Goal: Task Accomplishment & Management: Use online tool/utility

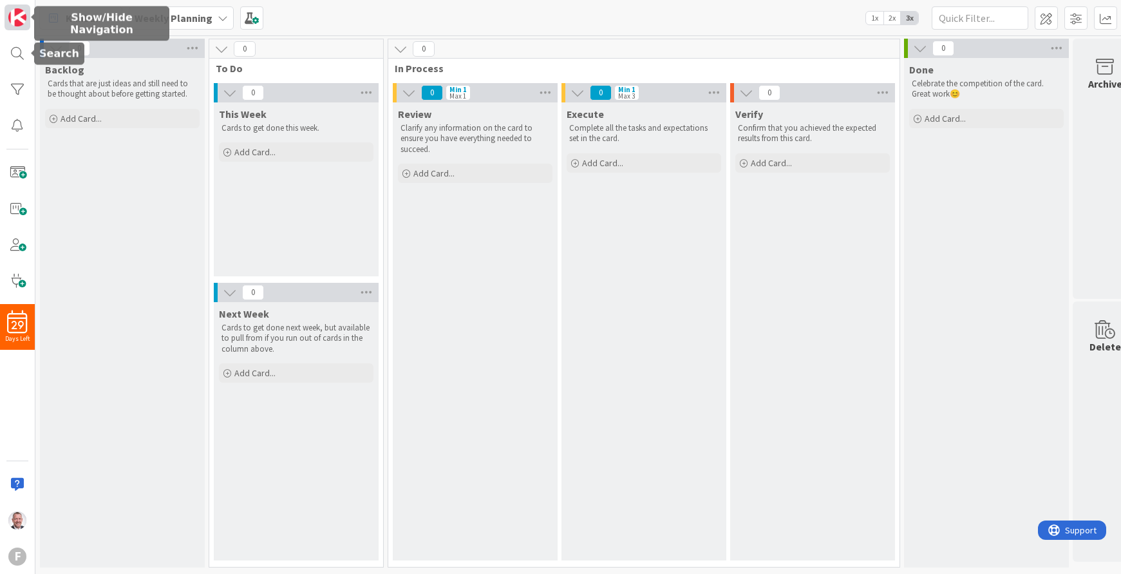
click at [18, 21] on img at bounding box center [17, 17] width 18 height 18
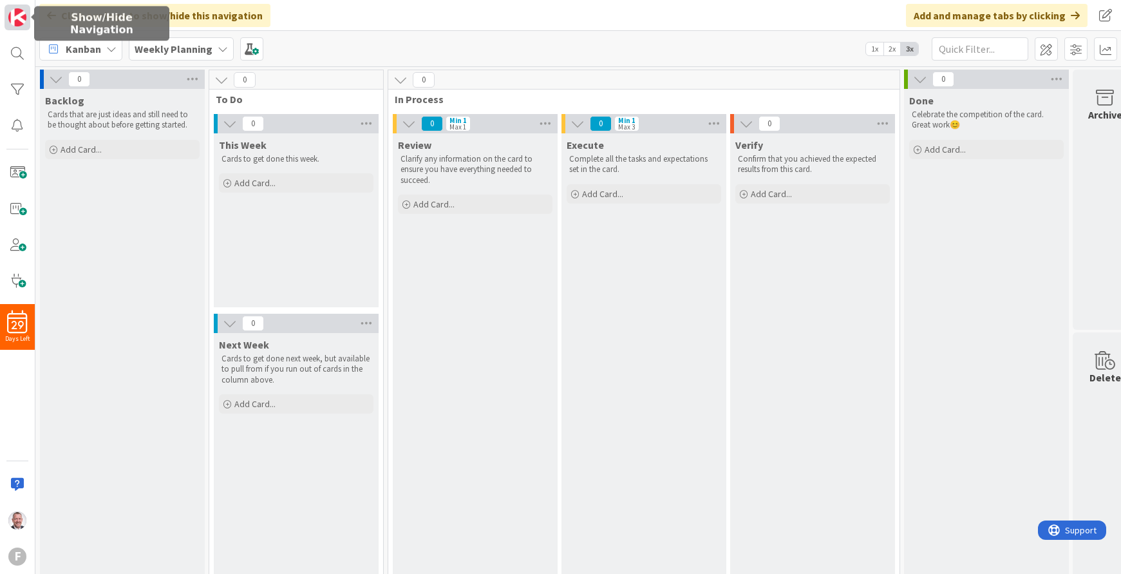
click at [18, 21] on img at bounding box center [17, 17] width 18 height 18
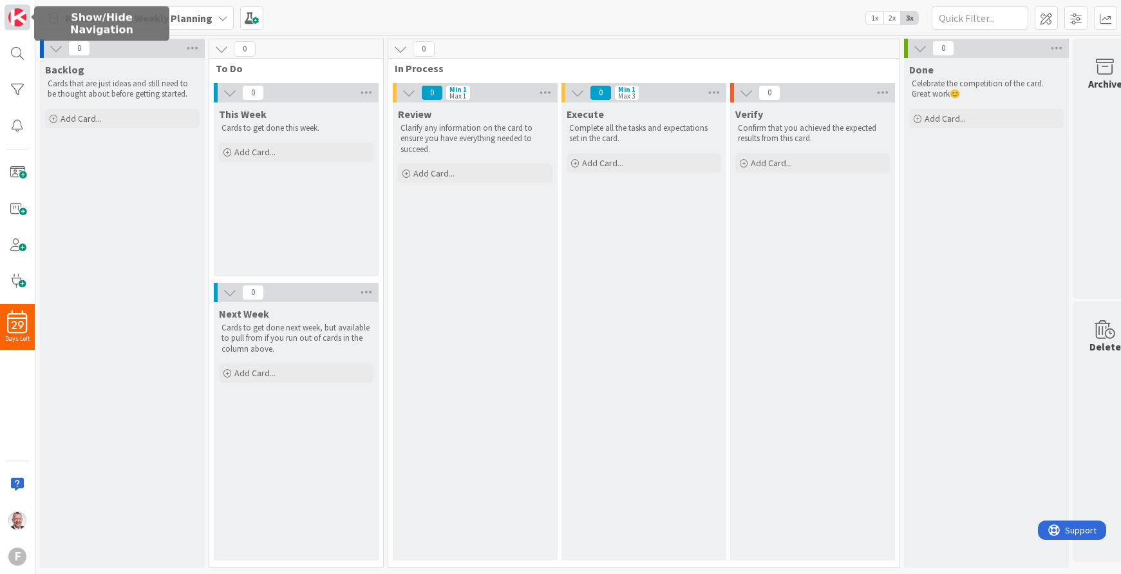
click at [18, 21] on img at bounding box center [17, 17] width 18 height 18
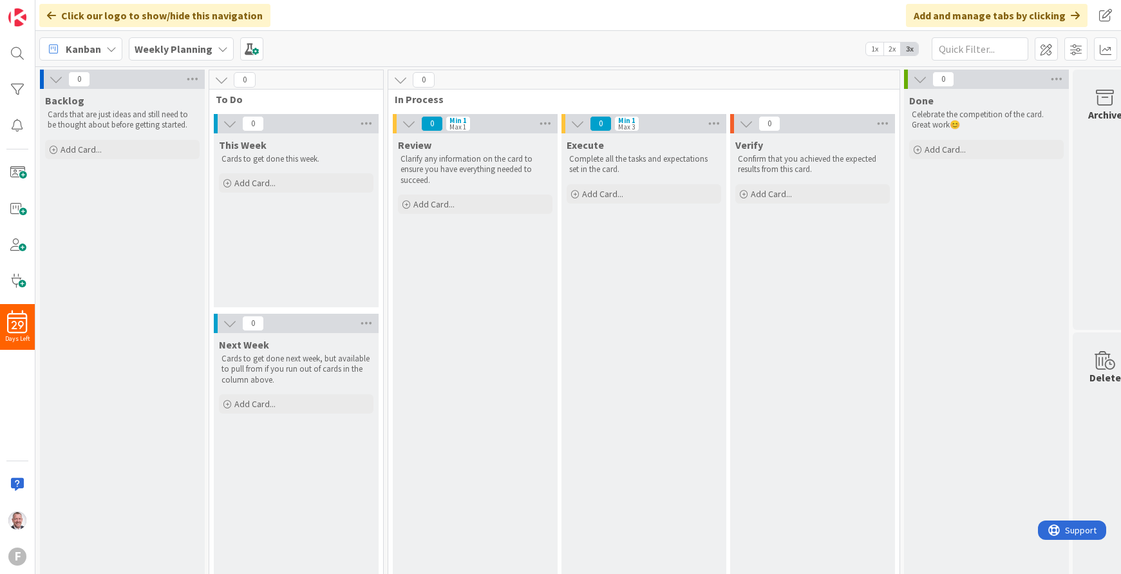
click at [1075, 18] on icon at bounding box center [1075, 15] width 9 height 10
click at [1078, 15] on icon at bounding box center [1075, 15] width 9 height 10
click at [126, 375] on div "Backlog Cards that are just ideas and still need to be thought about before get…" at bounding box center [122, 341] width 165 height 504
click at [23, 413] on div "29 Days Left F" at bounding box center [17, 287] width 35 height 574
click at [19, 12] on img at bounding box center [17, 17] width 18 height 18
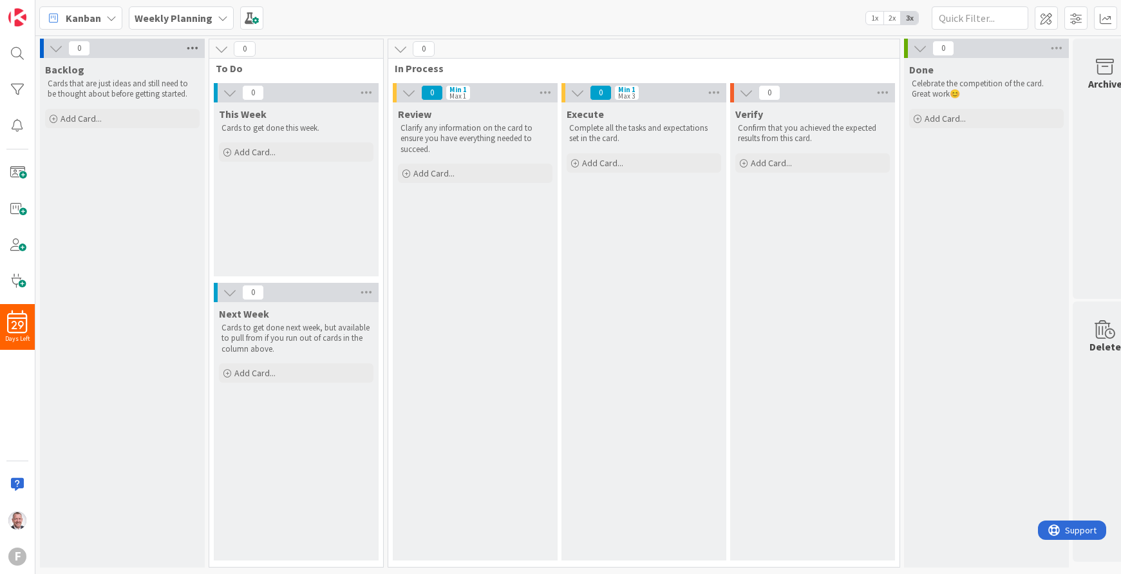
click at [189, 46] on icon at bounding box center [192, 48] width 17 height 19
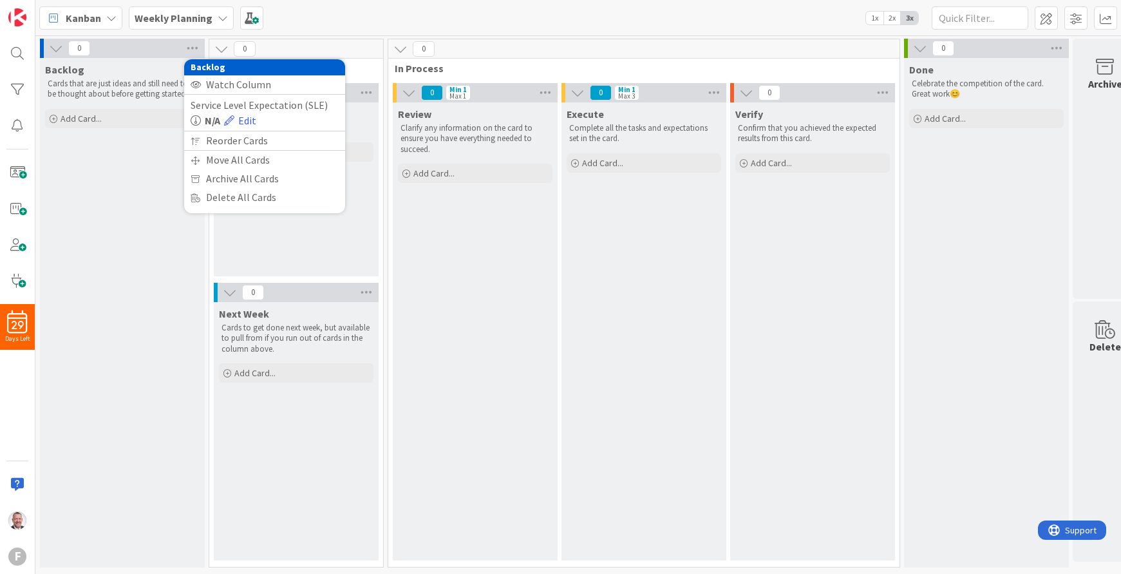
click at [57, 48] on icon at bounding box center [56, 48] width 14 height 14
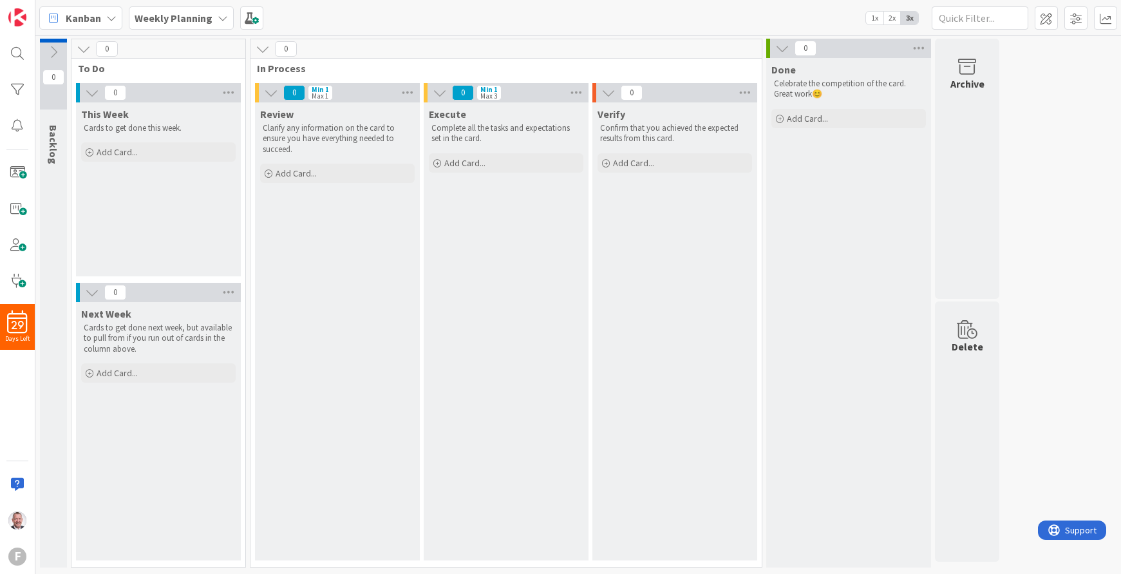
click at [83, 48] on icon at bounding box center [84, 49] width 14 height 14
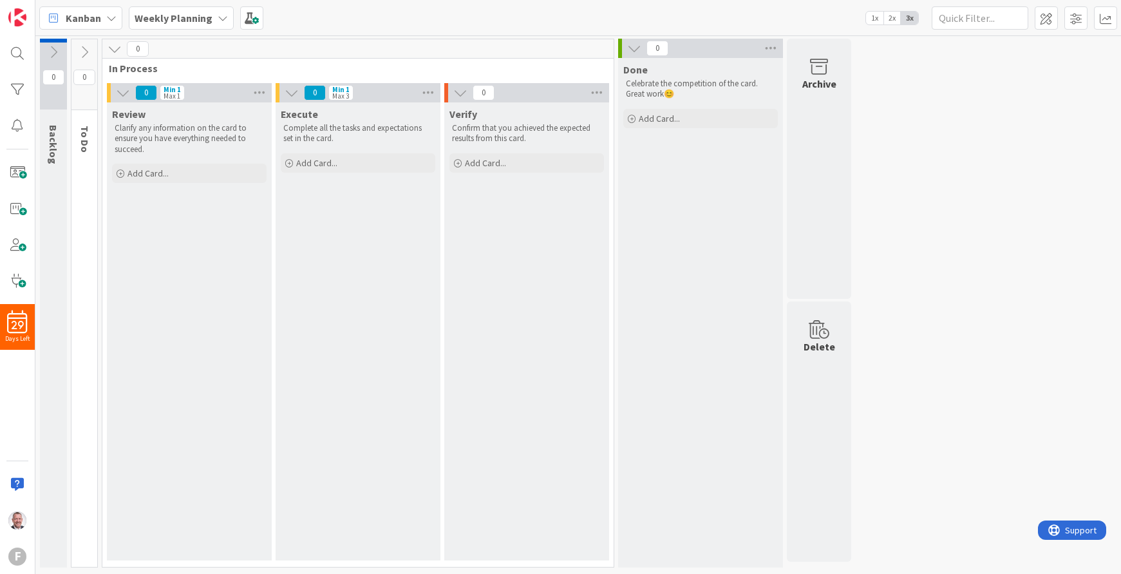
click at [112, 49] on icon at bounding box center [115, 49] width 14 height 14
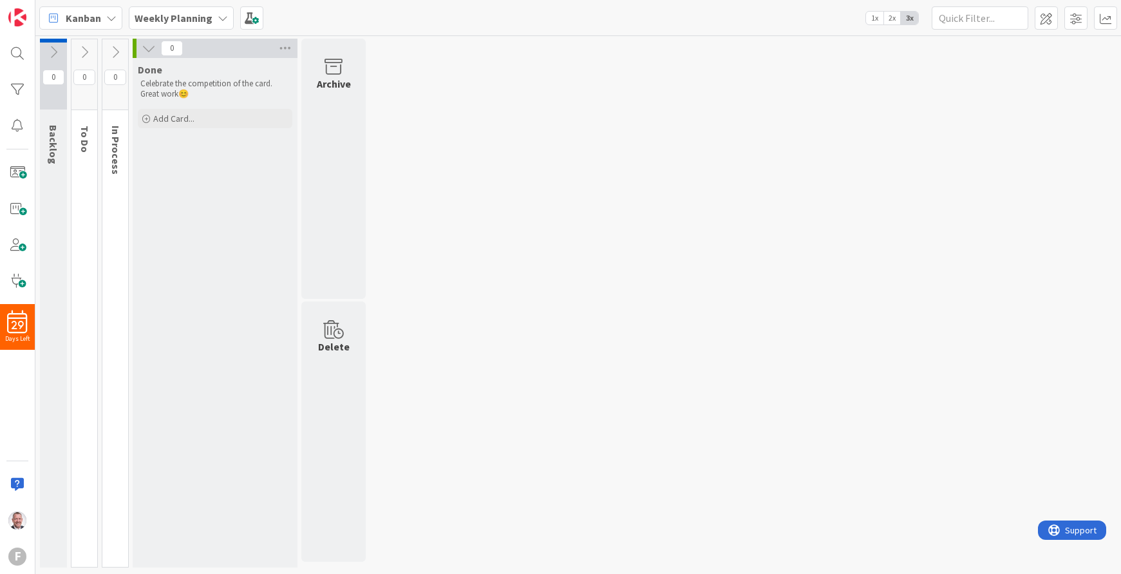
click at [157, 51] on div "0" at bounding box center [215, 48] width 165 height 19
click at [151, 49] on icon at bounding box center [149, 48] width 14 height 14
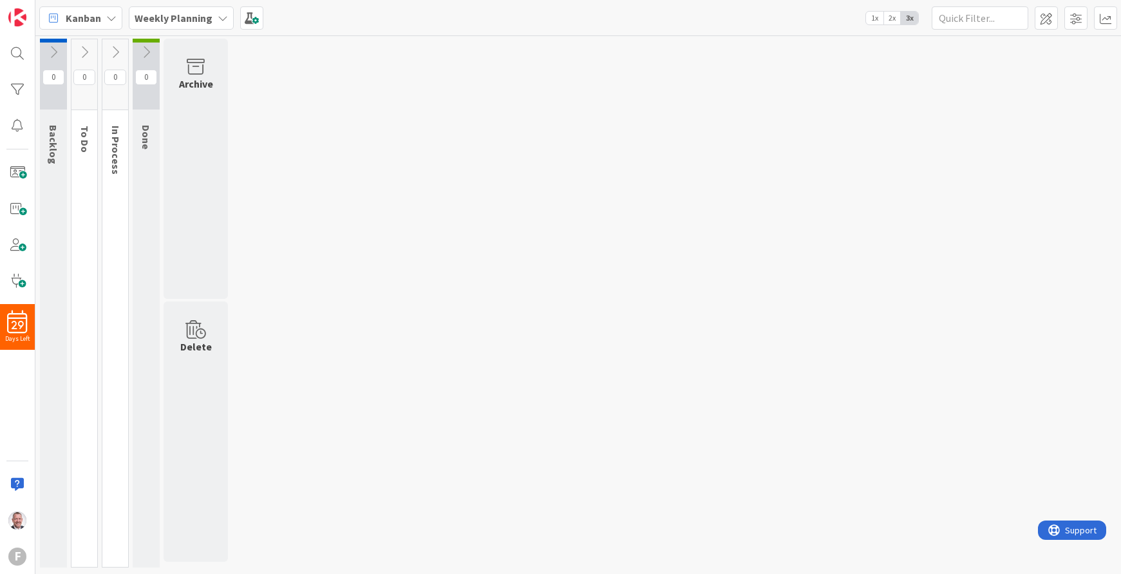
click at [515, 148] on div "0 Backlog Cards that are just ideas and still need to be thought about before g…" at bounding box center [578, 306] width 1081 height 535
click at [24, 13] on img at bounding box center [17, 17] width 18 height 18
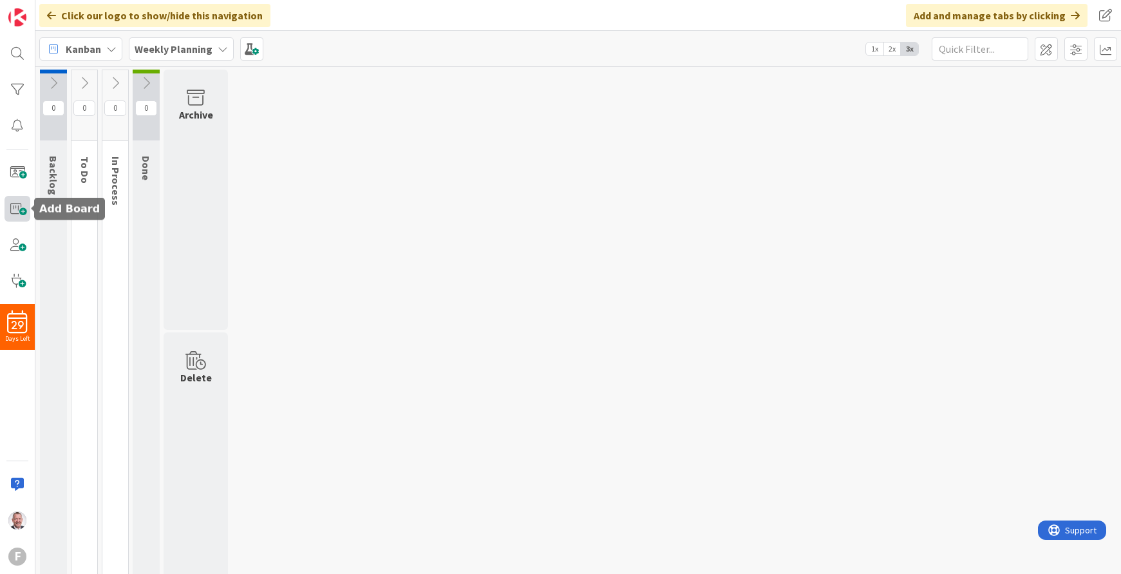
click at [16, 208] on span at bounding box center [18, 209] width 26 height 26
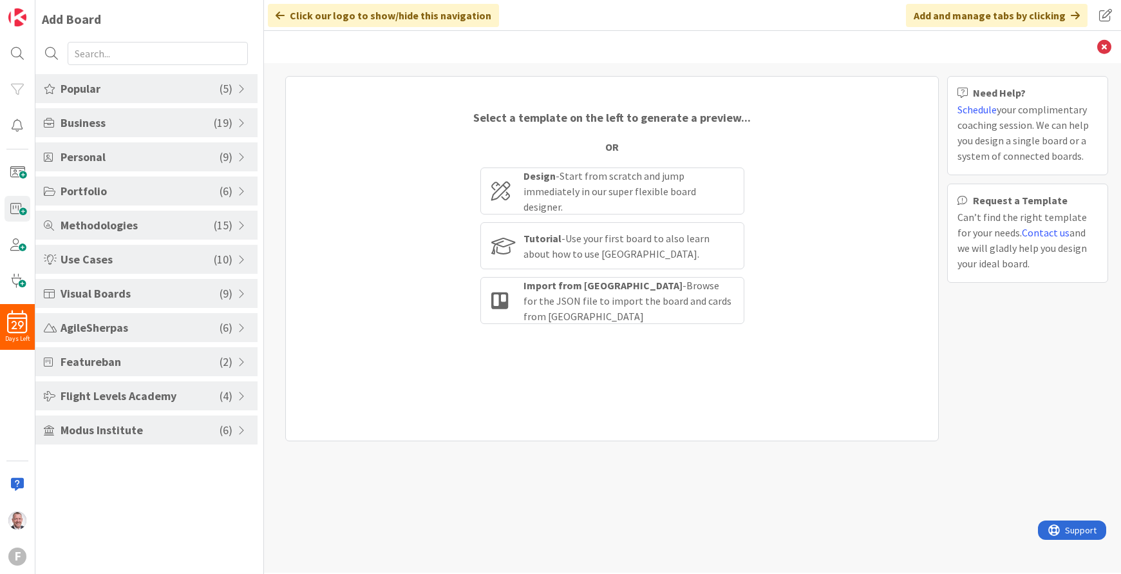
click at [184, 133] on div "Business ( 19 )" at bounding box center [146, 122] width 222 height 29
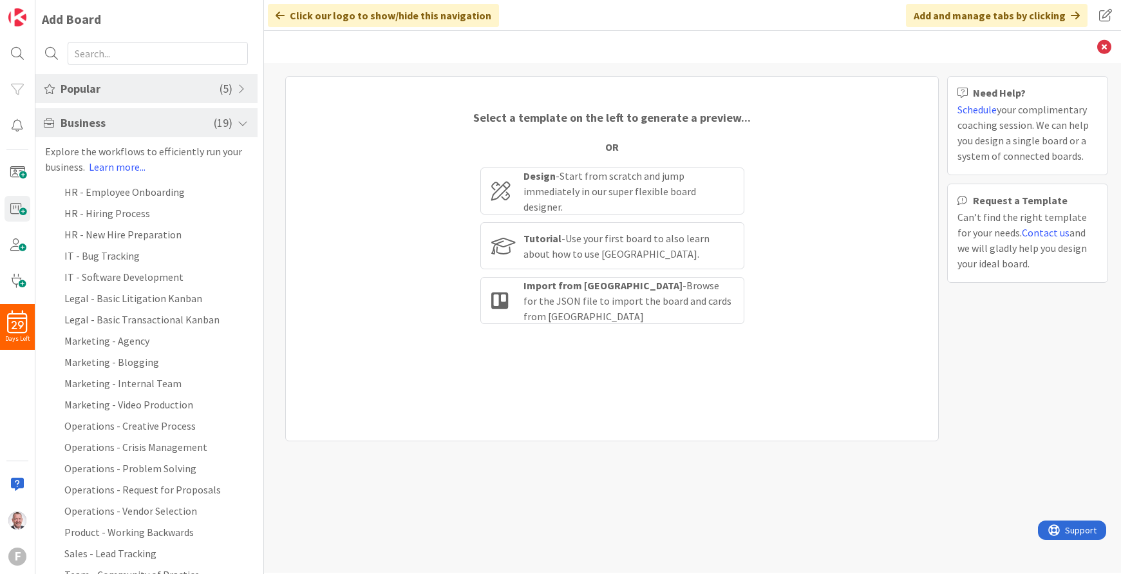
click at [180, 90] on span "Popular" at bounding box center [140, 88] width 159 height 17
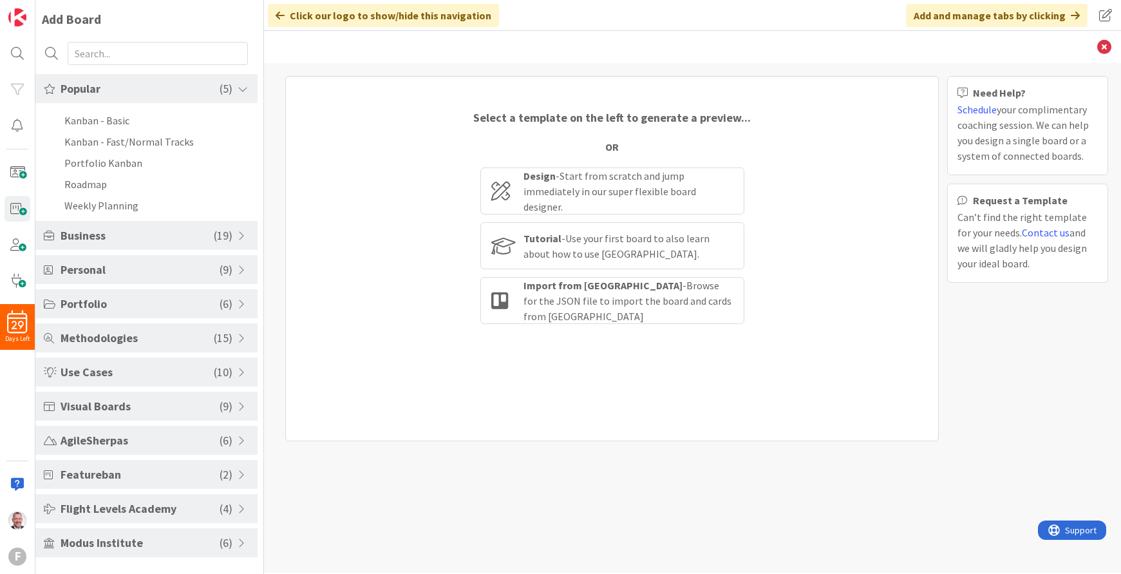
click at [180, 90] on span "Popular" at bounding box center [140, 88] width 159 height 17
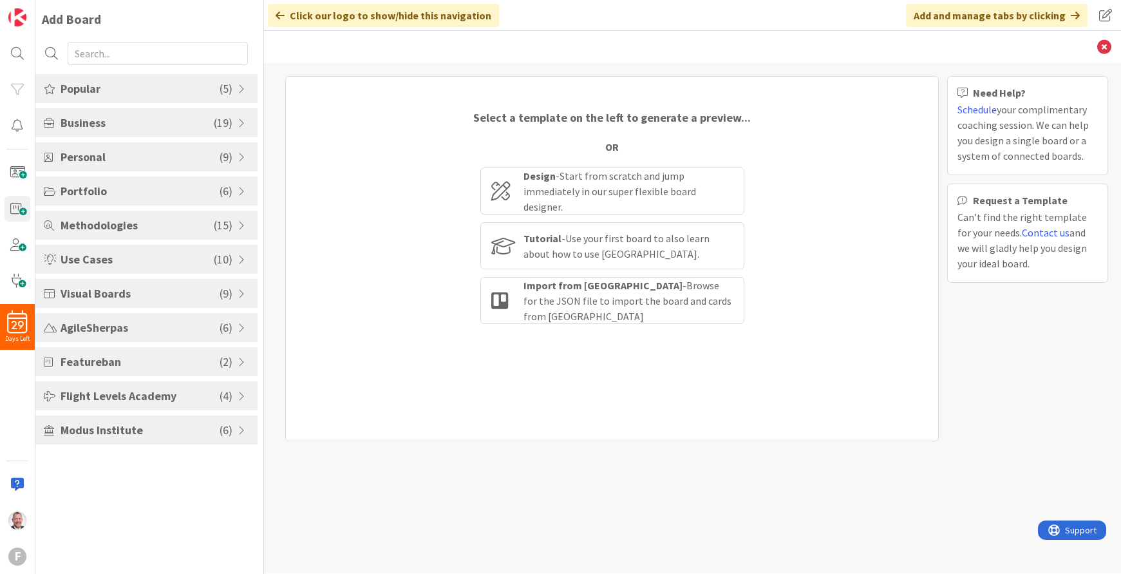
click at [222, 124] on span "( 19 )" at bounding box center [223, 122] width 19 height 17
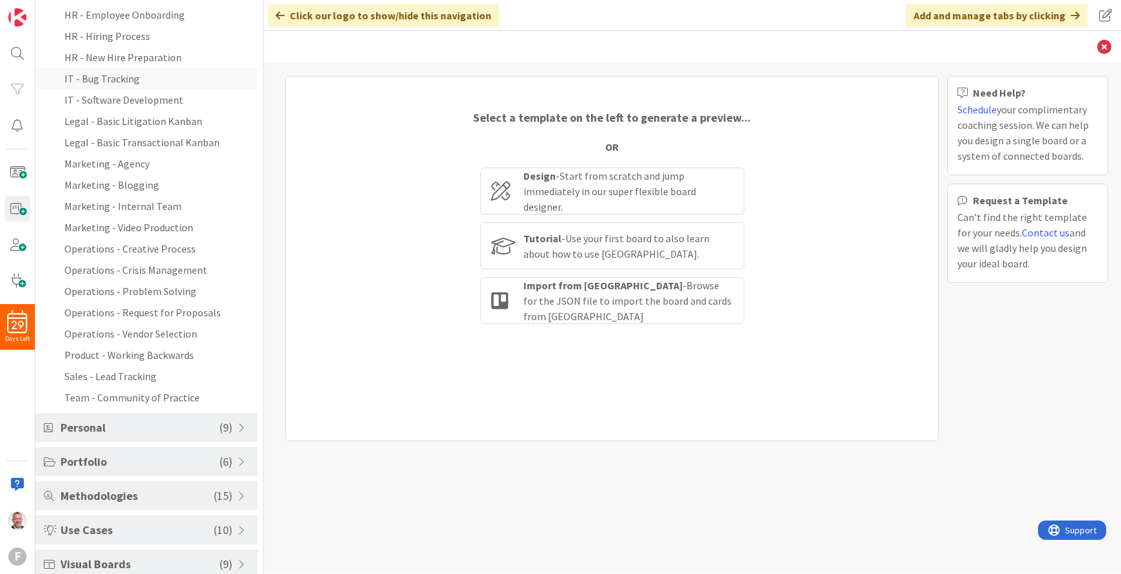
scroll to position [181, 0]
click at [203, 210] on li "Marketing - Internal Team" at bounding box center [146, 201] width 222 height 21
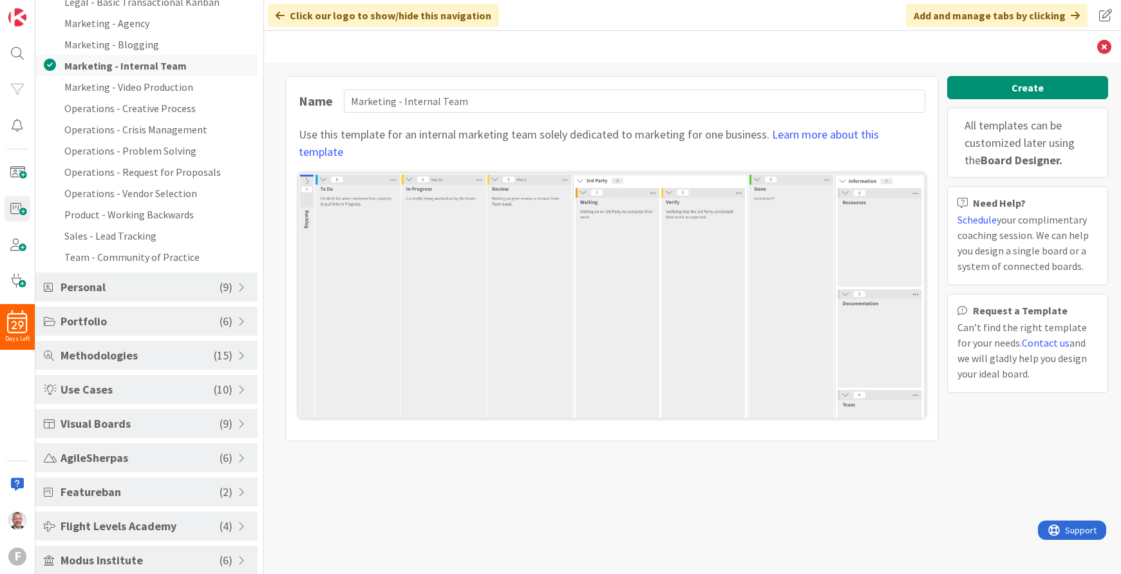
scroll to position [328, 0]
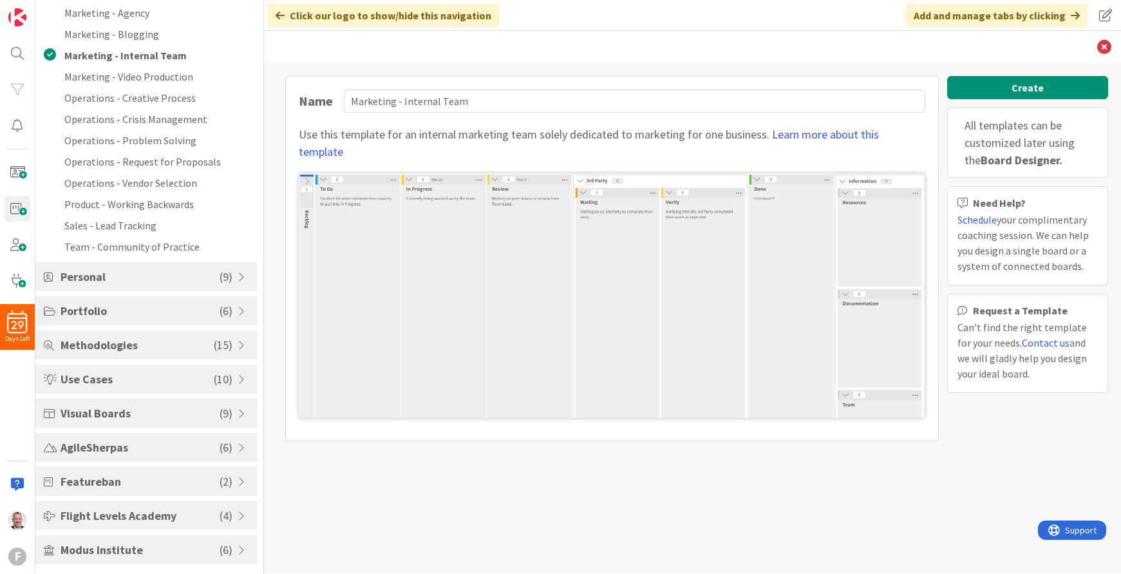
click at [193, 286] on div "Personal ( 9 )" at bounding box center [146, 276] width 222 height 29
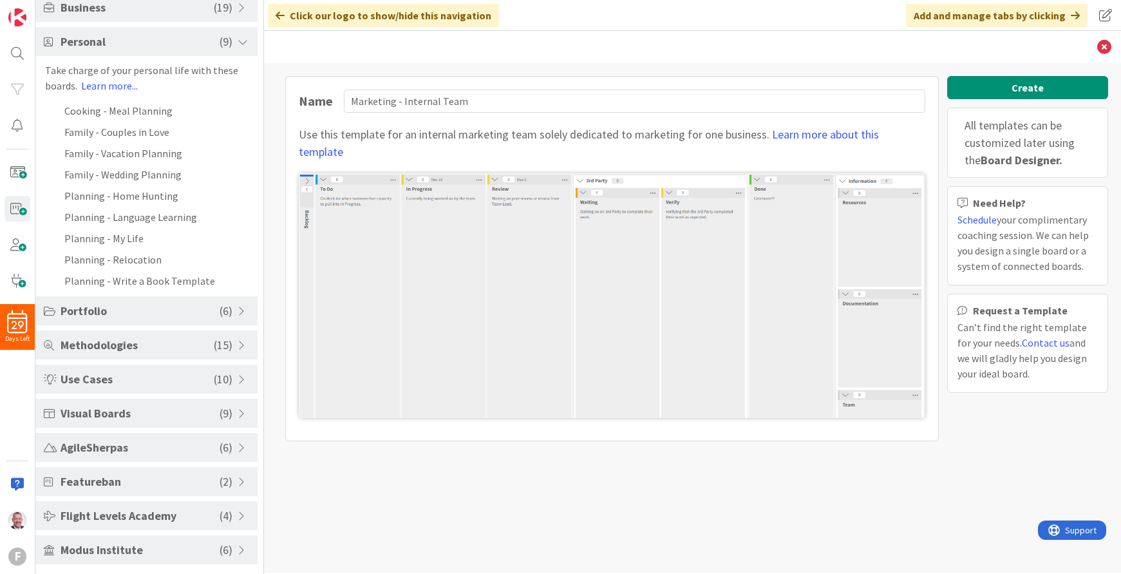
click at [223, 309] on span "( 6 )" at bounding box center [226, 310] width 13 height 17
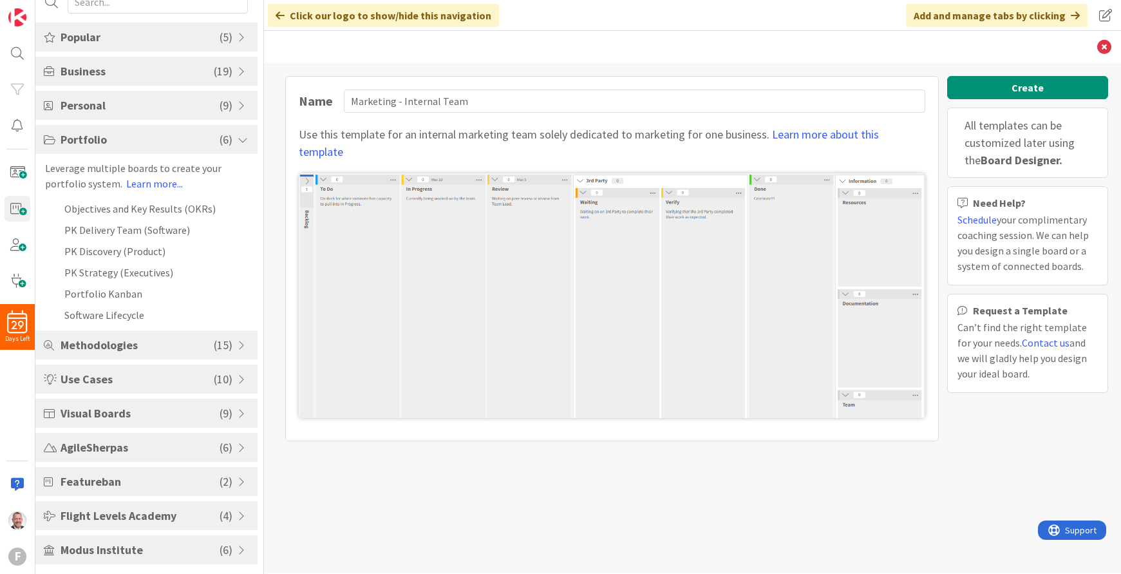
click at [223, 375] on span "( 10 )" at bounding box center [223, 378] width 19 height 17
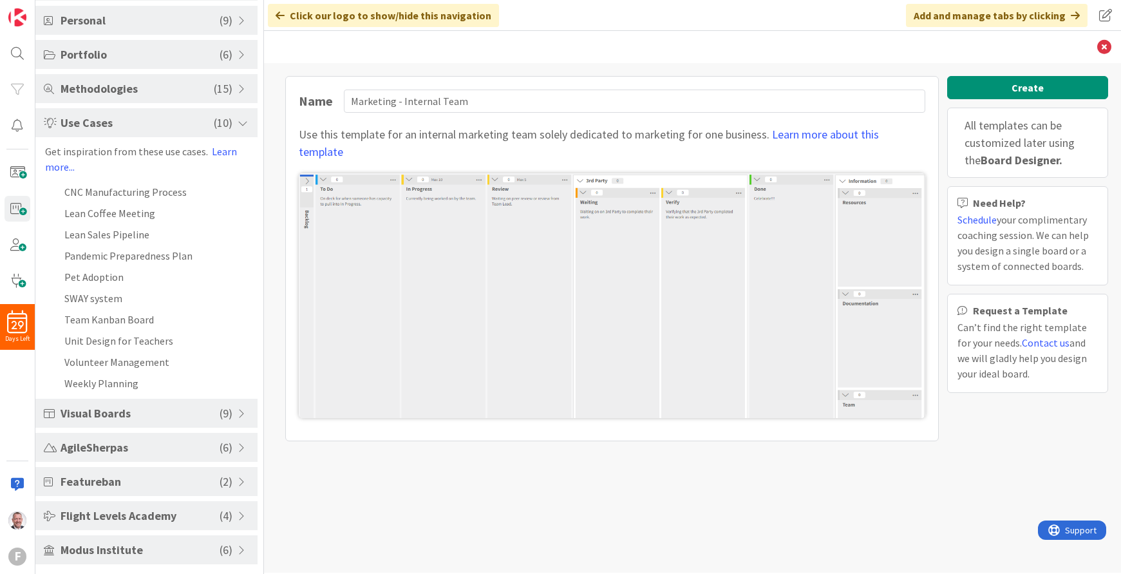
click at [231, 548] on span "( 6 )" at bounding box center [226, 549] width 13 height 17
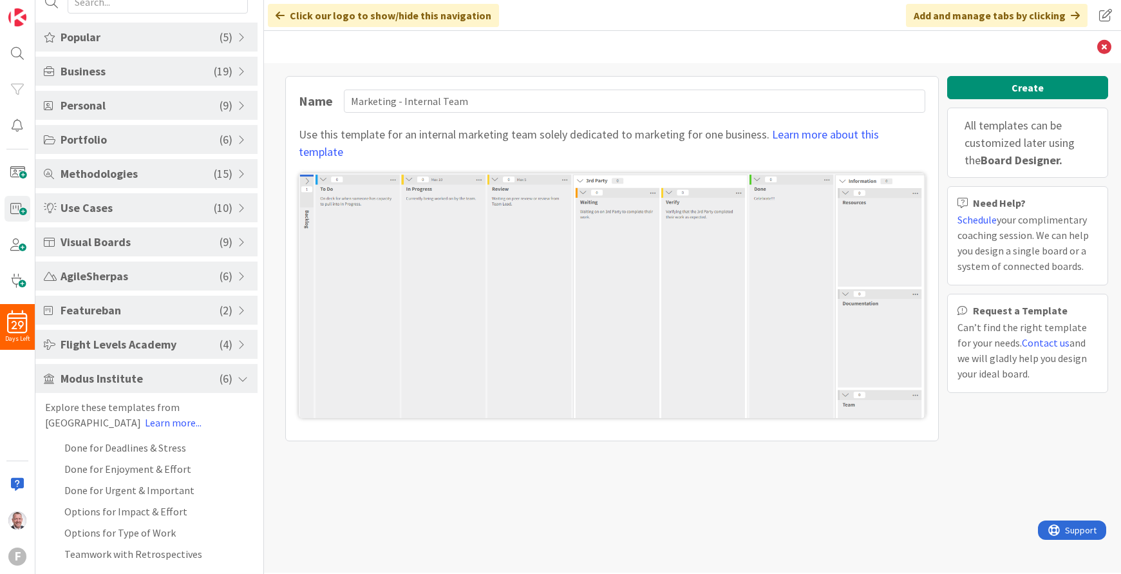
scroll to position [52, 0]
click at [120, 448] on li "Done for Deadlines & Stress" at bounding box center [146, 447] width 222 height 21
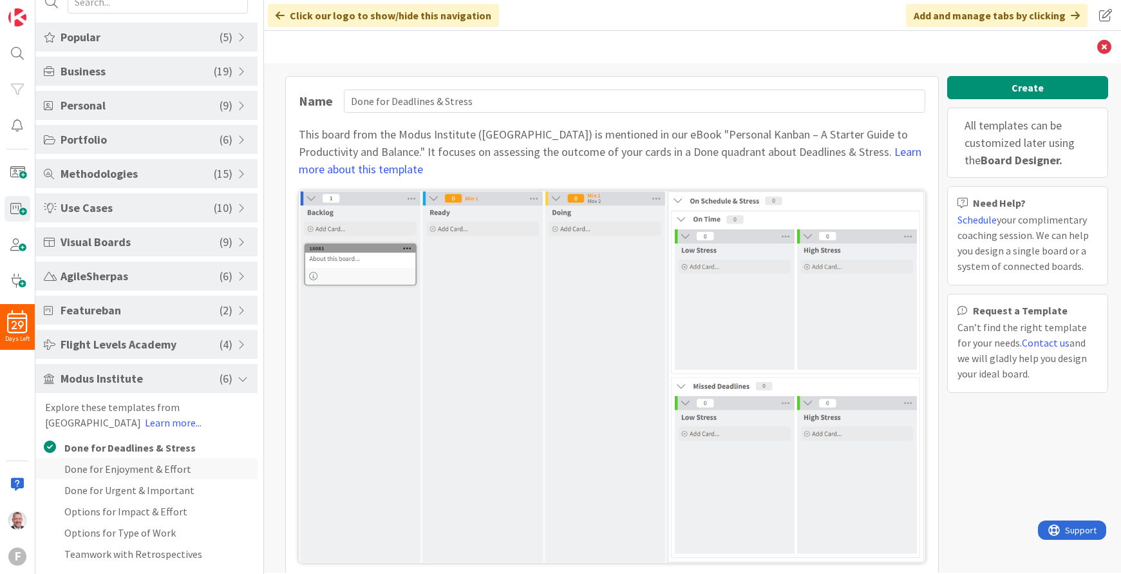
click at [129, 469] on li "Done for Enjoyment & Effort" at bounding box center [146, 468] width 222 height 21
click at [136, 493] on li "Done for Urgent & Important" at bounding box center [146, 489] width 222 height 21
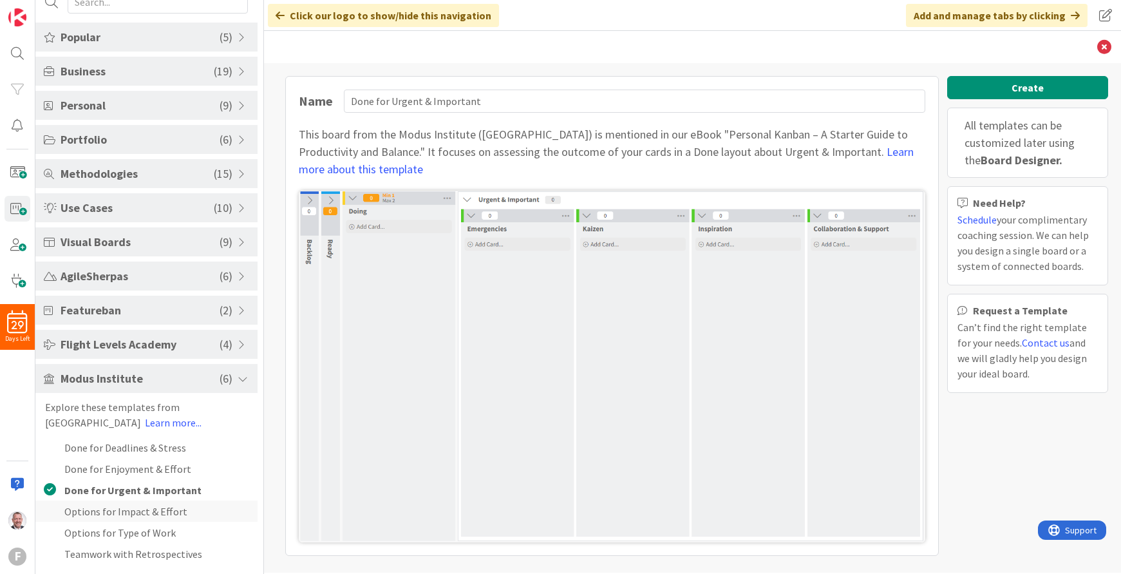
click at [138, 512] on li "Options for Impact & Effort" at bounding box center [146, 510] width 222 height 21
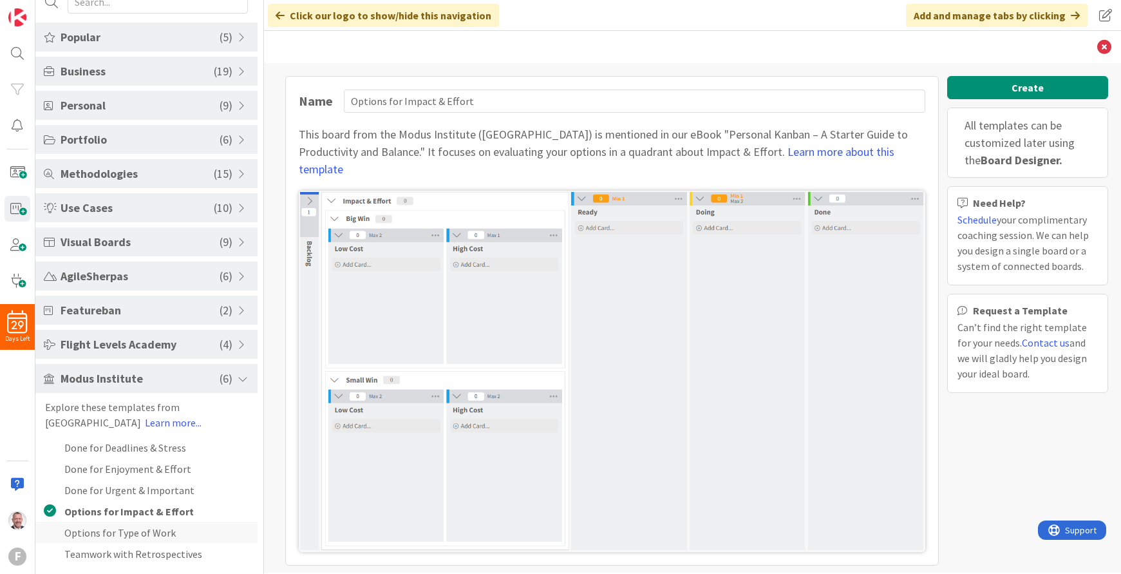
click at [138, 526] on li "Options for Type of Work" at bounding box center [146, 532] width 222 height 21
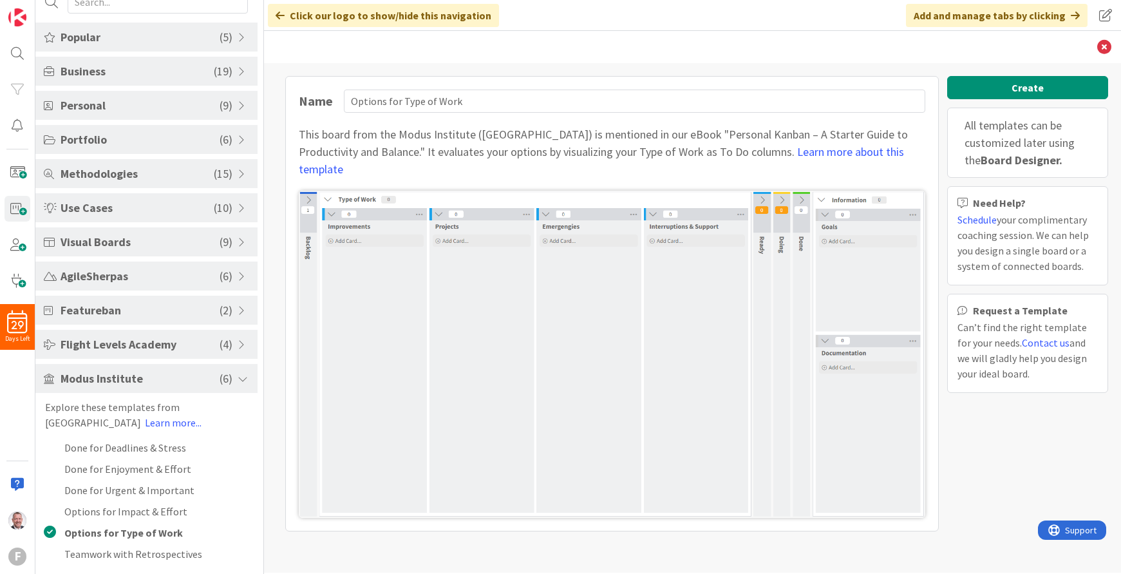
click at [126, 244] on span "Visual Boards" at bounding box center [140, 241] width 159 height 17
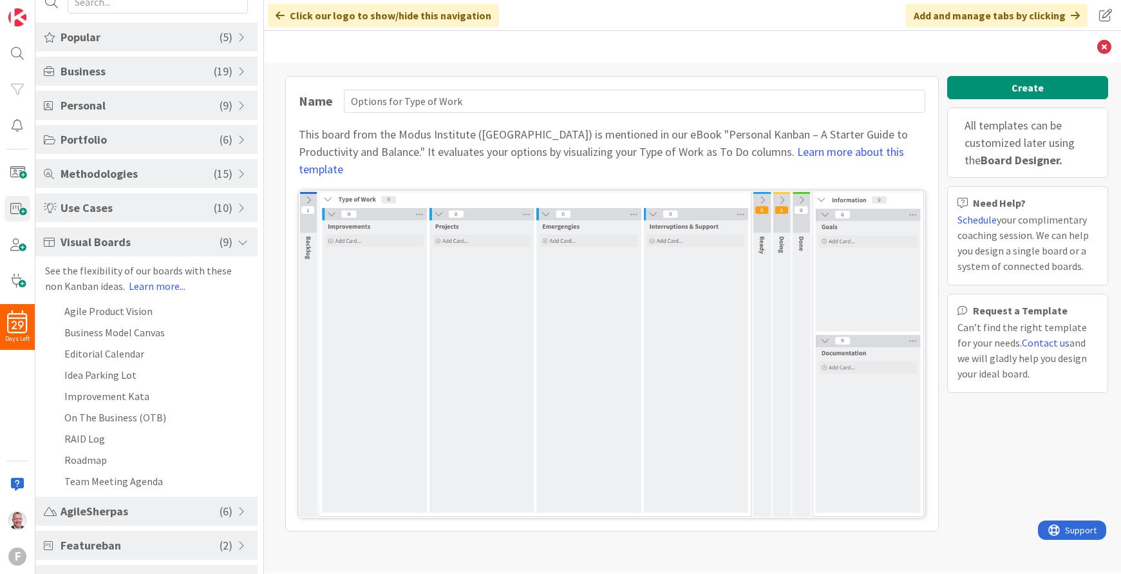
scroll to position [115, 0]
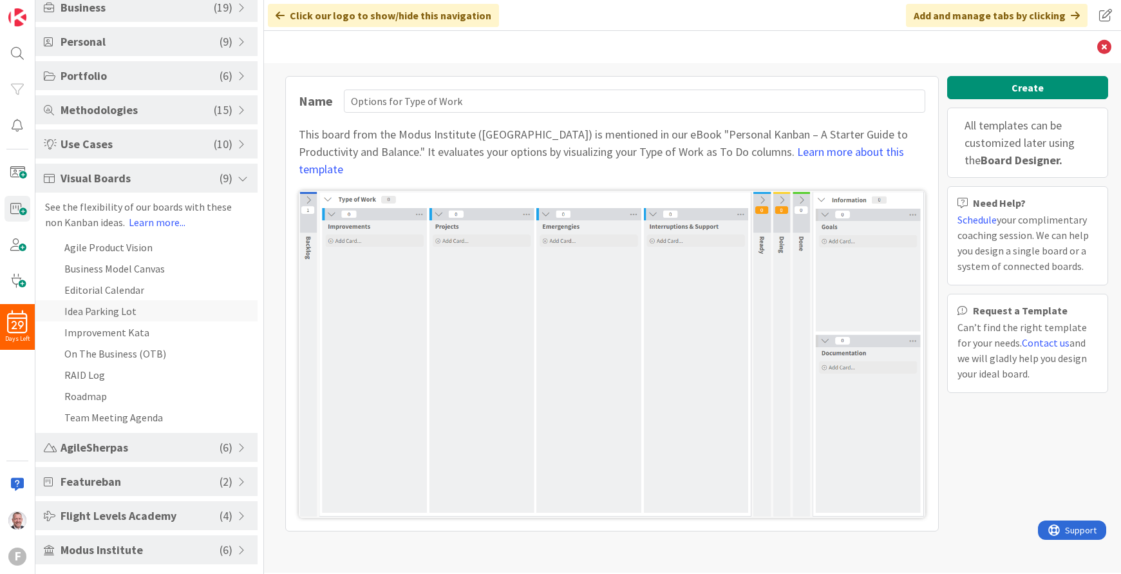
click at [156, 316] on li "Idea Parking Lot" at bounding box center [146, 310] width 222 height 21
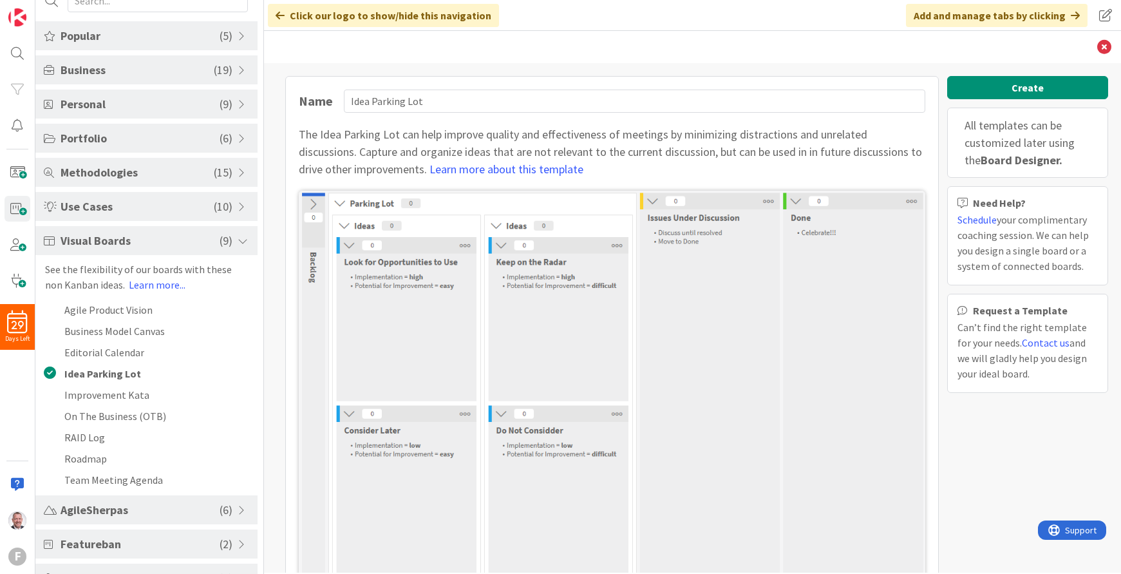
scroll to position [0, 0]
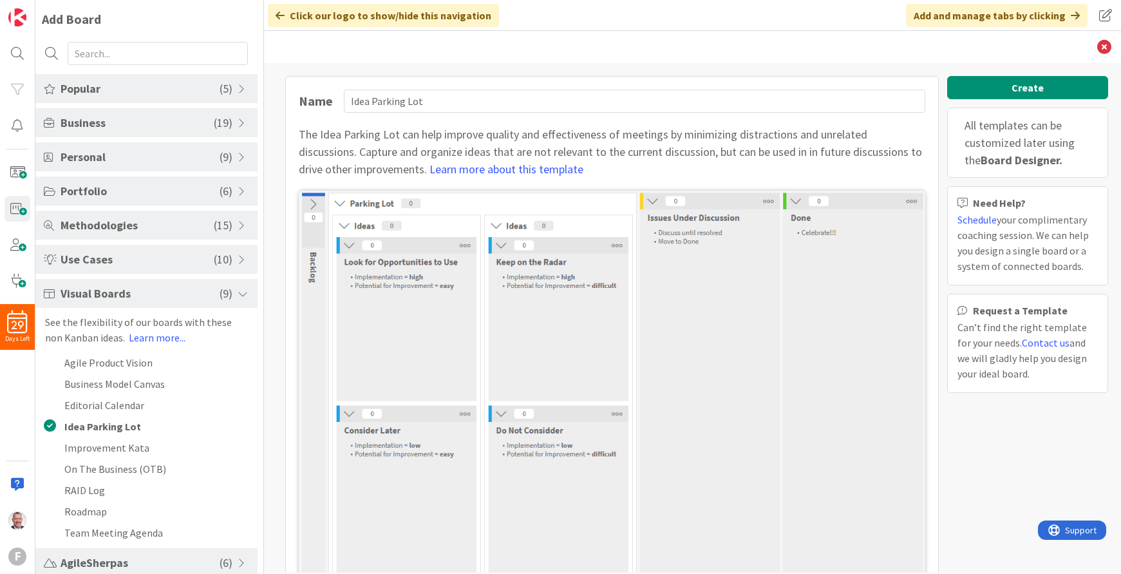
click at [169, 88] on span "Popular" at bounding box center [140, 88] width 159 height 17
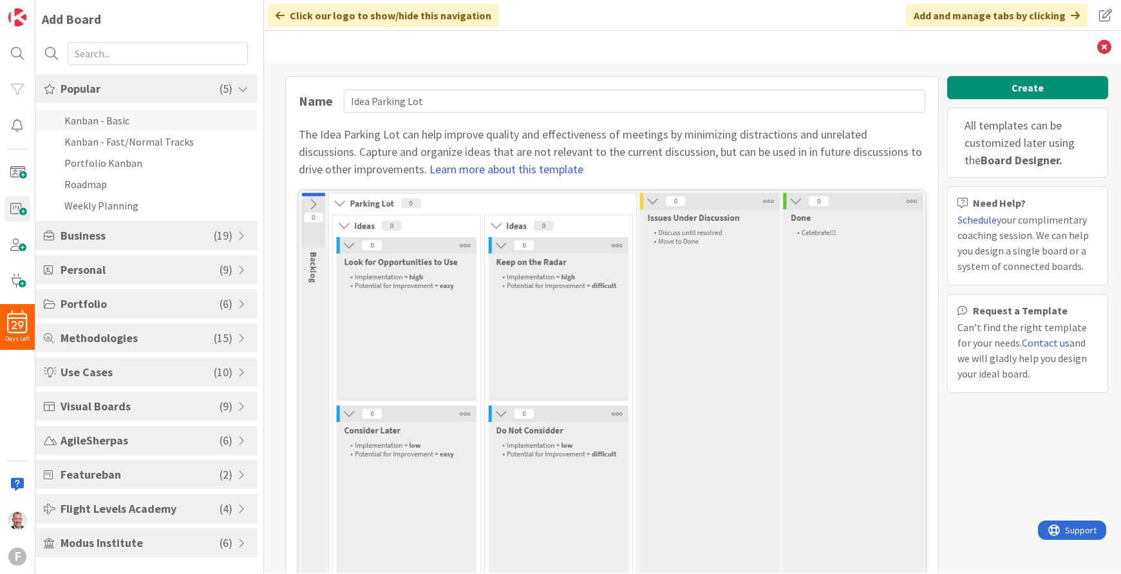
click at [145, 120] on li "Kanban - Basic" at bounding box center [146, 119] width 222 height 21
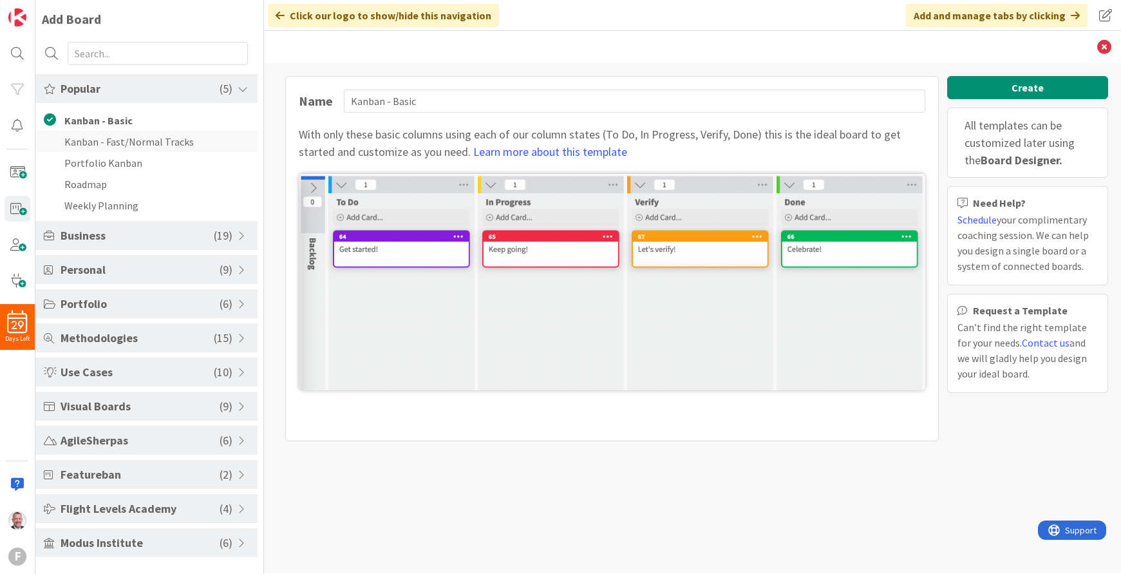
click at [172, 149] on li "Kanban - Fast/Normal Tracks" at bounding box center [146, 141] width 222 height 21
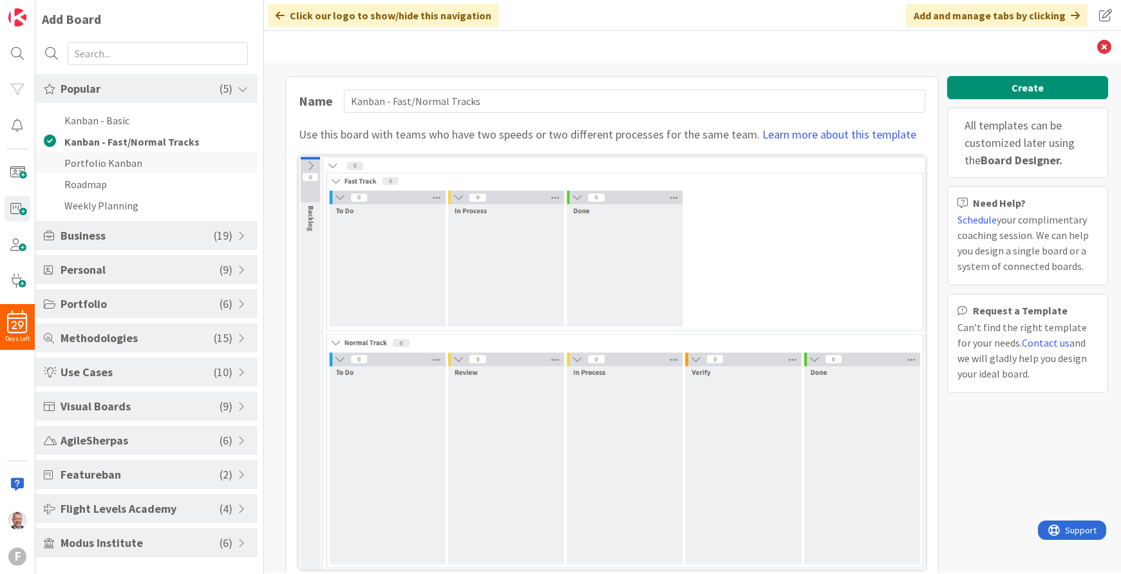
click at [102, 162] on li "Portfolio Kanban" at bounding box center [146, 162] width 222 height 21
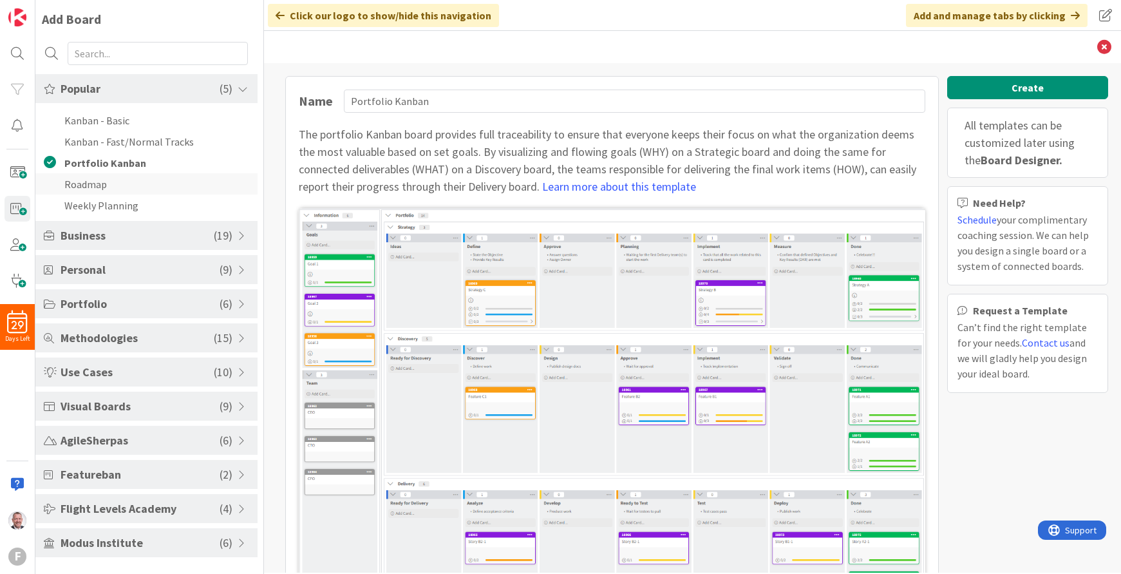
click at [115, 182] on li "Roadmap" at bounding box center [146, 183] width 222 height 21
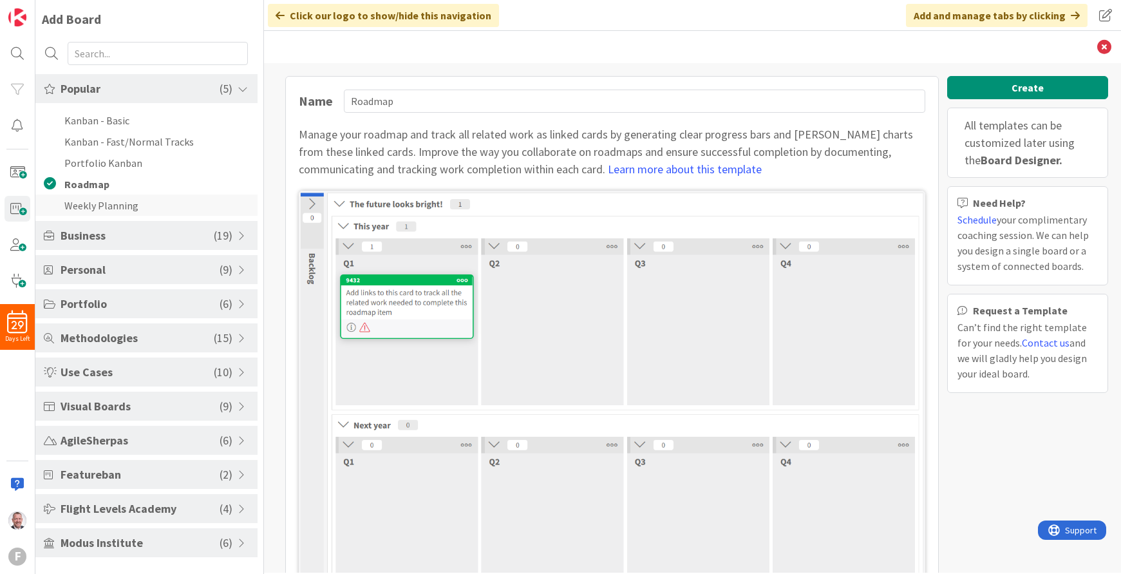
click at [147, 209] on li "Weekly Planning" at bounding box center [146, 204] width 222 height 21
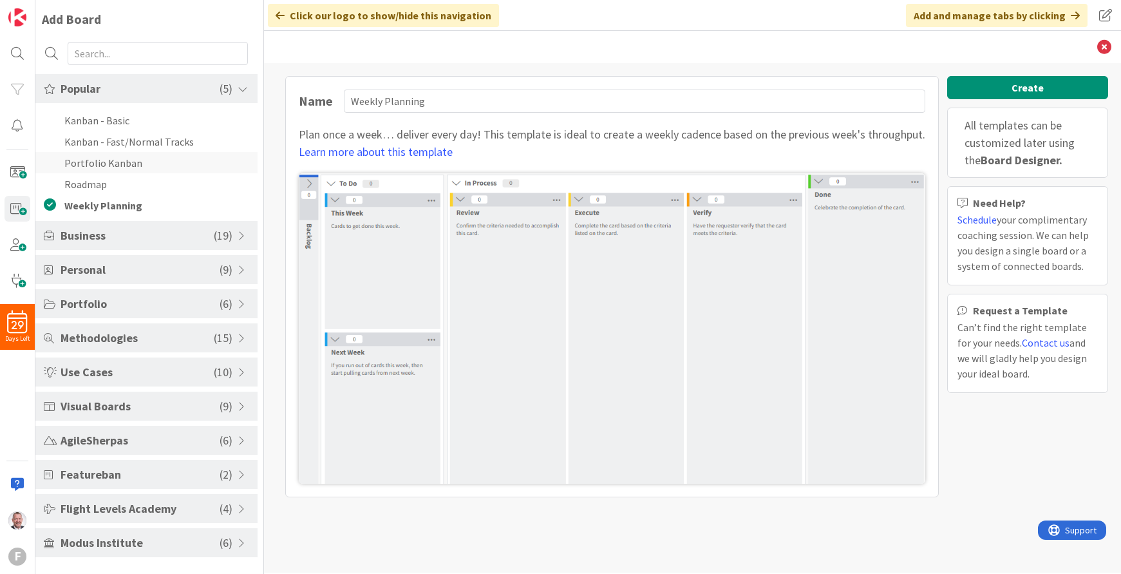
click at [140, 160] on li "Portfolio Kanban" at bounding box center [146, 162] width 222 height 21
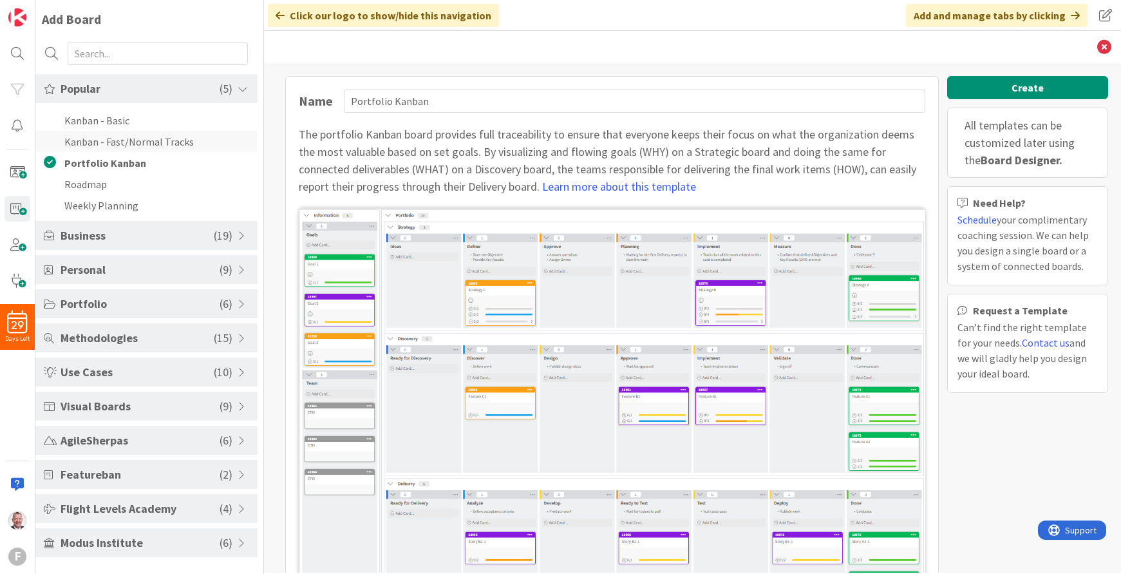
click at [132, 142] on li "Kanban - Fast/Normal Tracks" at bounding box center [146, 141] width 222 height 21
type input "Kanban - Fast/Normal Tracks"
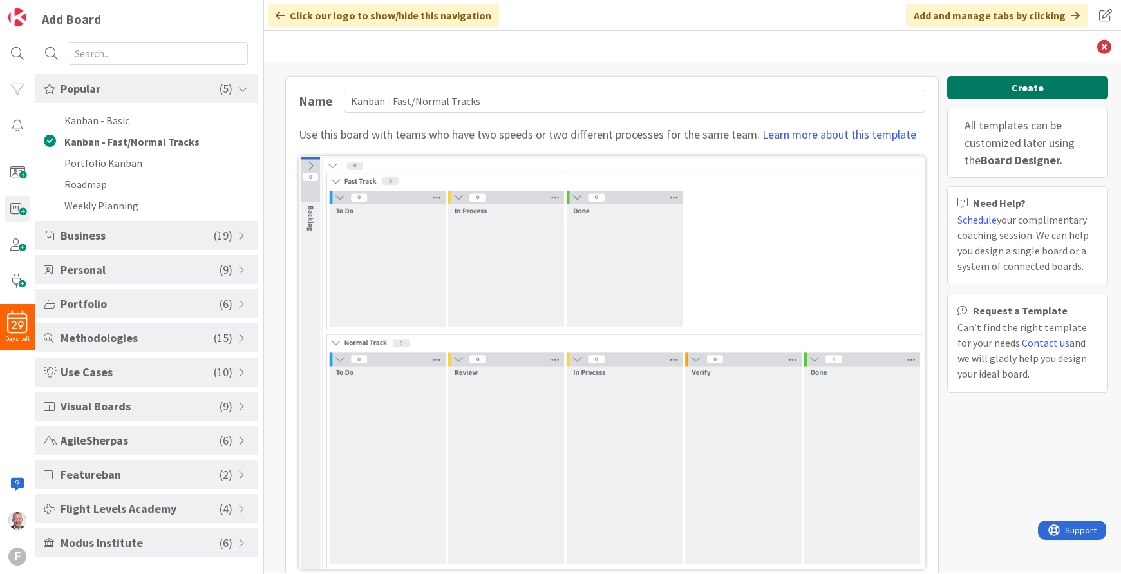
click at [999, 87] on button "Create" at bounding box center [1027, 87] width 161 height 23
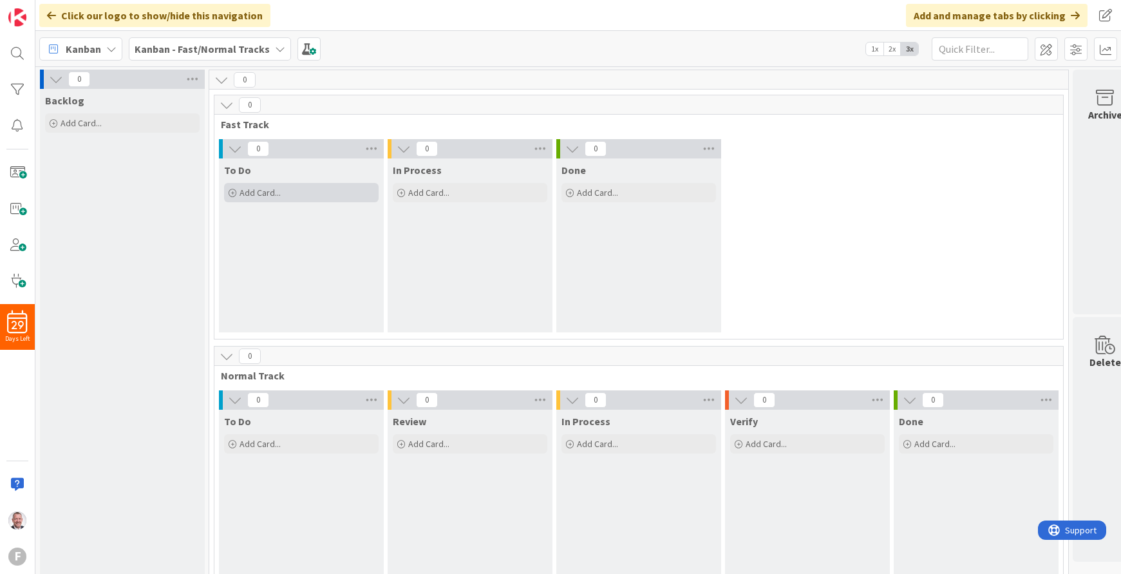
click at [237, 193] on div "Add Card..." at bounding box center [301, 192] width 155 height 19
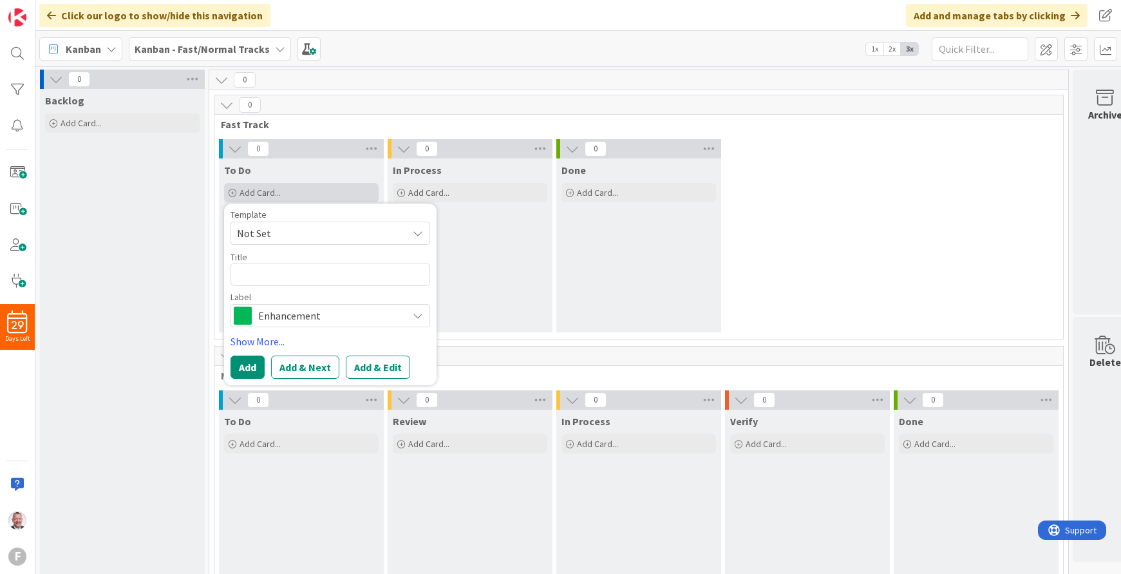
type textarea "x"
type textarea "B"
type textarea "x"
type textarea "Bu"
type textarea "x"
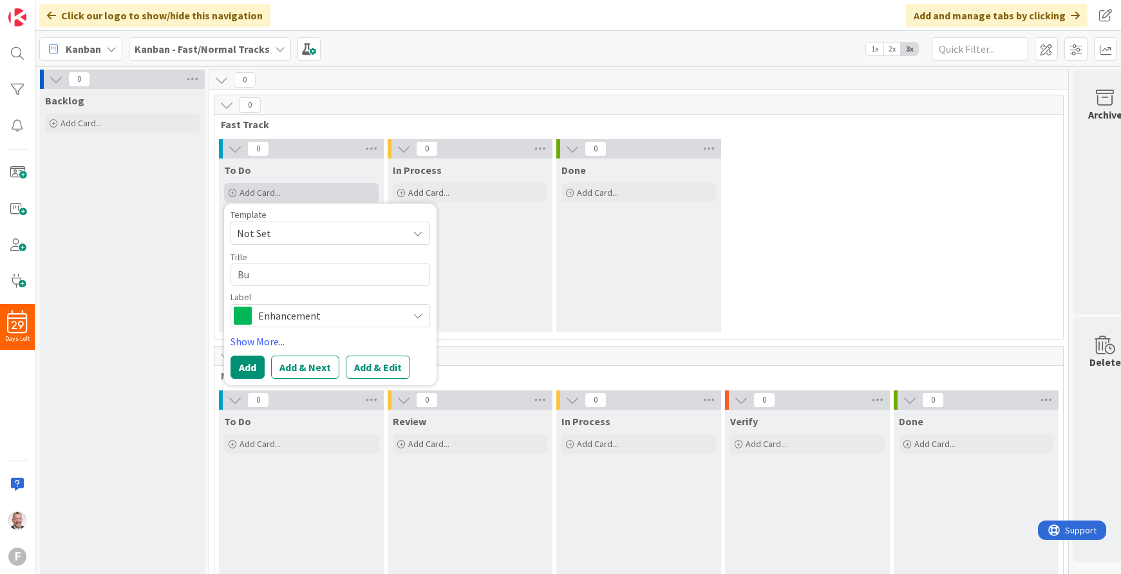
type textarea "Bus"
type textarea "x"
type textarea "Busi"
type textarea "x"
type textarea "Busin"
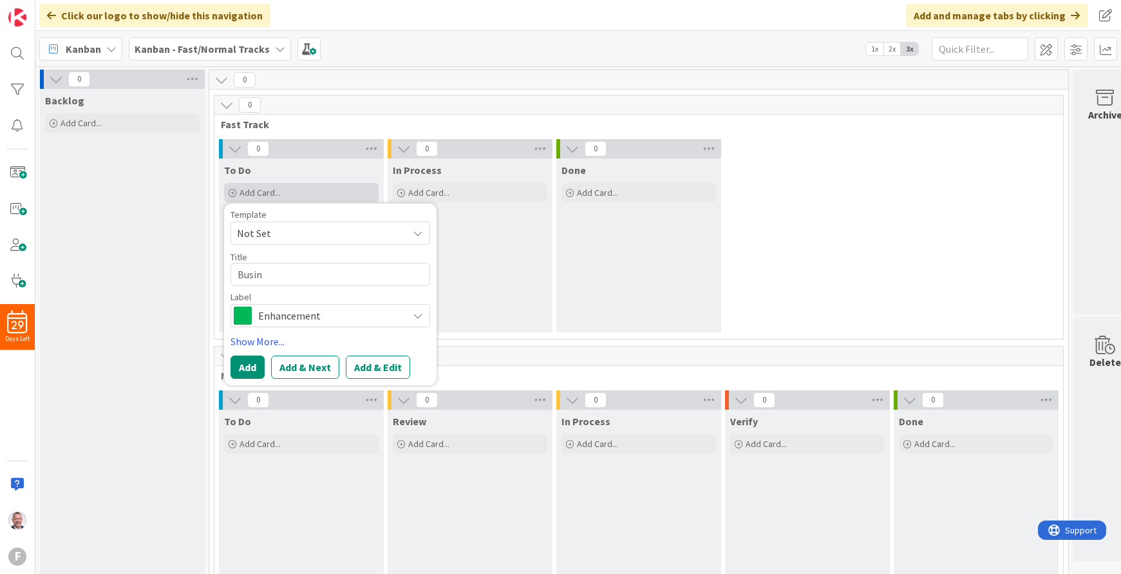
type textarea "x"
type textarea "Busine"
type textarea "x"
type textarea "Busines"
type textarea "x"
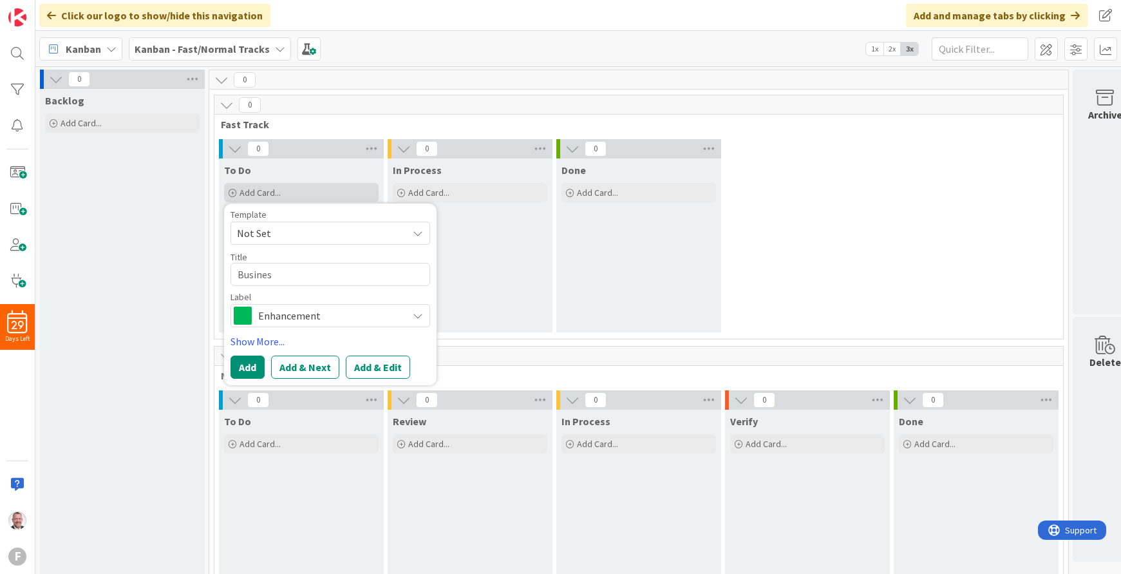
type textarea "Business"
type textarea "x"
type textarea "Business"
type textarea "x"
type textarea "Business C"
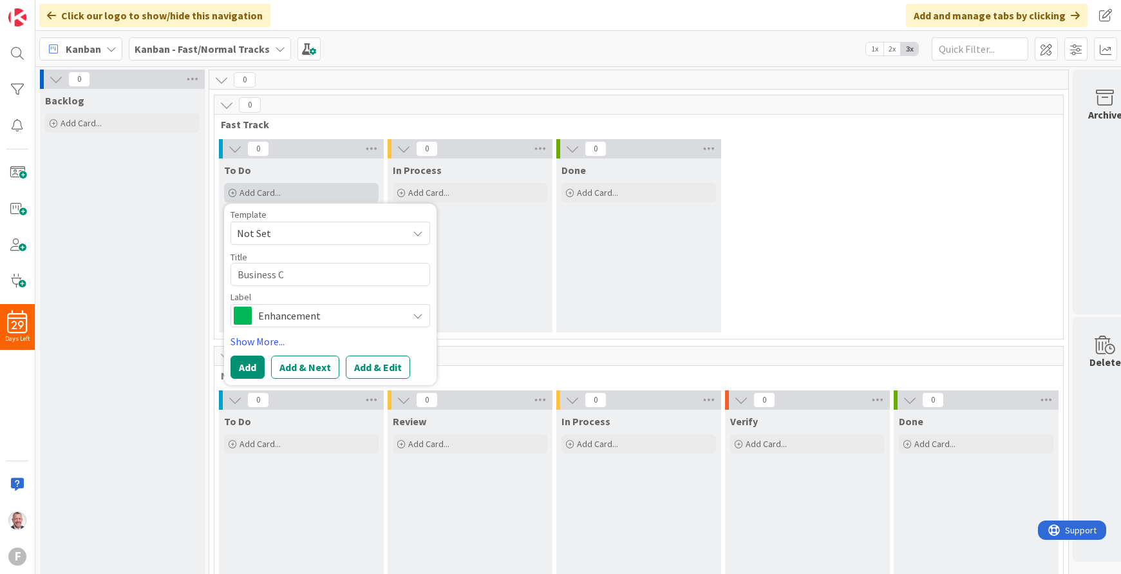
type textarea "x"
type textarea "Business Ca"
type textarea "x"
type textarea "Business Car"
type textarea "x"
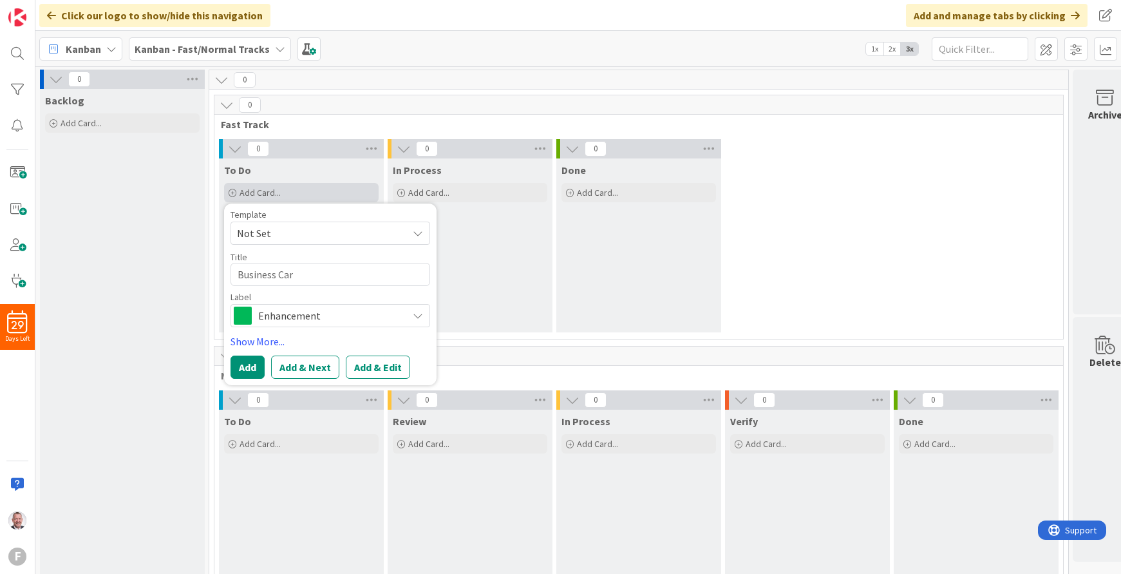
type textarea "Business Card"
type textarea "x"
type textarea "Business Cards"
click at [283, 227] on span "Not Set" at bounding box center [317, 233] width 161 height 17
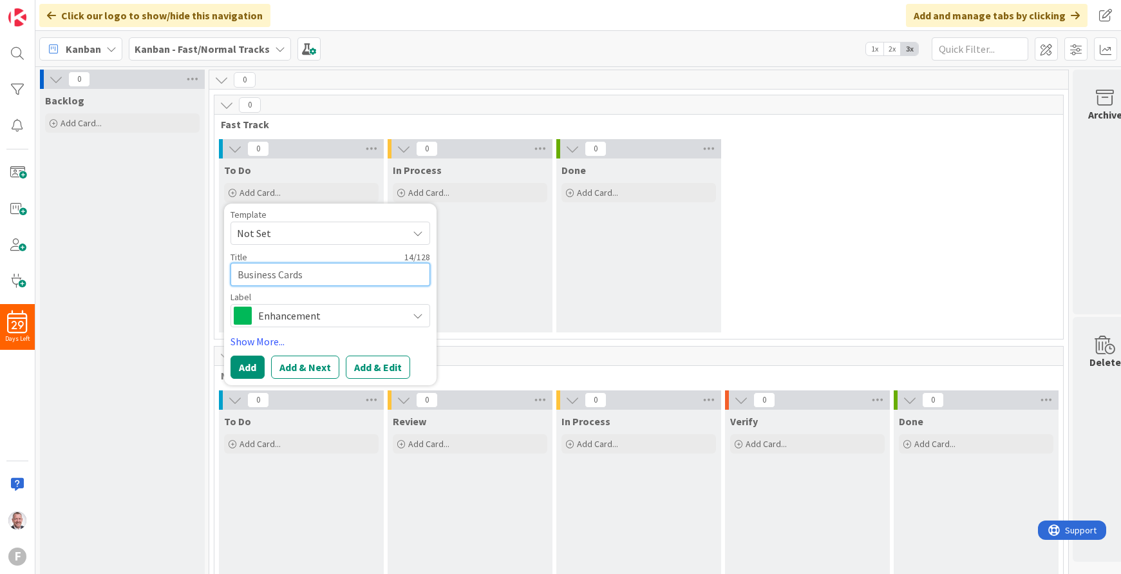
click at [238, 274] on textarea "Business Cards" at bounding box center [331, 274] width 200 height 23
type textarea "x"
type textarea "PBusiness Cards"
type textarea "x"
type textarea "PiBusiness Cards"
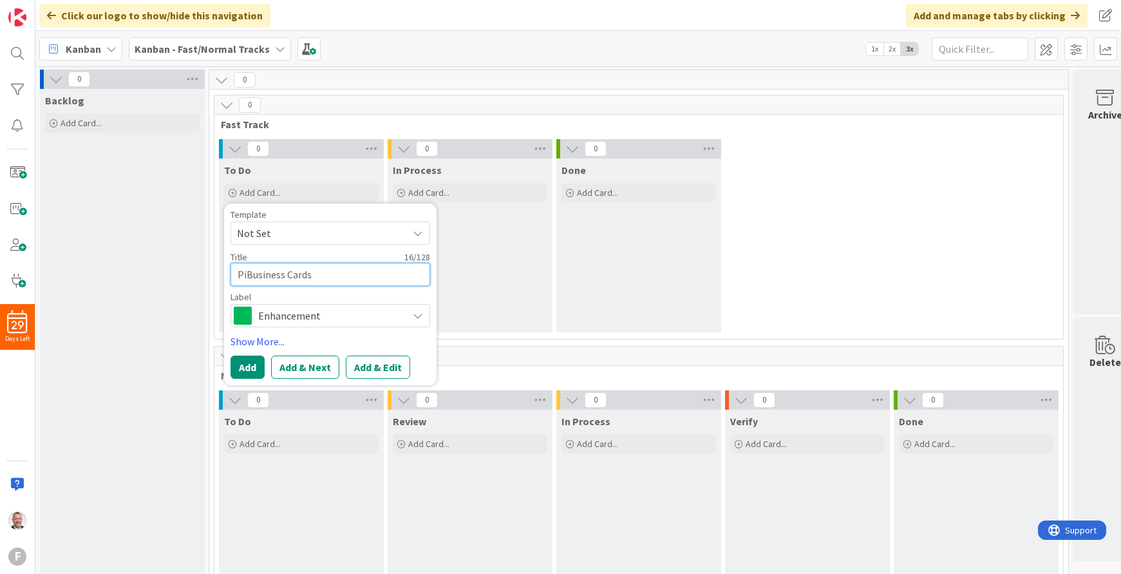
type textarea "x"
type textarea "PicBusiness Cards"
type textarea "x"
type textarea "PickBusiness Cards"
type textarea "x"
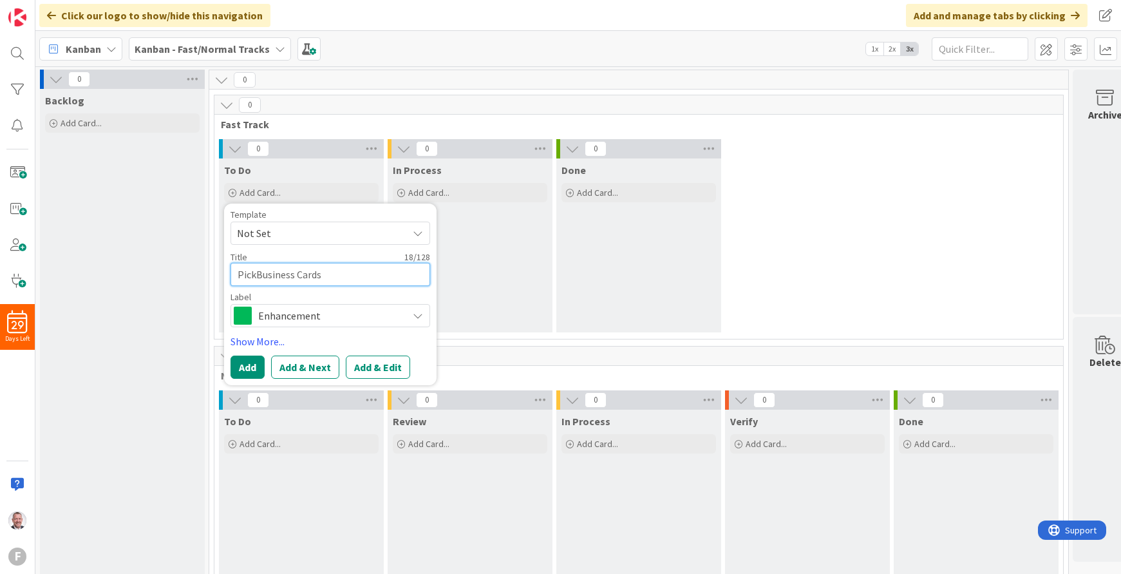
type textarea "Pick Business Cards"
type textarea "x"
type textarea "Pick uBusiness Cards"
type textarea "x"
type textarea "Pick upBusiness Cards"
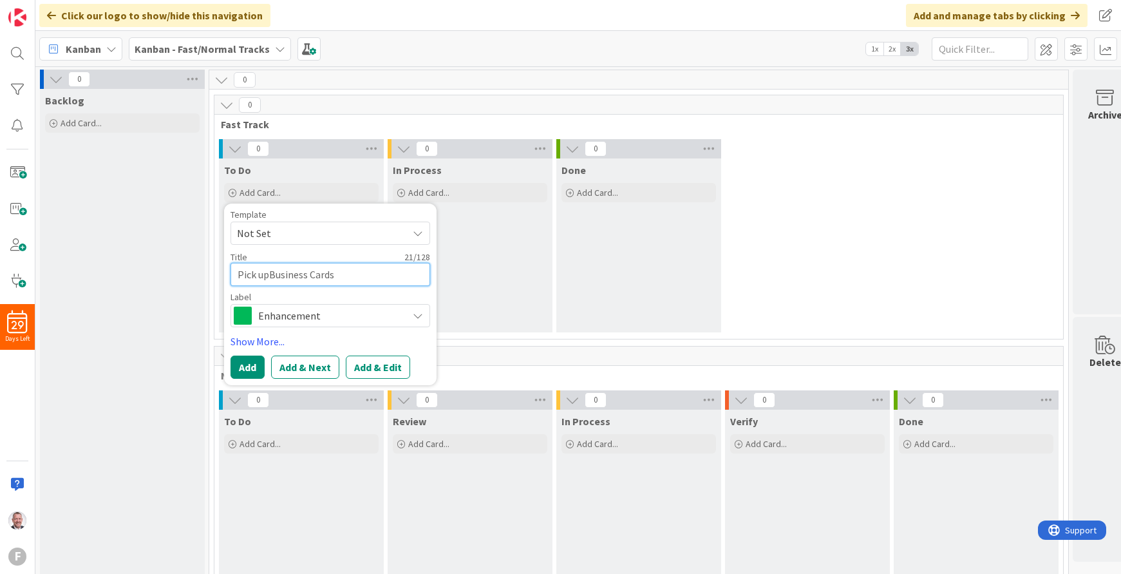
type textarea "x"
type textarea "Pick up Business Cards"
click at [292, 322] on span "Enhancement" at bounding box center [329, 316] width 143 height 18
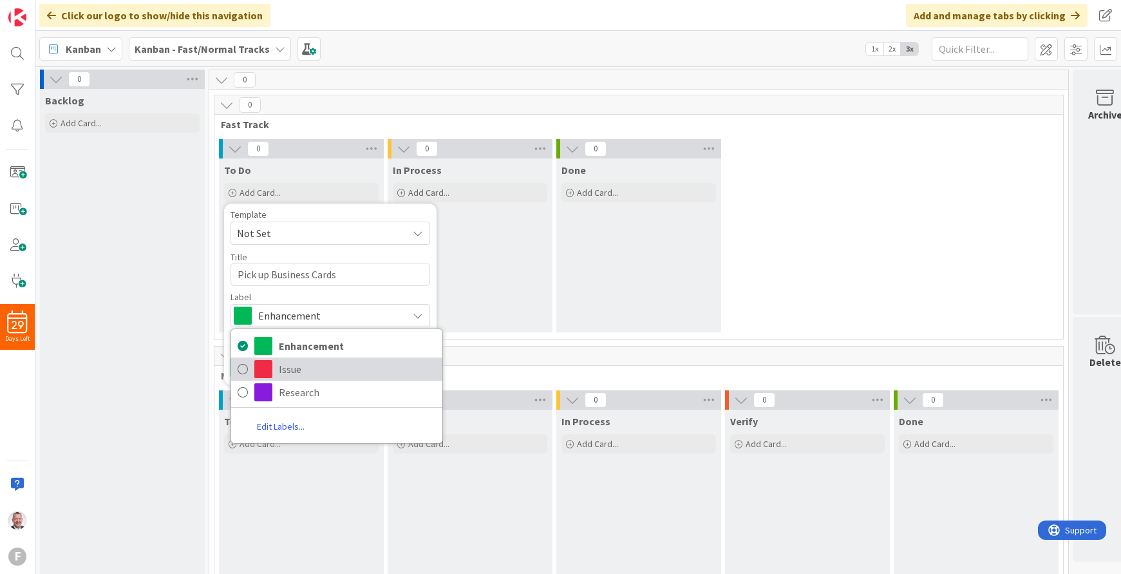
click at [244, 372] on icon at bounding box center [243, 368] width 10 height 19
type textarea "x"
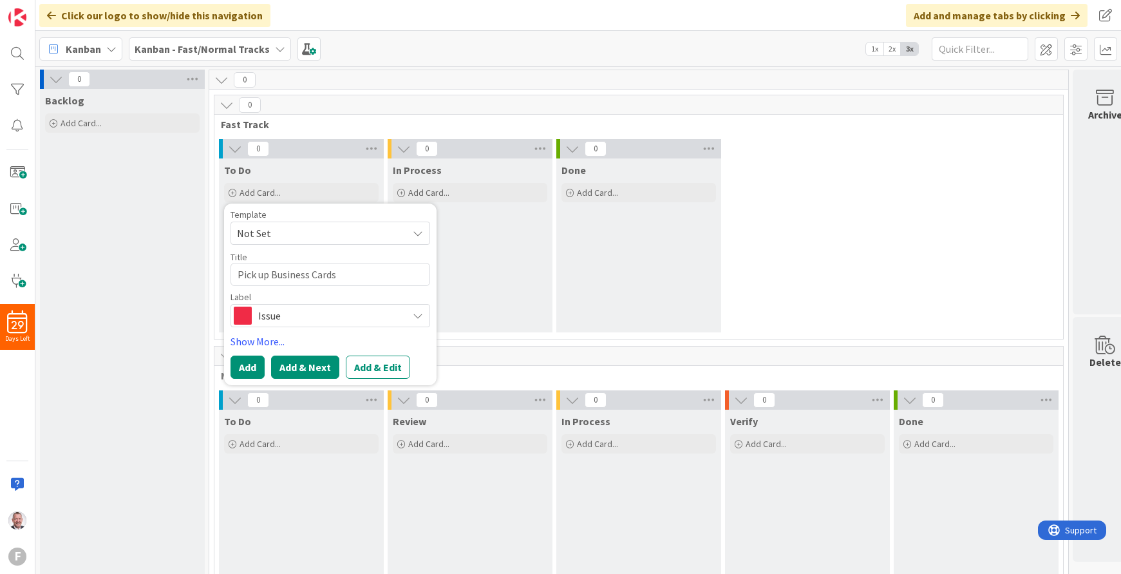
click at [307, 368] on button "Add & Next" at bounding box center [305, 366] width 68 height 23
click at [586, 277] on div "Done Add Card..." at bounding box center [638, 245] width 165 height 174
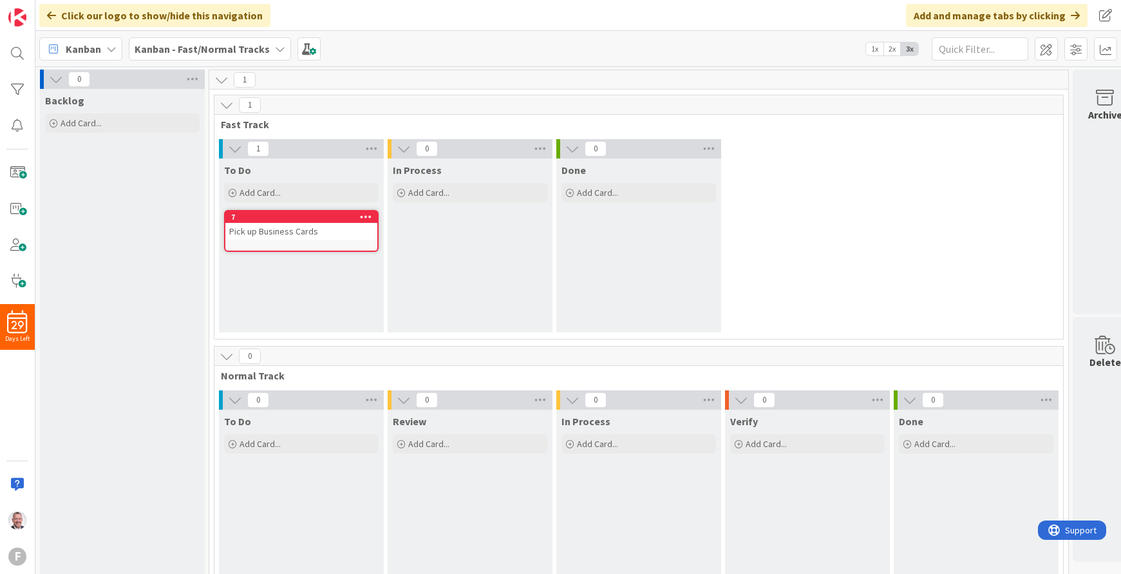
click at [343, 285] on div "To Do Add Card... Template Not Set Not Set Add Card Templates Title 0 / 128 Lab…" at bounding box center [301, 245] width 165 height 174
click at [232, 193] on icon at bounding box center [233, 193] width 8 height 8
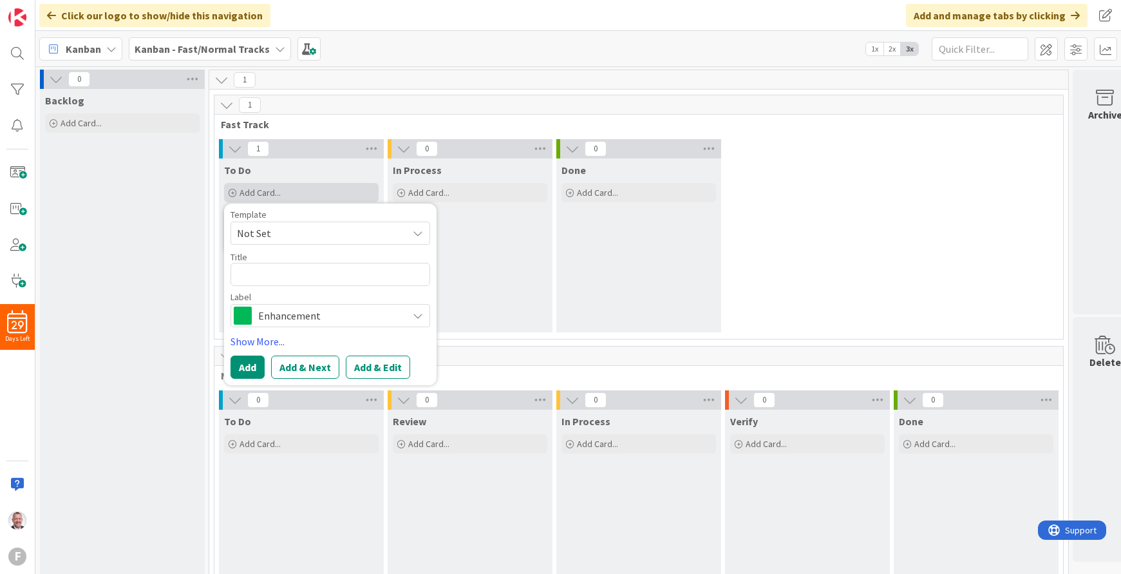
click at [232, 193] on icon at bounding box center [233, 193] width 8 height 8
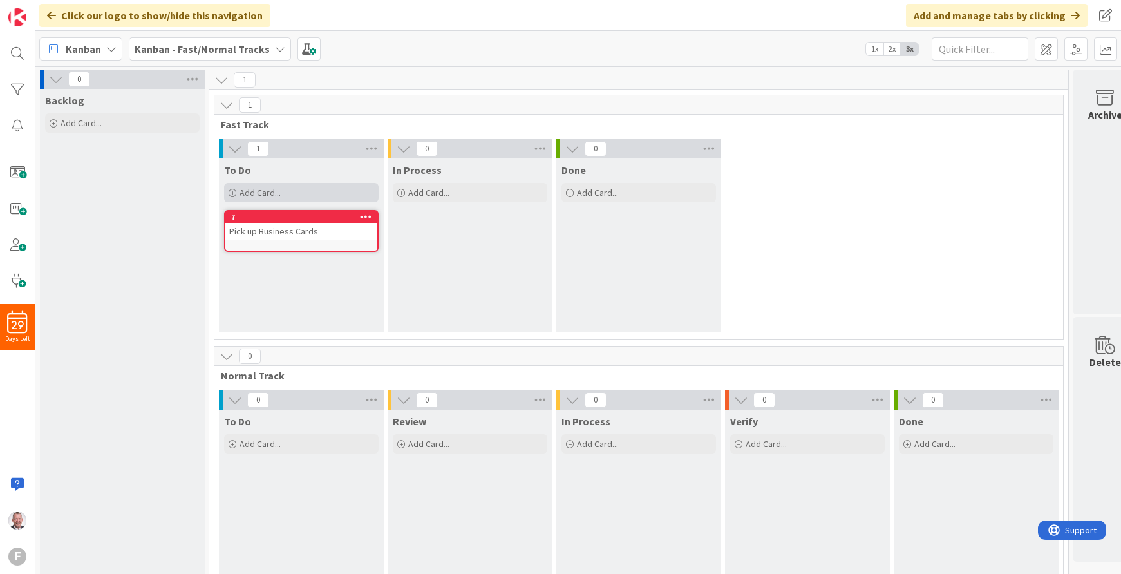
click at [232, 191] on icon at bounding box center [233, 193] width 8 height 8
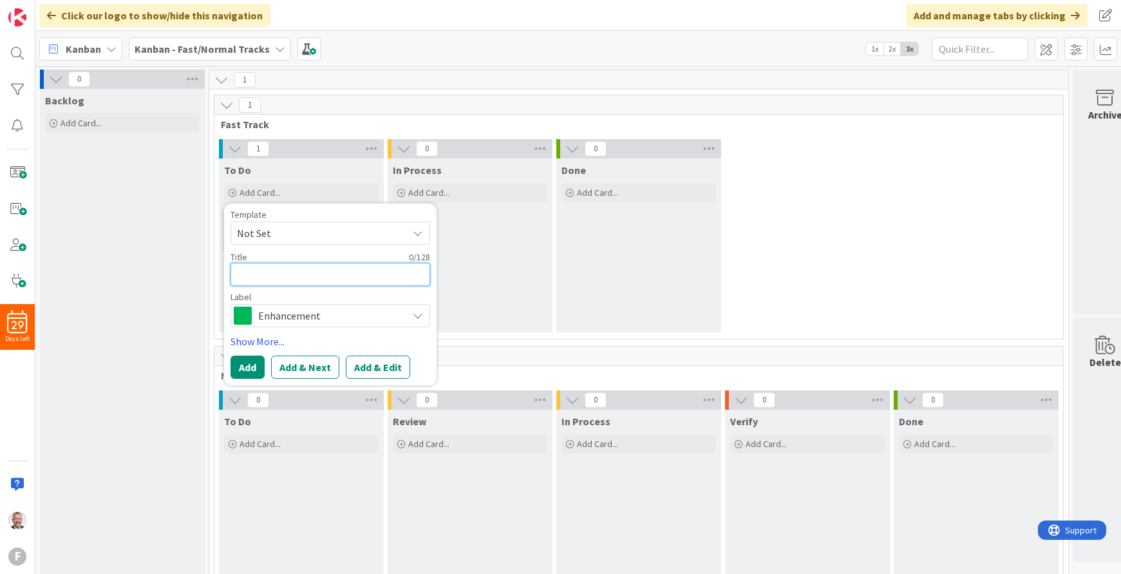
click at [260, 274] on textarea at bounding box center [331, 274] width 200 height 23
type textarea "x"
type textarea "S"
type textarea "x"
type textarea "SOS"
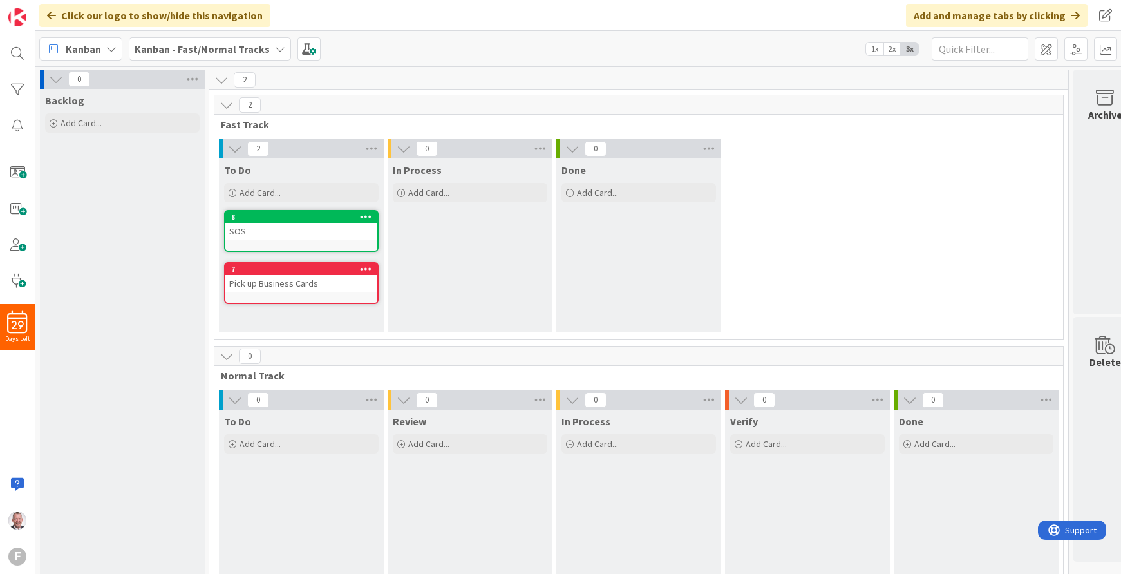
click at [365, 217] on icon at bounding box center [366, 216] width 12 height 9
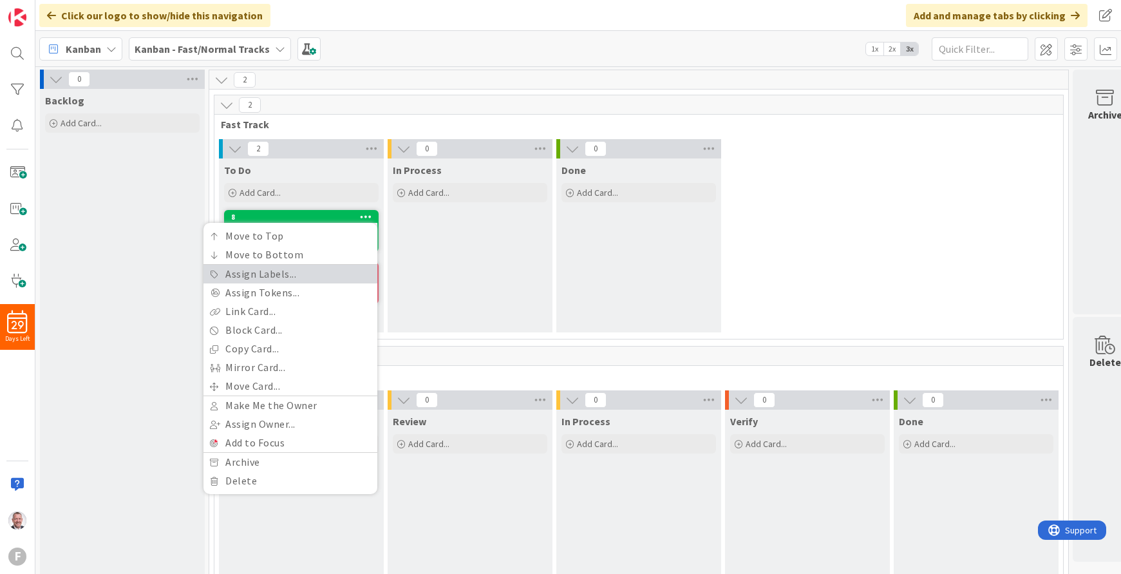
click at [304, 272] on link "Assign Labels..." at bounding box center [291, 274] width 174 height 19
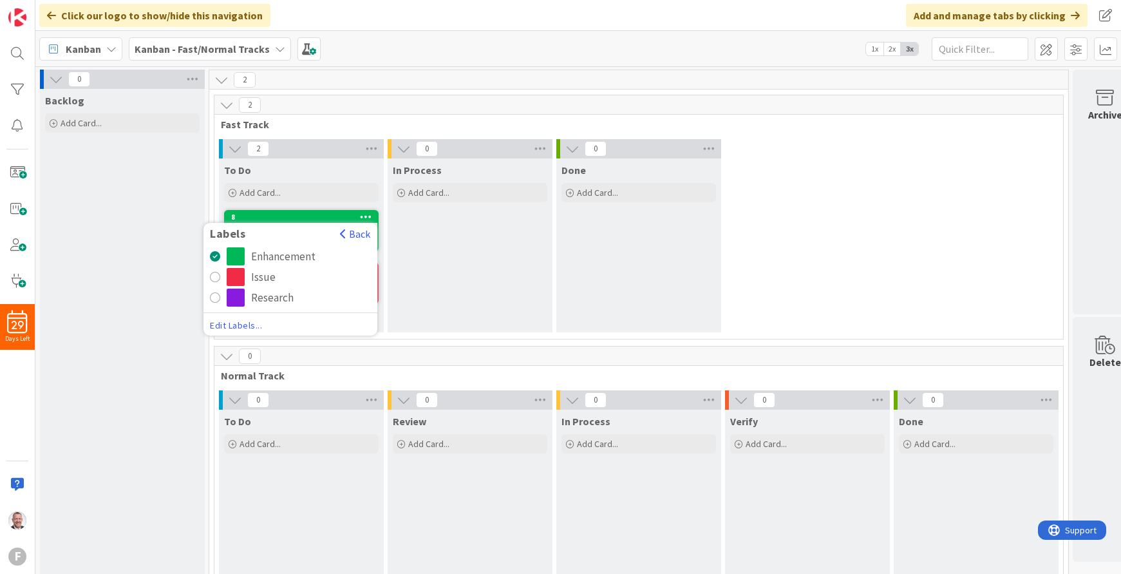
click at [213, 284] on button "Issue" at bounding box center [290, 277] width 161 height 18
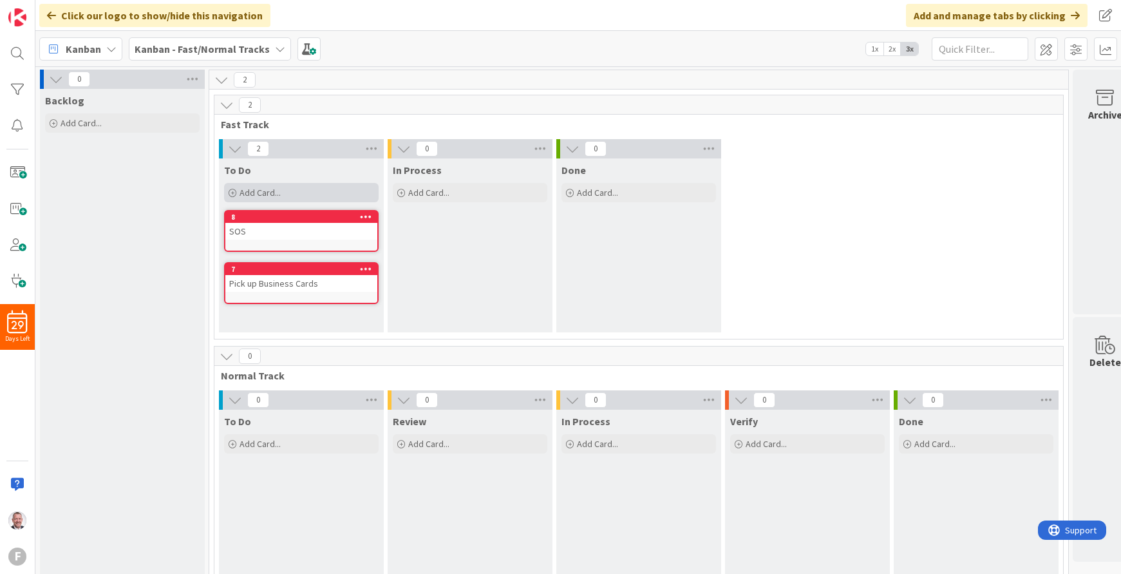
click at [234, 193] on icon at bounding box center [233, 193] width 8 height 8
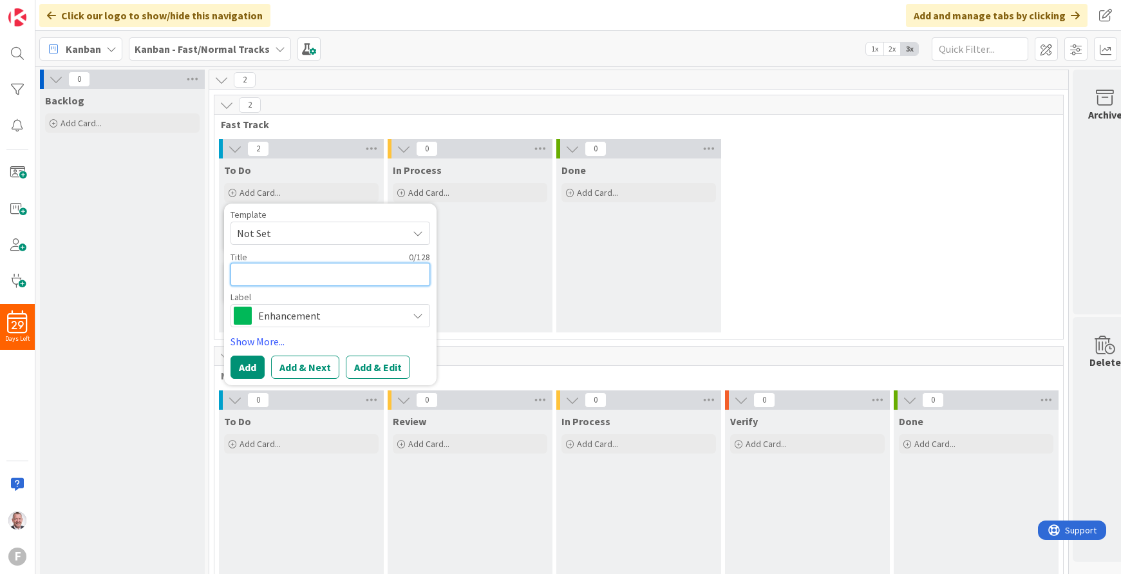
type textarea "x"
type textarea "S"
type textarea "x"
type textarea "Su"
type textarea "x"
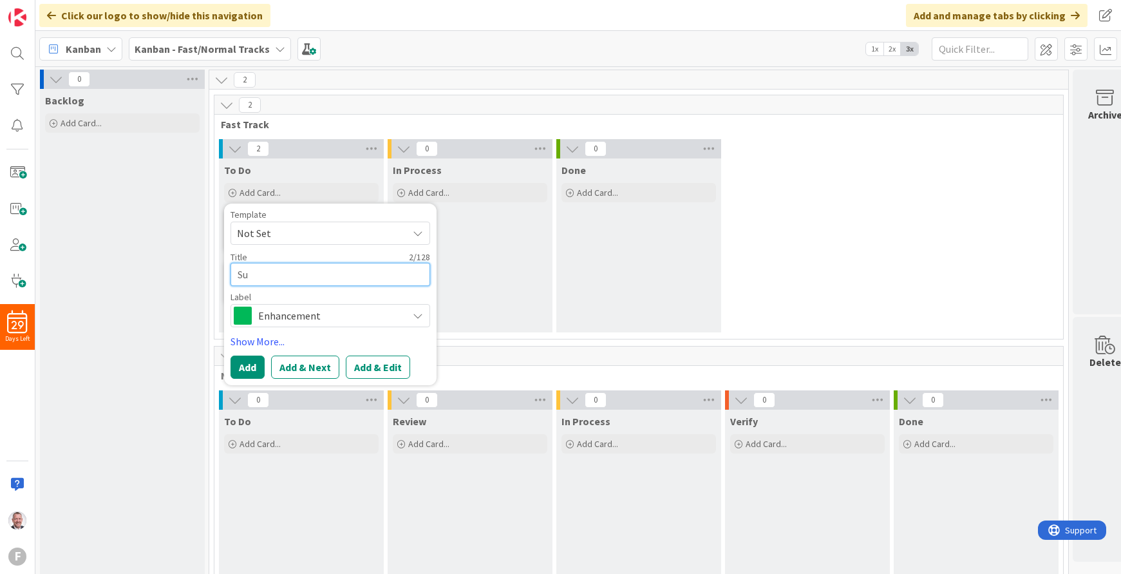
type textarea "Sum"
type textarea "x"
type textarea "Summ"
type textarea "x"
type textarea "Summi"
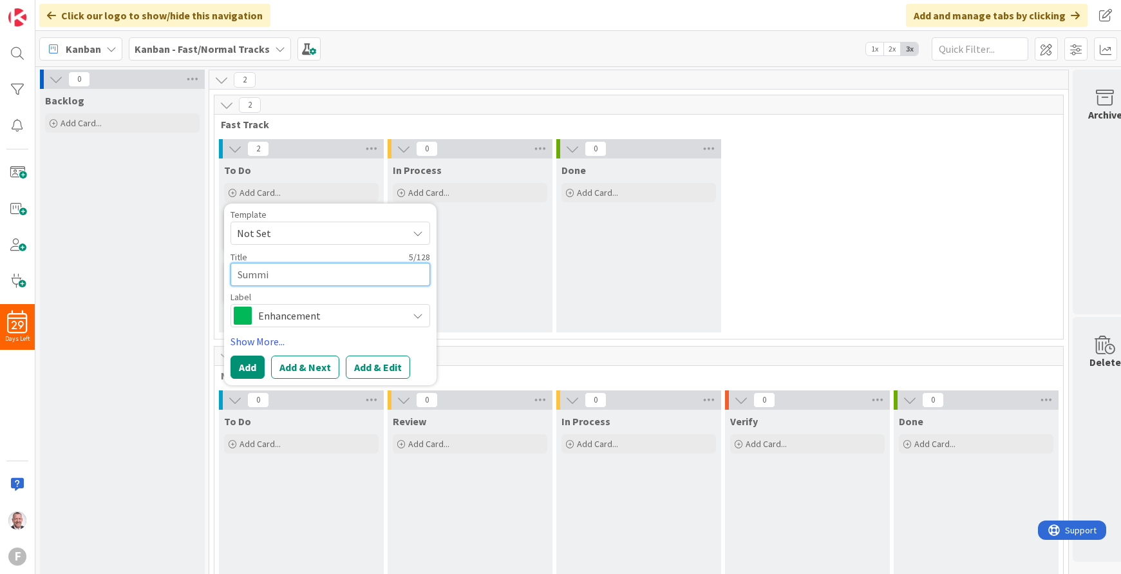
type textarea "x"
type textarea "Summit"
type textarea "x"
type textarea "Summit"
type textarea "x"
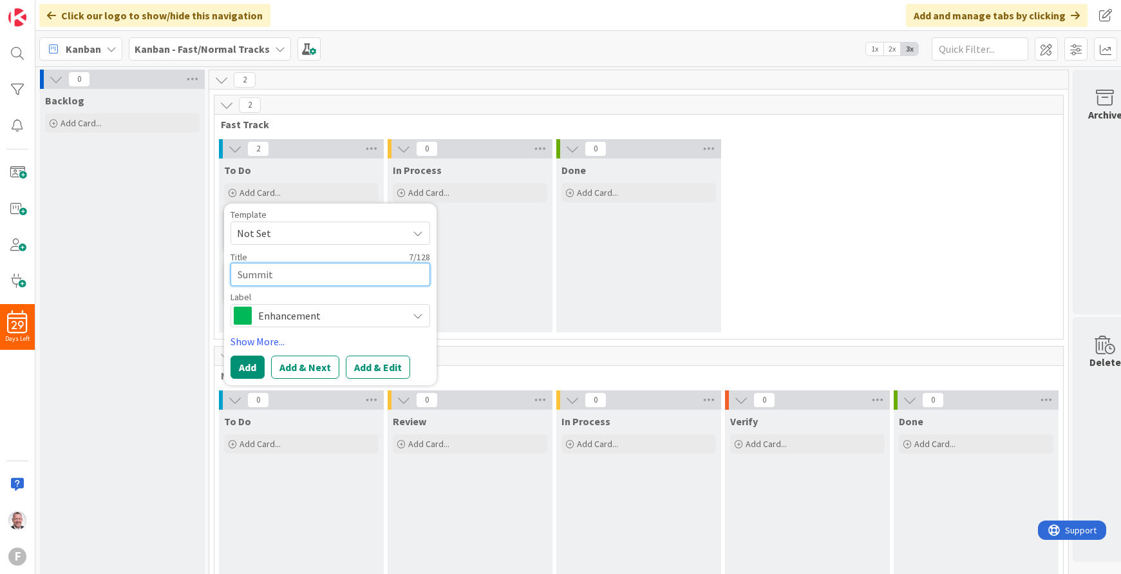
type textarea "Summit V"
type textarea "x"
type textarea "Summit Vi"
type textarea "x"
type textarea "Summit Vid"
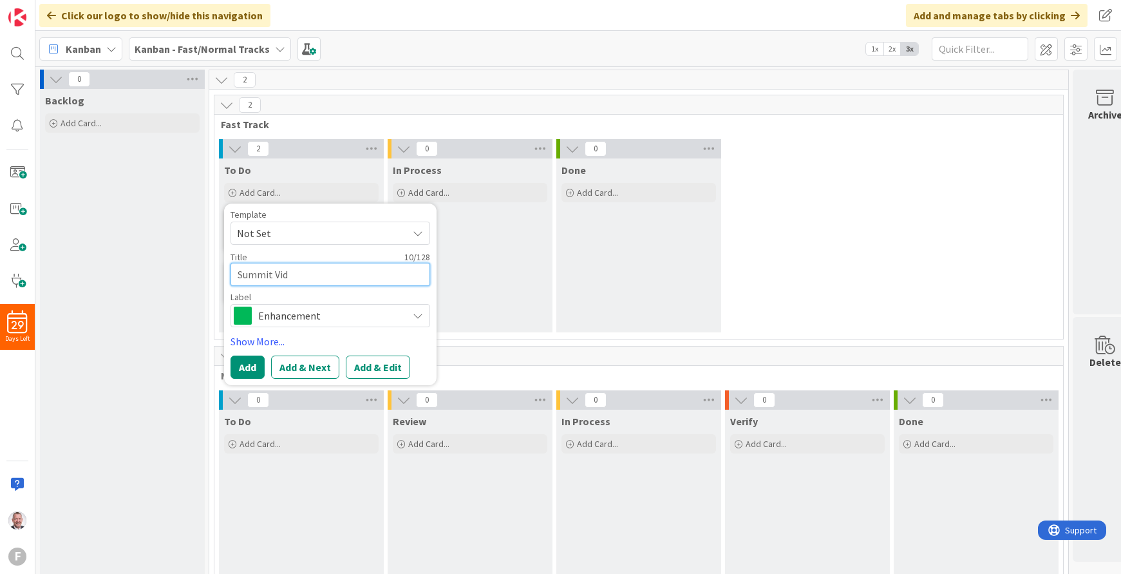
type textarea "x"
type textarea "Summit Vide"
type textarea "x"
type textarea "Summit Video"
click at [303, 317] on span "Enhancement" at bounding box center [329, 316] width 143 height 18
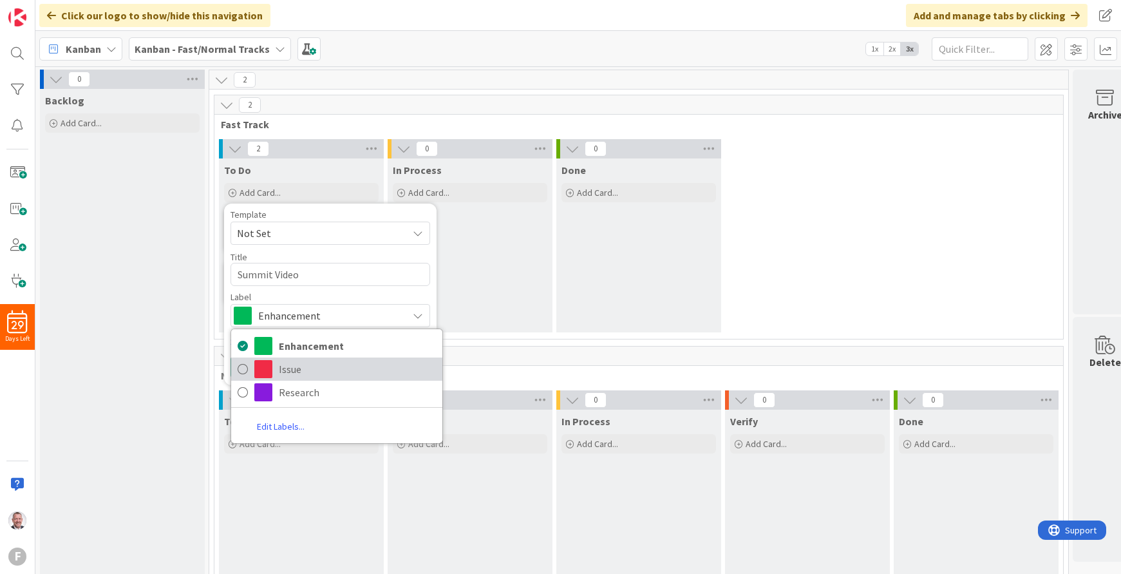
click at [304, 370] on span "Issue" at bounding box center [357, 368] width 157 height 19
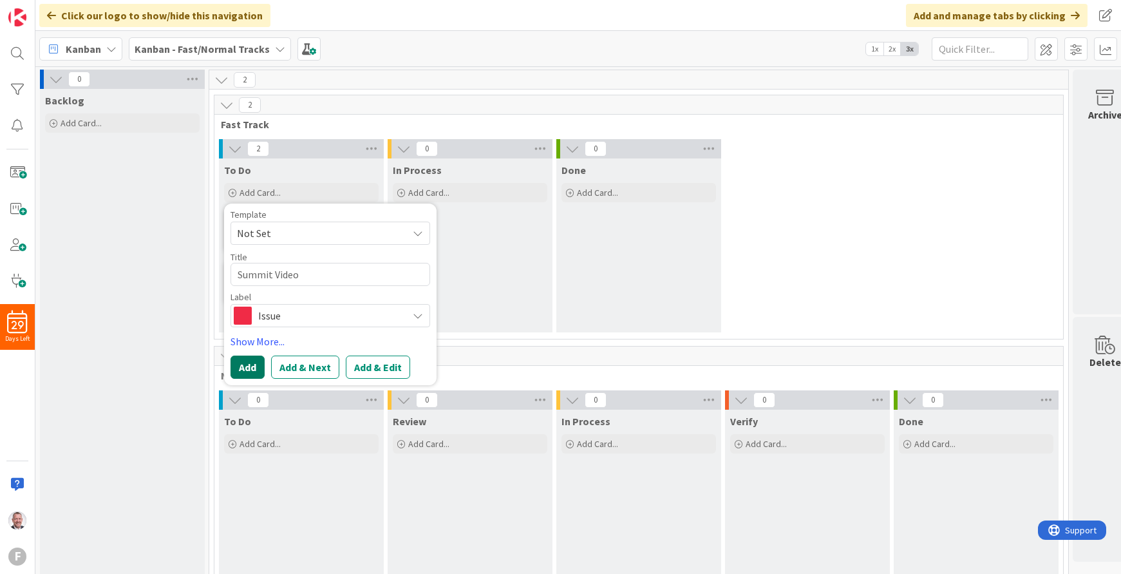
click at [252, 368] on button "Add" at bounding box center [248, 366] width 34 height 23
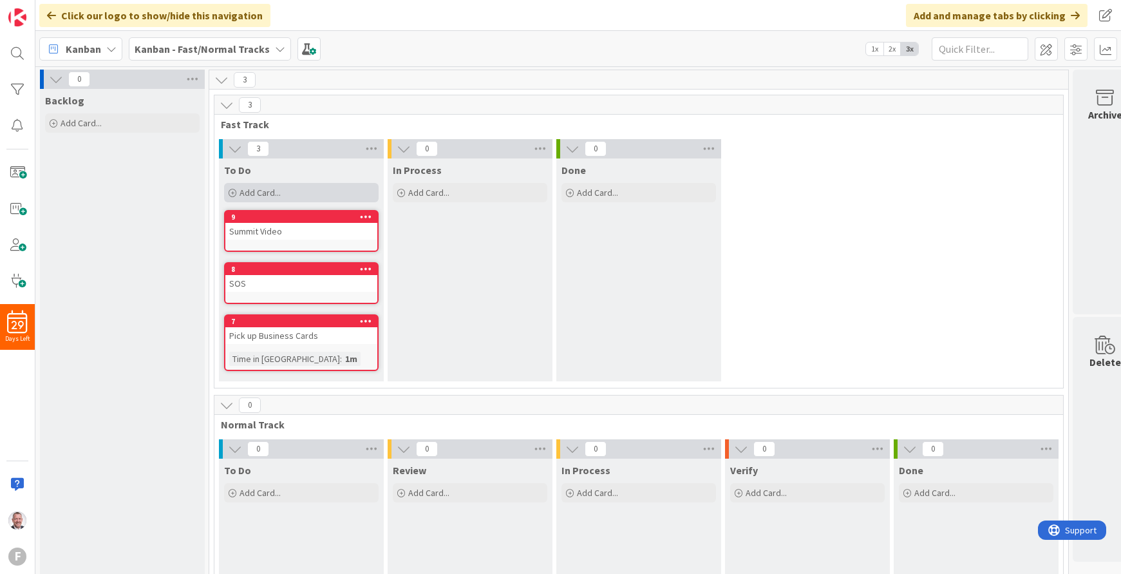
click at [256, 188] on span "Add Card..." at bounding box center [260, 193] width 41 height 12
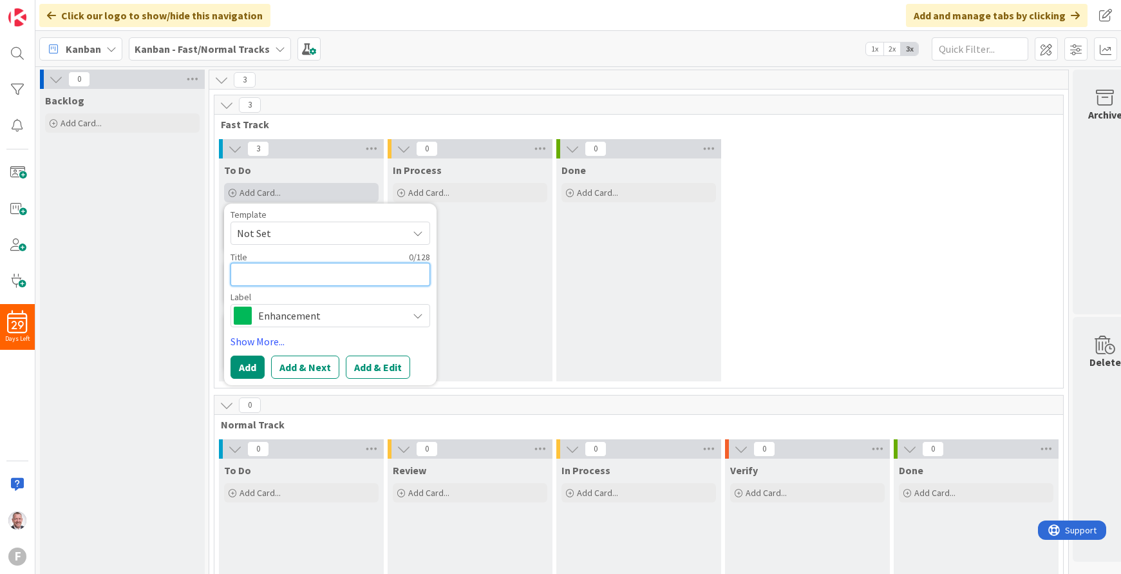
paste textarea "Innovate® Kansas City"
type textarea "x"
type textarea "Innovate® Kansas City"
type textarea "x"
type textarea "Innovate® Kansas City"
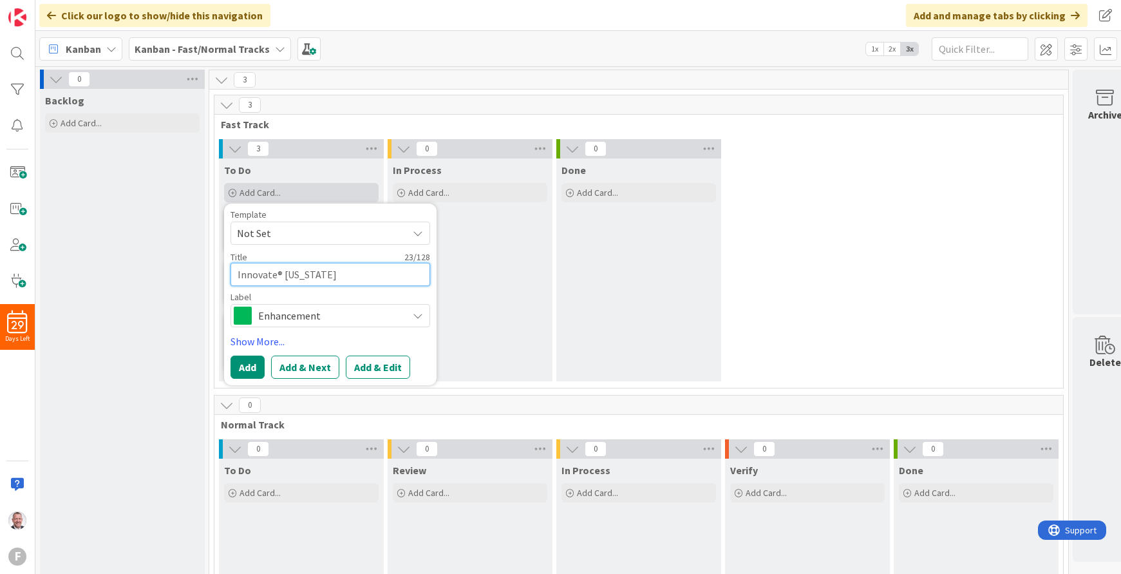
type textarea "x"
type textarea "Innovate® Kansas City P"
type textarea "x"
type textarea "Innovate® Kansas City Pa"
type textarea "x"
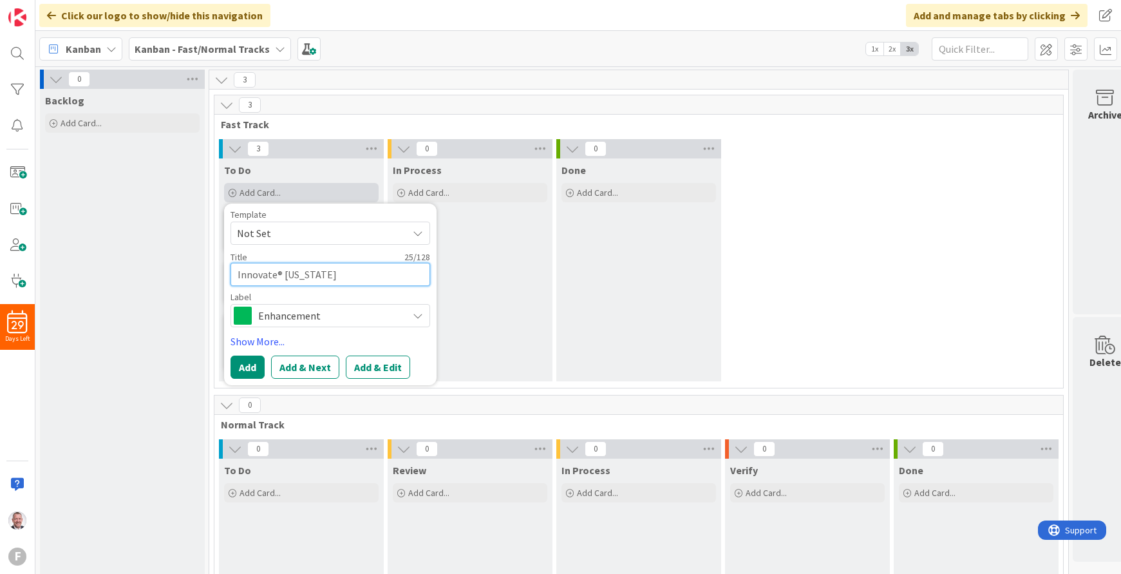
type textarea "Innovate® Kansas City Pag"
type textarea "x"
type textarea "Innovate® Kansas City Page"
type textarea "x"
type textarea "Innovate® [US_STATE][GEOGRAPHIC_DATA] Pages"
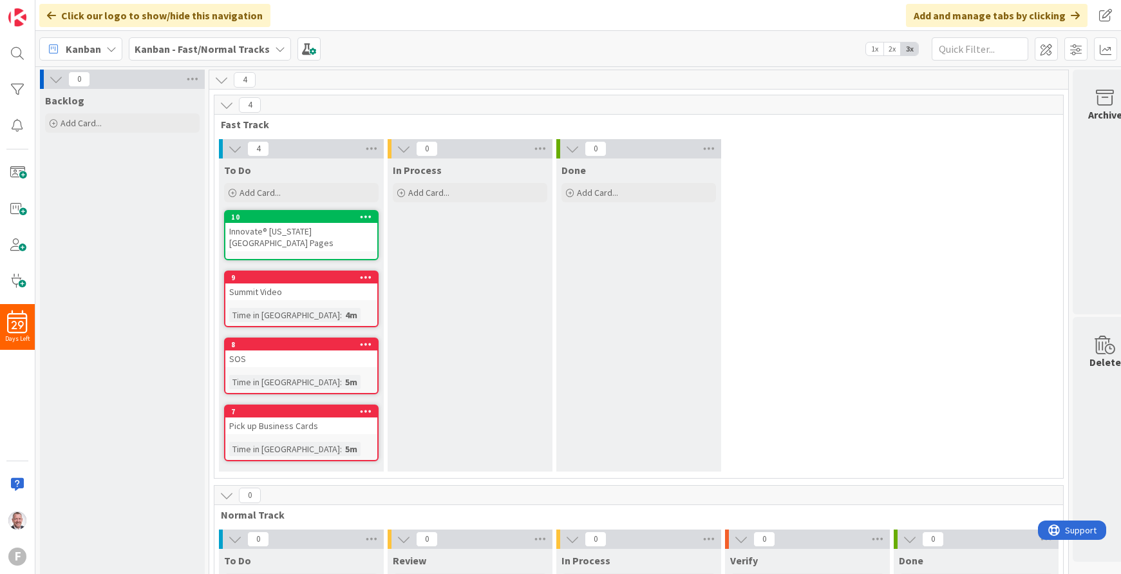
click at [366, 215] on icon at bounding box center [366, 216] width 12 height 9
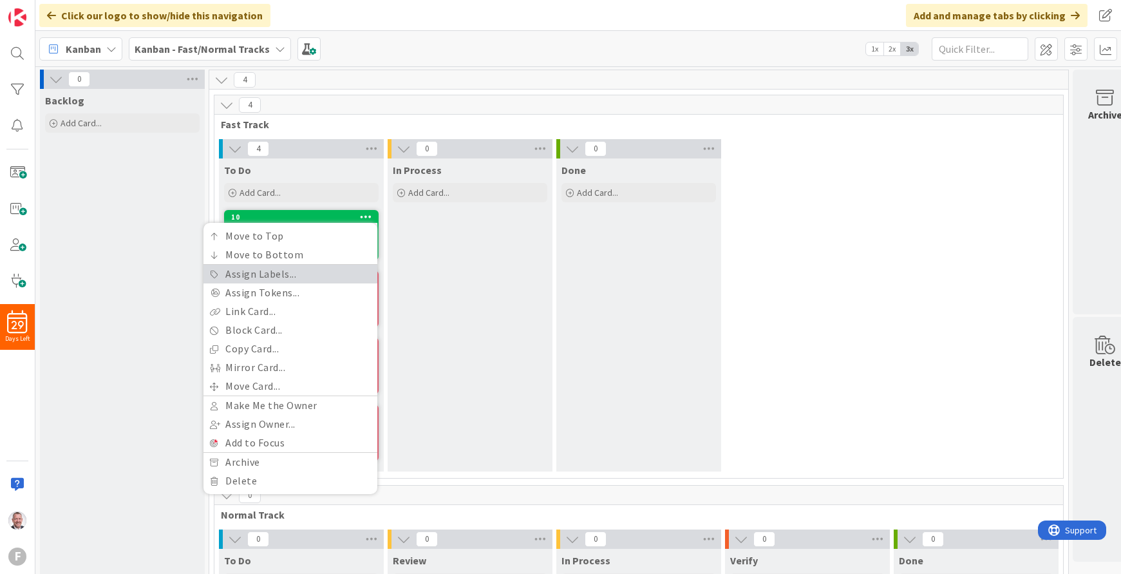
click at [308, 269] on link "Assign Labels..." at bounding box center [291, 274] width 174 height 19
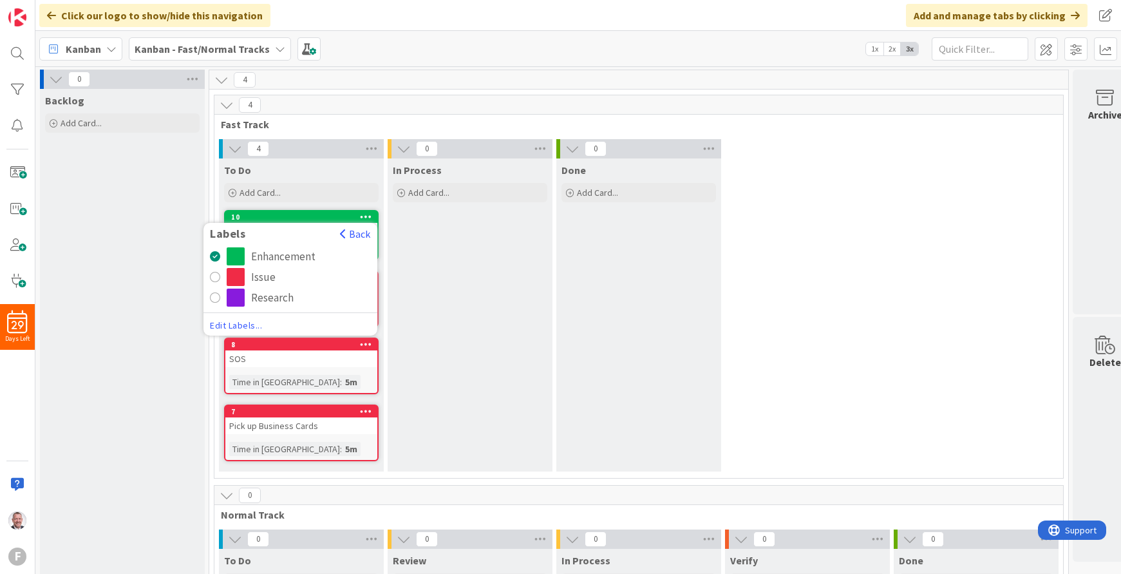
click at [211, 275] on div "radio" at bounding box center [215, 277] width 10 height 10
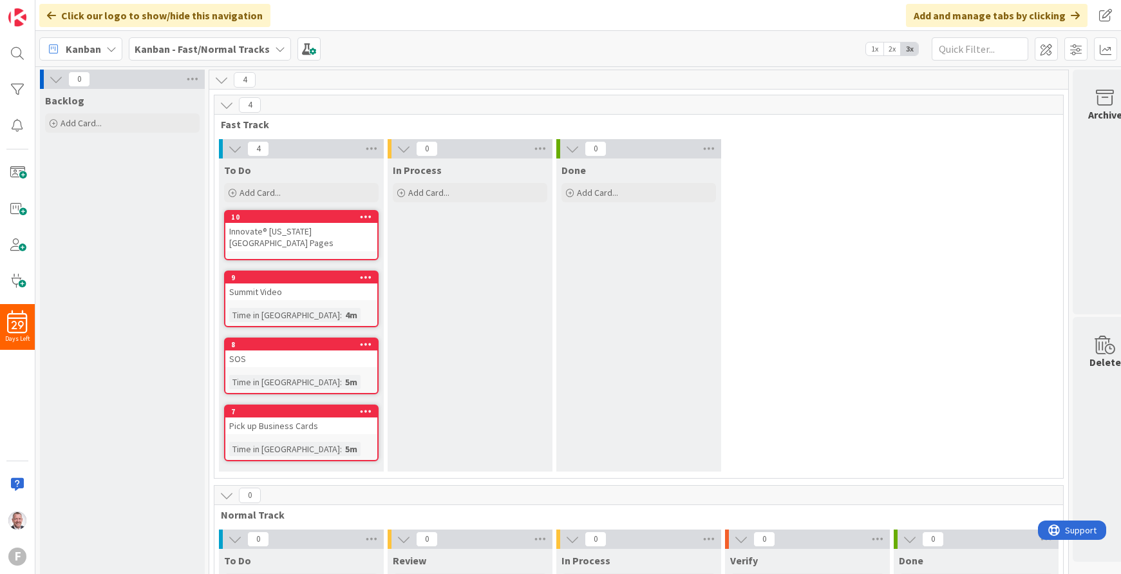
click at [301, 290] on div "Summit Video" at bounding box center [301, 291] width 152 height 17
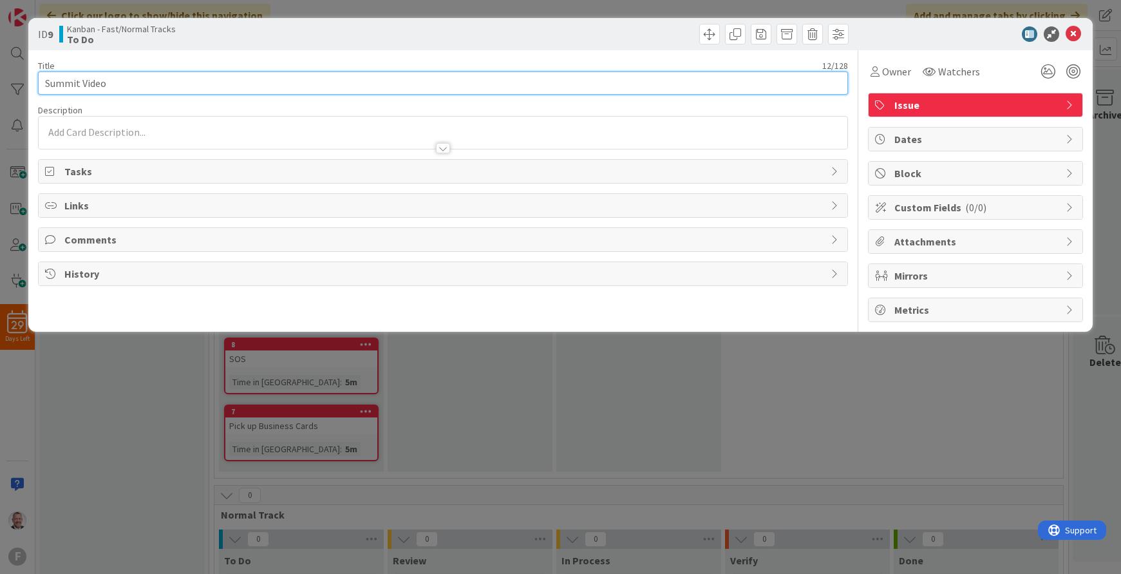
click at [39, 81] on input "Summit Video" at bounding box center [443, 82] width 811 height 23
click at [205, 80] on input "Edit Summit Video" at bounding box center [443, 82] width 811 height 23
type input "Edit Summit Video"
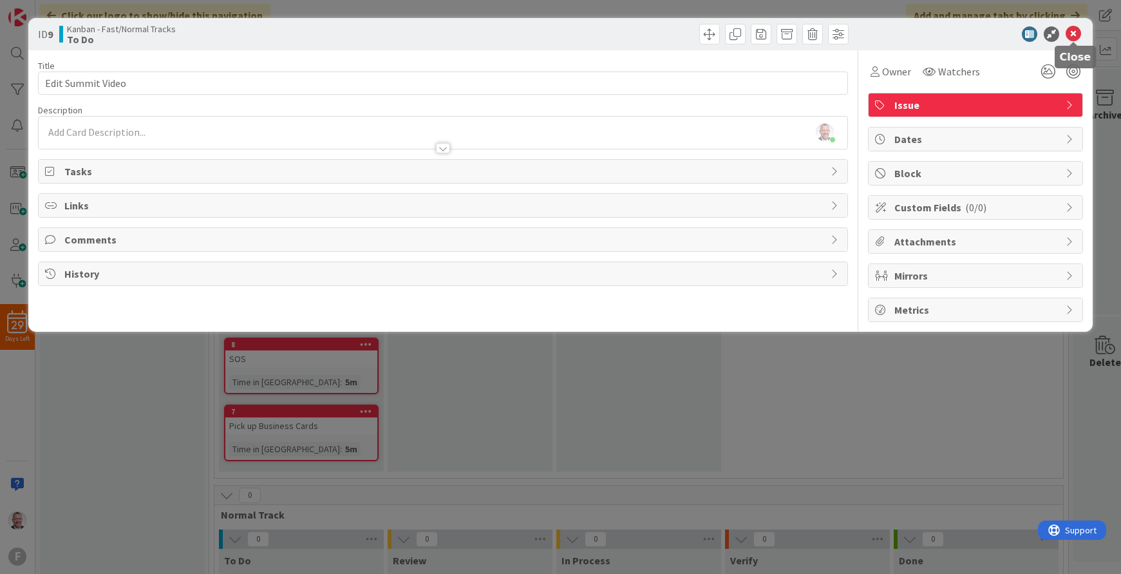
click at [1079, 32] on icon at bounding box center [1073, 33] width 15 height 15
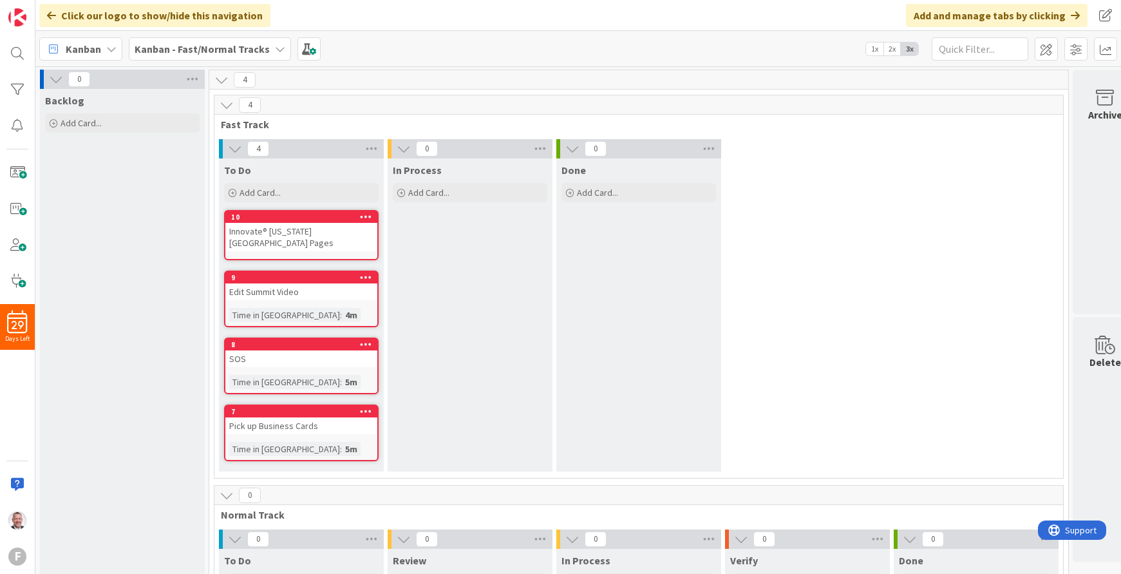
click at [310, 236] on div "Innovate® [US_STATE][GEOGRAPHIC_DATA] Pages" at bounding box center [301, 237] width 152 height 28
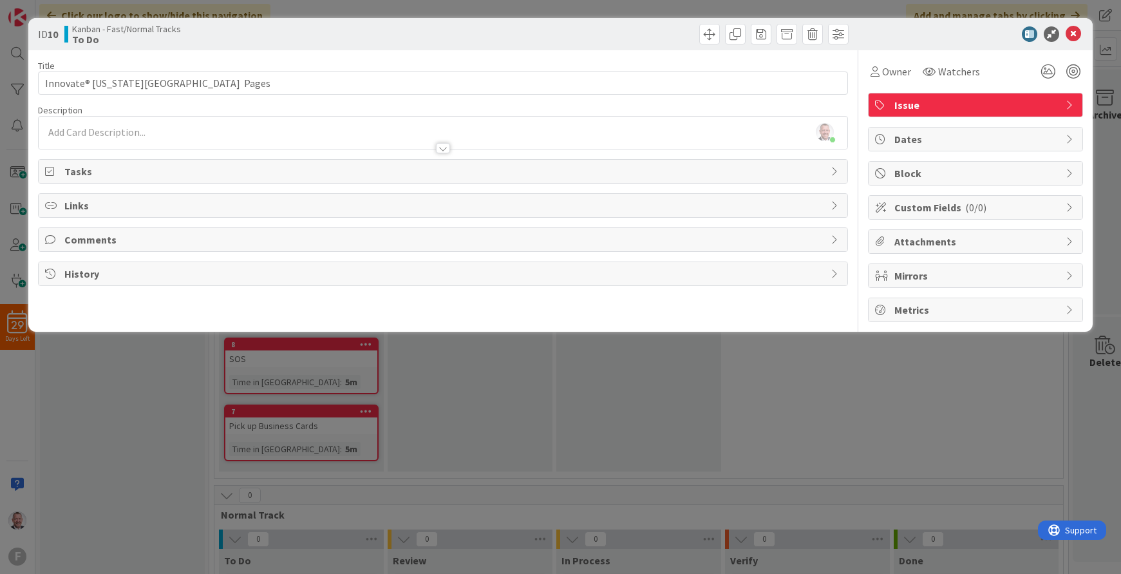
click at [155, 200] on span "Links" at bounding box center [444, 205] width 761 height 15
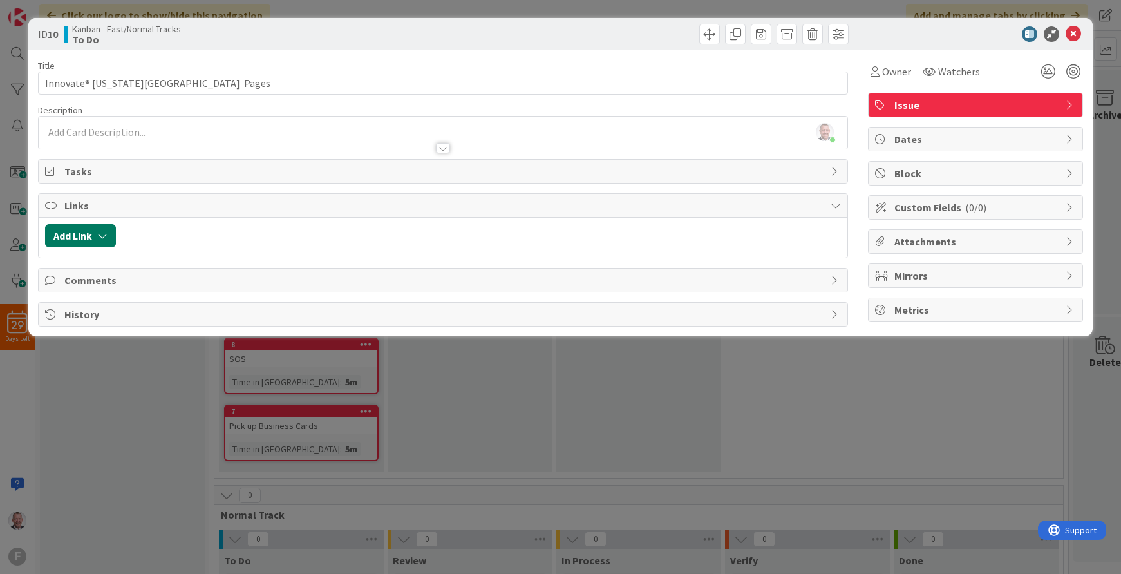
click at [91, 241] on button "Add Link" at bounding box center [80, 235] width 71 height 23
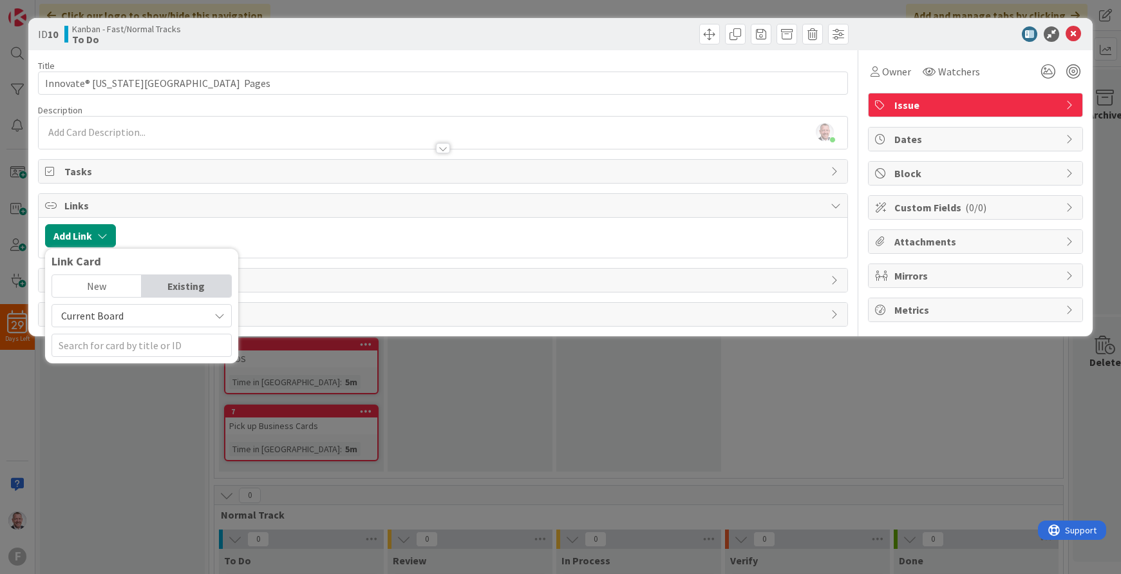
click at [208, 194] on div "Links" at bounding box center [444, 206] width 810 height 24
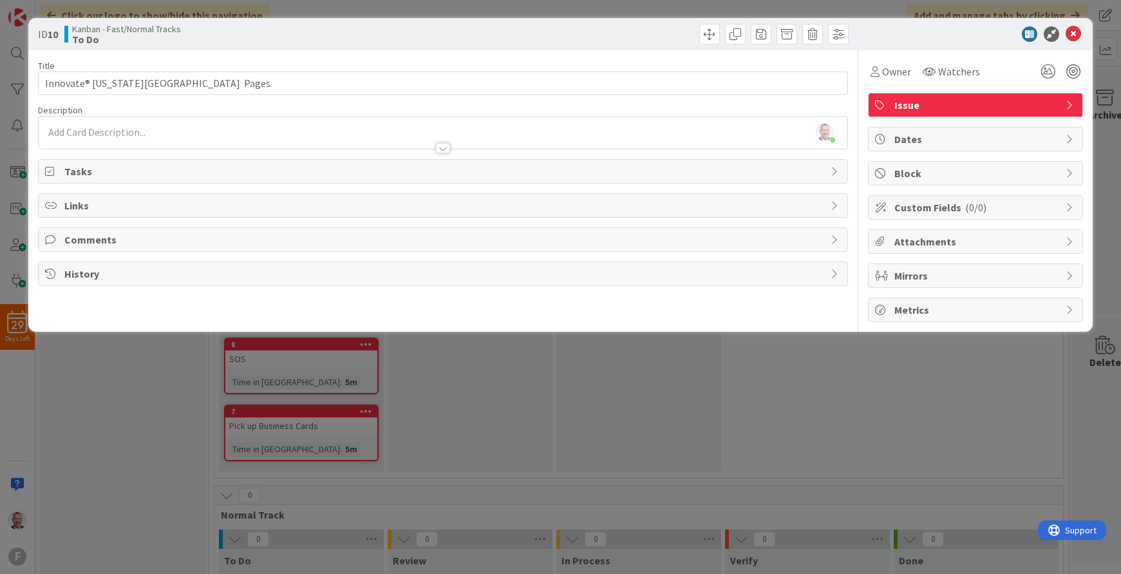
click at [418, 206] on span "Links" at bounding box center [444, 205] width 761 height 15
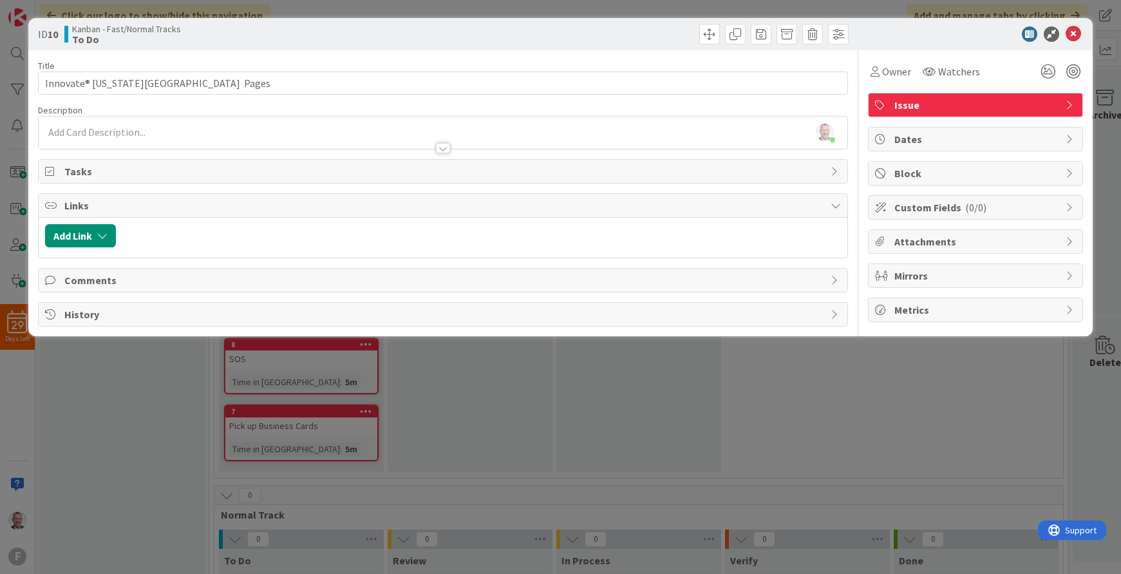
click at [408, 227] on div at bounding box center [481, 235] width 719 height 23
click at [95, 231] on button "Add Link" at bounding box center [80, 235] width 71 height 23
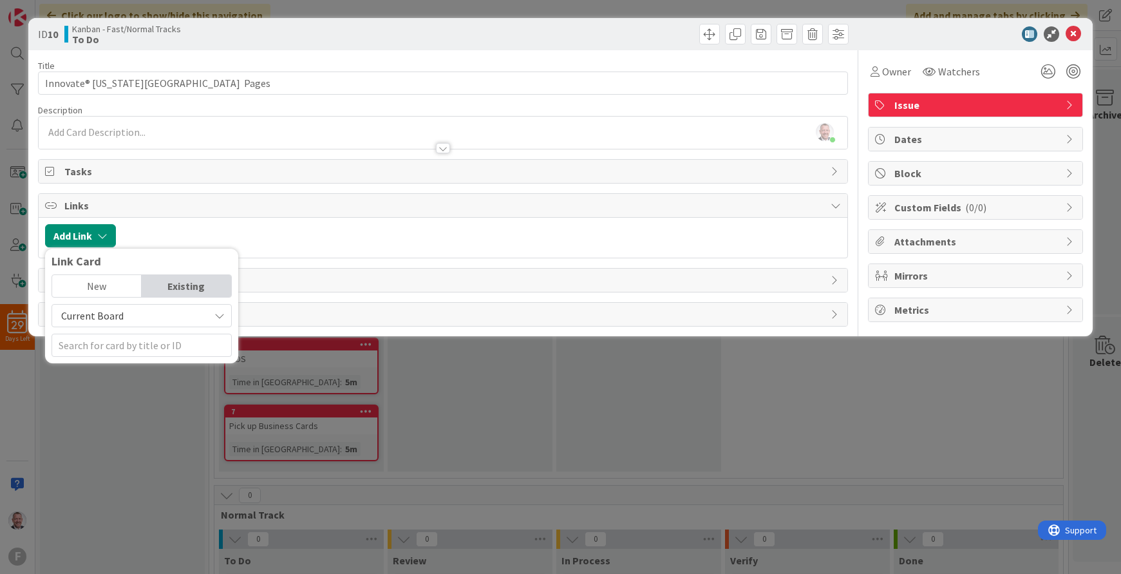
click at [111, 292] on div "New" at bounding box center [97, 286] width 90 height 22
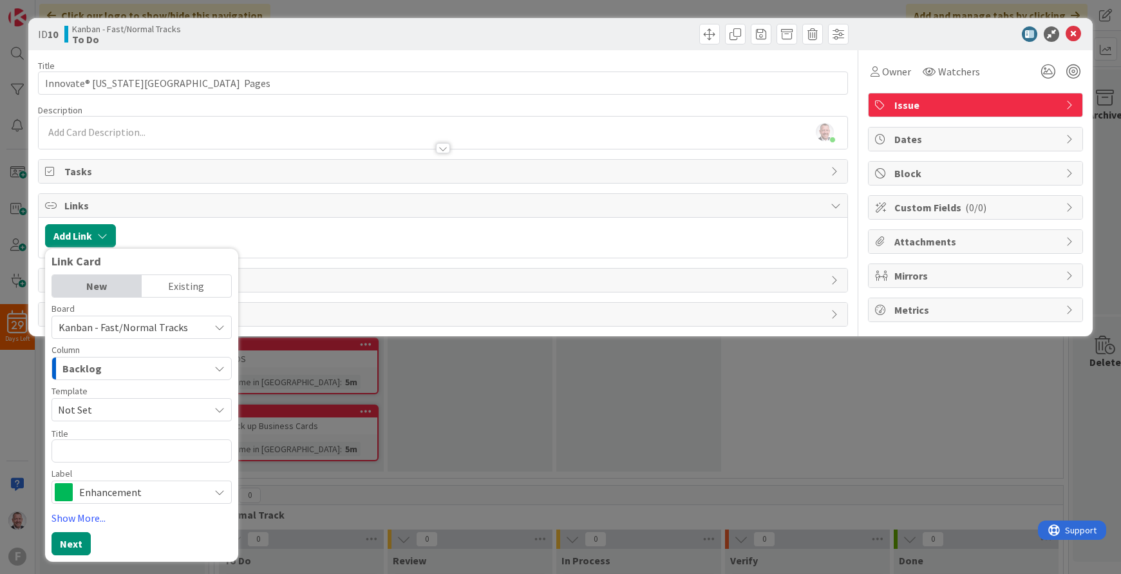
click at [368, 226] on div at bounding box center [481, 235] width 719 height 23
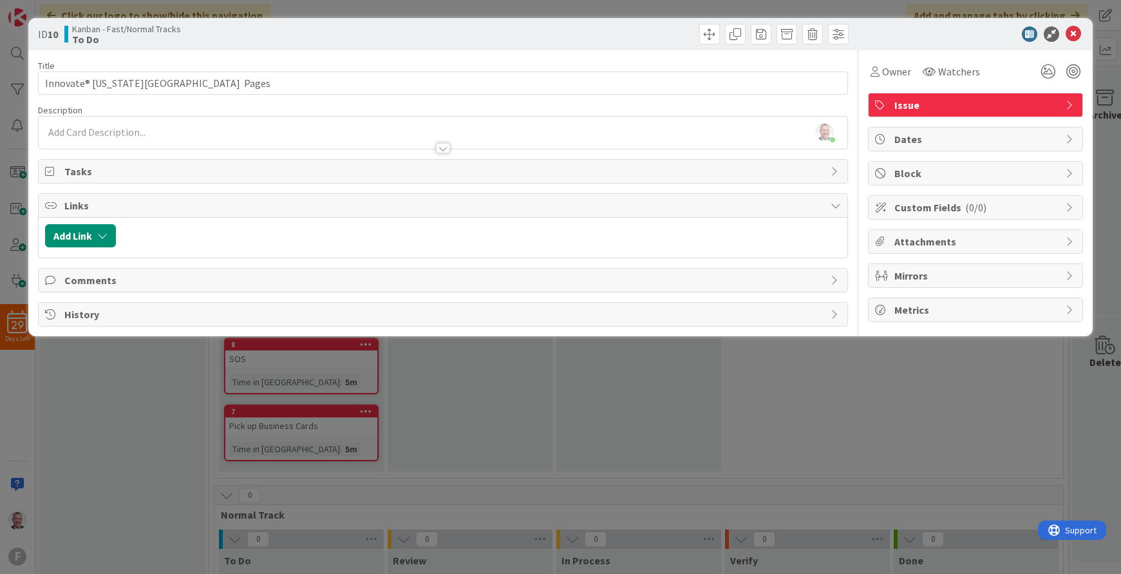
click at [467, 57] on div "Title 28 / 128 Innovate® Kansas City Pages Description Steve Bennett just joine…" at bounding box center [443, 188] width 811 height 276
click at [956, 243] on span "Attachments" at bounding box center [977, 241] width 165 height 15
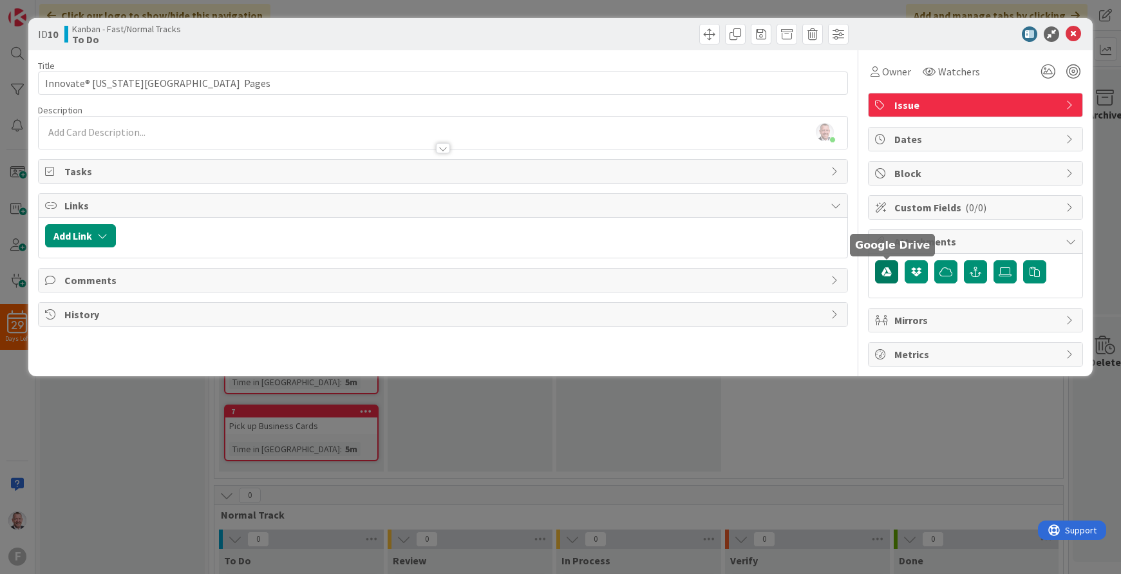
click at [884, 275] on icon "button" at bounding box center [887, 272] width 10 height 10
click at [1074, 37] on icon at bounding box center [1073, 33] width 15 height 15
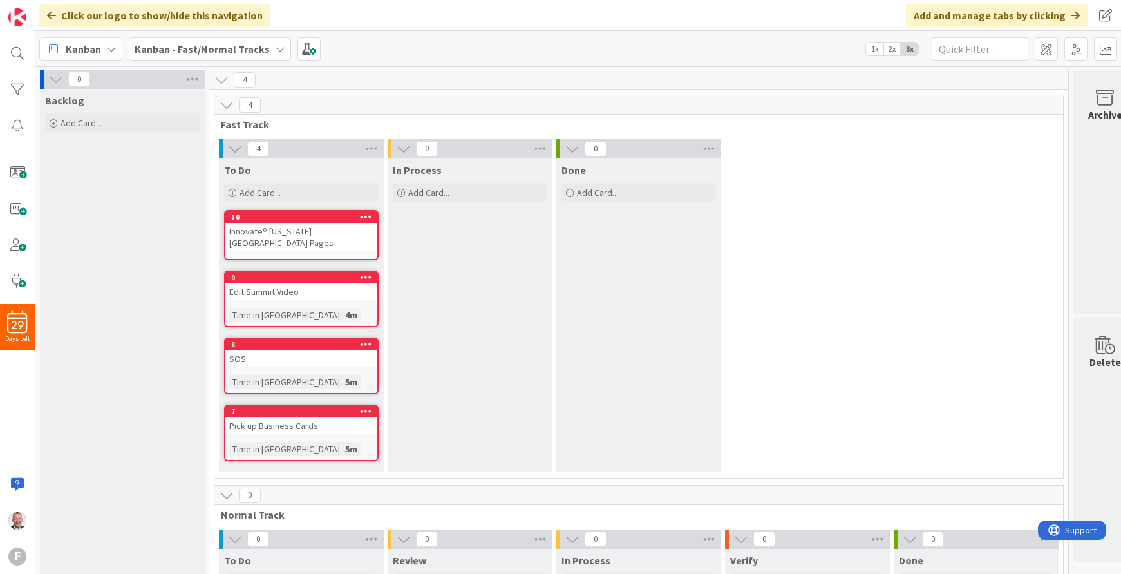
click at [331, 238] on div "Innovate® [US_STATE][GEOGRAPHIC_DATA] Pages" at bounding box center [301, 237] width 152 height 28
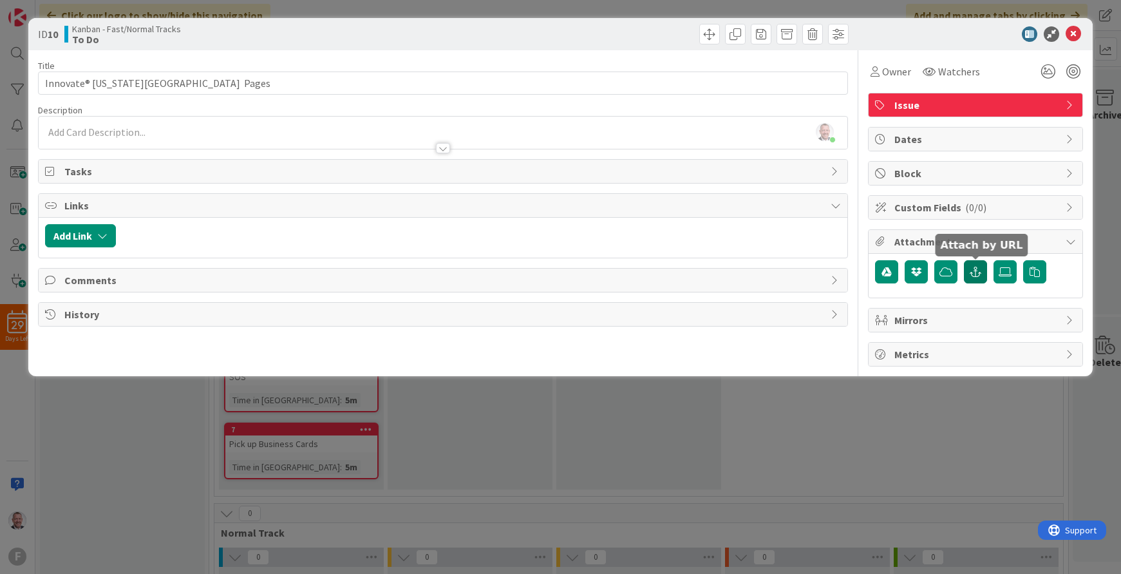
click at [973, 274] on icon "button" at bounding box center [976, 272] width 12 height 10
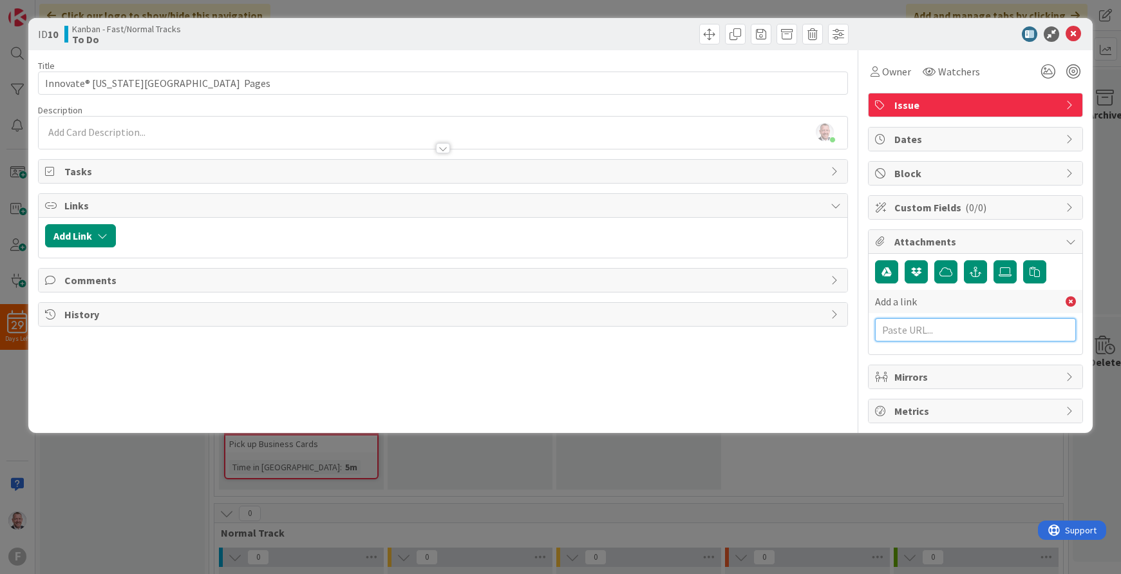
click at [931, 335] on input "text" at bounding box center [975, 329] width 201 height 23
paste input "[URL][DOMAIN_NAME]"
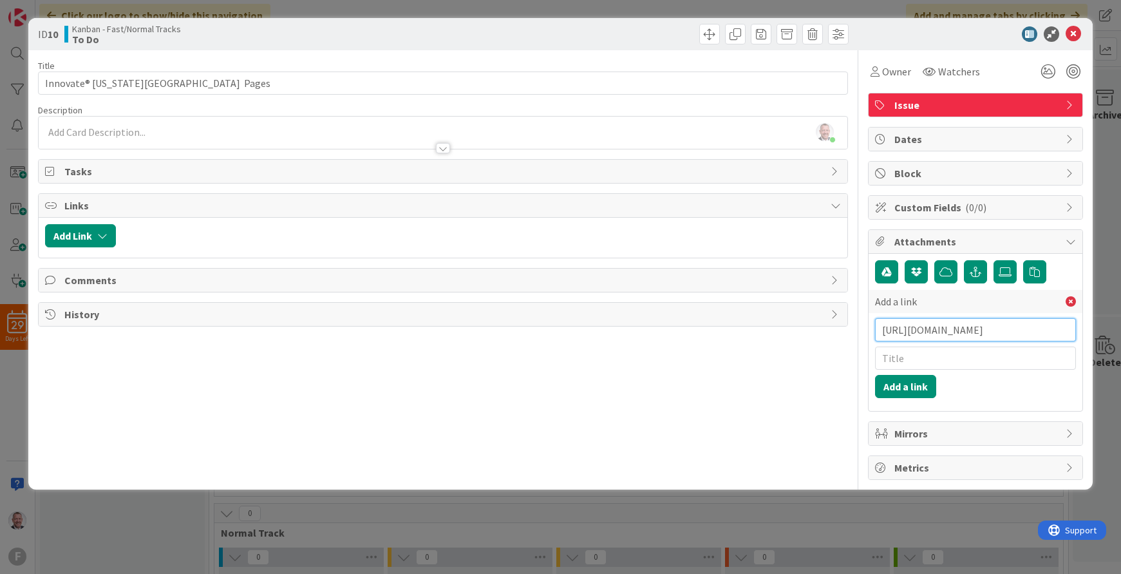
type input "[URL][DOMAIN_NAME]"
click at [918, 359] on input "text" at bounding box center [975, 357] width 201 height 23
click at [911, 355] on input "text" at bounding box center [975, 357] width 201 height 23
paste input "Thought Leadership: [PERSON_NAME] and the Vision of Brilliancy Quantum Brands I…"
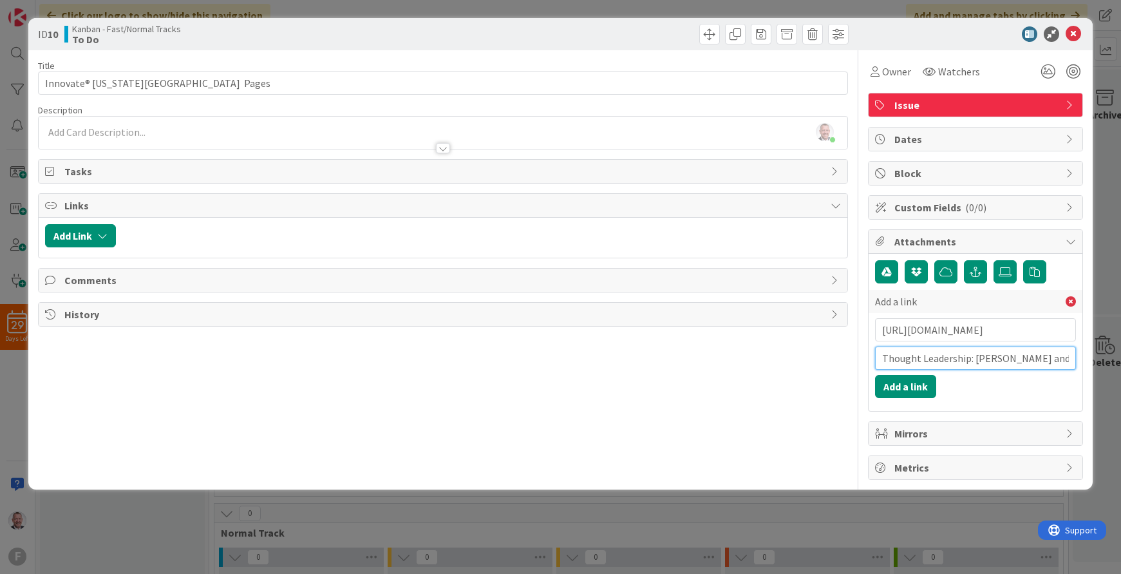
scroll to position [0, 356]
type input "Thought Leadership: [PERSON_NAME] and the Vision of Brilliancy Quantum Brands I…"
click at [911, 391] on button "Add a link" at bounding box center [905, 386] width 61 height 23
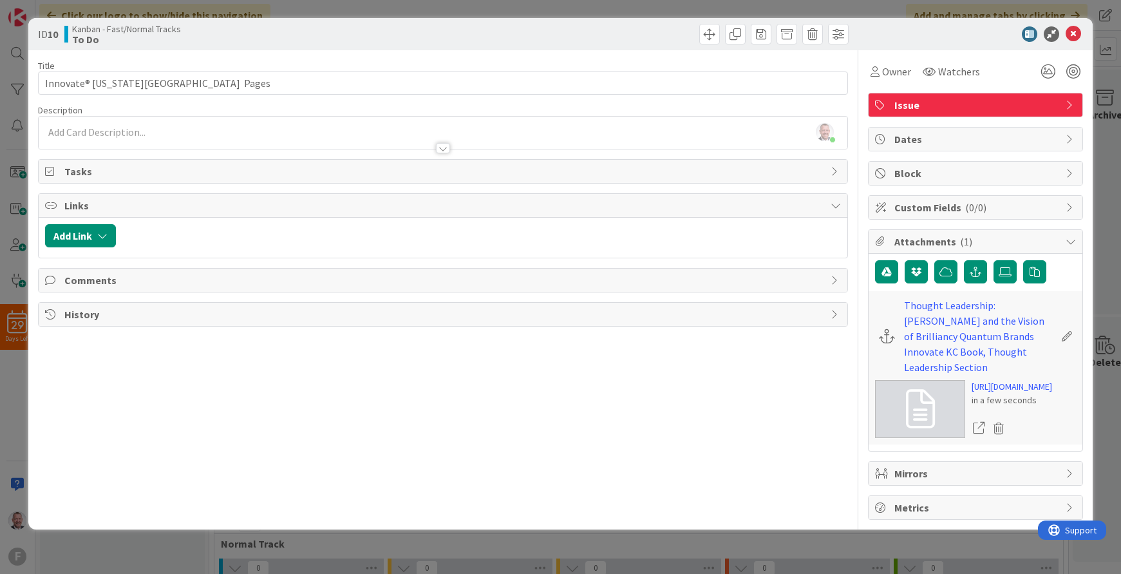
click at [654, 419] on div "Title 28 / 128 Innovate® Kansas City Pages Description Steve Bennett just joine…" at bounding box center [443, 284] width 811 height 469
click at [1074, 29] on icon at bounding box center [1073, 33] width 15 height 15
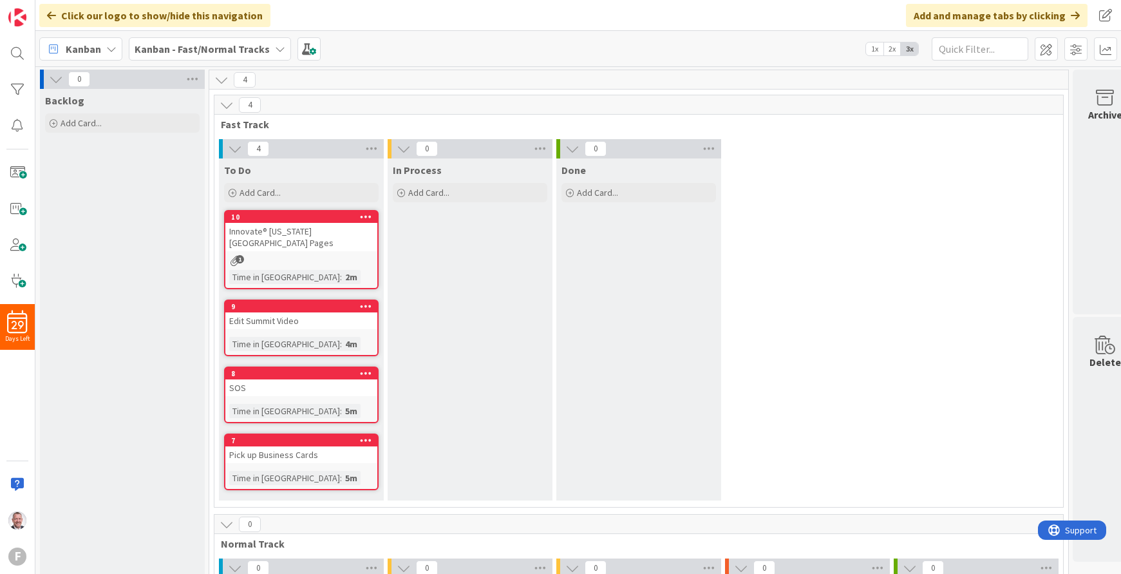
click at [904, 292] on div "4 To Do Add Card... Template Not Set Not Set Add Card Templates Title 0 / 128 L…" at bounding box center [639, 323] width 844 height 368
click at [232, 191] on icon at bounding box center [233, 193] width 8 height 8
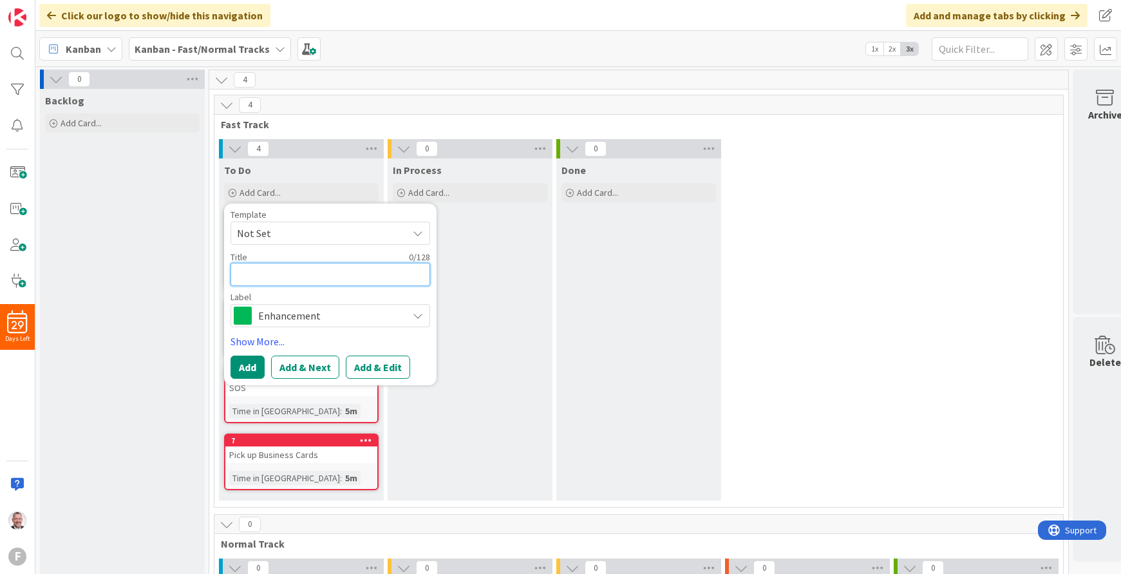
click at [289, 279] on textarea at bounding box center [331, 274] width 200 height 23
type textarea "x"
type textarea "1"
type textarea "x"
type textarea "10"
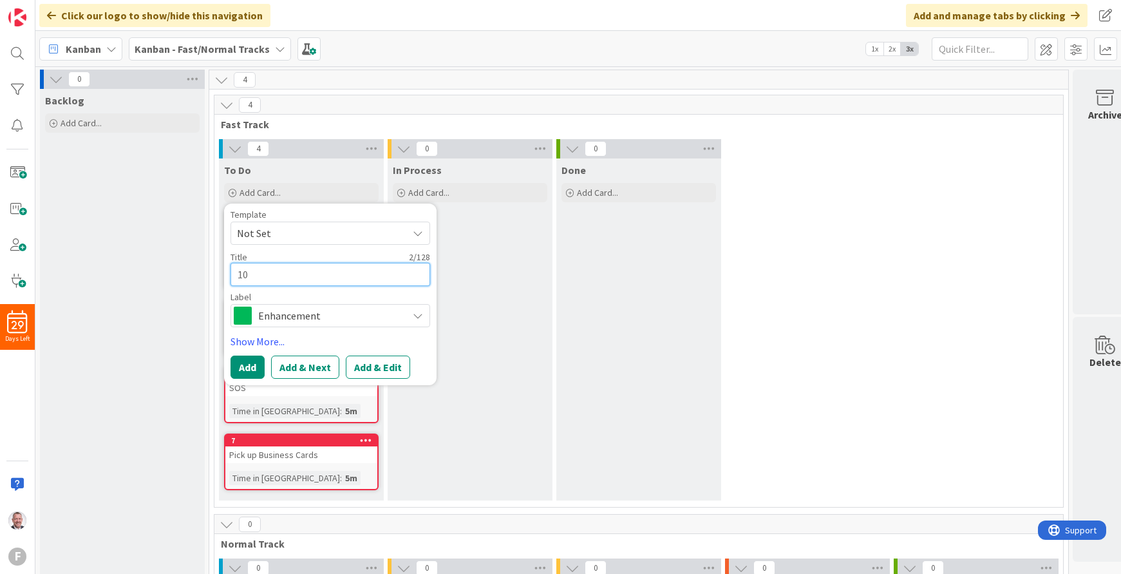
type textarea "x"
type textarea "109"
type textarea "x"
type textarea "1099"
type textarea "x"
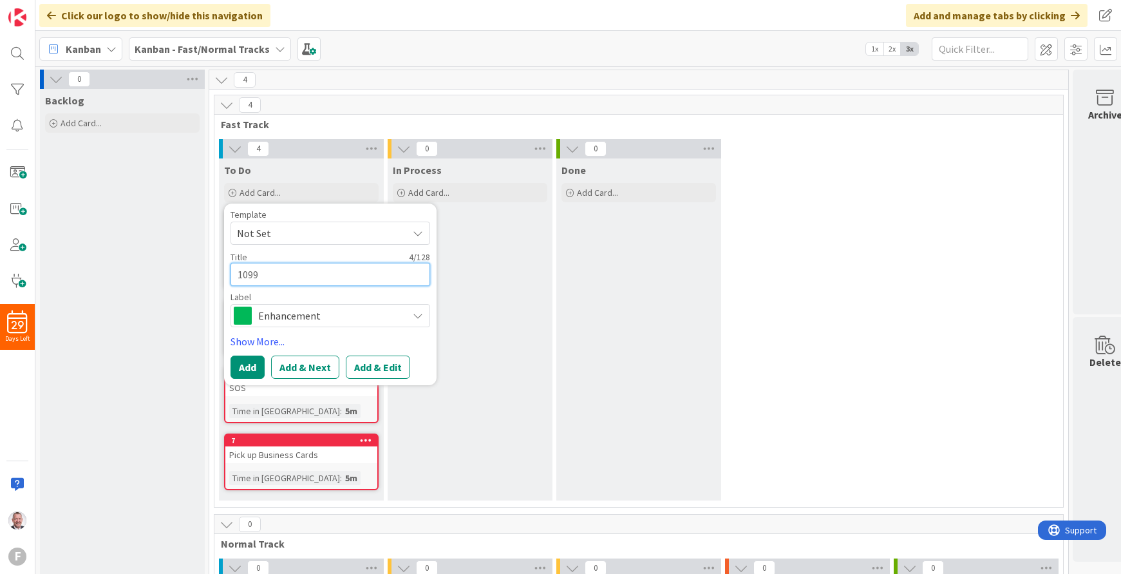
type textarea "1099"
type textarea "x"
type textarea "1099 f"
type textarea "x"
type textarea "1099 for"
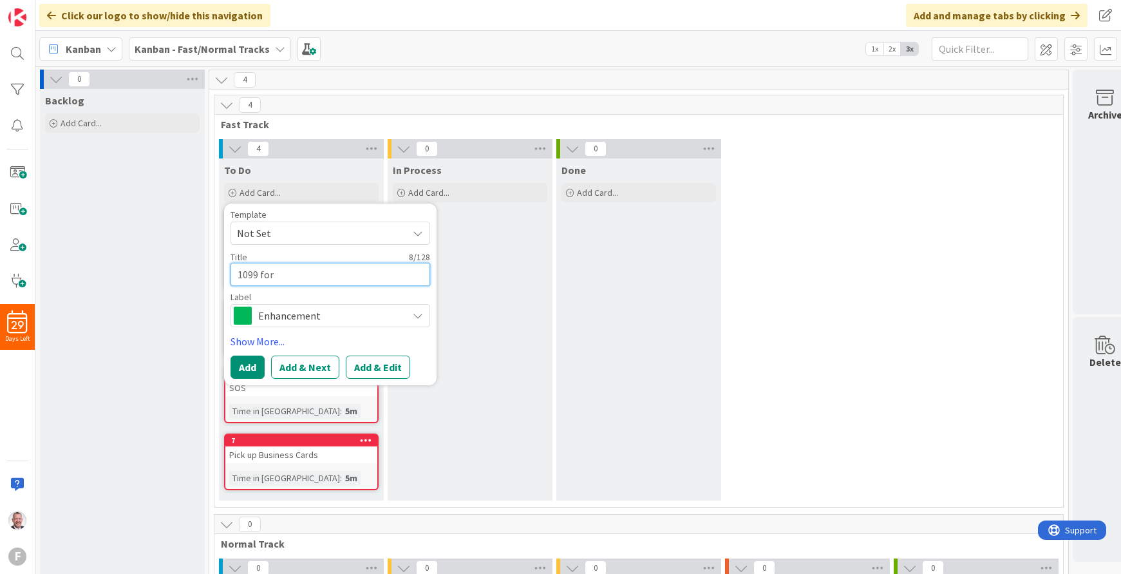
type textarea "x"
type textarea "1099 for"
type textarea "x"
type textarea "1099 for R"
type textarea "x"
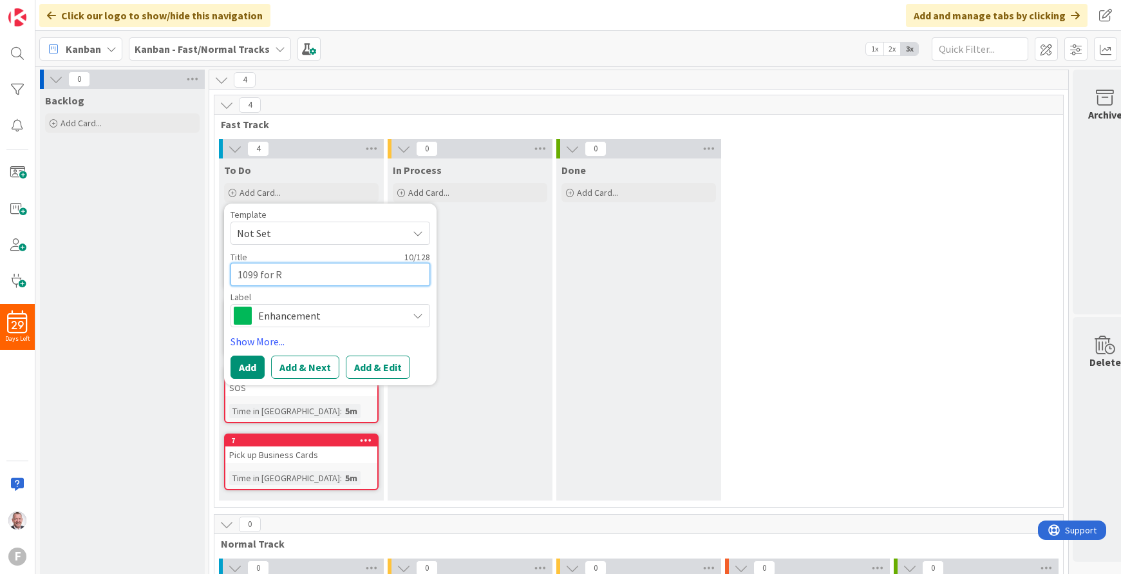
type textarea "1099 for Ro"
type textarea "x"
type textarea "1099 for Rod"
type textarea "x"
type textarea "1099 for Rod"
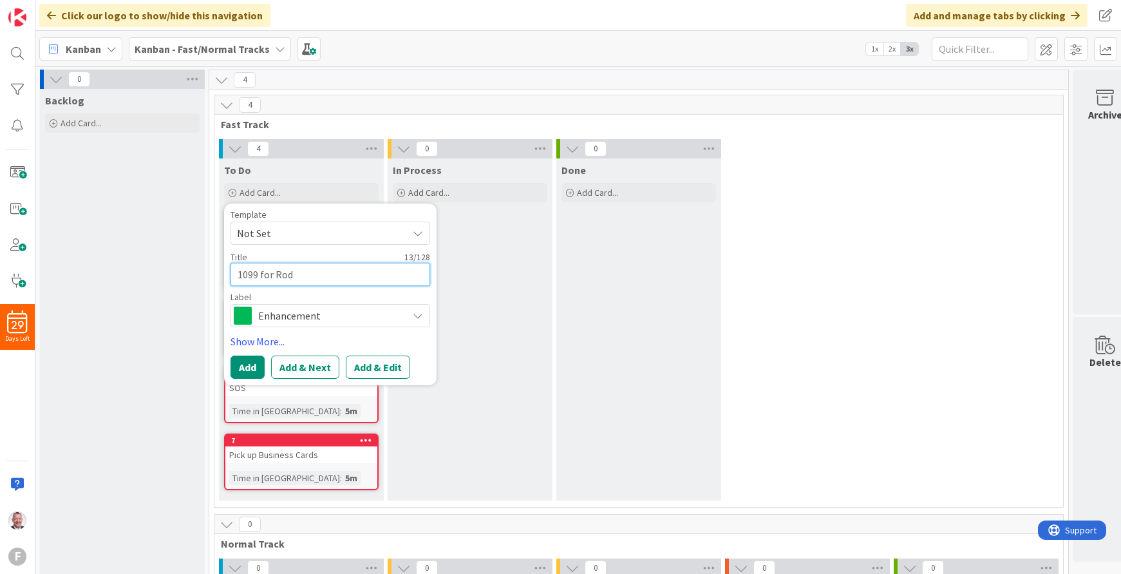
type textarea "x"
type textarea "1099 for Rod A"
type textarea "x"
type textarea "1099 for Rod Al"
type textarea "x"
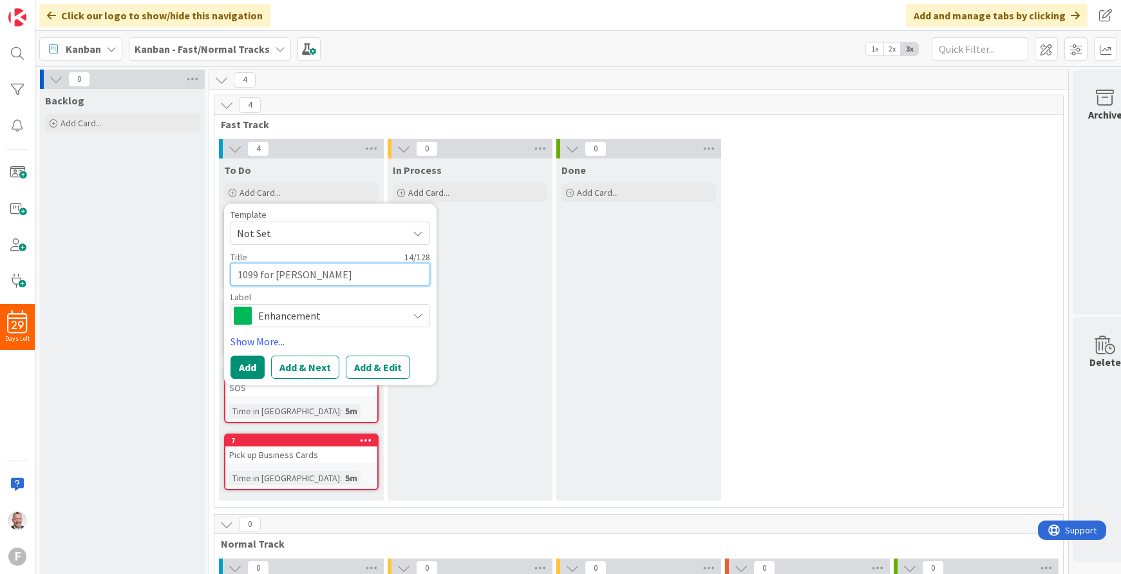
type textarea "1099 for Rod All"
type textarea "x"
type textarea "1099 for Rod Alli"
type textarea "x"
type textarea "1099 for Rod Allis"
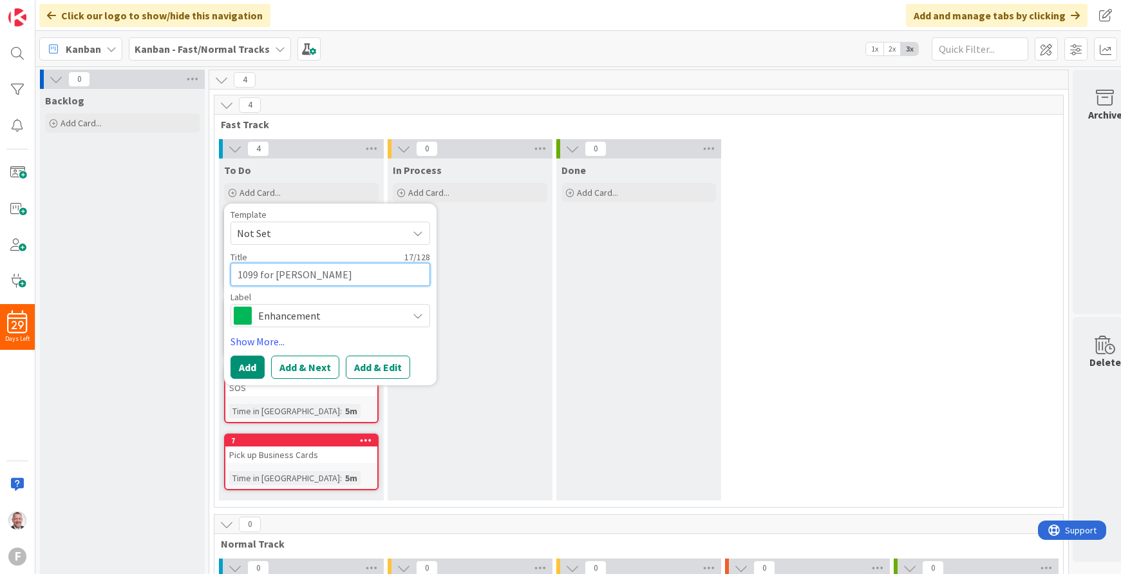
type textarea "x"
type textarea "1099 for Rod Alliso"
type textarea "x"
type textarea "1099 for [PERSON_NAME]"
click at [321, 311] on span "Enhancement" at bounding box center [329, 316] width 143 height 18
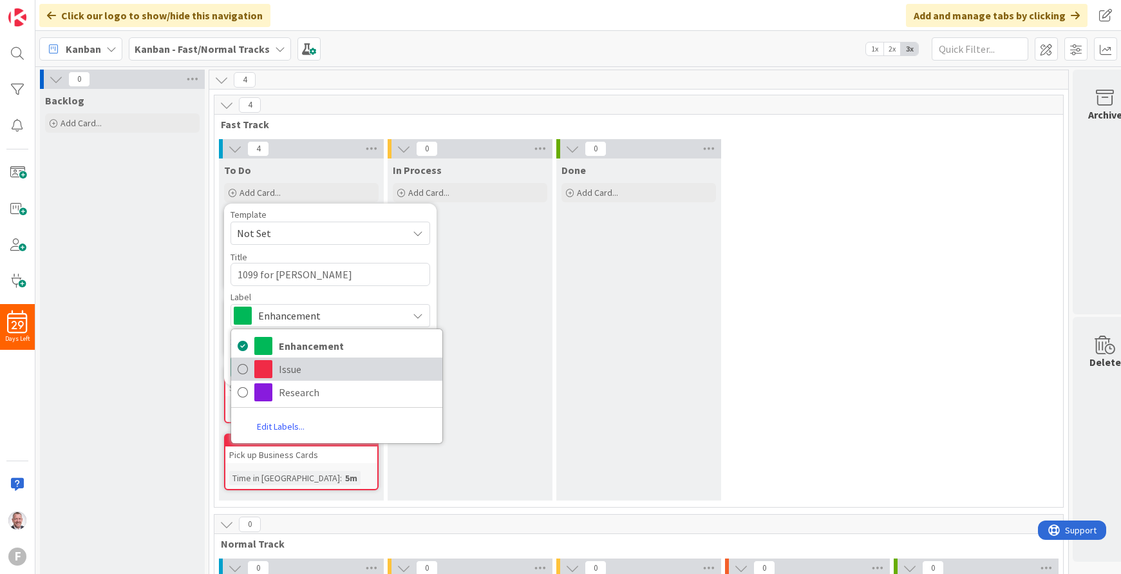
click at [312, 368] on span "Issue" at bounding box center [357, 368] width 157 height 19
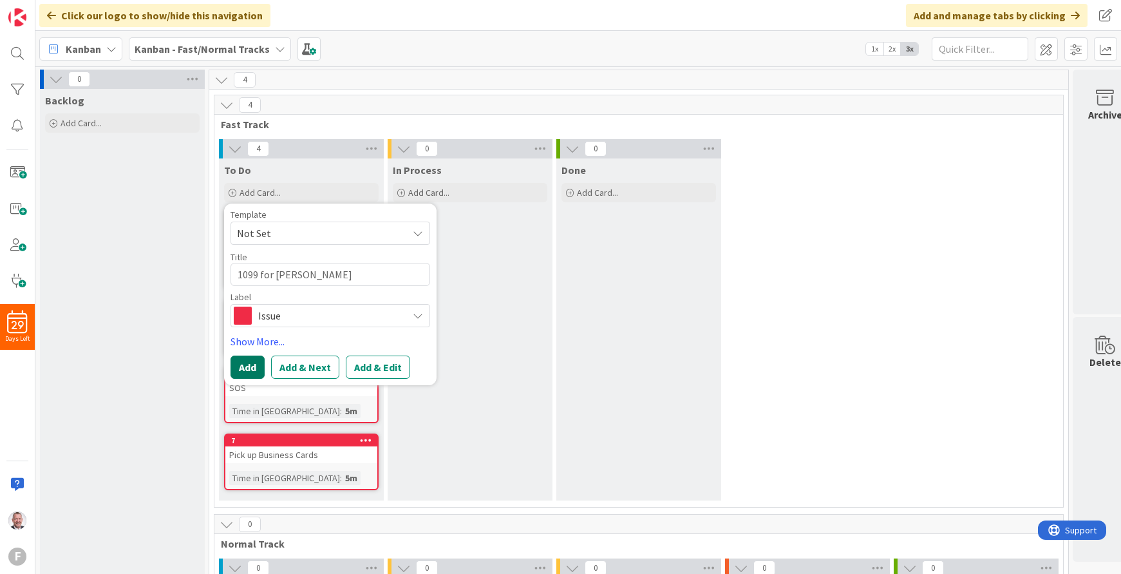
click at [248, 365] on button "Add" at bounding box center [248, 366] width 34 height 23
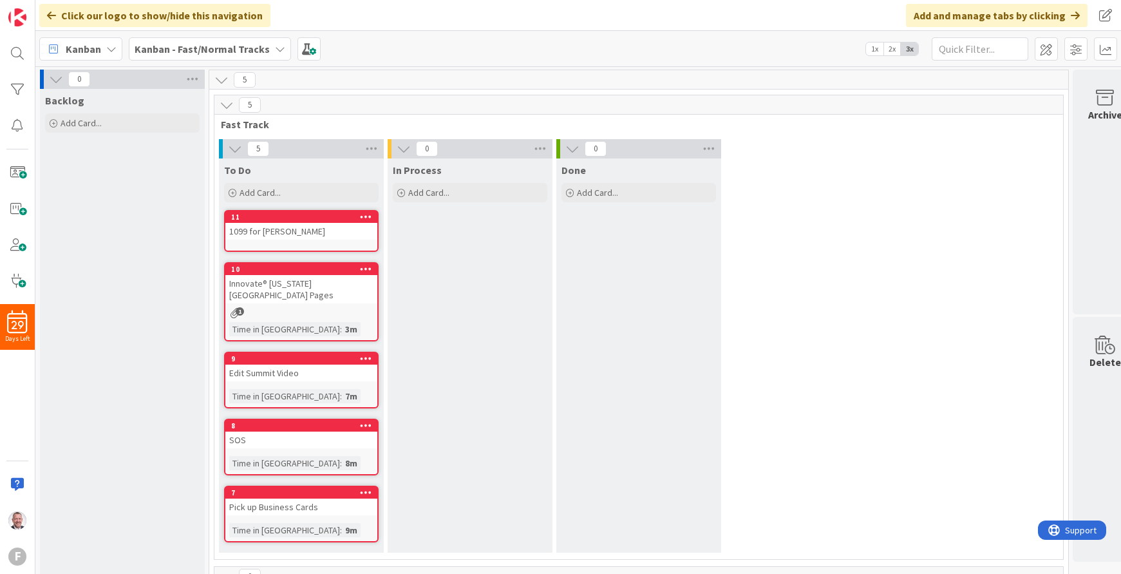
click at [363, 231] on div "1099 for [PERSON_NAME]" at bounding box center [301, 231] width 152 height 17
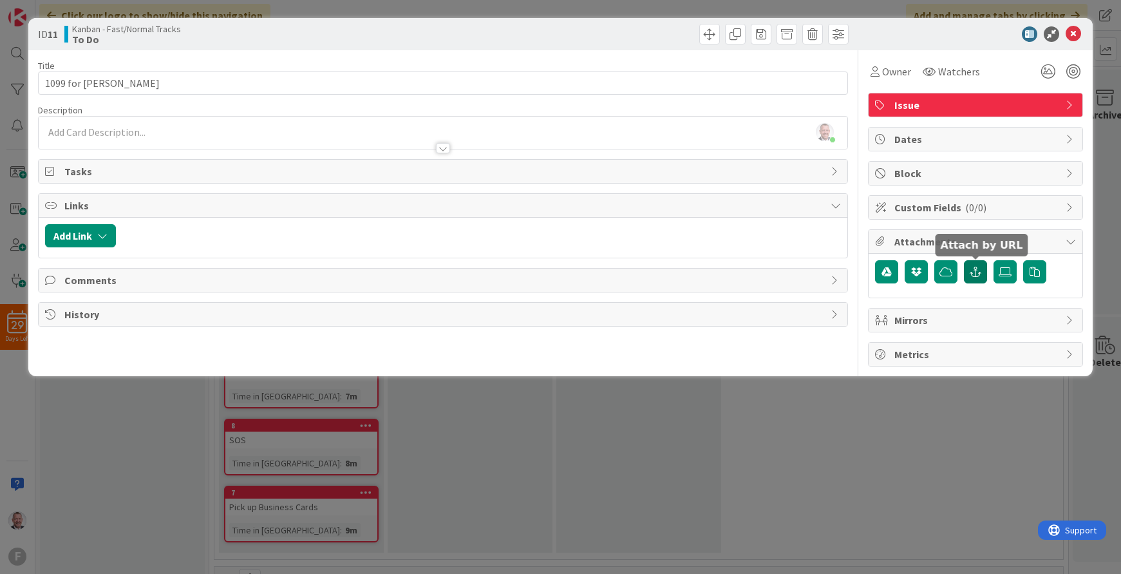
click at [979, 273] on icon "button" at bounding box center [976, 272] width 12 height 10
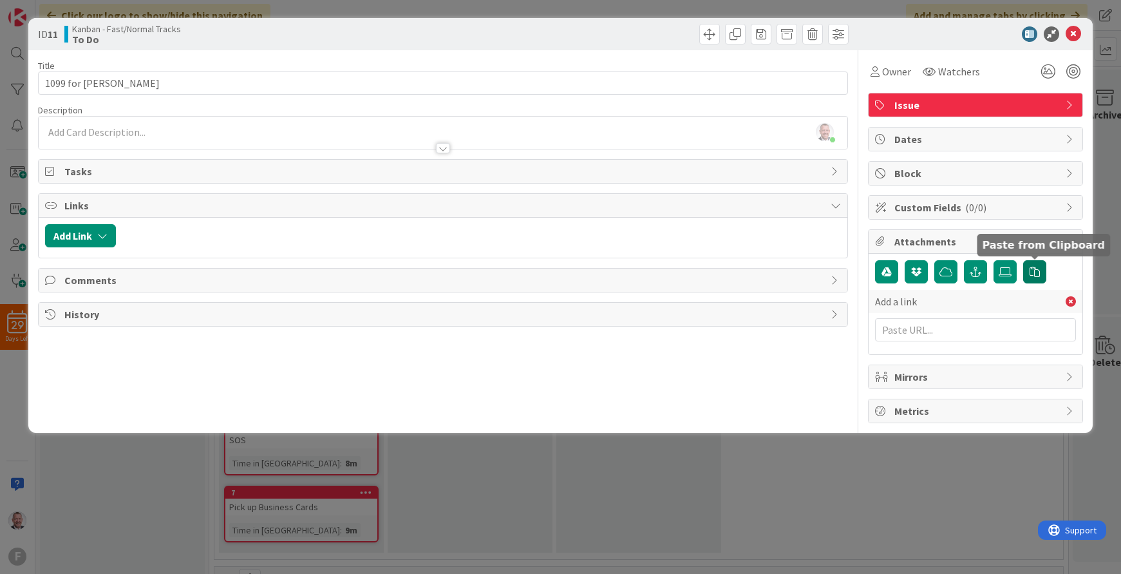
click at [1030, 269] on icon "button" at bounding box center [1035, 272] width 10 height 10
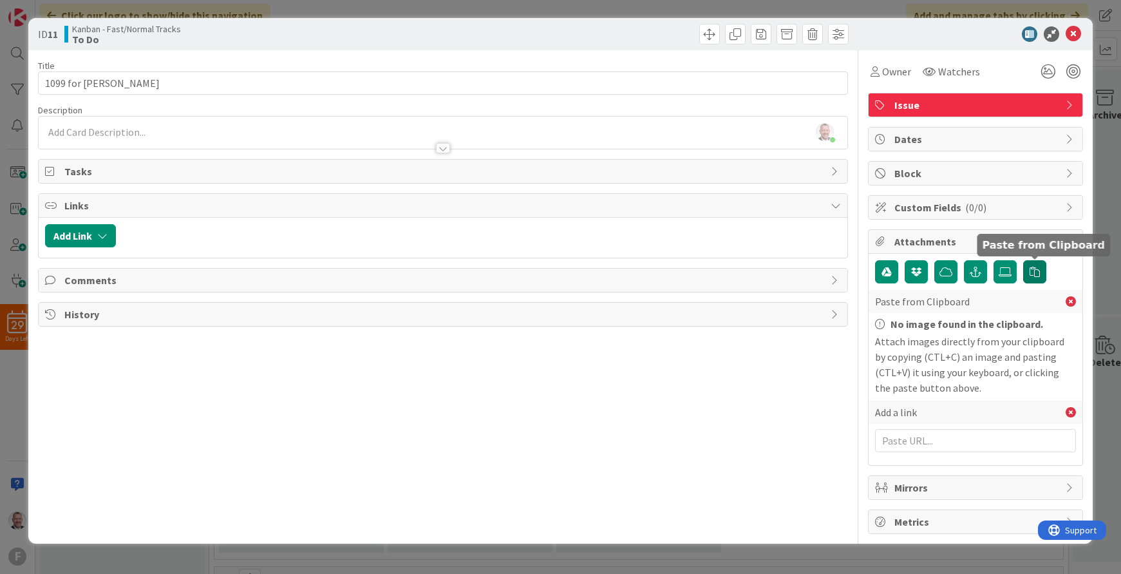
click at [1037, 278] on button "button" at bounding box center [1034, 271] width 23 height 23
click at [1023, 348] on div "Attach images directly from your clipboard by copying (CTL+C) an image and past…" at bounding box center [975, 365] width 201 height 62
drag, startPoint x: 945, startPoint y: 357, endPoint x: 959, endPoint y: 359, distance: 13.7
click at [959, 359] on div "Attach images directly from your clipboard by copying (CTL+C) an image and past…" at bounding box center [975, 365] width 201 height 62
click at [952, 392] on div "Attach images directly from your clipboard by copying (CTL+C) an image and past…" at bounding box center [975, 365] width 201 height 62
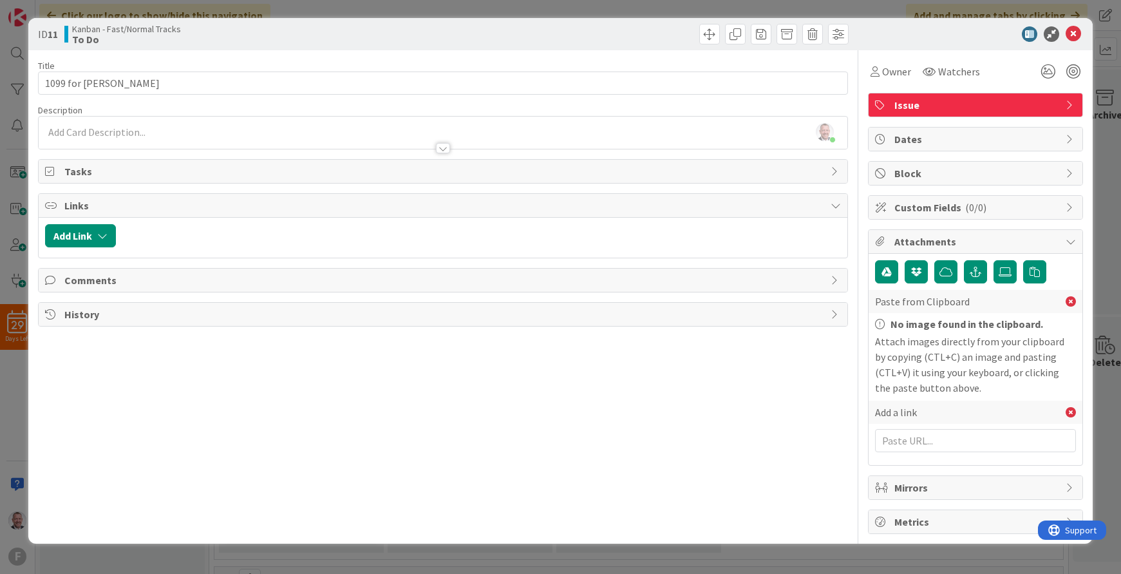
click at [104, 139] on div at bounding box center [444, 142] width 810 height 14
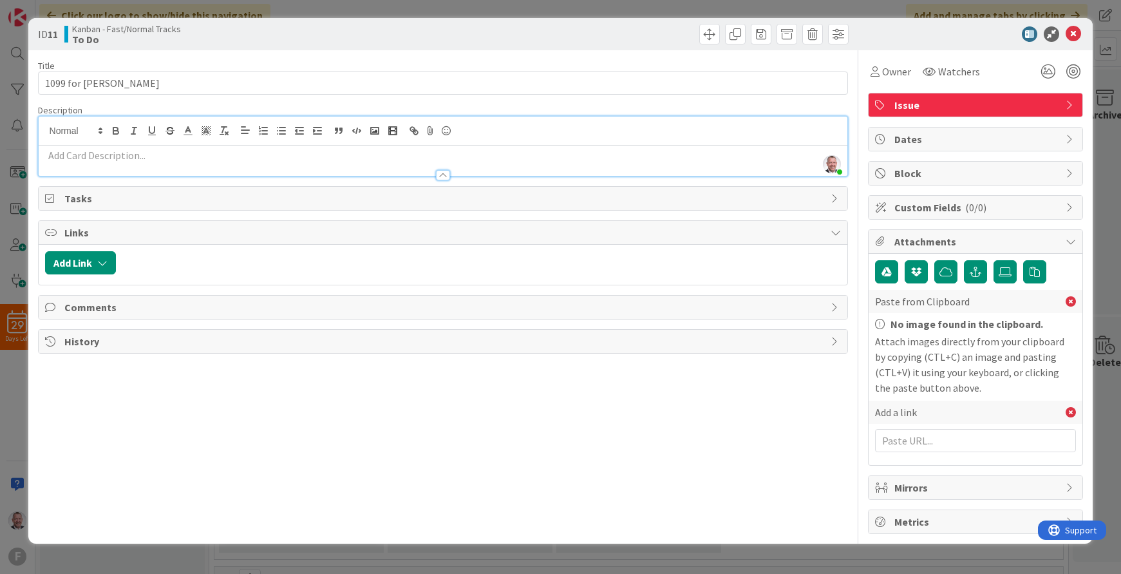
click at [82, 167] on div at bounding box center [444, 169] width 810 height 14
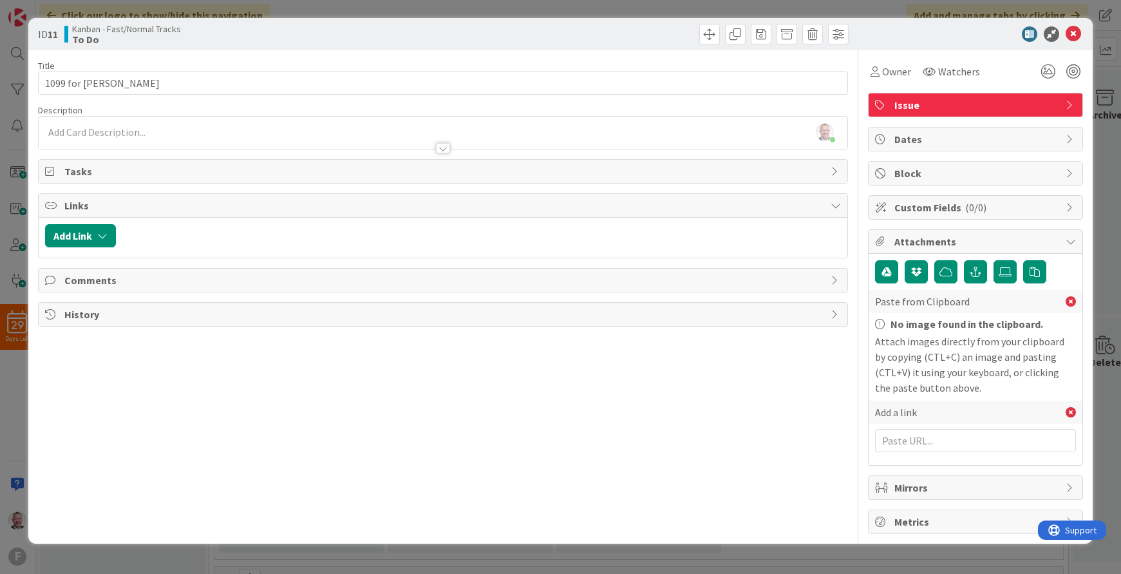
click at [80, 138] on div at bounding box center [444, 142] width 810 height 14
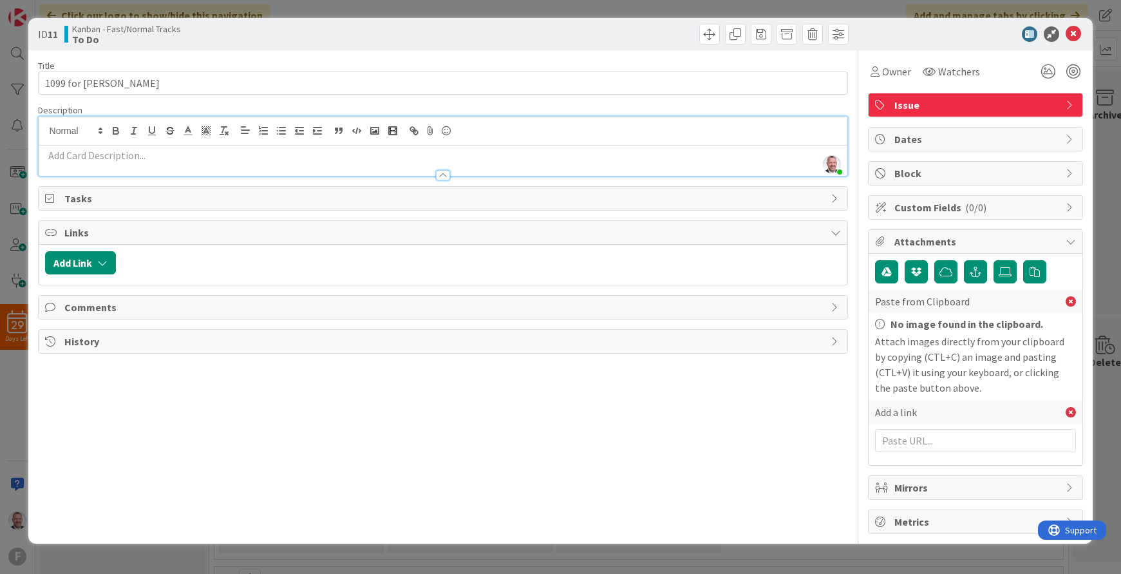
click at [98, 155] on p at bounding box center [443, 155] width 797 height 15
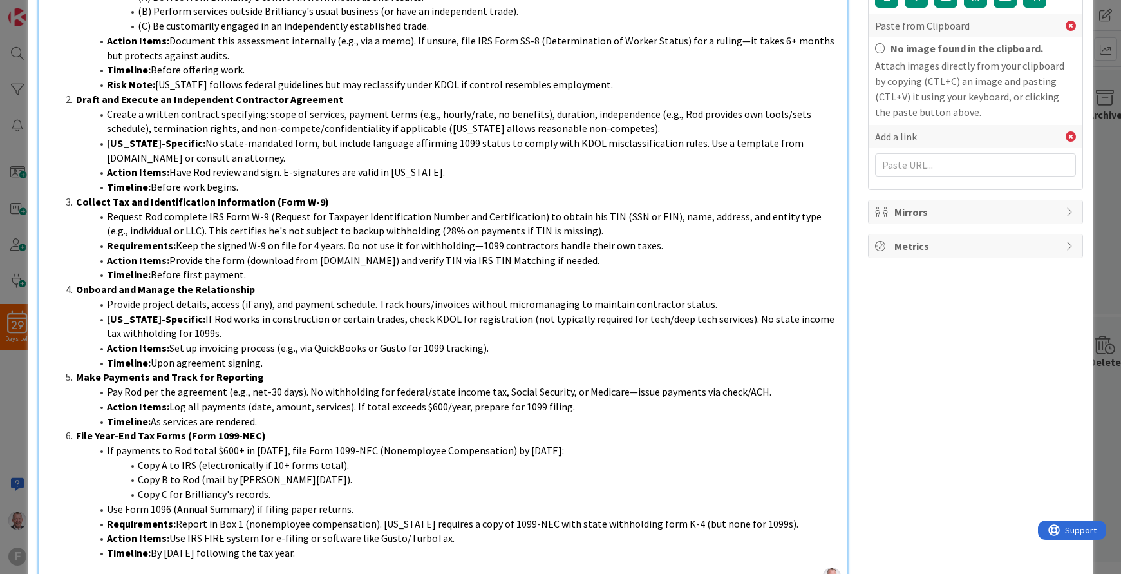
scroll to position [495, 0]
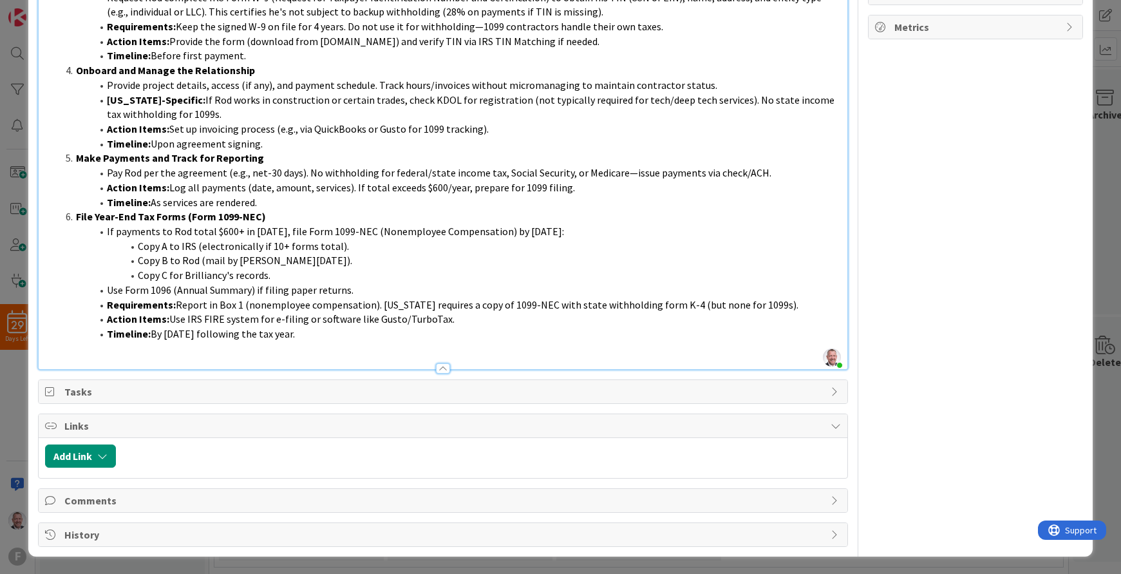
click at [379, 454] on div at bounding box center [481, 455] width 719 height 23
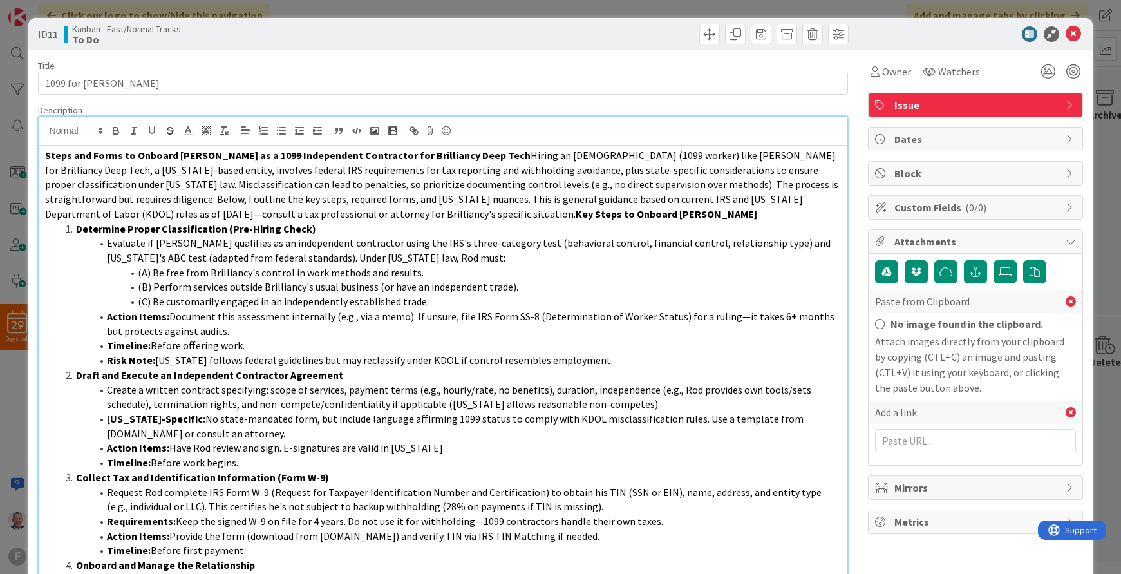
click at [1073, 37] on icon at bounding box center [1073, 33] width 15 height 15
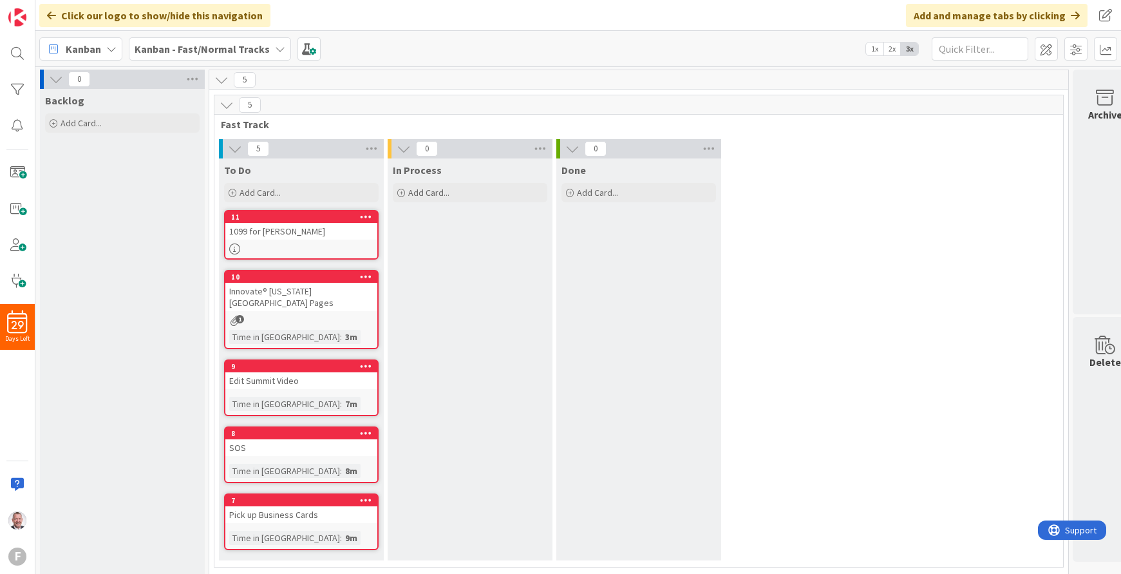
click at [436, 246] on div "In Process Add Card..." at bounding box center [470, 359] width 165 height 402
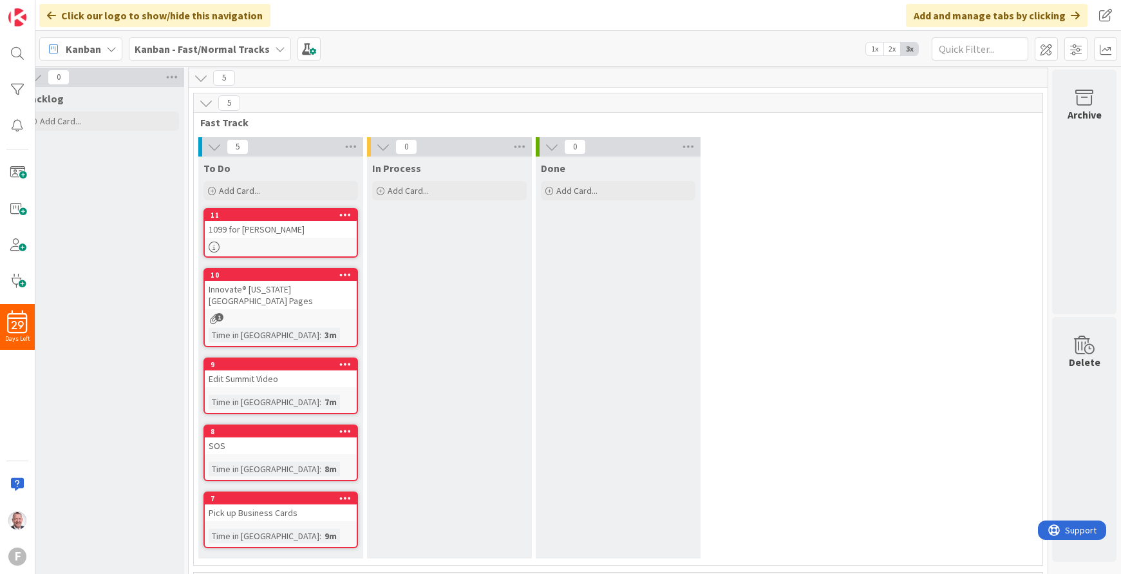
click at [314, 240] on link "11 1099 for Rod Allison" at bounding box center [281, 233] width 155 height 50
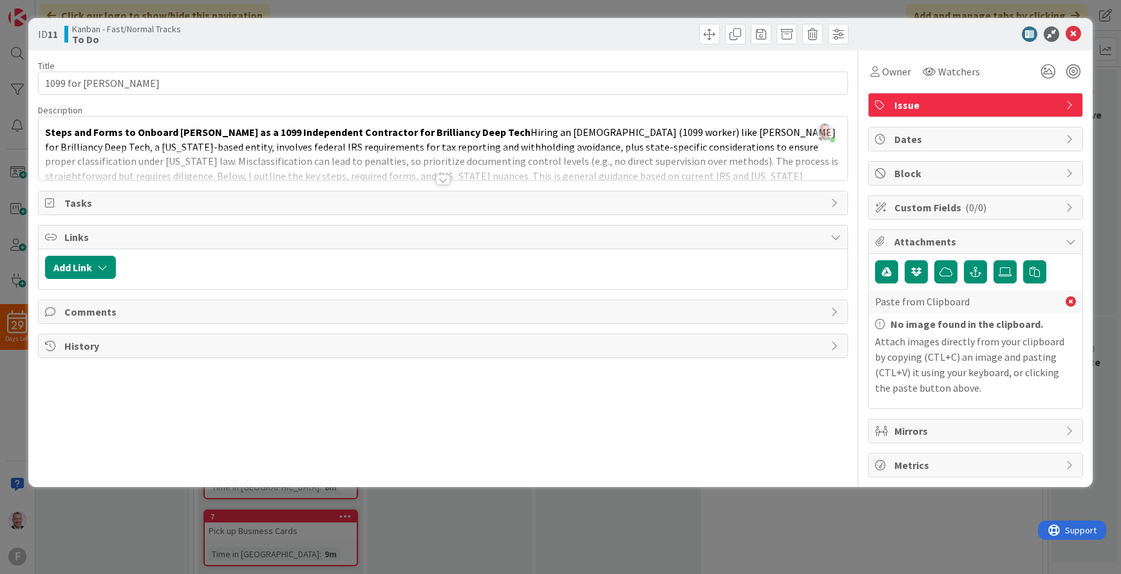
click at [444, 177] on div at bounding box center [443, 180] width 14 height 10
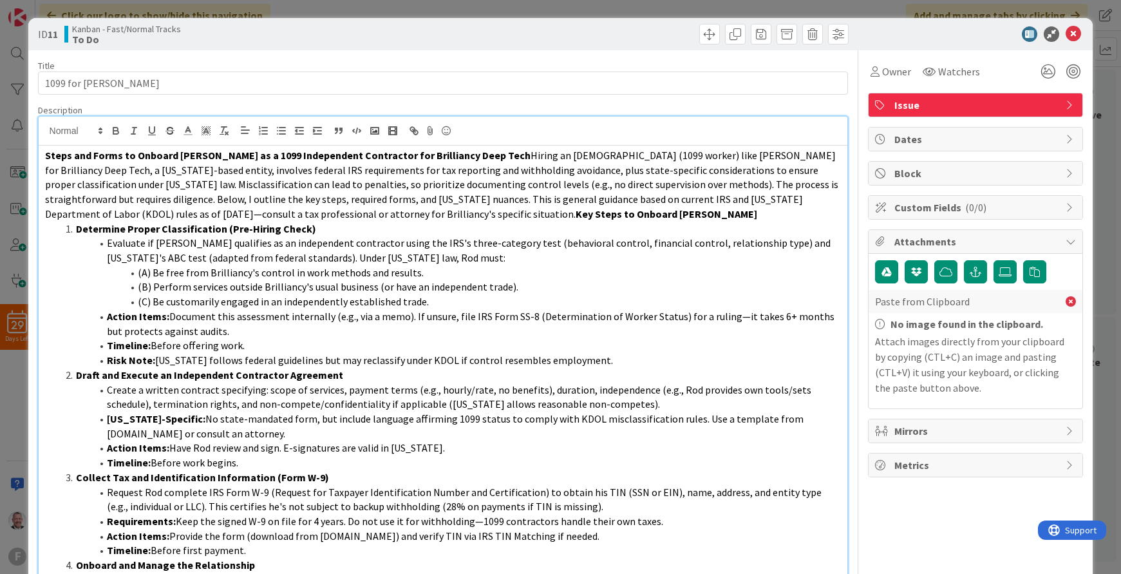
click at [1084, 32] on div "ID 11 Kanban - Fast/Normal Tracks To Do" at bounding box center [560, 34] width 1065 height 32
click at [1074, 33] on icon at bounding box center [1073, 33] width 15 height 15
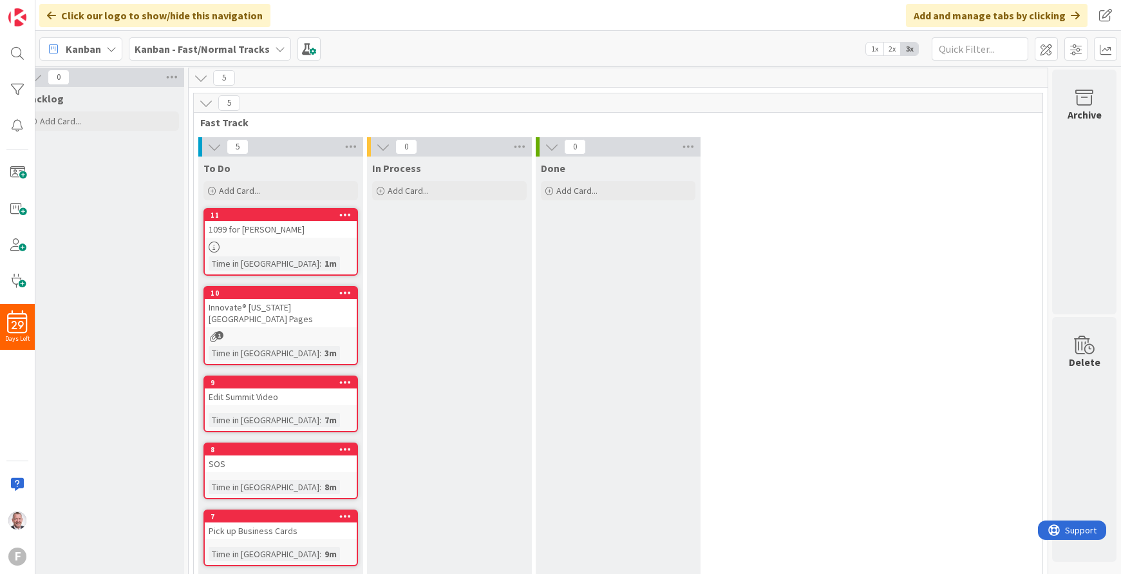
click at [214, 146] on icon at bounding box center [214, 147] width 14 height 14
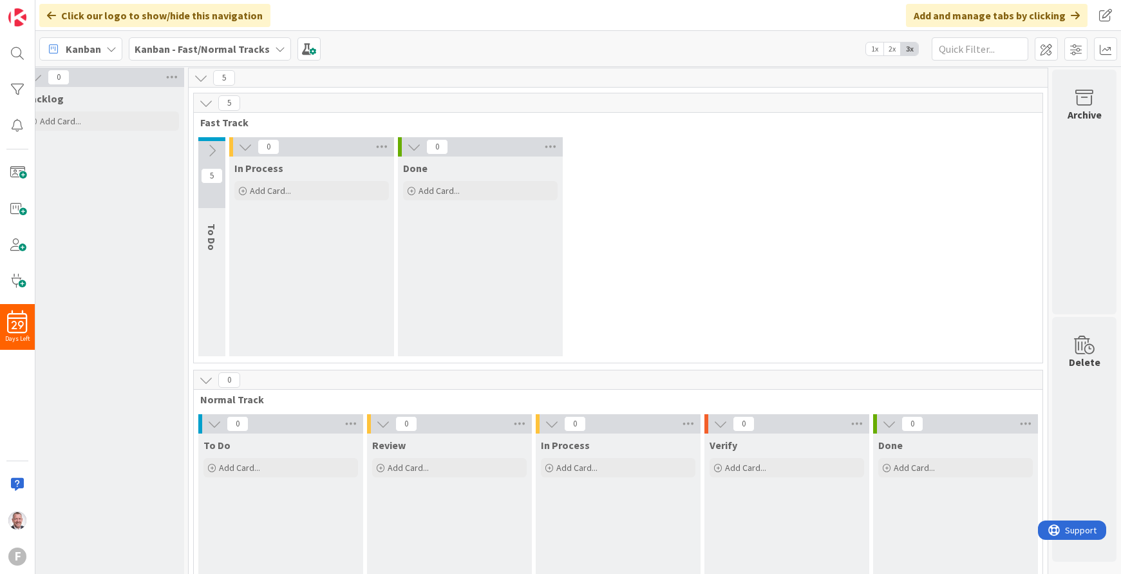
click at [214, 146] on icon at bounding box center [212, 151] width 14 height 14
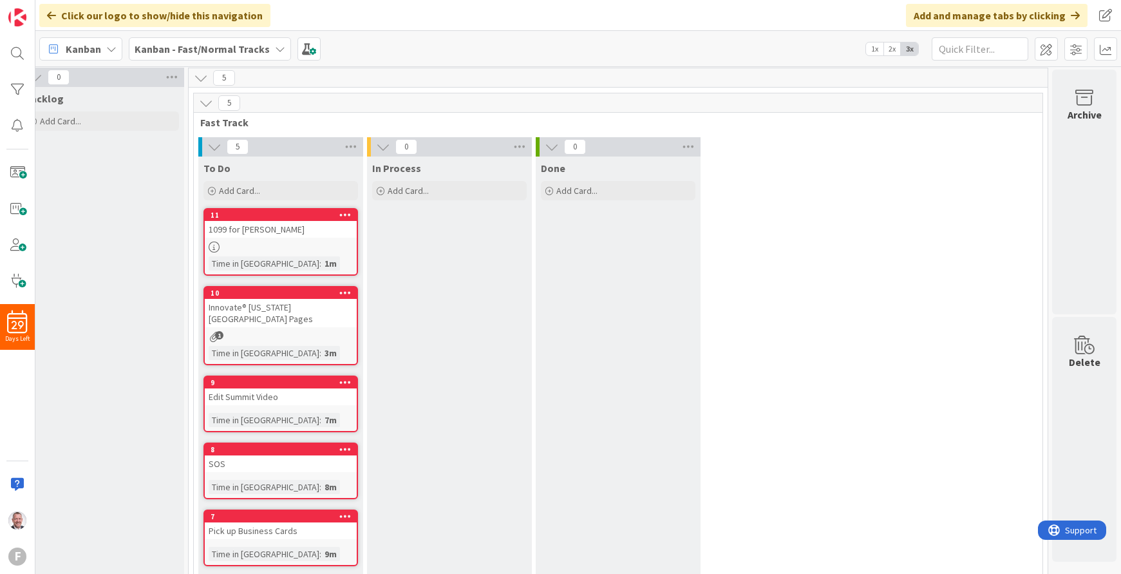
click at [789, 168] on div "5 To Do Add Card... 11 1099 for Rod Allison Time in Column : 1m 10 Innovate® Ka…" at bounding box center [618, 360] width 844 height 446
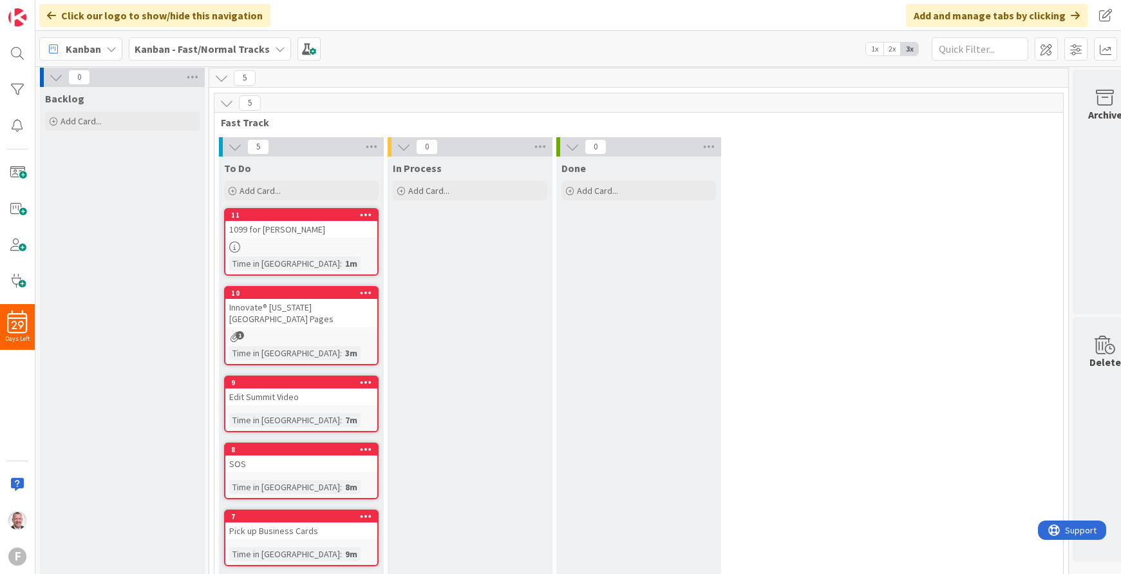
scroll to position [2, 2]
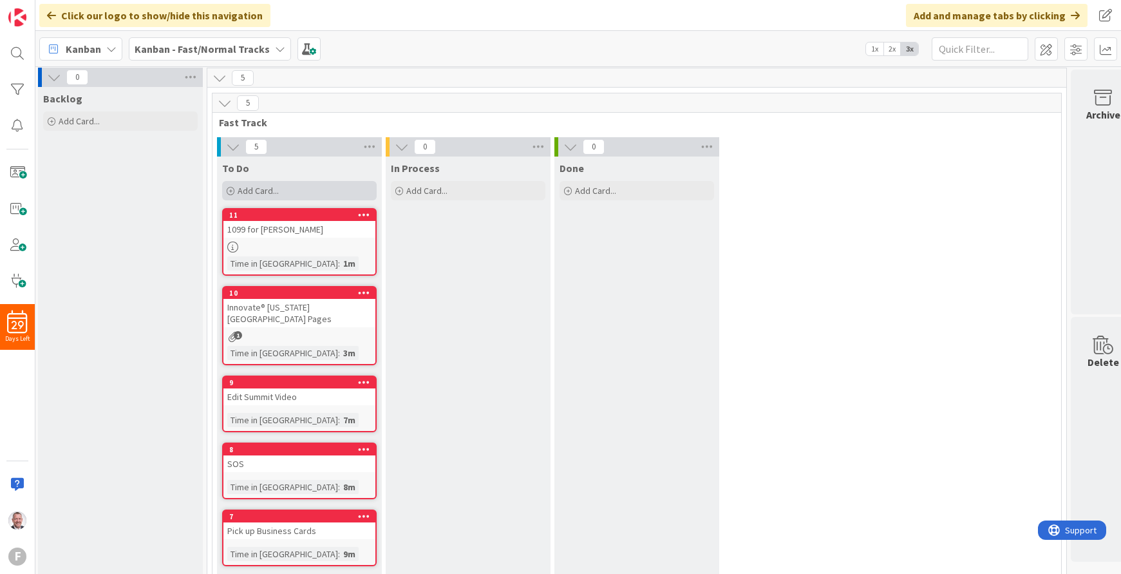
click at [228, 189] on icon at bounding box center [231, 191] width 8 height 8
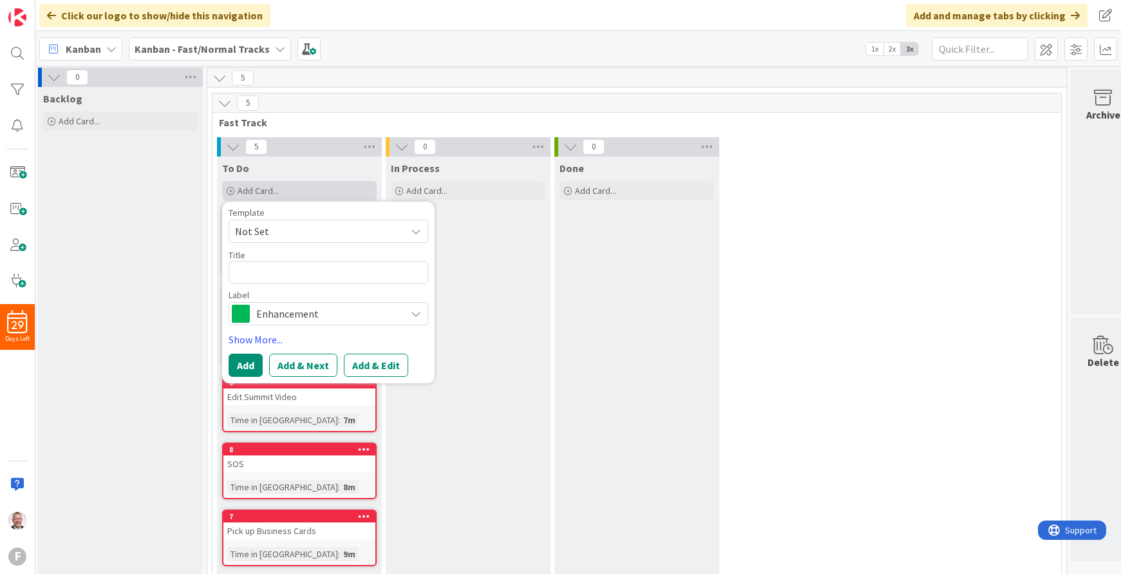
type textarea "x"
type textarea "U"
type textarea "x"
type textarea "Up"
type textarea "x"
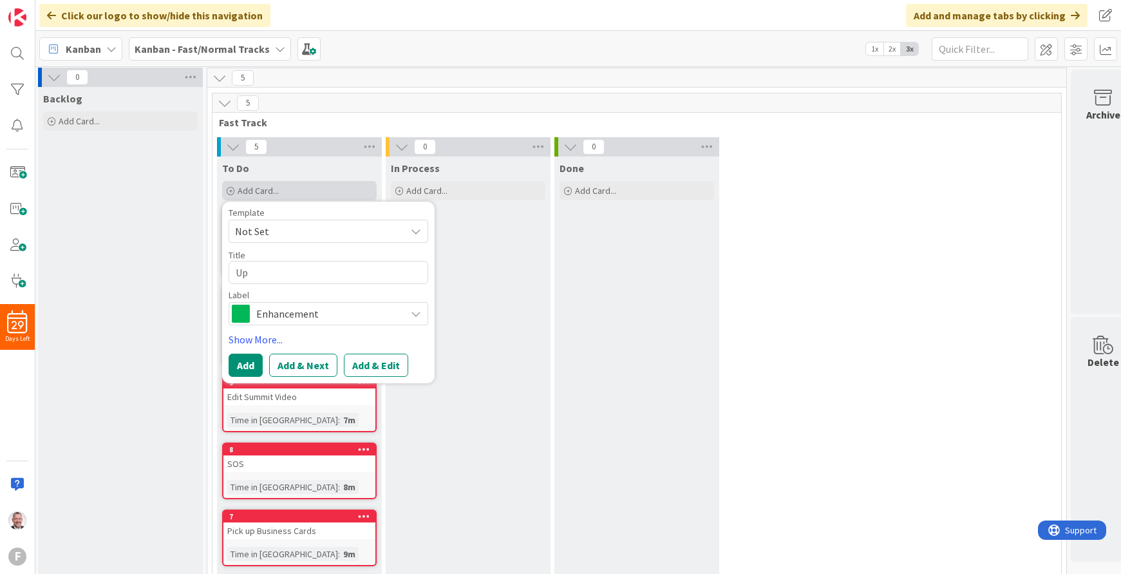
type textarea "Upd"
type textarea "x"
type textarea "Upda"
type textarea "x"
type textarea "Update"
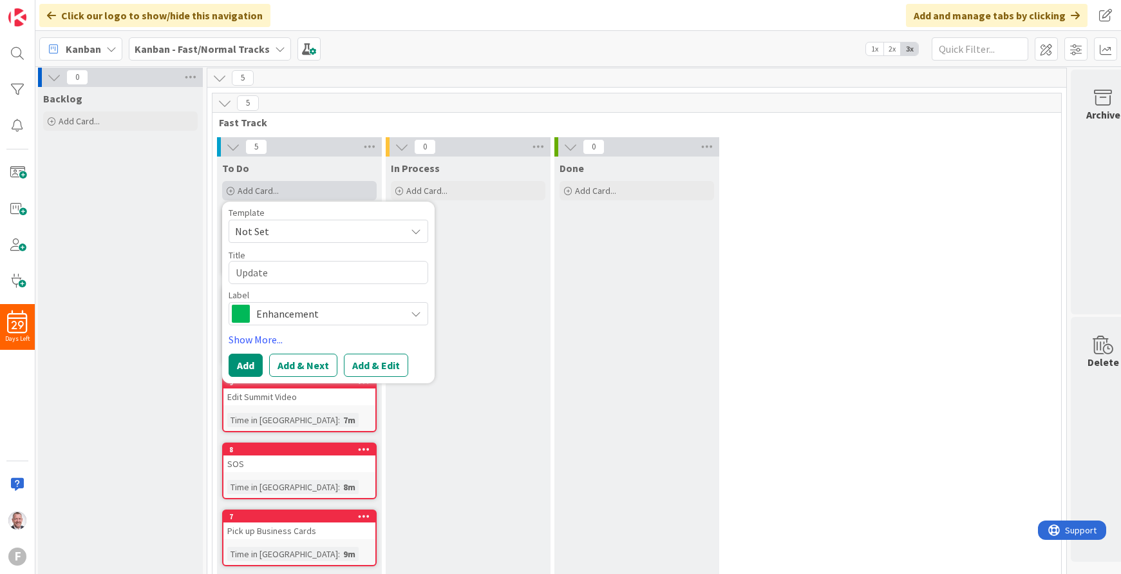
type textarea "x"
type textarea "Update"
type textarea "x"
type textarea "Update L"
type textarea "x"
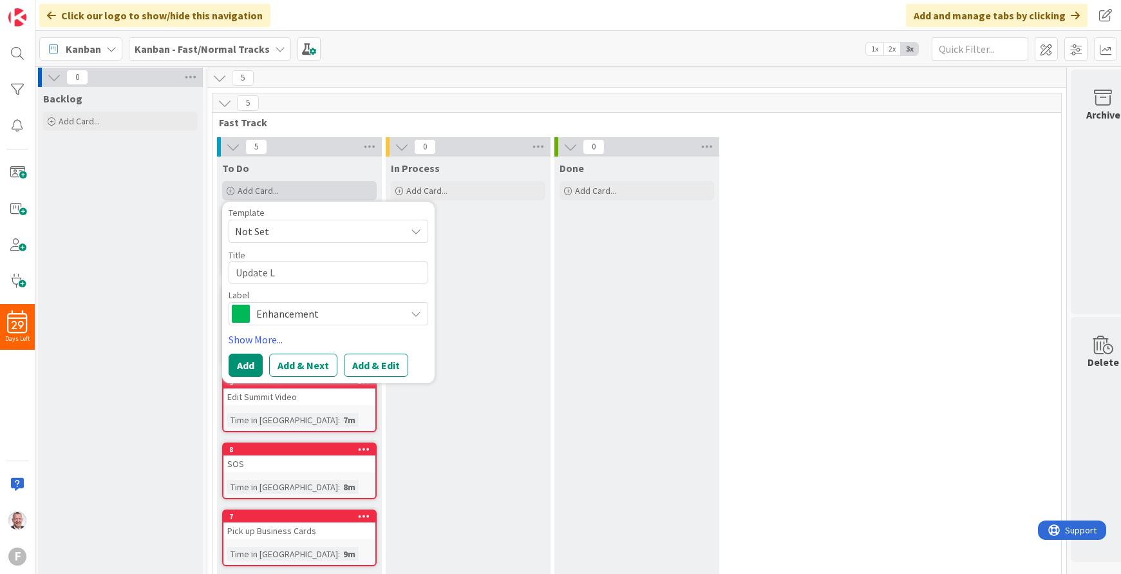
type textarea "Update Li"
type textarea "x"
type textarea "Update Linl"
type textarea "x"
type textarea "Update Linlke"
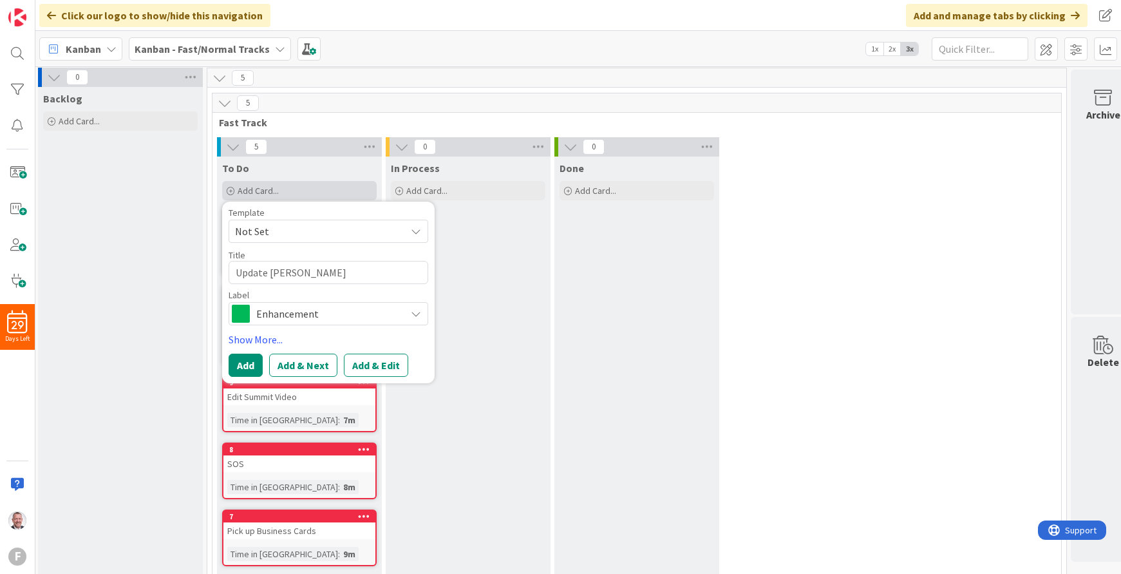
type textarea "x"
type textarea "Update Linlked"
type textarea "x"
type textarea "Update Linlke"
type textarea "x"
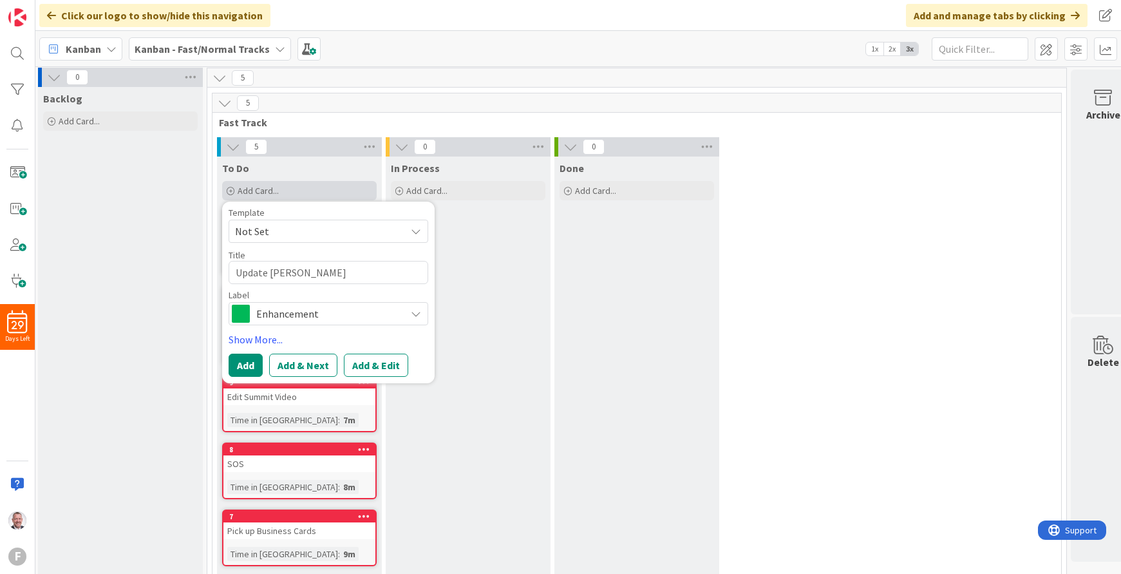
type textarea "Update Linlk"
type textarea "x"
type textarea "Update Linl"
type textarea "x"
type textarea "Update Linle"
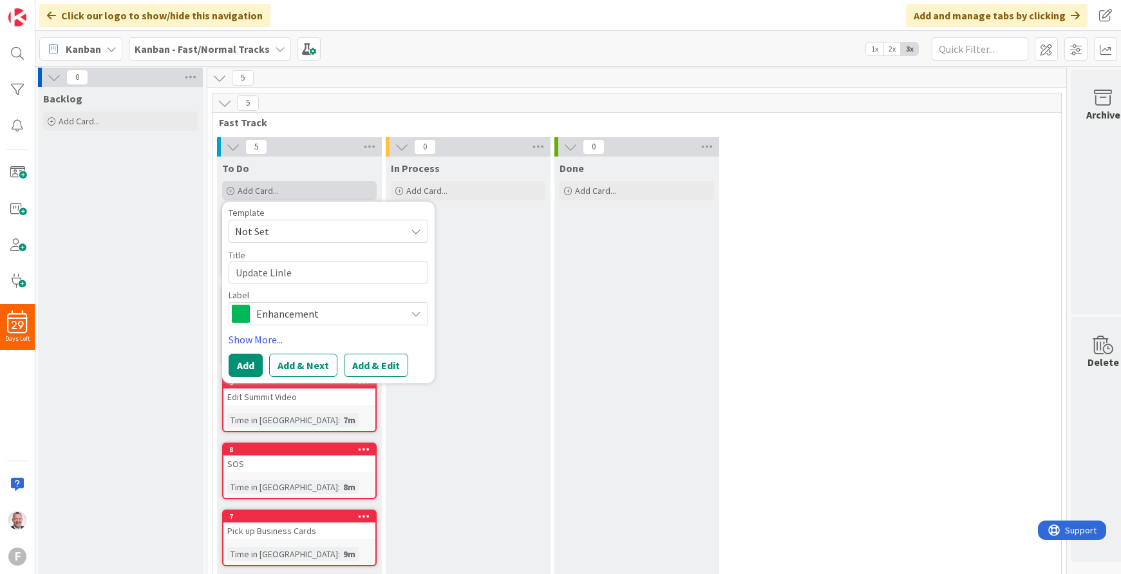
type textarea "x"
type textarea "Update Linl"
type textarea "x"
type textarea "Update Lin"
type textarea "x"
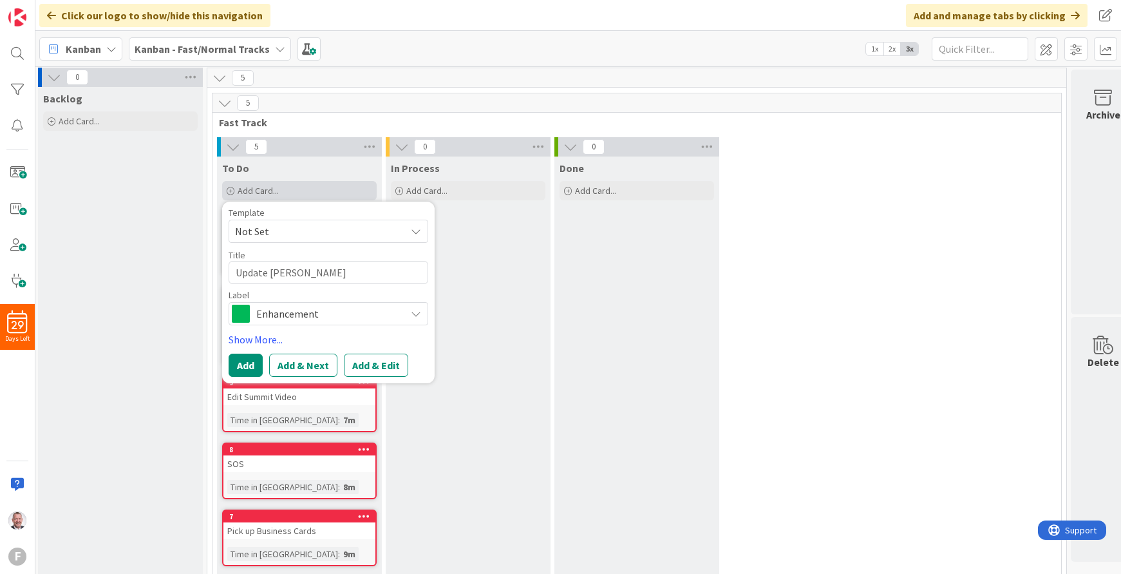
type textarea "Update Link"
type textarea "x"
type textarea "Update Linke"
type textarea "x"
type textarea "Update Linked"
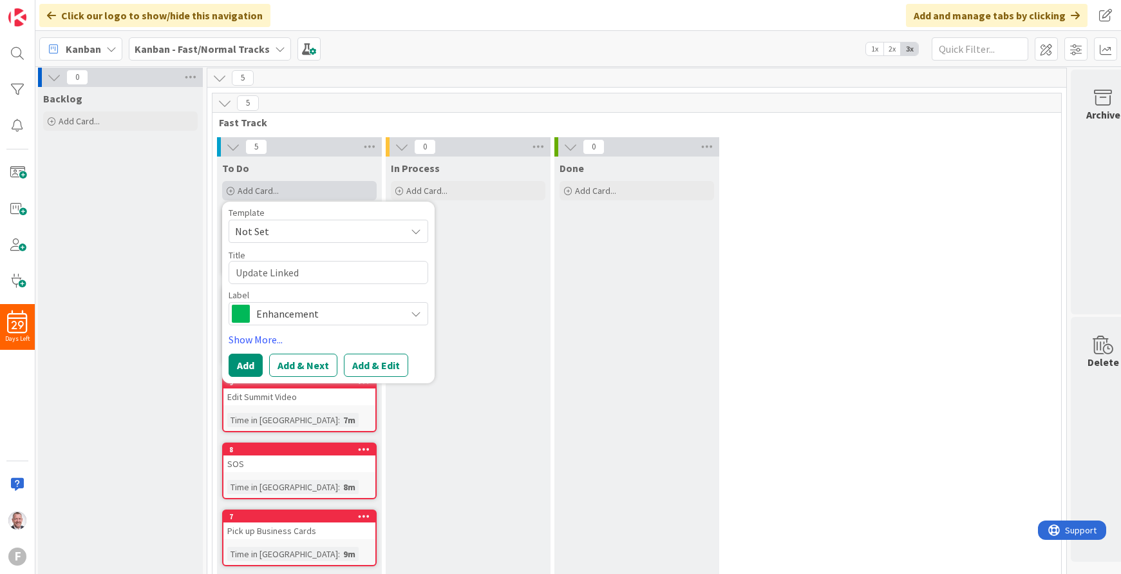
type textarea "x"
type textarea "Update Linked"
type textarea "x"
type textarea "Update Linked i"
type textarea "x"
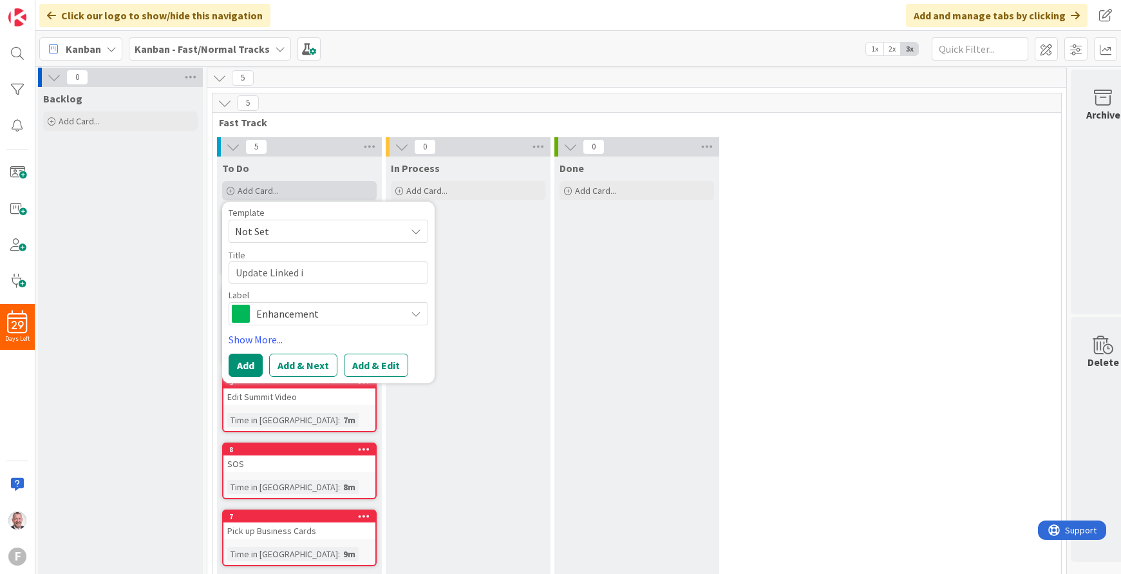
type textarea "Update Linked in"
type textarea "x"
type textarea "Update Linked in"
type textarea "x"
type textarea "Update Linked in P"
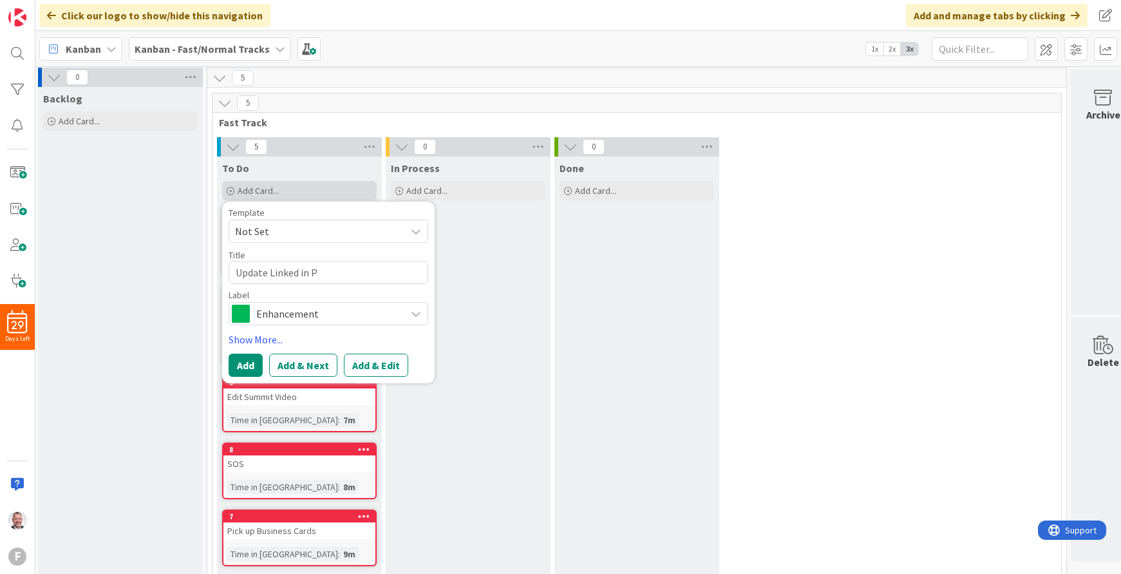
type textarea "x"
type textarea "Update Linked in Pr"
type textarea "x"
type textarea "Update Linked in Pro"
type textarea "x"
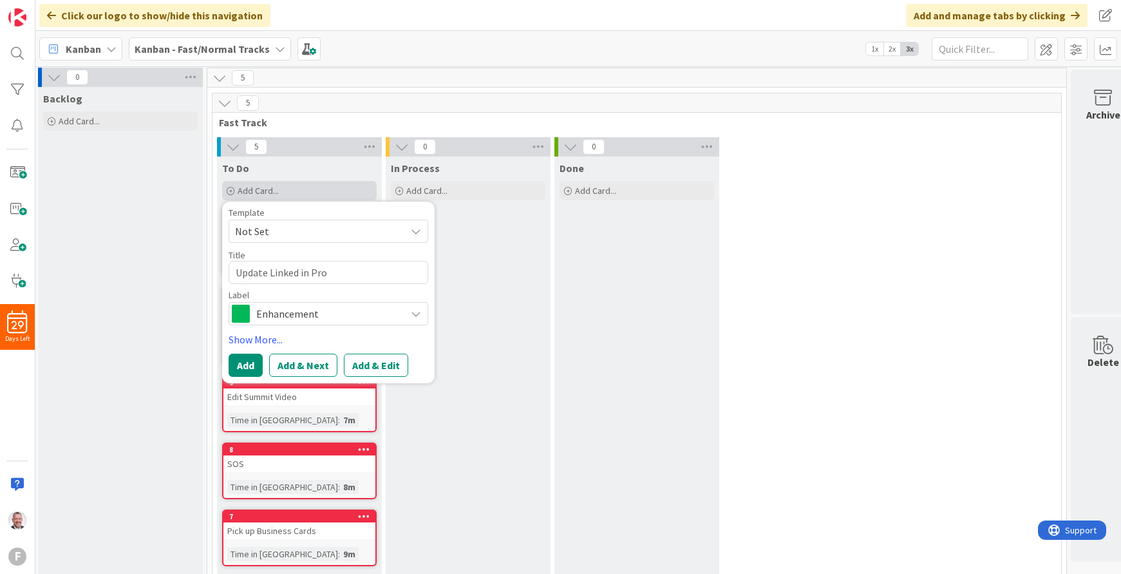
type textarea "Update Linked in Prof"
type textarea "x"
type textarea "Update Linked in Profi"
type textarea "x"
type textarea "Update Linked in Profil"
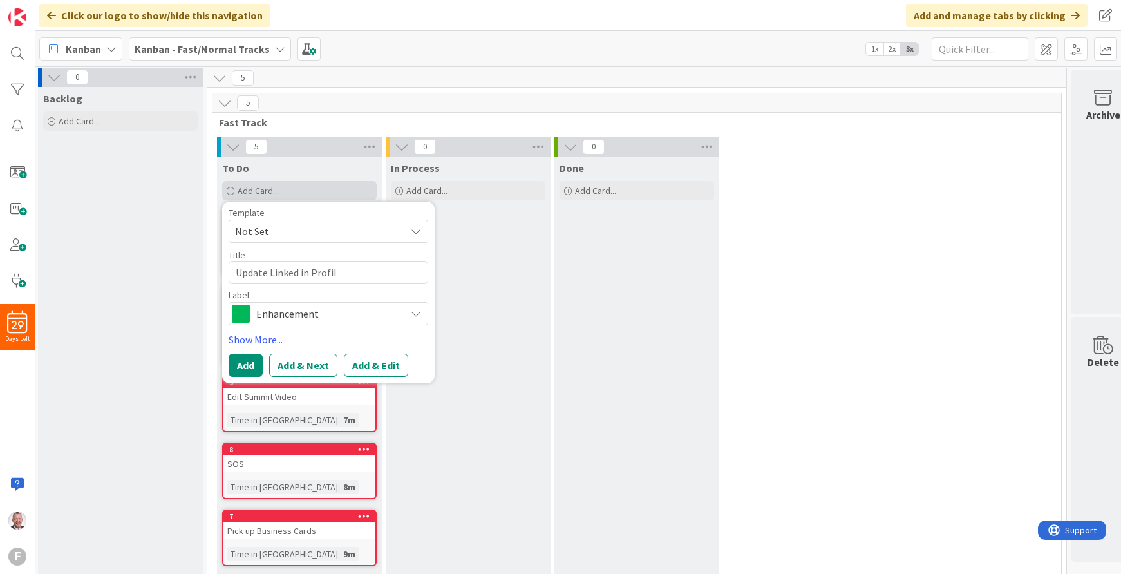
type textarea "x"
type textarea "Update Linked in Profile"
click at [309, 312] on span "Enhancement" at bounding box center [327, 314] width 143 height 18
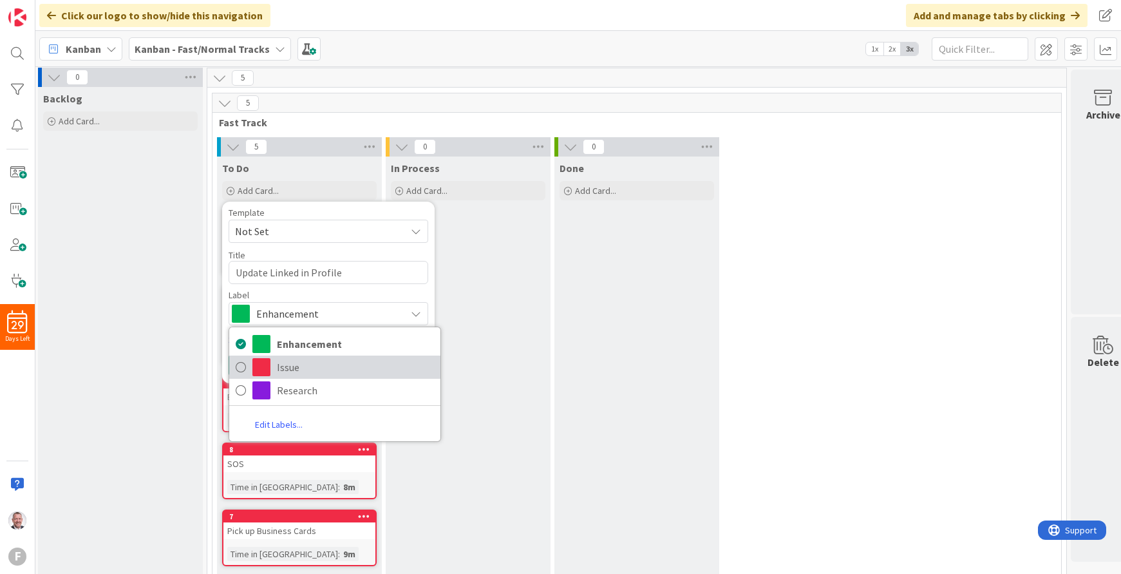
click at [314, 362] on span "Issue" at bounding box center [355, 366] width 157 height 19
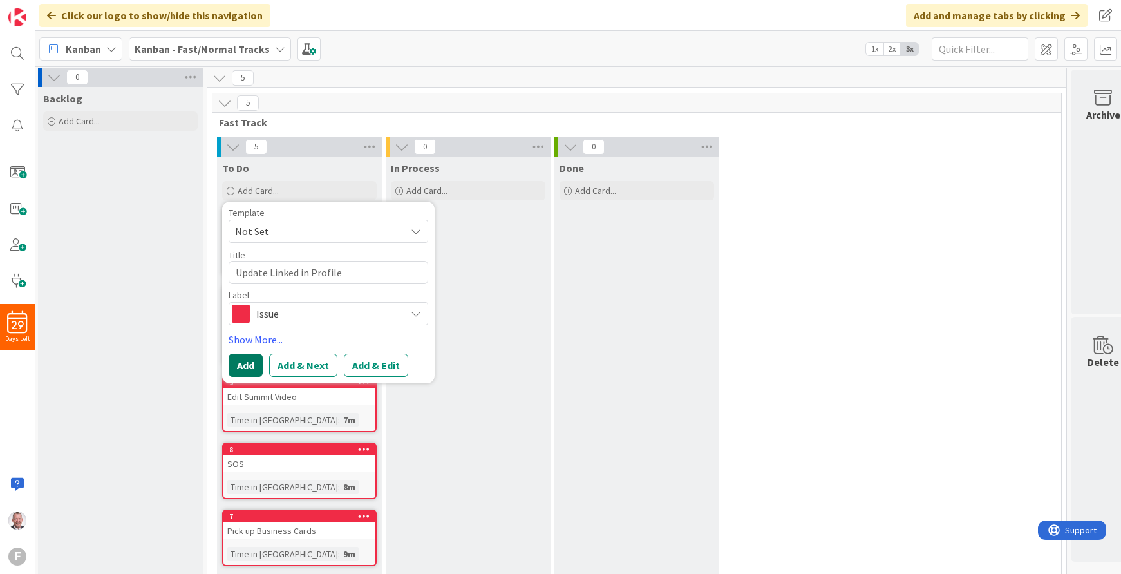
click at [242, 365] on button "Add" at bounding box center [246, 365] width 34 height 23
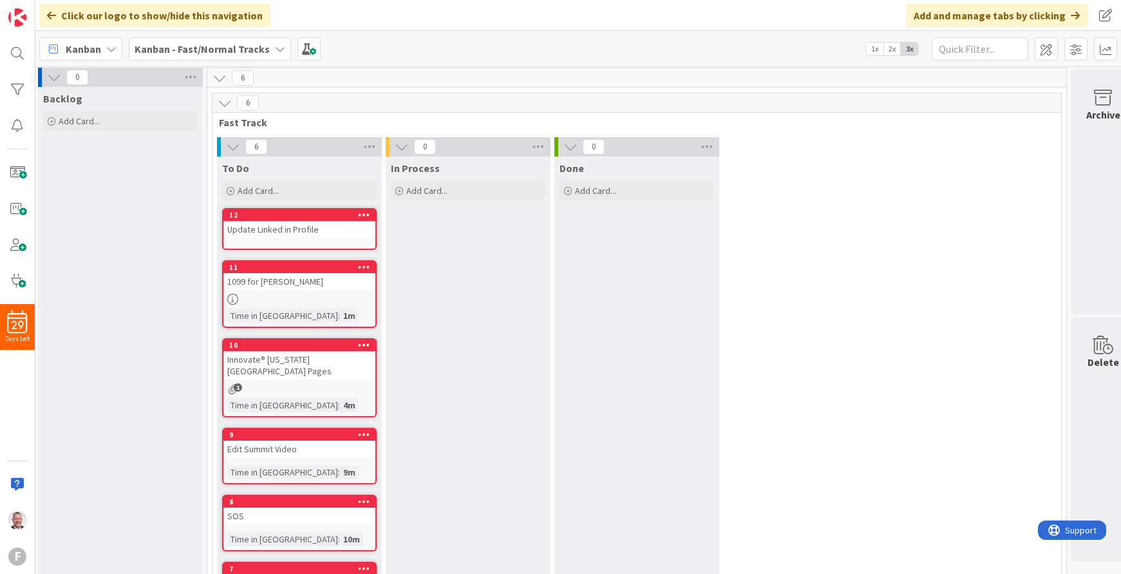
click at [810, 252] on div "6 To Do Add Card... Template Not Set Title 0 / 128 Label Enhancement Enhancemen…" at bounding box center [637, 386] width 844 height 498
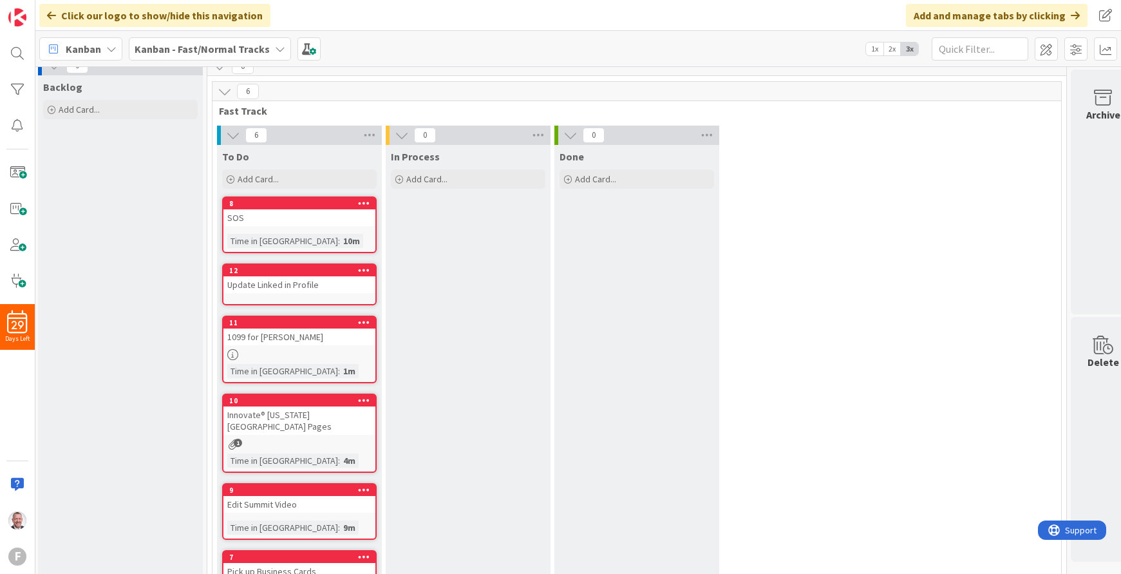
scroll to position [0, 2]
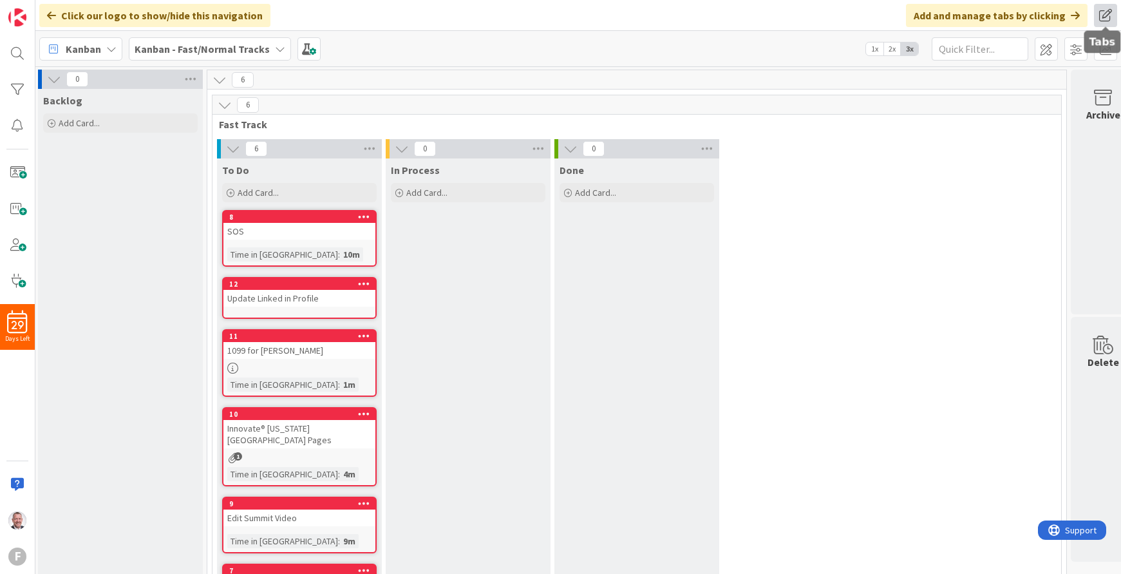
click at [1112, 14] on span at bounding box center [1105, 15] width 23 height 23
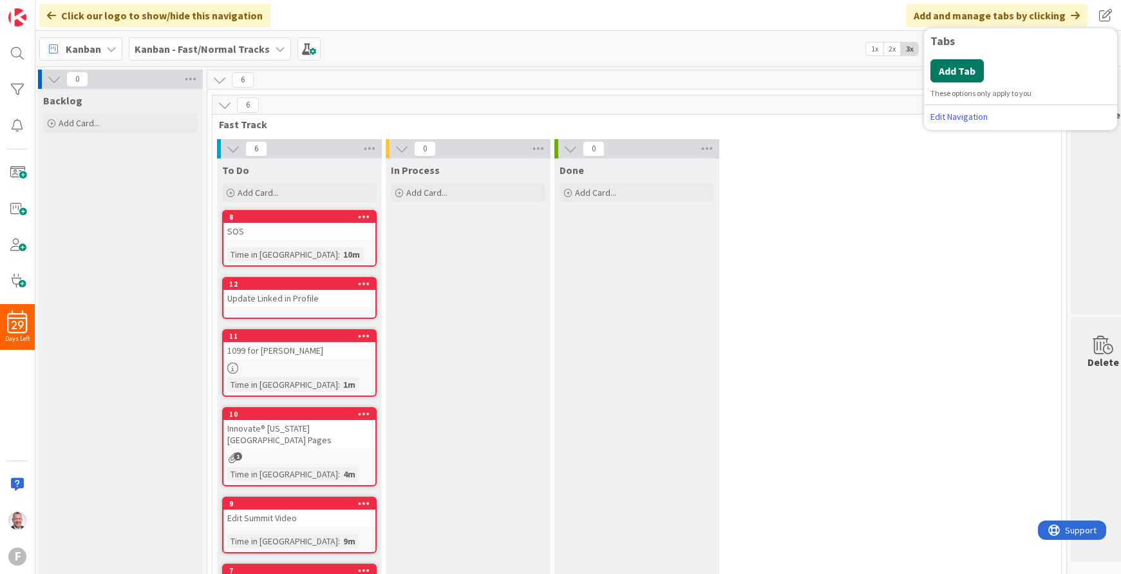
click at [958, 68] on button "Add Tab" at bounding box center [957, 70] width 53 height 23
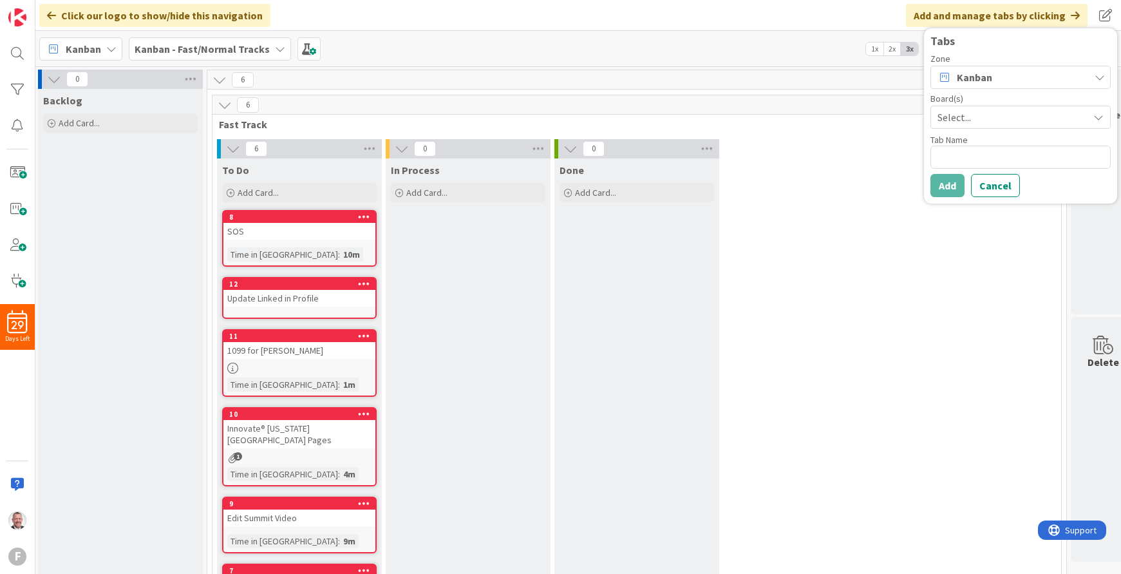
click at [974, 118] on span "Select..." at bounding box center [1010, 117] width 144 height 18
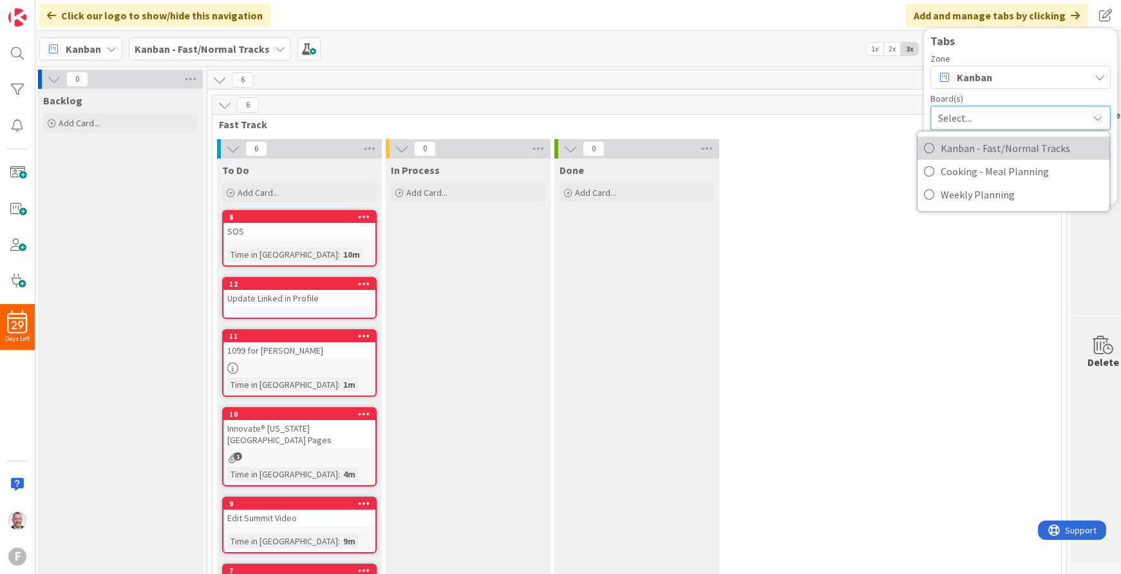
click at [962, 149] on span "Kanban - Fast/Normal Tracks" at bounding box center [1022, 147] width 162 height 19
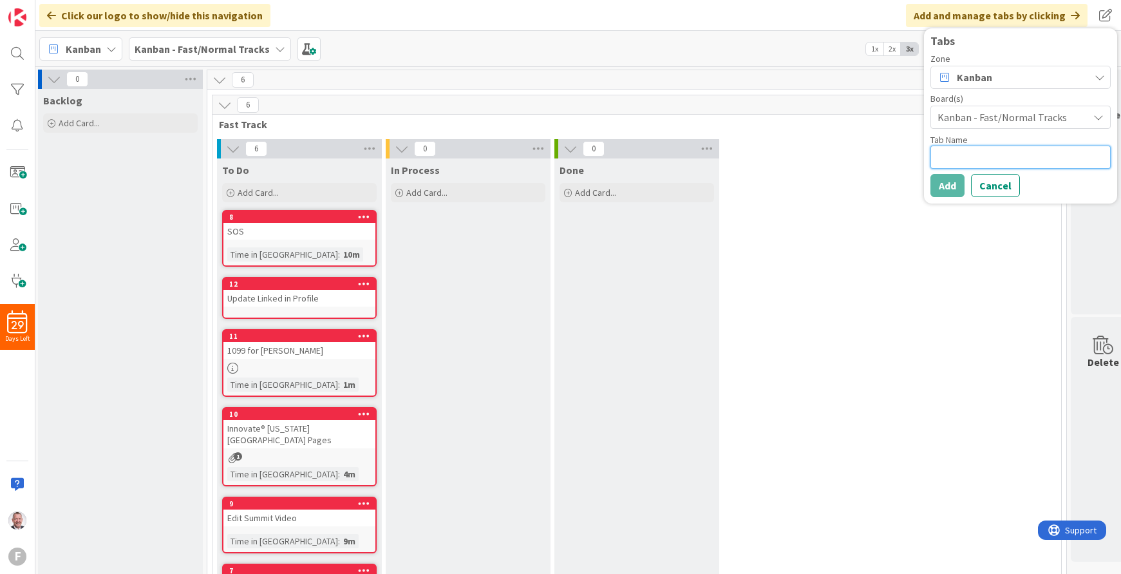
click at [986, 153] on textarea at bounding box center [1021, 157] width 180 height 23
type textarea "x"
type textarea "B"
type textarea "x"
type textarea "Br"
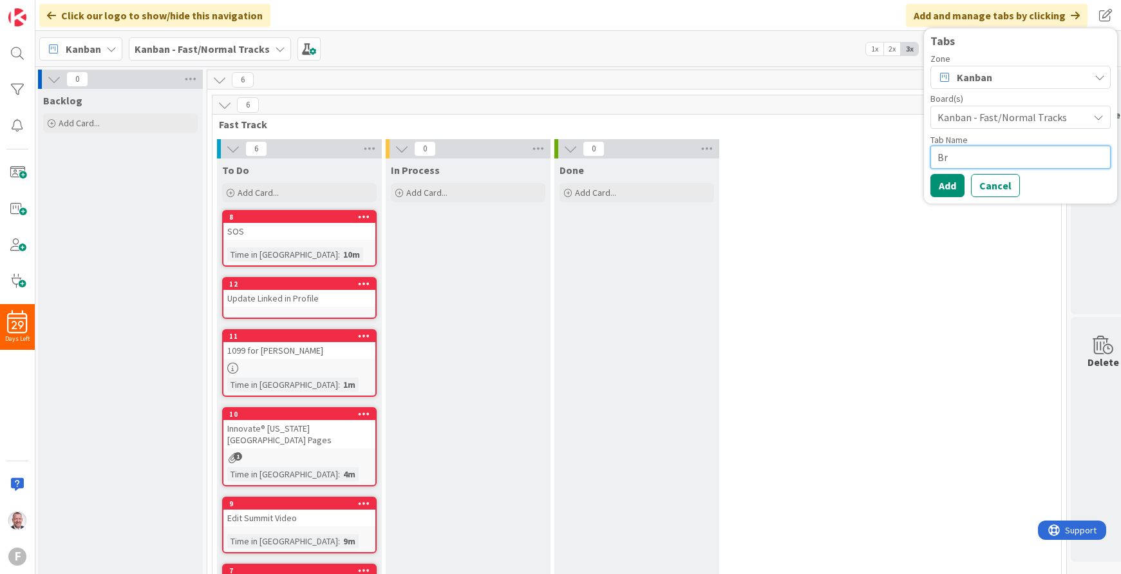
type textarea "x"
type textarea "Bri"
type textarea "x"
type textarea "Bril"
click at [948, 194] on button "Add" at bounding box center [948, 185] width 34 height 23
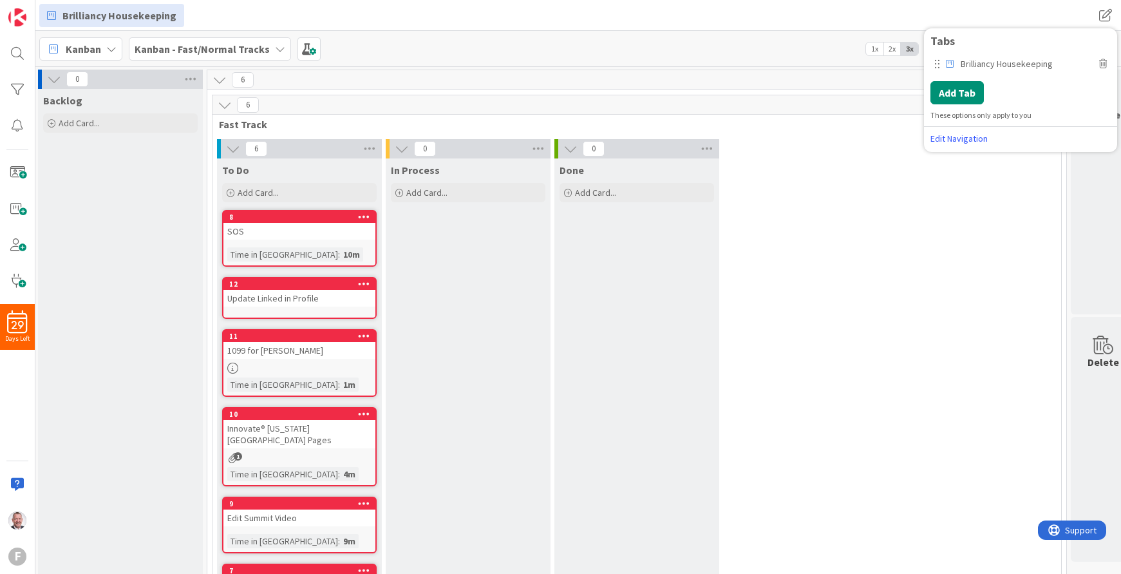
click at [989, 226] on div "6 To Do Add Card... Template Not Set Title 0 / 128 Label Enhancement Enhancemen…" at bounding box center [637, 388] width 844 height 498
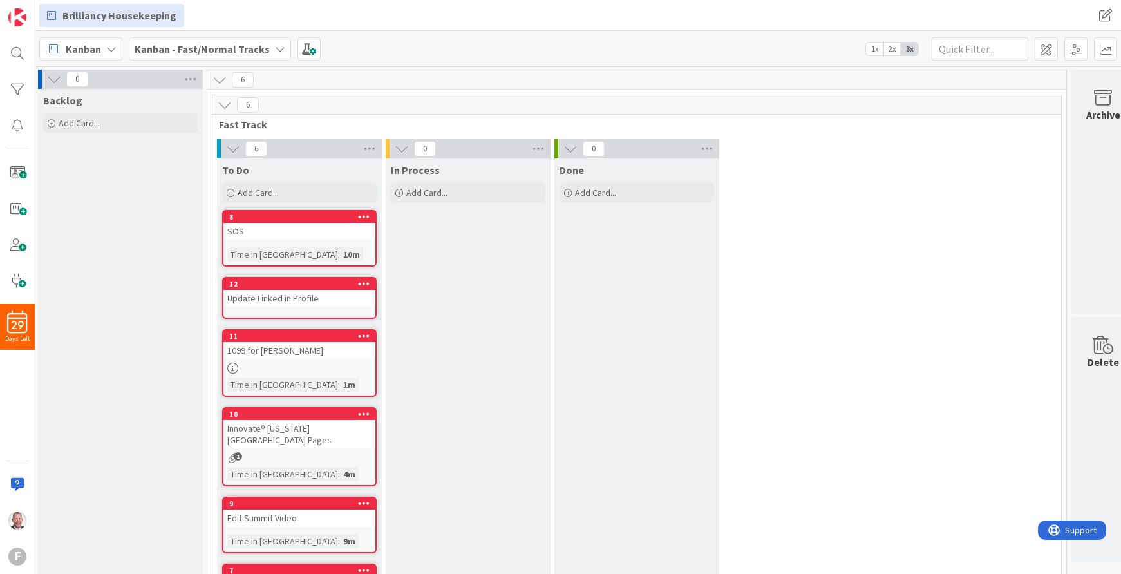
click at [223, 106] on icon at bounding box center [225, 105] width 14 height 14
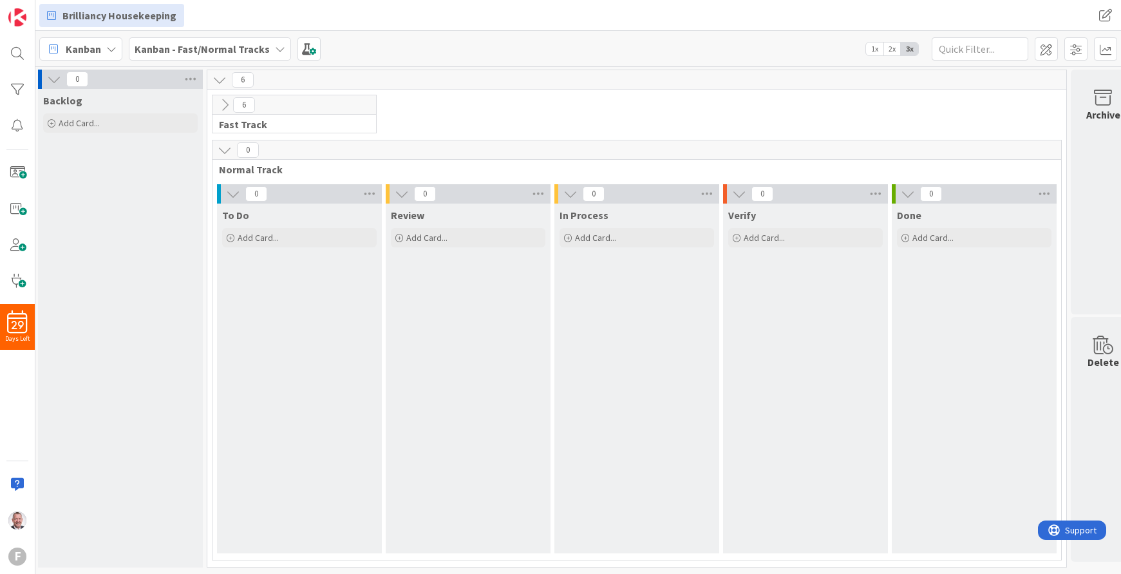
click at [216, 146] on button at bounding box center [224, 150] width 17 height 17
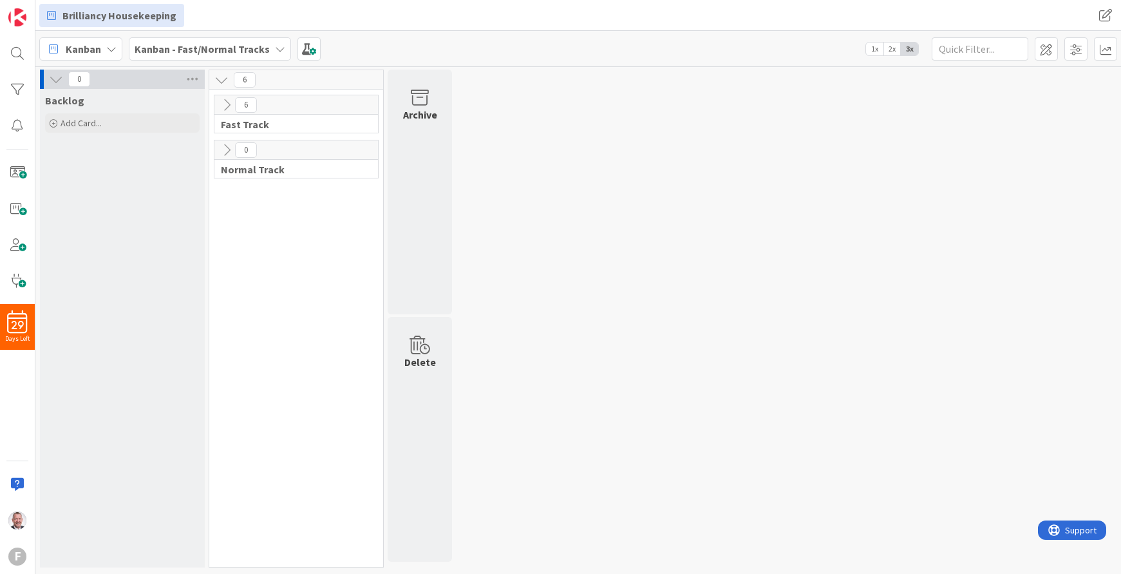
scroll to position [0, 0]
click at [53, 79] on icon at bounding box center [56, 79] width 14 height 14
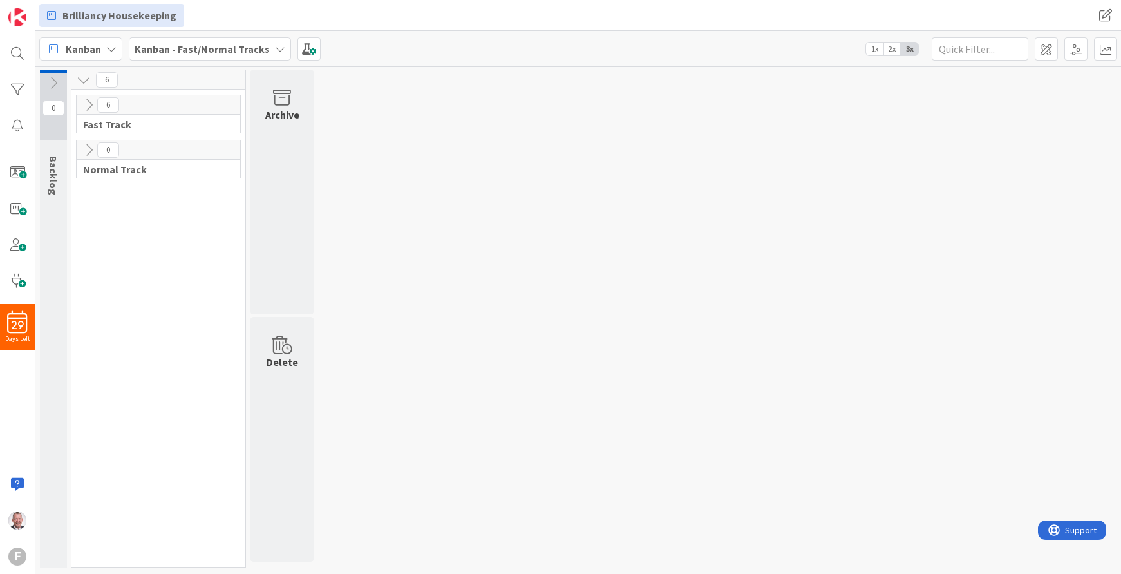
click at [82, 108] on icon at bounding box center [89, 105] width 14 height 14
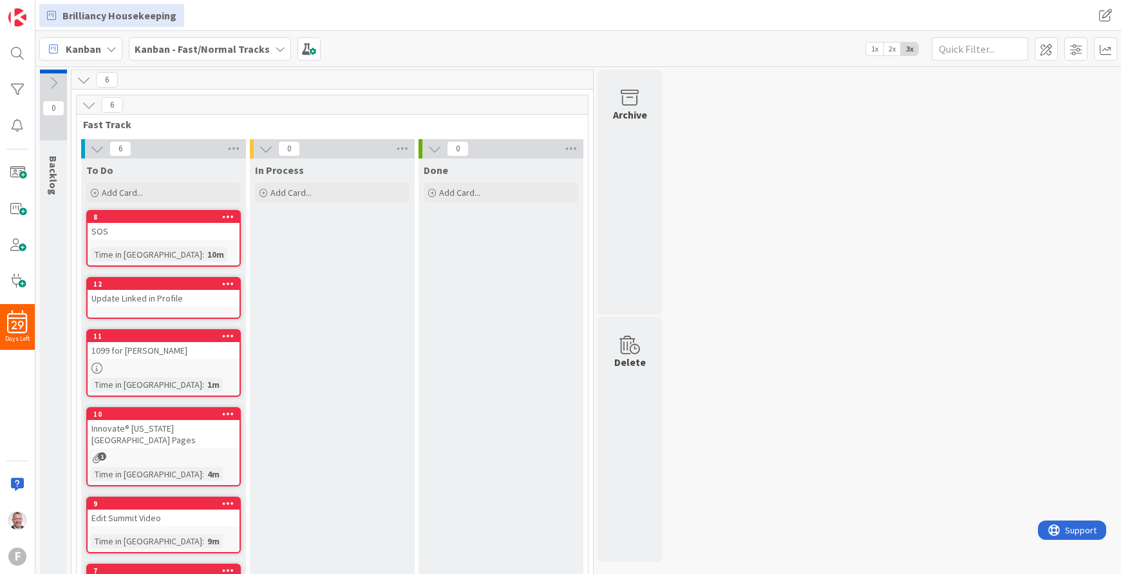
click at [56, 86] on icon at bounding box center [53, 83] width 14 height 14
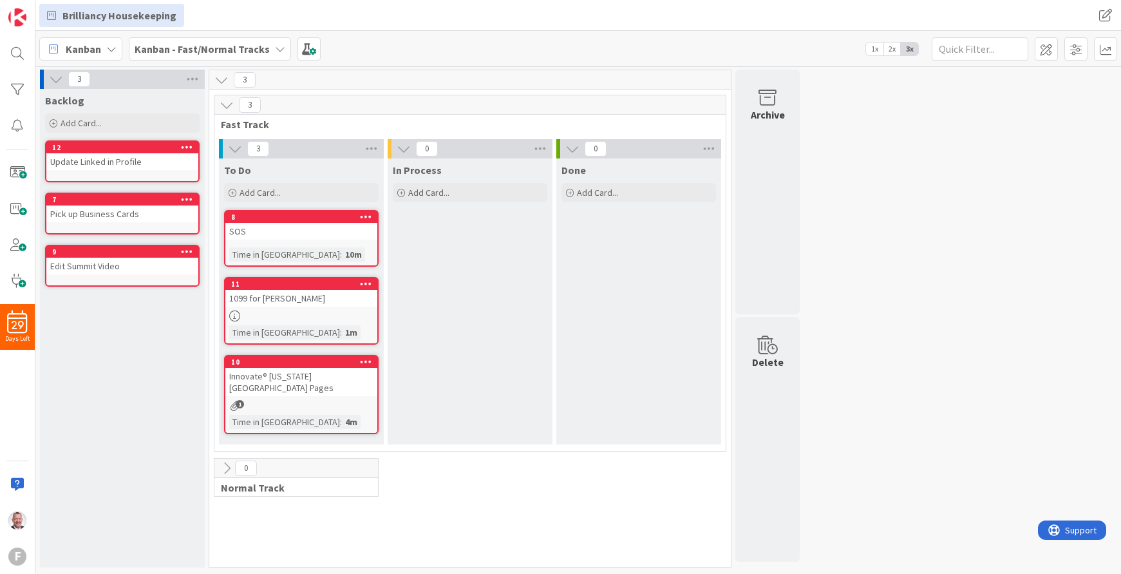
click at [132, 345] on div "Backlog Add Card... 12 Update Linked in Profile 7 Pick up Business Cards 9 Edit…" at bounding box center [122, 328] width 165 height 478
click at [643, 523] on div "3 Fast Track 3 To Do Add Card... 8 SOS Time in Column : 10m 11 1099 for Rod All…" at bounding box center [470, 331] width 516 height 472
click at [225, 461] on icon at bounding box center [227, 468] width 14 height 14
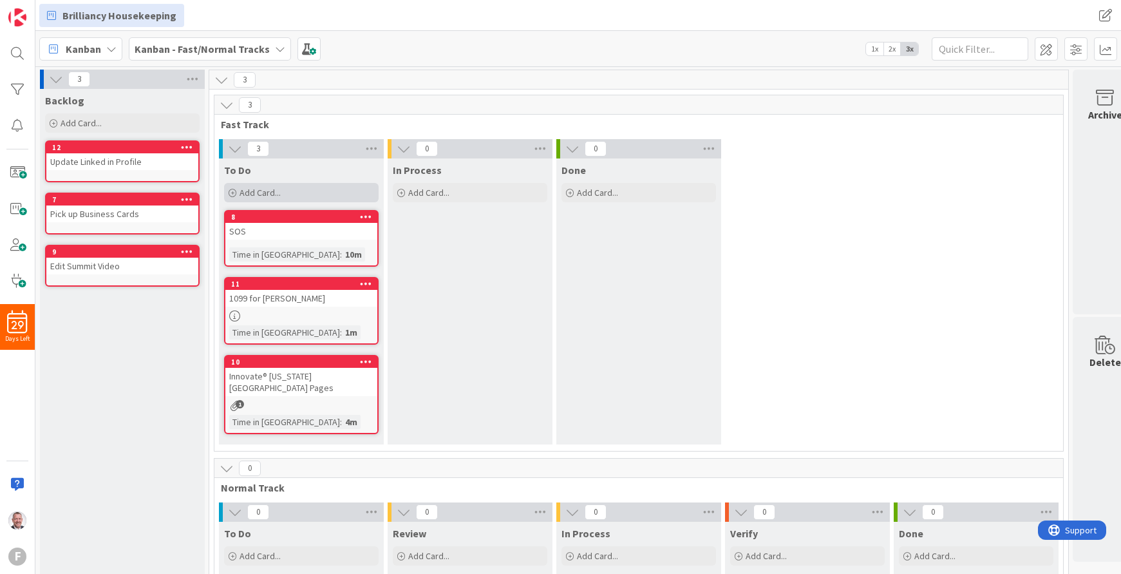
click at [231, 193] on icon at bounding box center [233, 193] width 8 height 8
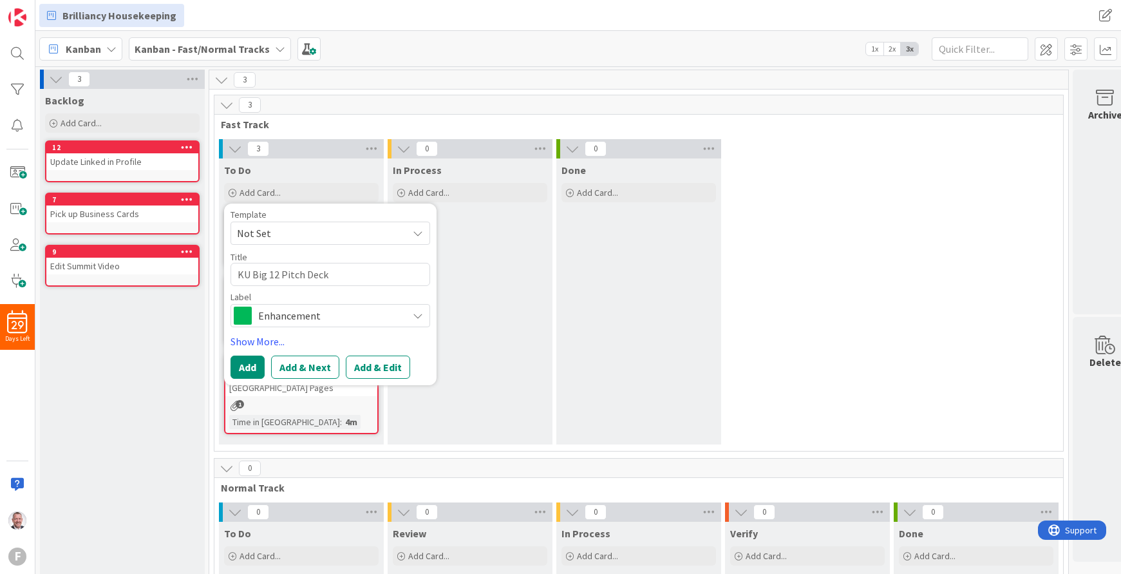
click at [350, 312] on span "Enhancement" at bounding box center [329, 316] width 143 height 18
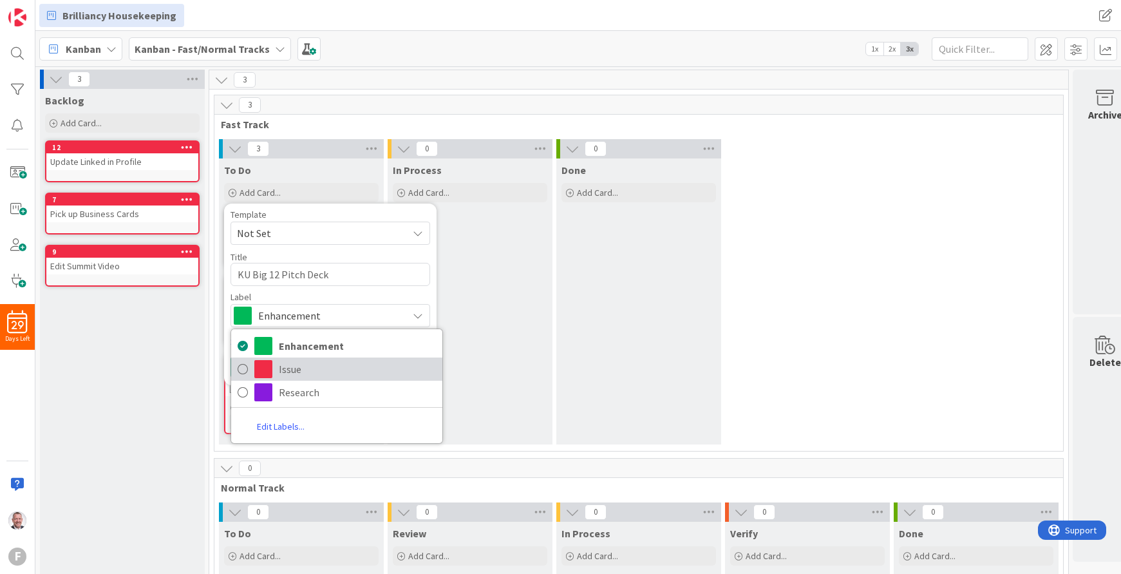
click at [310, 365] on span "Issue" at bounding box center [357, 368] width 157 height 19
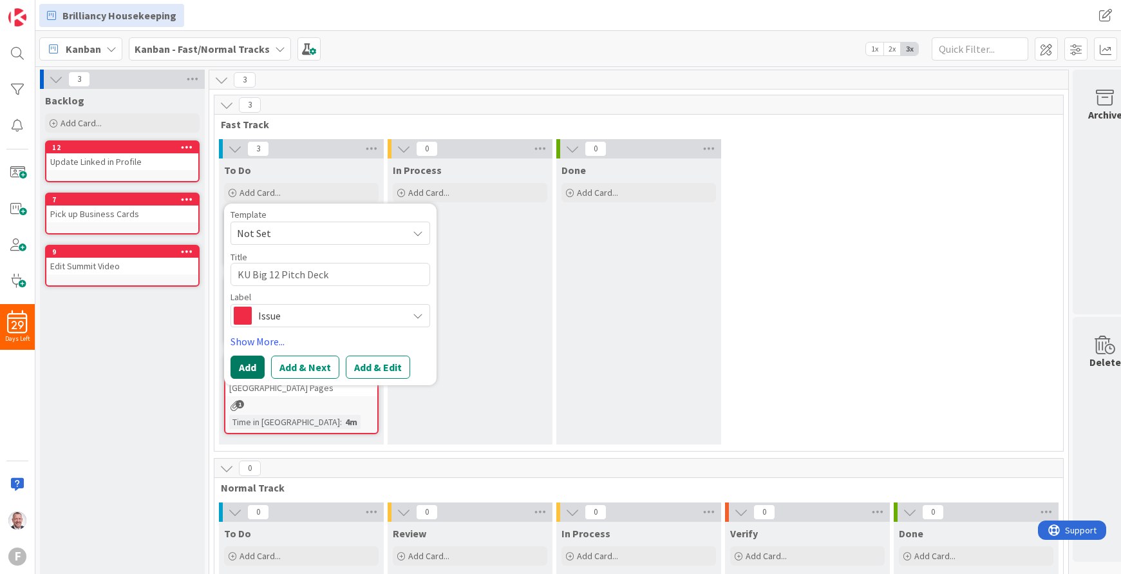
click at [241, 368] on button "Add" at bounding box center [248, 366] width 34 height 23
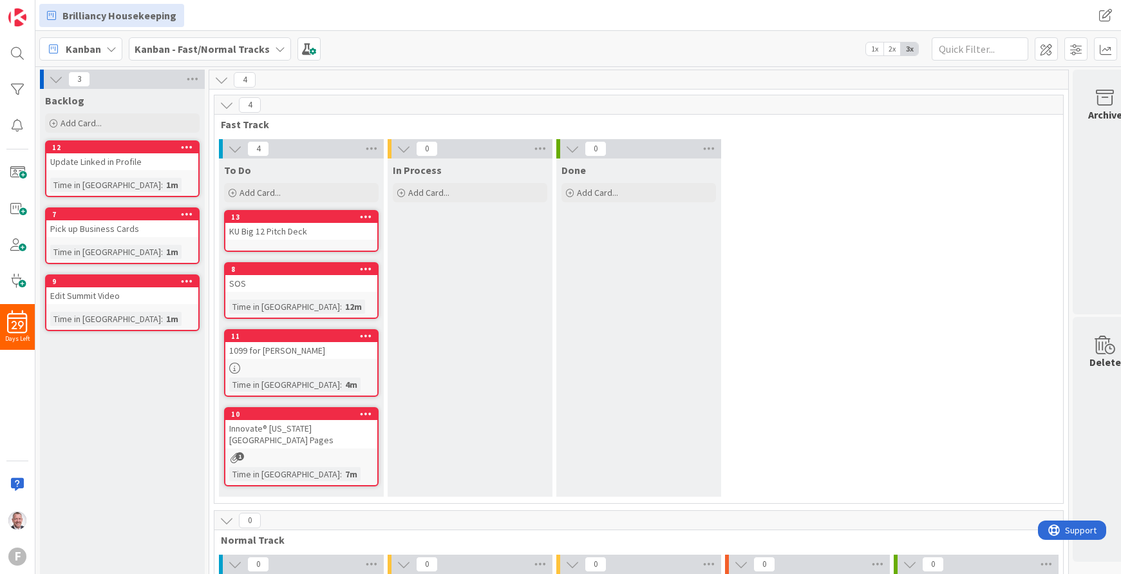
click at [190, 382] on div "Backlog Add Card... 12 Update Linked in Profile Time in Column : 1m 7 Pick up B…" at bounding box center [122, 425] width 165 height 673
click at [235, 191] on icon at bounding box center [233, 193] width 8 height 8
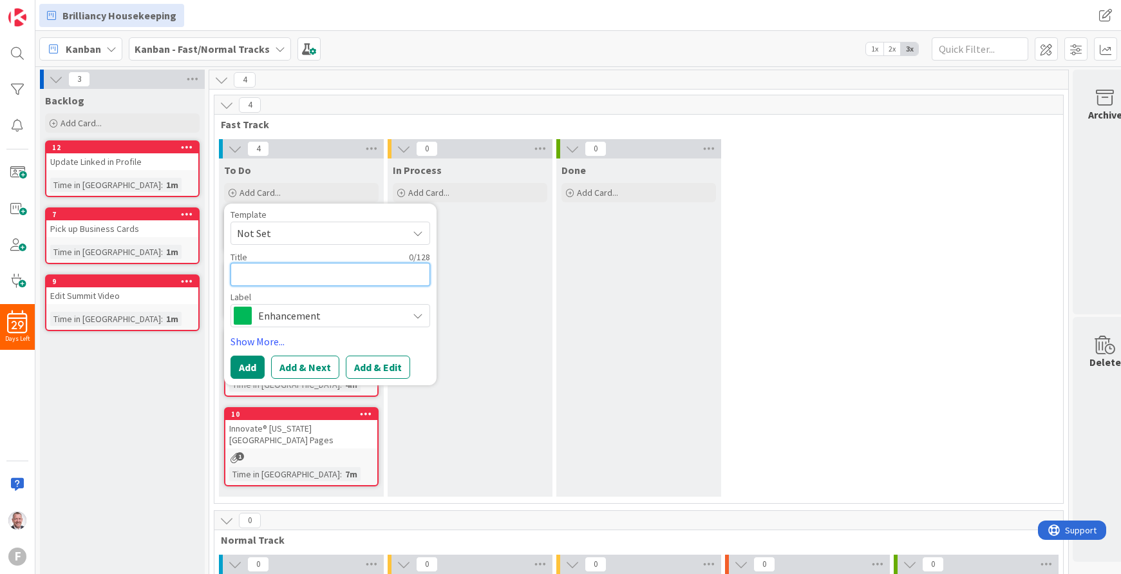
paste textarea "Neurodiversity Program"
click at [285, 314] on span "Enhancement" at bounding box center [329, 316] width 143 height 18
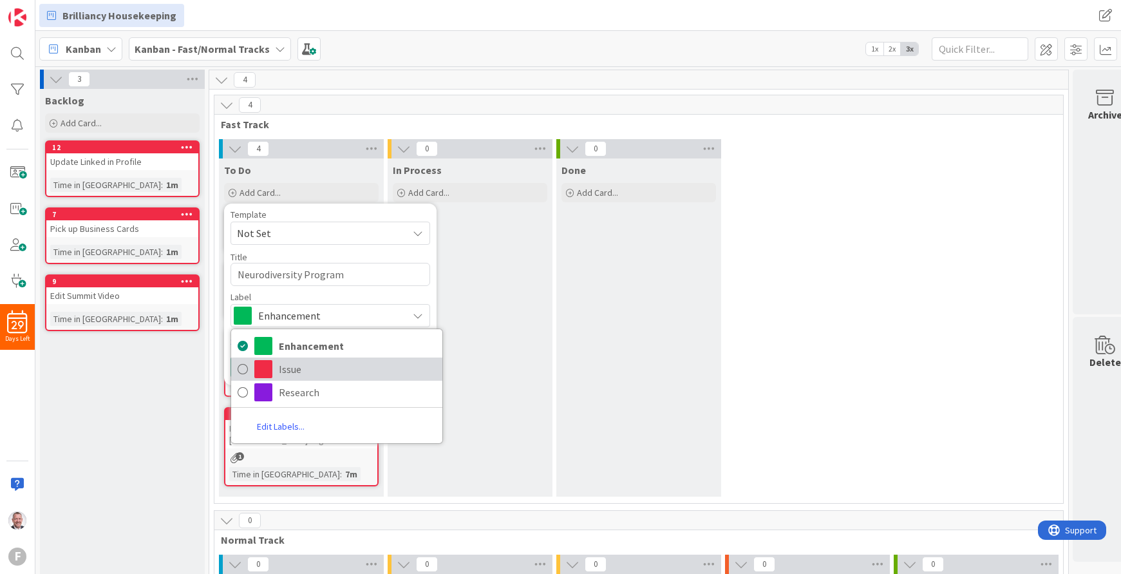
click at [250, 368] on link "Issue" at bounding box center [336, 368] width 211 height 23
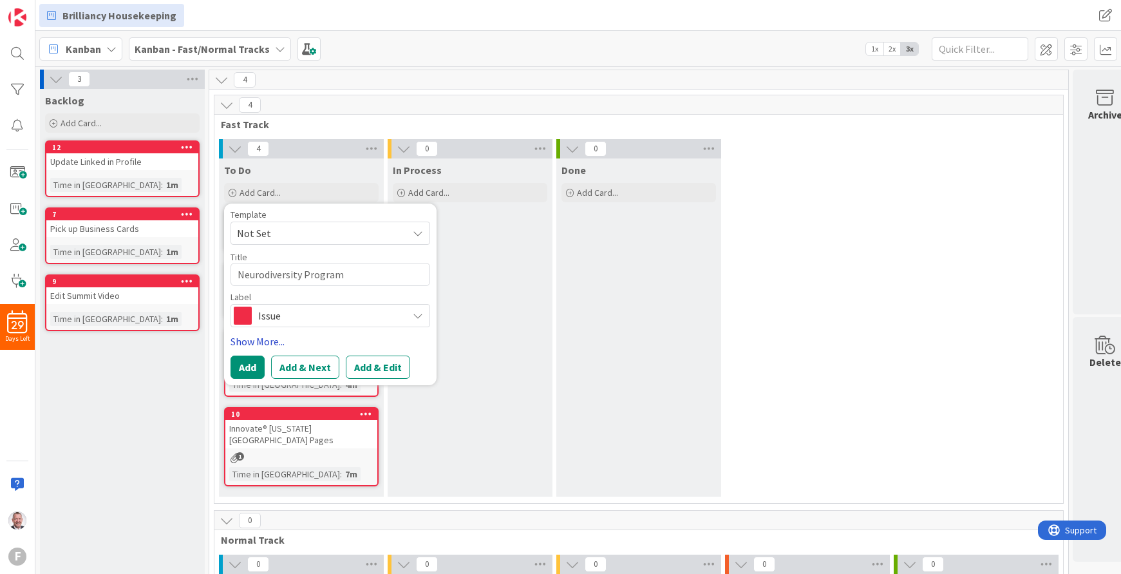
click at [272, 342] on link "Show More..." at bounding box center [331, 341] width 200 height 15
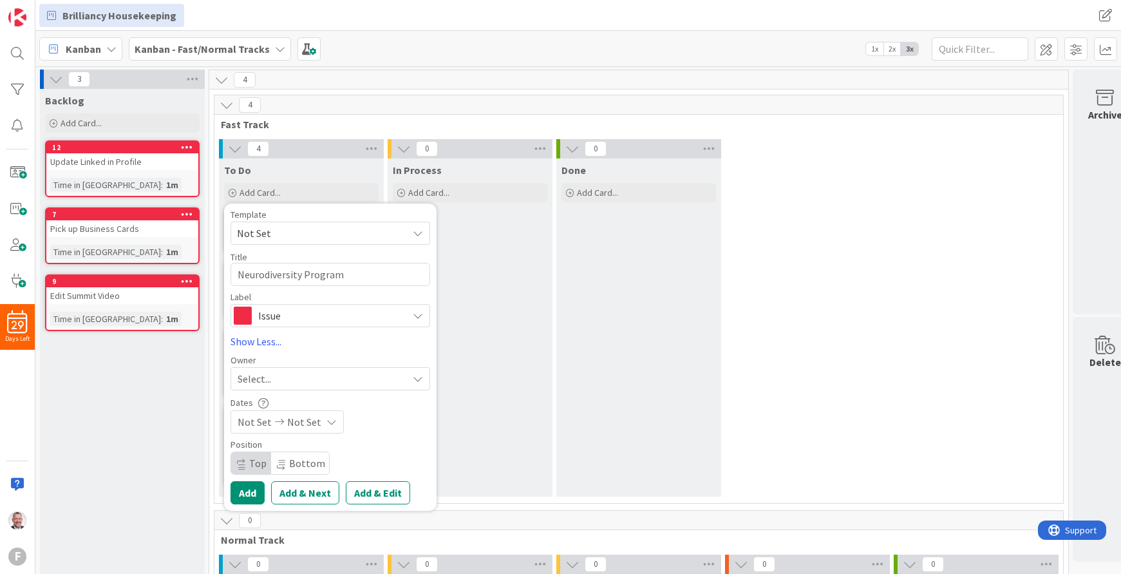
click at [281, 375] on div "Select..." at bounding box center [323, 378] width 170 height 15
click at [291, 350] on div "Template Not Set Title 22 / 128 Neurodiversity Program Label Issue Enhancement …" at bounding box center [331, 357] width 200 height 294
click at [299, 424] on span "Not Set" at bounding box center [304, 421] width 34 height 15
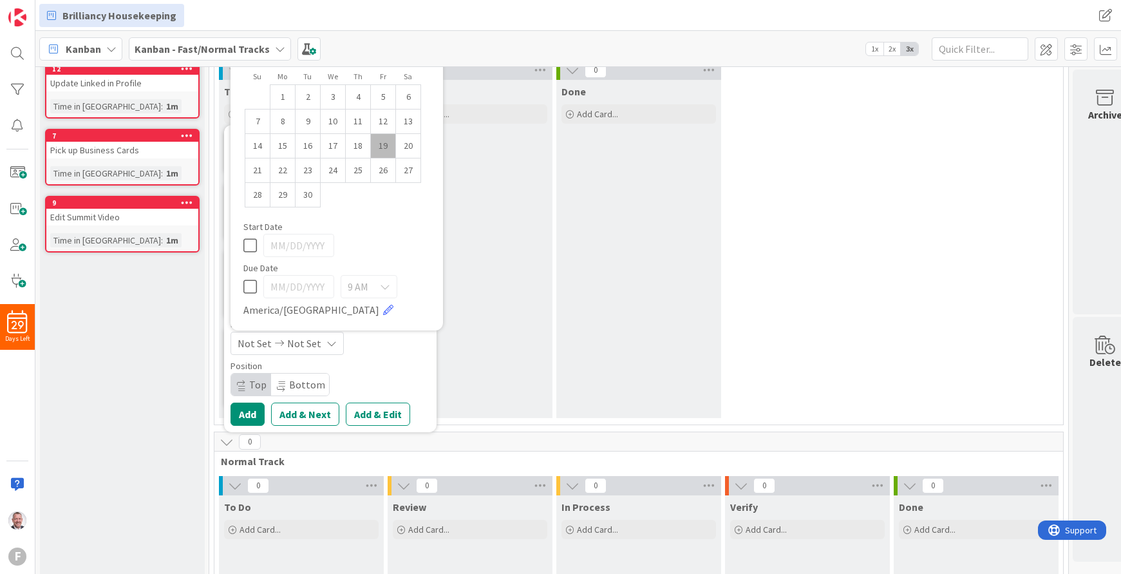
scroll to position [91, 0]
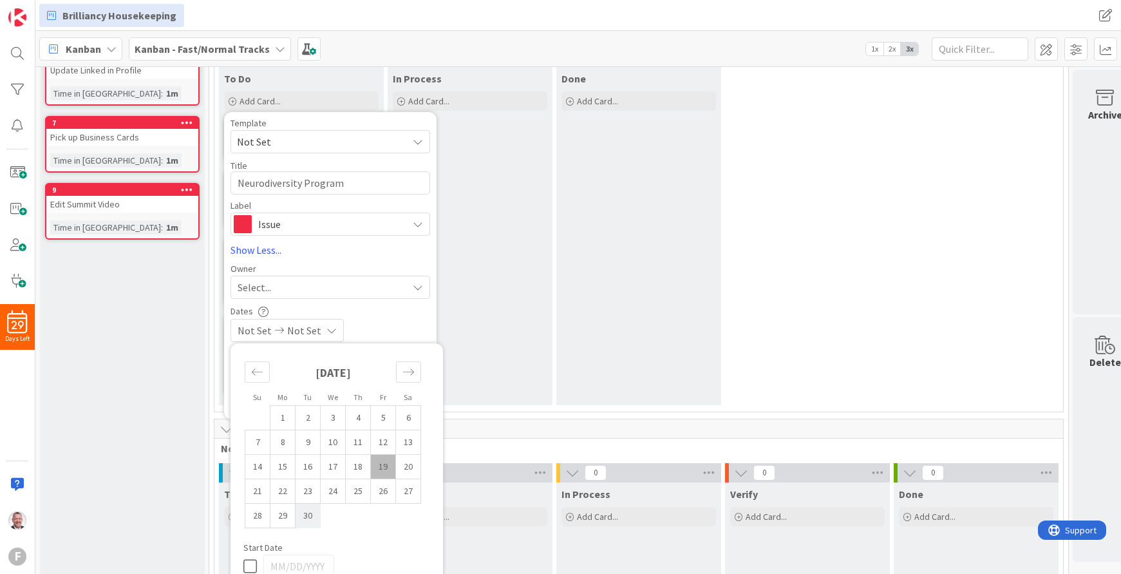
click at [312, 519] on td "30" at bounding box center [308, 516] width 25 height 24
click at [403, 325] on div "09/30/2025 Not Set" at bounding box center [331, 330] width 200 height 23
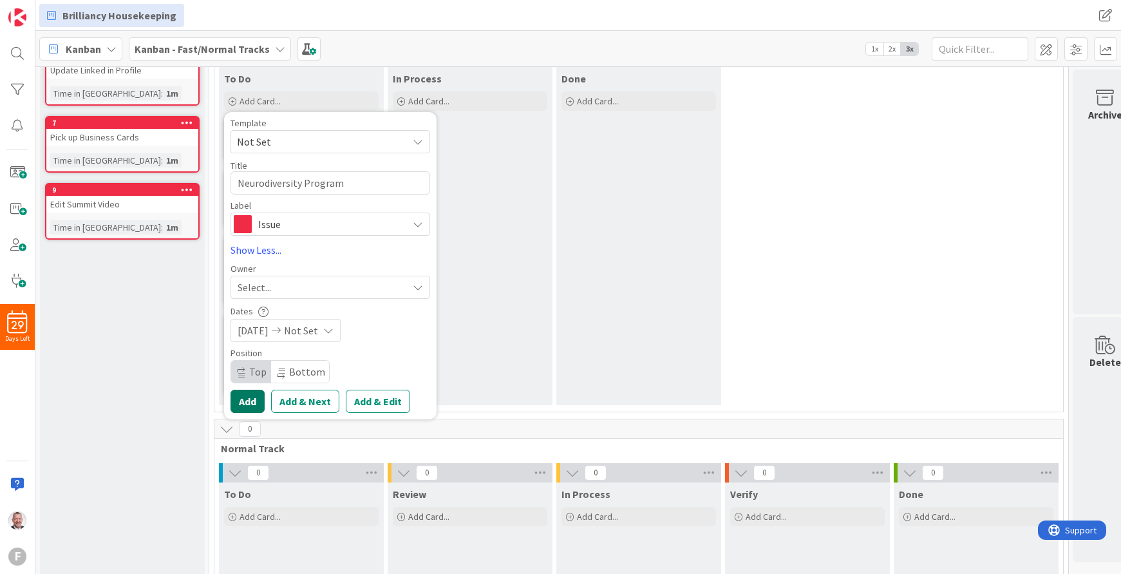
click at [248, 398] on button "Add" at bounding box center [248, 401] width 34 height 23
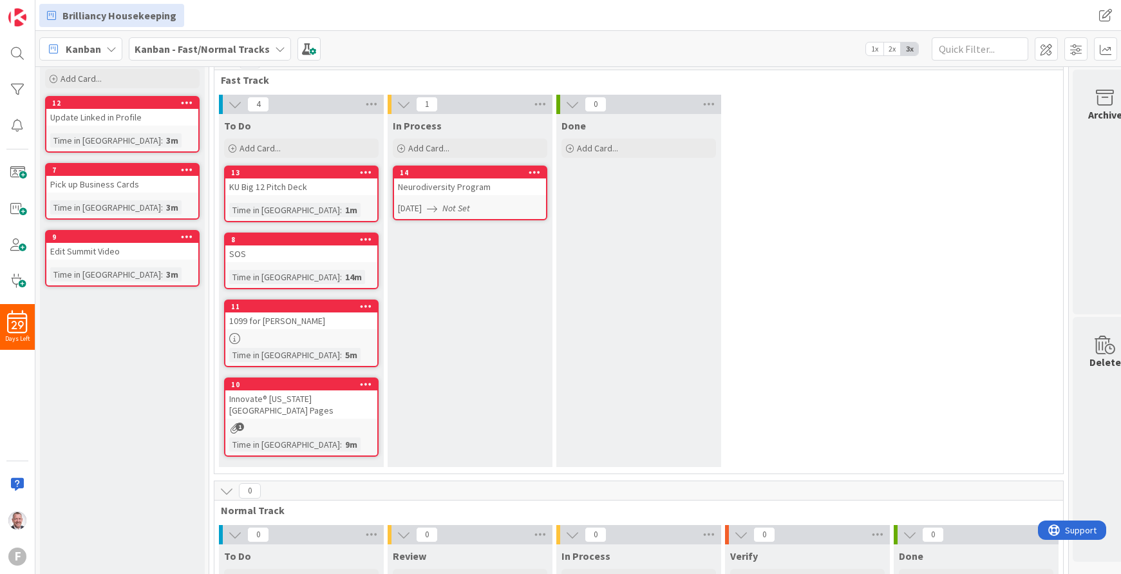
scroll to position [0, 0]
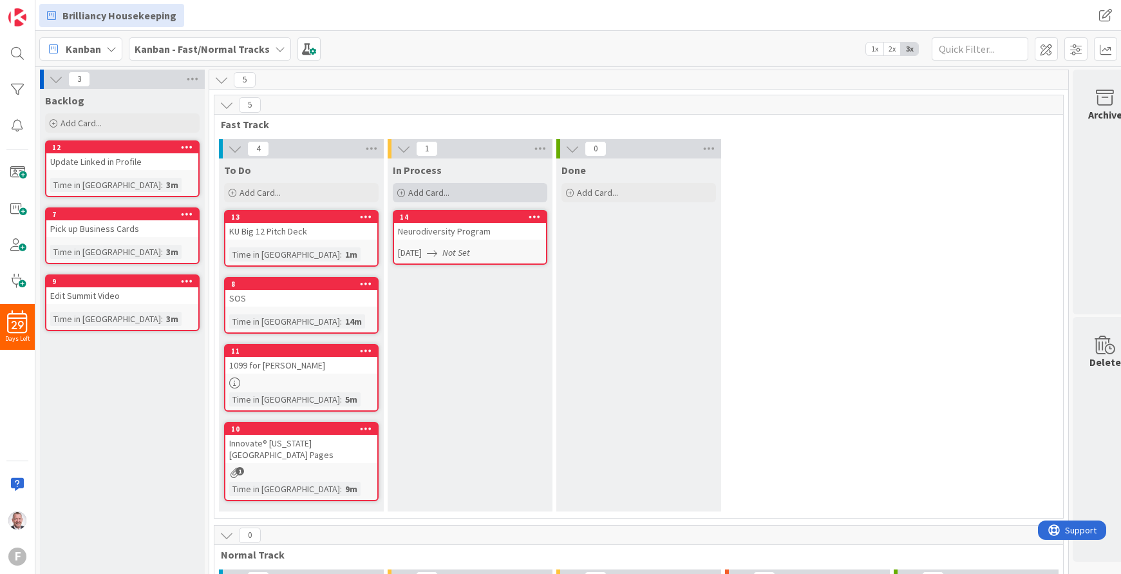
click at [402, 193] on icon at bounding box center [401, 193] width 8 height 8
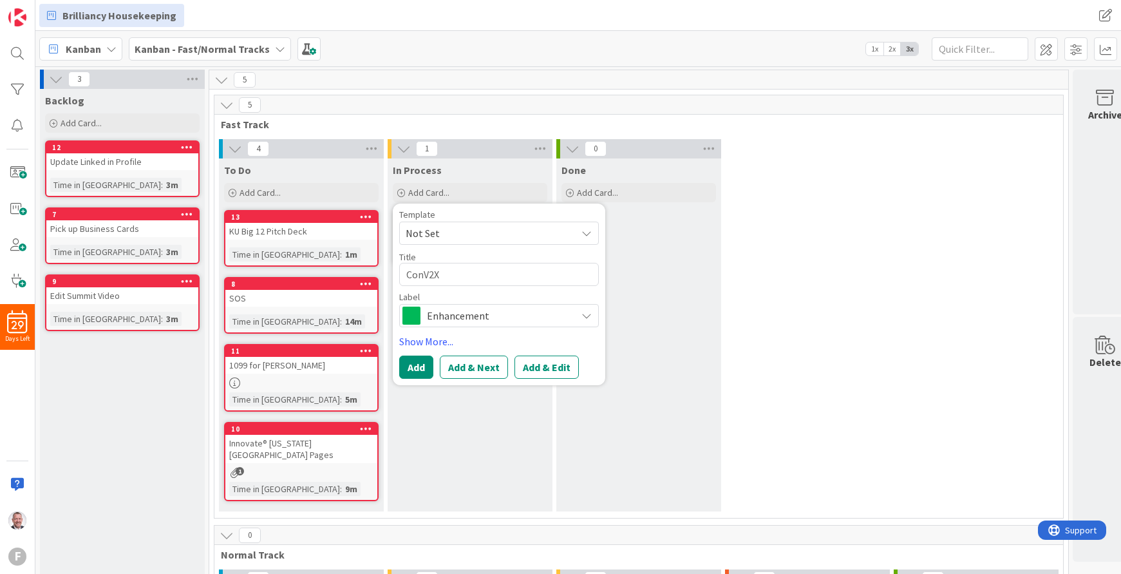
click at [436, 275] on textarea "ConV2X" at bounding box center [499, 274] width 200 height 23
click at [457, 319] on span "Enhancement" at bounding box center [498, 316] width 143 height 18
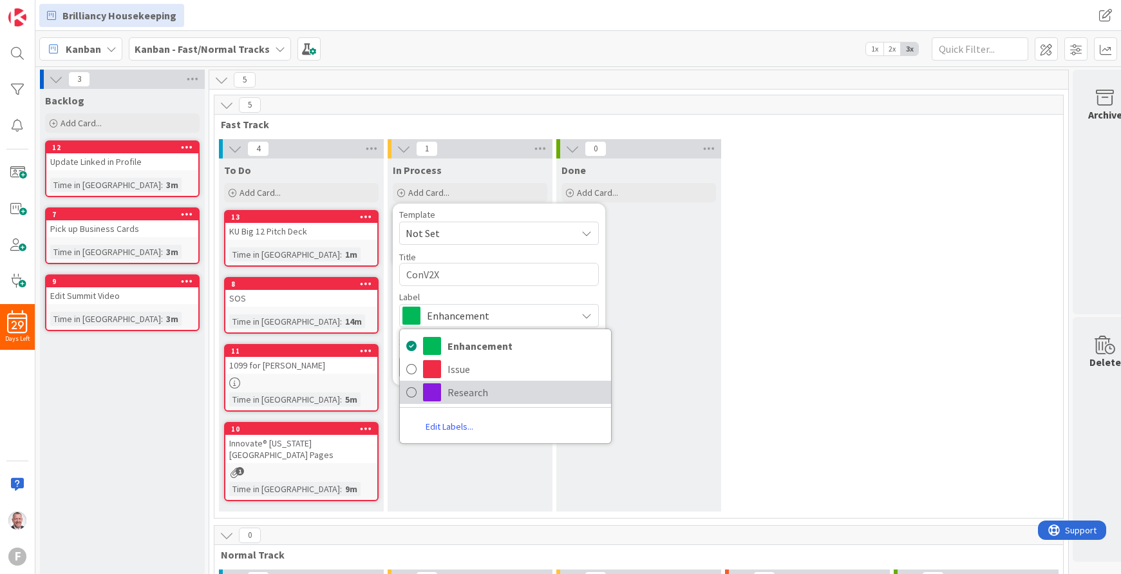
click at [416, 381] on link "Research" at bounding box center [505, 392] width 211 height 23
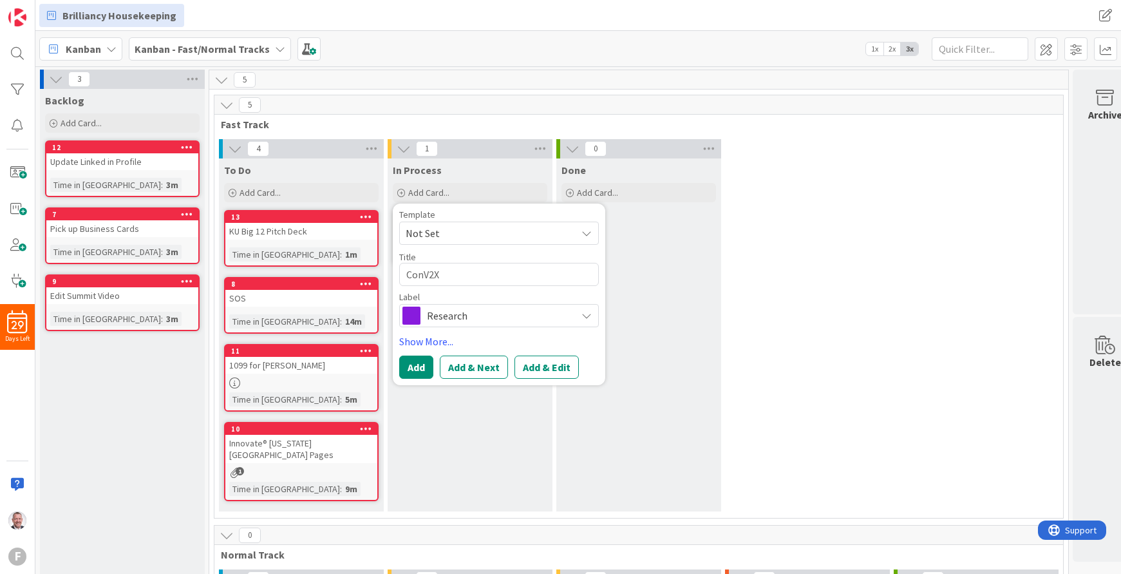
click at [440, 315] on span "Research" at bounding box center [498, 316] width 143 height 18
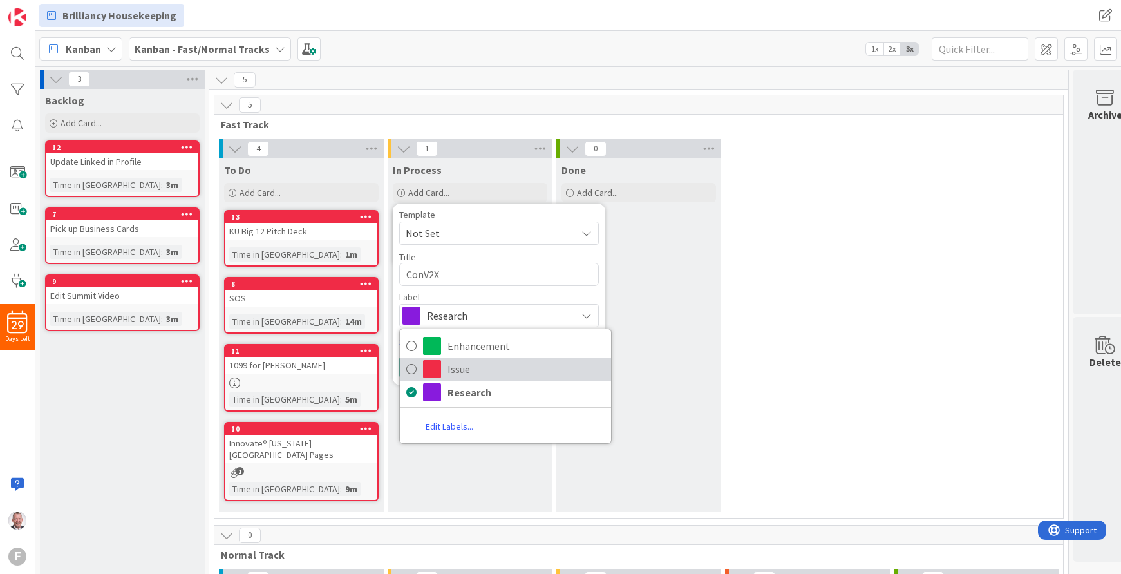
click at [410, 365] on icon at bounding box center [411, 368] width 10 height 19
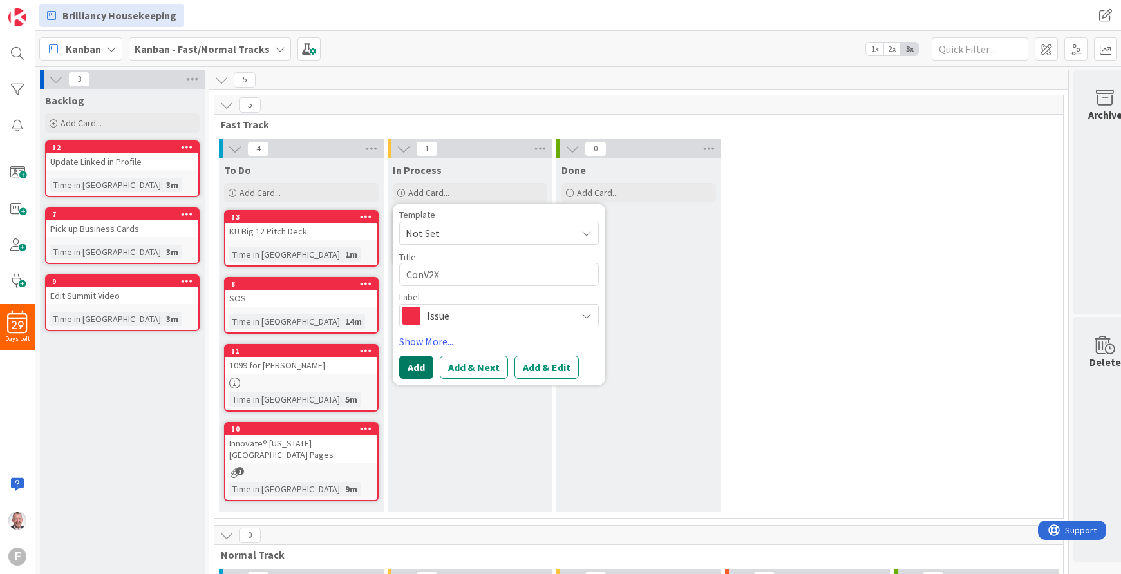
click at [419, 368] on button "Add" at bounding box center [416, 366] width 34 height 23
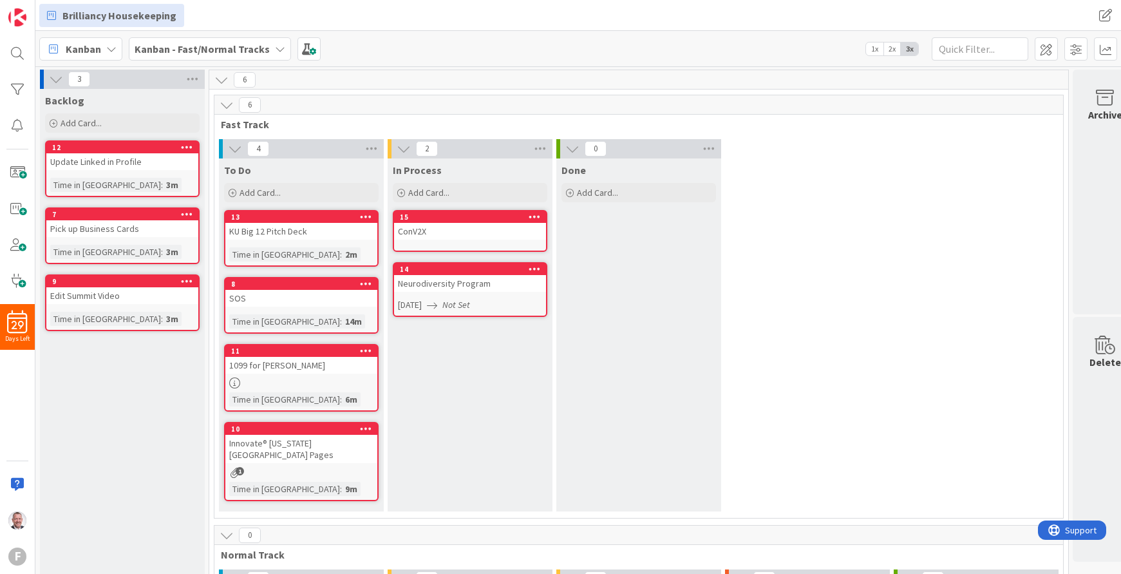
click at [494, 290] on div "Neurodiversity Program" at bounding box center [470, 283] width 152 height 17
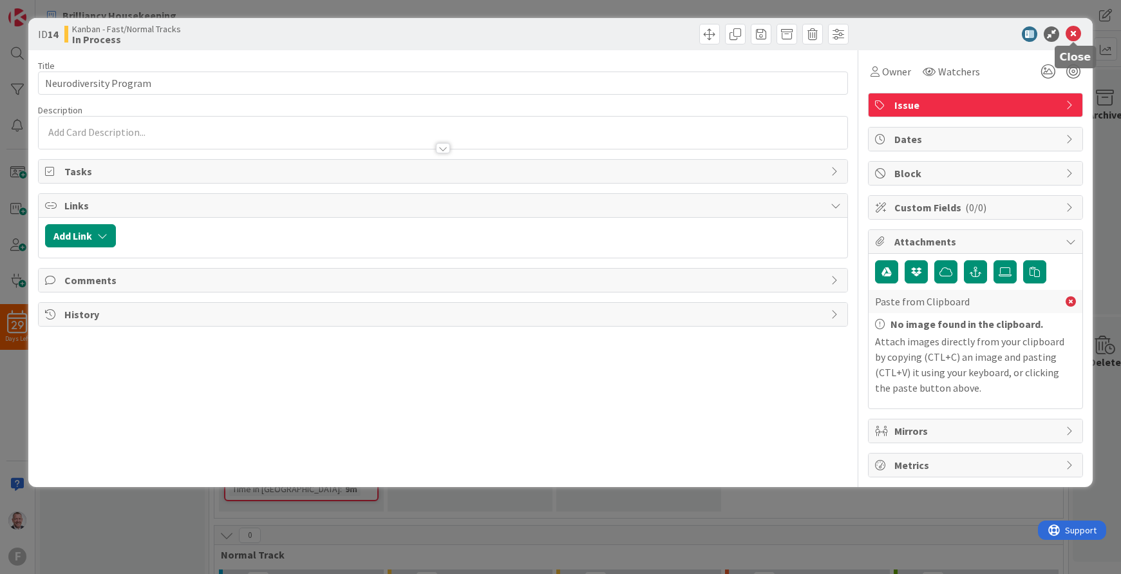
click at [1077, 29] on icon at bounding box center [1073, 33] width 15 height 15
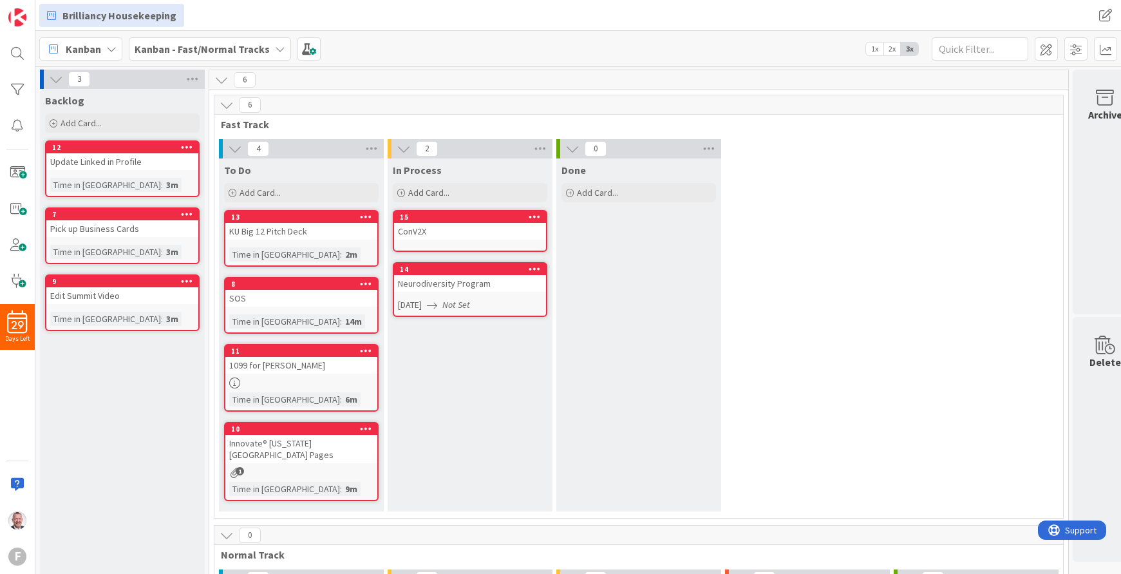
click at [441, 235] on div "ConV2X" at bounding box center [470, 231] width 152 height 17
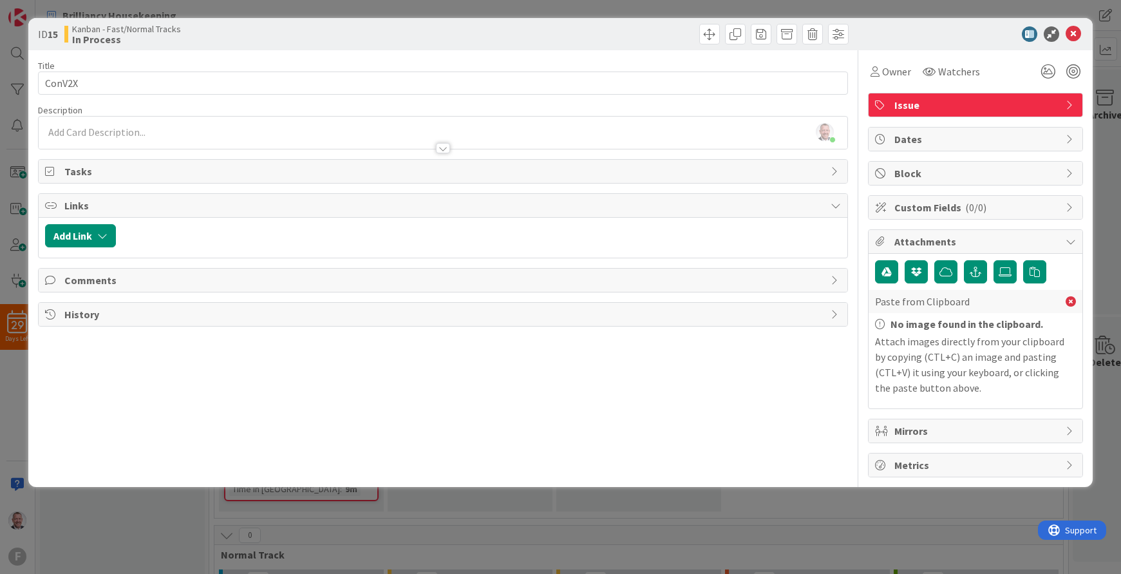
click at [1009, 135] on span "Dates" at bounding box center [977, 138] width 165 height 15
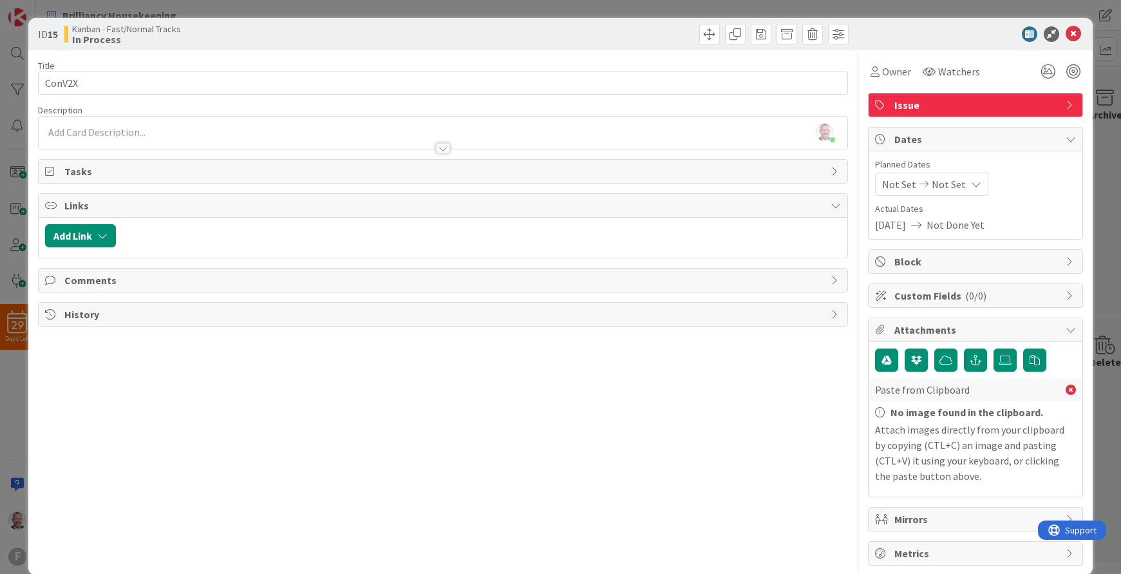
click at [933, 186] on span "Not Set" at bounding box center [949, 183] width 34 height 15
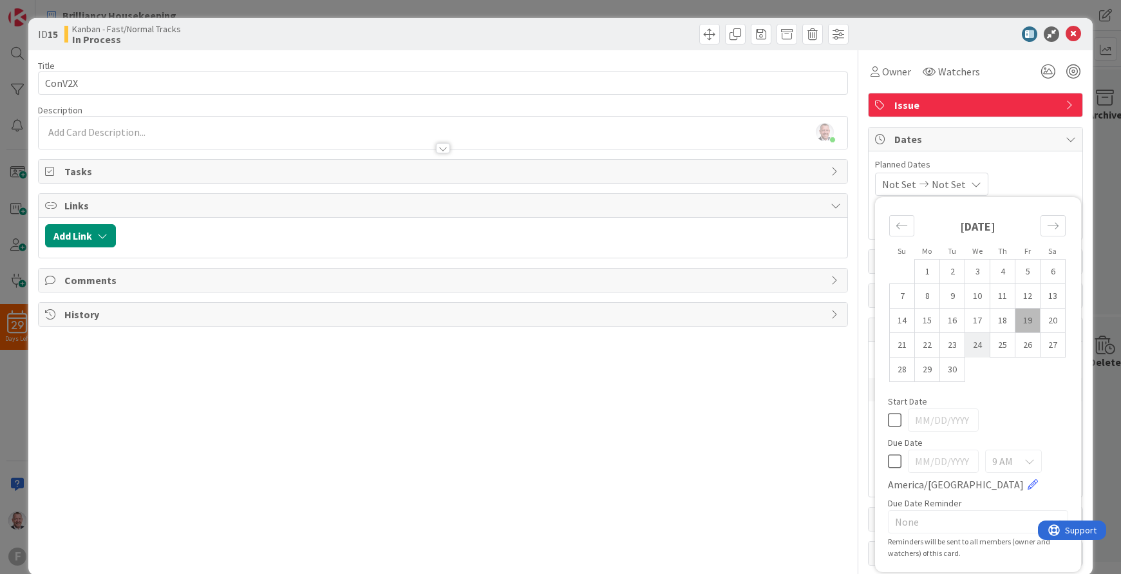
click at [980, 346] on td "24" at bounding box center [977, 345] width 25 height 24
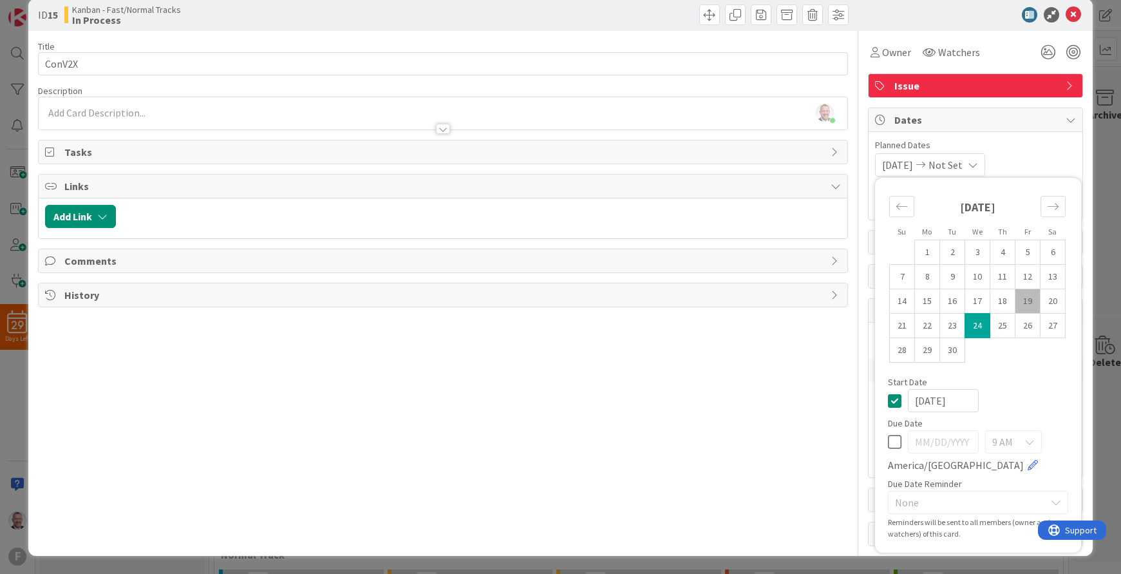
click at [895, 440] on icon at bounding box center [895, 441] width 14 height 15
click at [1034, 332] on td "26" at bounding box center [1028, 326] width 25 height 24
click at [1032, 406] on div "[DATE]" at bounding box center [978, 400] width 180 height 23
click at [976, 495] on span "None" at bounding box center [967, 502] width 144 height 18
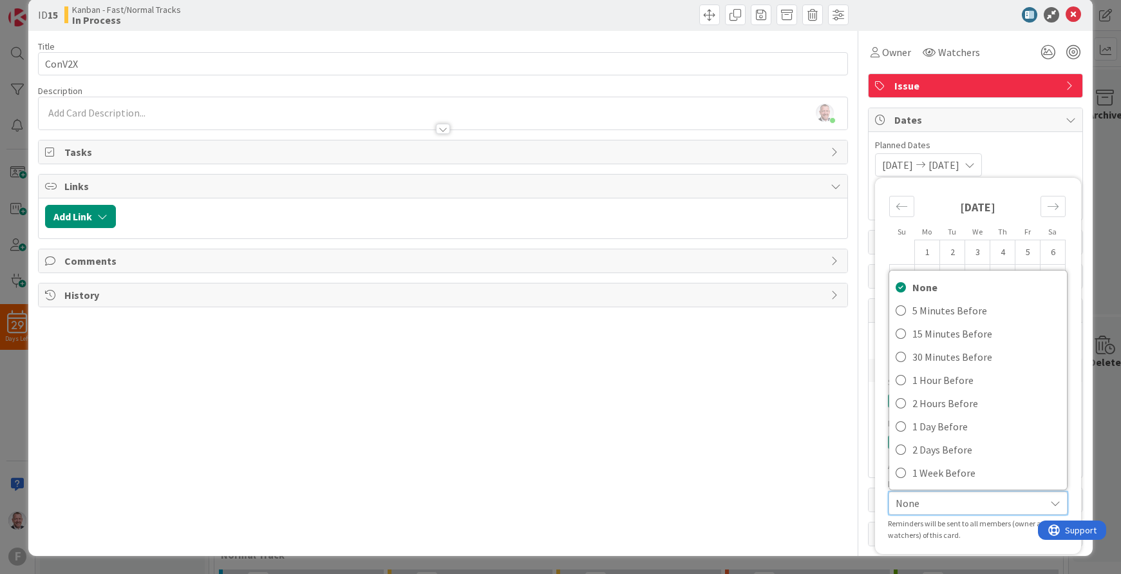
click at [1049, 162] on div "09/24/2025 09/26/2025 Su Mo Tu We Th Fr Sa August 2025 1 2 3 4 5 6 7 8 9 10 11 …" at bounding box center [975, 164] width 201 height 23
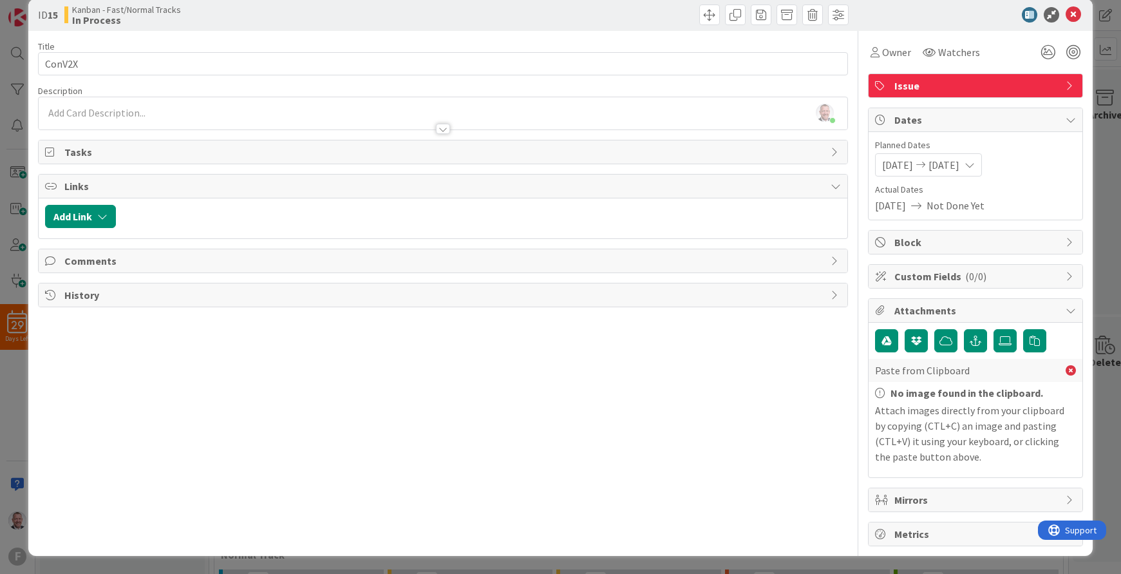
click at [976, 244] on span "Block" at bounding box center [977, 241] width 165 height 15
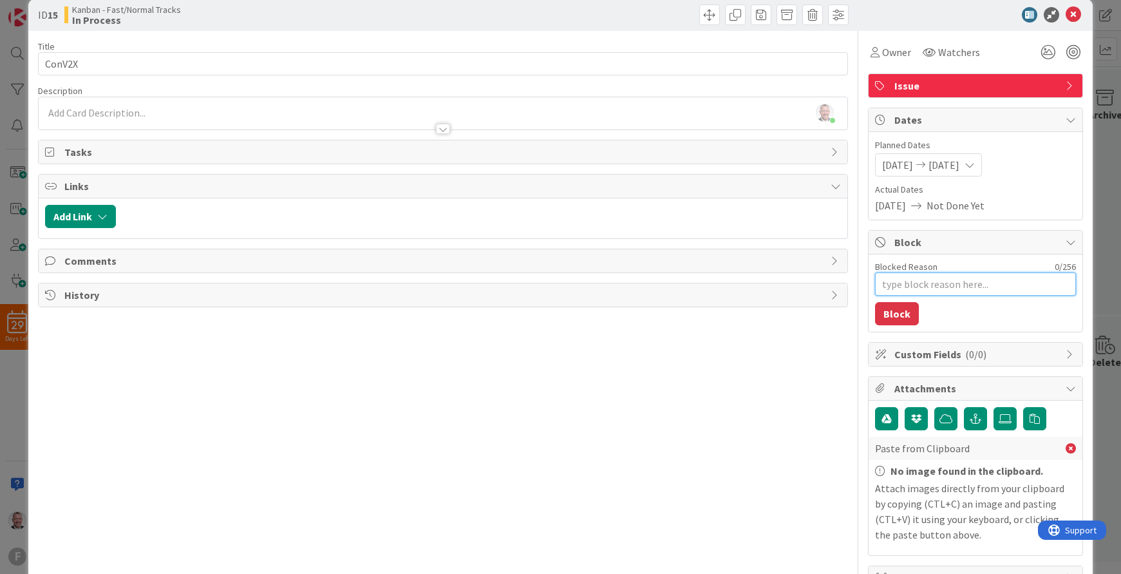
click at [959, 285] on textarea "Blocked Reason" at bounding box center [975, 283] width 201 height 23
click at [905, 312] on button "Block" at bounding box center [897, 313] width 44 height 23
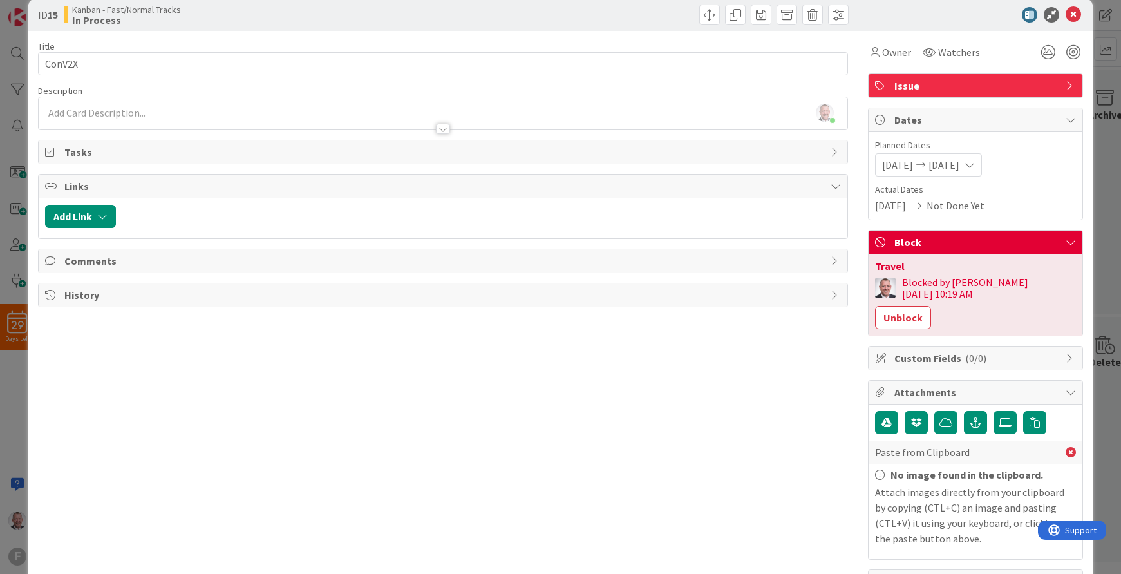
click at [732, 346] on div "Title 6 / 128 ConV2X Description Steve Bennett just joined Owner Watchers Issue…" at bounding box center [443, 329] width 811 height 597
click at [931, 306] on button "Unblock" at bounding box center [903, 317] width 56 height 23
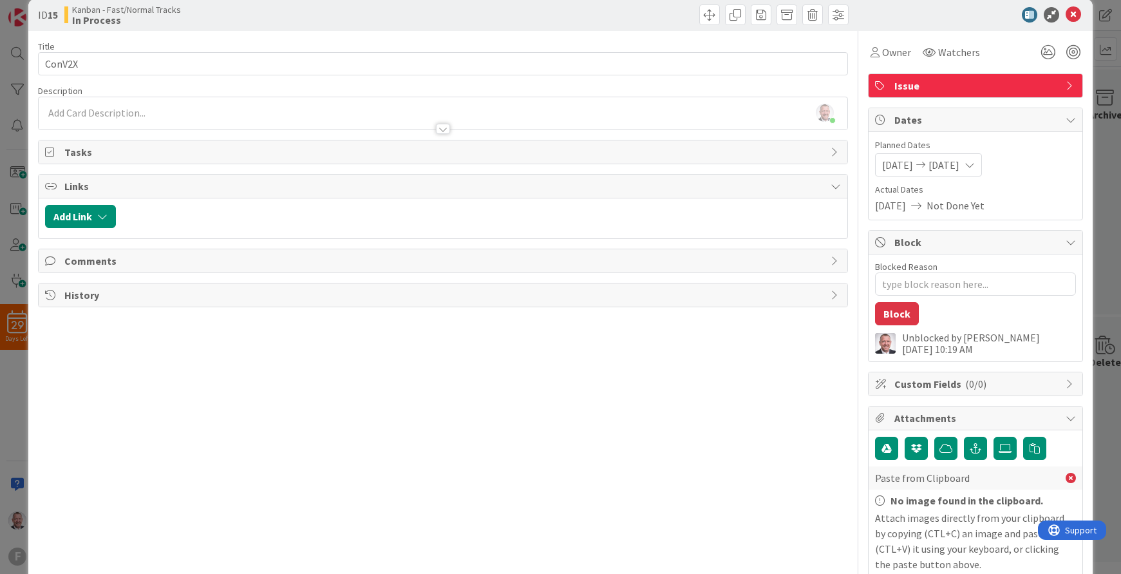
click at [616, 390] on div "Title 6 / 128 ConV2X Description Steve Bennett just joined Owner Watchers Issue…" at bounding box center [443, 342] width 811 height 623
click at [1077, 15] on icon at bounding box center [1073, 14] width 15 height 15
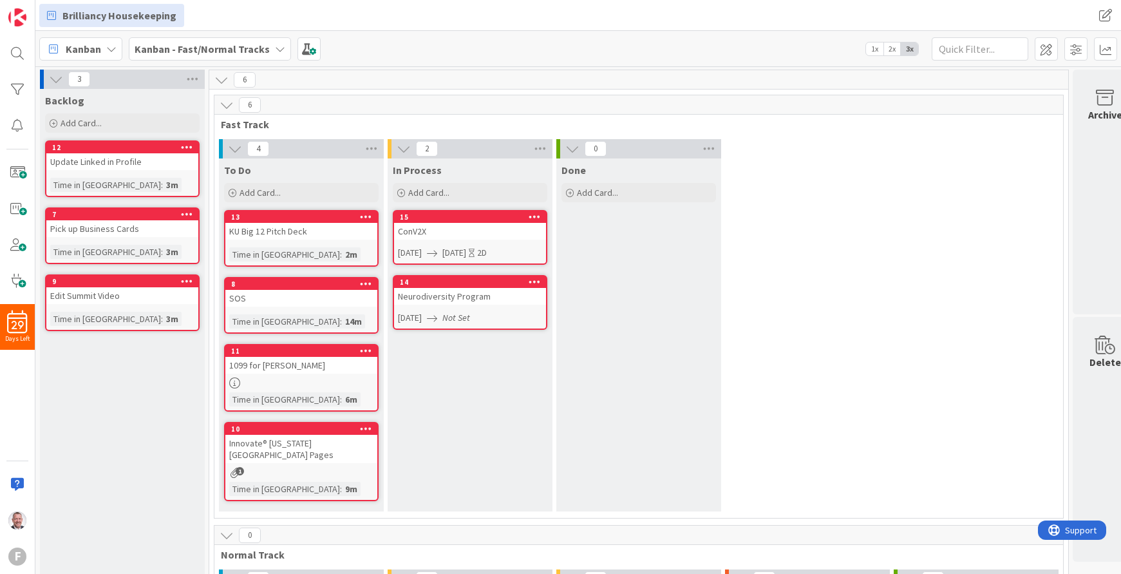
click at [689, 392] on div "Done Add Card..." at bounding box center [638, 334] width 165 height 353
click at [15, 554] on div "F" at bounding box center [17, 556] width 18 height 18
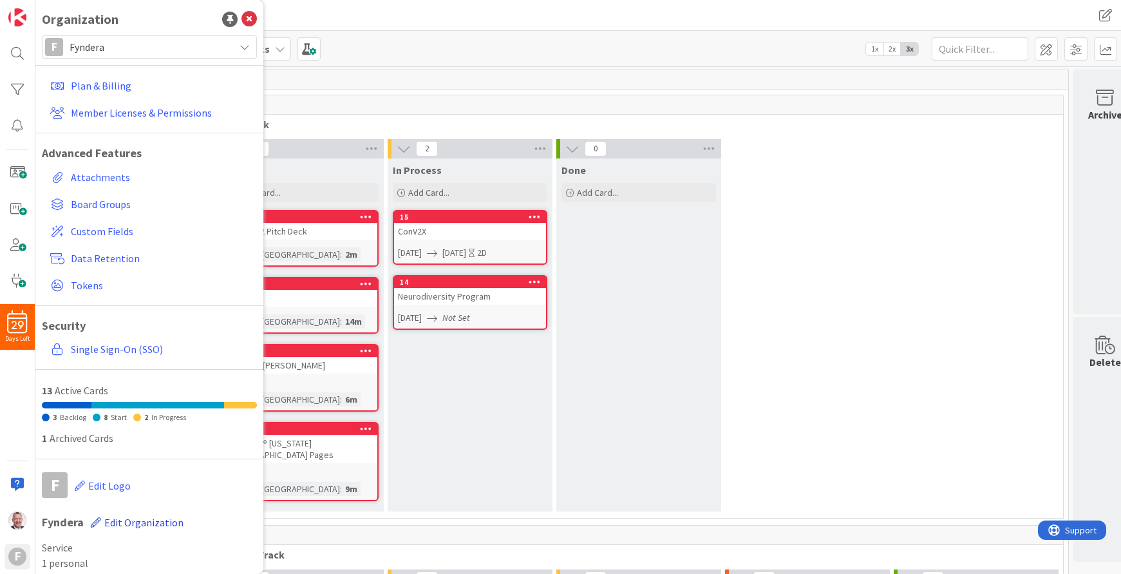
click at [162, 525] on span "Edit Organization" at bounding box center [143, 522] width 79 height 13
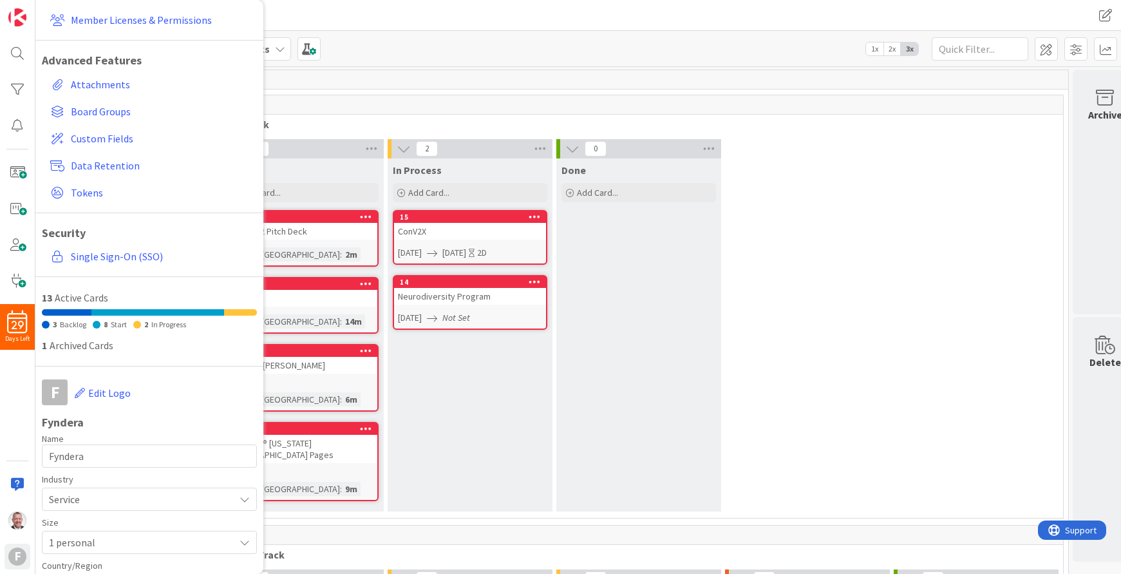
scroll to position [181, 0]
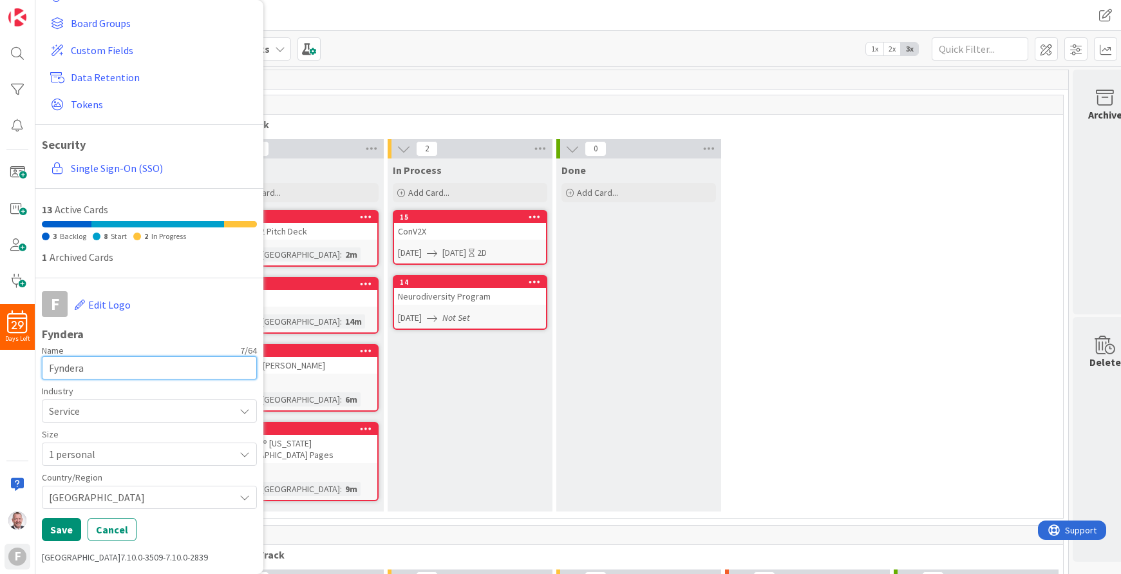
click at [115, 375] on input "Fyndera" at bounding box center [149, 367] width 215 height 23
click at [122, 395] on label "Industry" at bounding box center [149, 391] width 215 height 14
drag, startPoint x: 108, startPoint y: 370, endPoint x: -3, endPoint y: 319, distance: 121.9
click at [0, 319] on html "29 Days Left F Organization F Fyndera Plan & Billing Member Licenses & Permissi…" at bounding box center [560, 287] width 1121 height 574
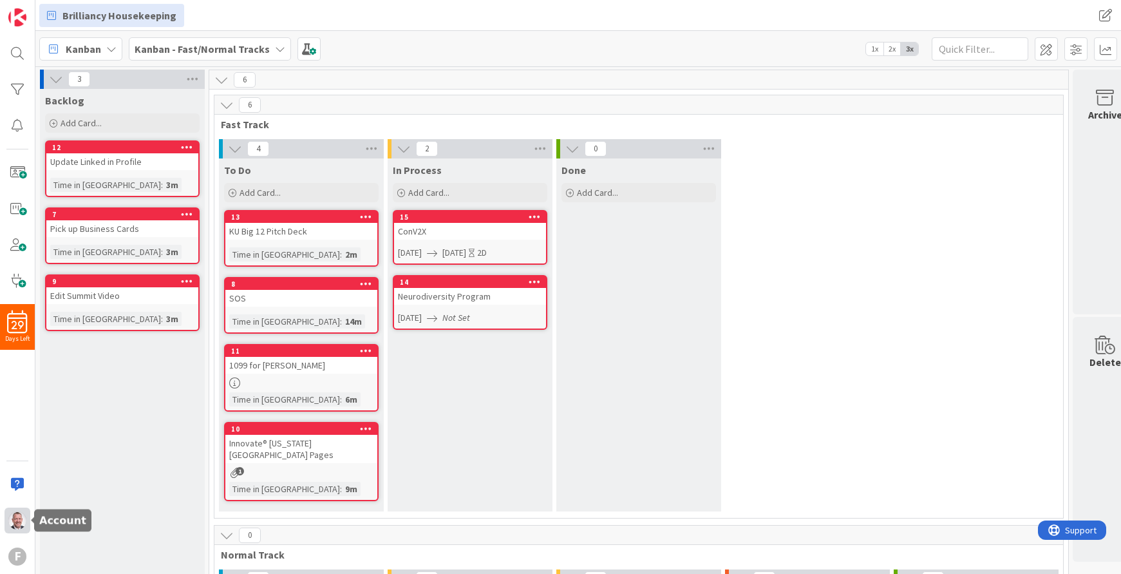
click at [26, 516] on div at bounding box center [18, 520] width 26 height 26
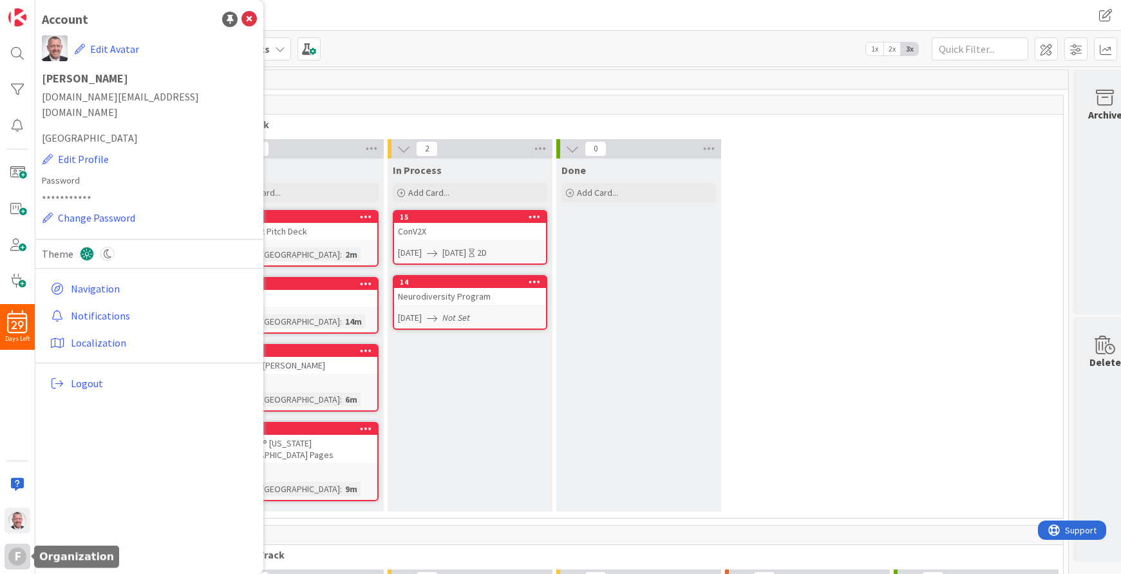
click at [23, 551] on div "F" at bounding box center [17, 556] width 18 height 18
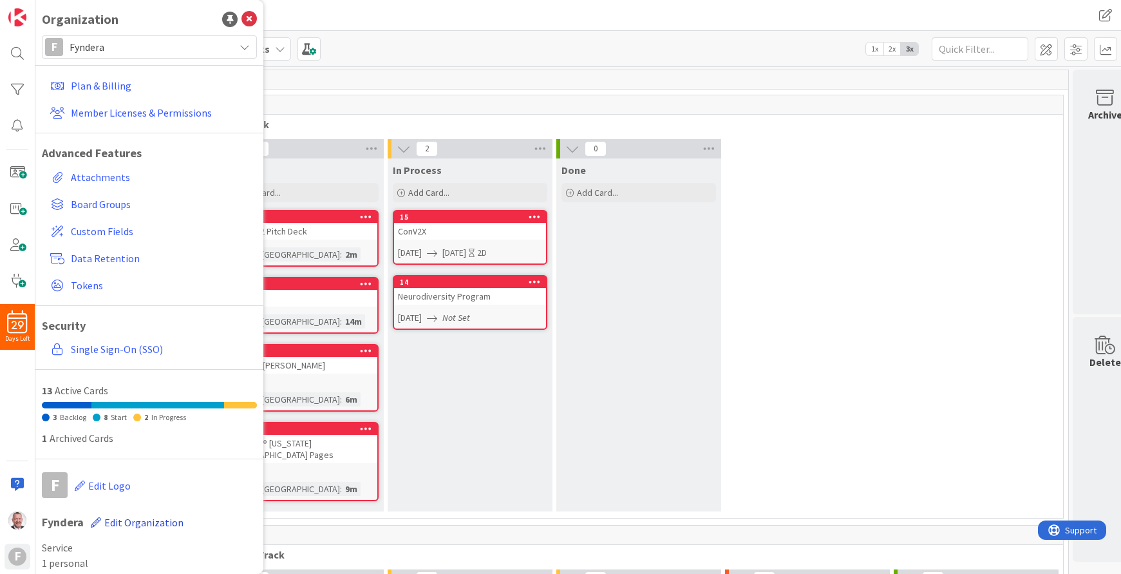
click at [151, 521] on span "Edit Organization" at bounding box center [143, 522] width 79 height 13
click at [151, 521] on h1 "Fyndera" at bounding box center [149, 515] width 215 height 13
click at [127, 550] on input "Fyndera" at bounding box center [149, 548] width 215 height 23
drag, startPoint x: 127, startPoint y: 550, endPoint x: 31, endPoint y: 544, distance: 96.1
click at [31, 544] on div "29 Days Left F Organization F Fyndera Plan & Billing Member Licenses & Permissi…" at bounding box center [17, 287] width 35 height 574
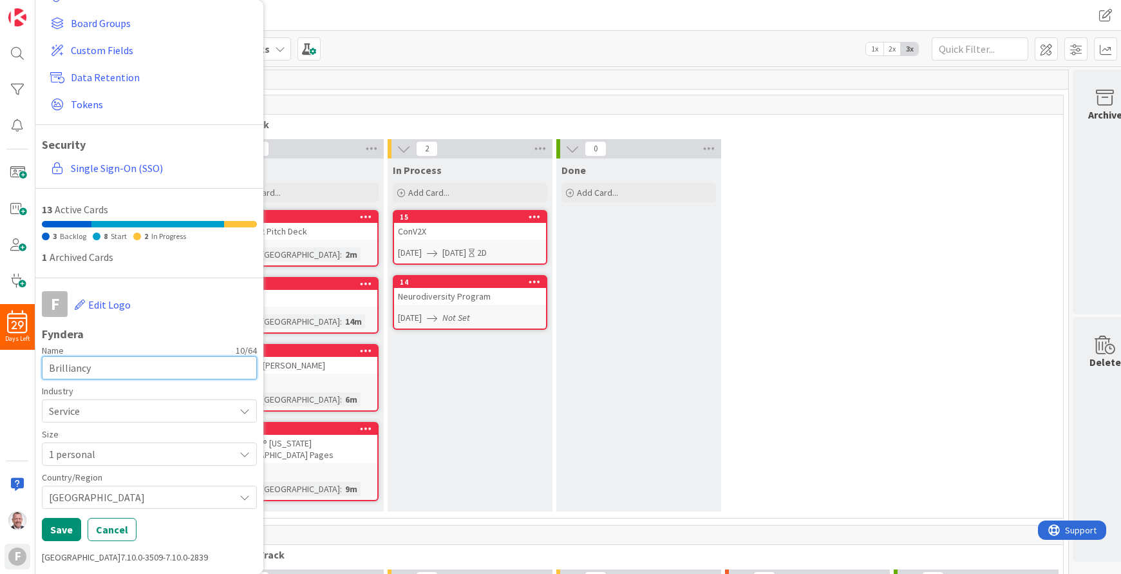
scroll to position [180, 0]
click at [54, 532] on button "Save" at bounding box center [61, 529] width 39 height 23
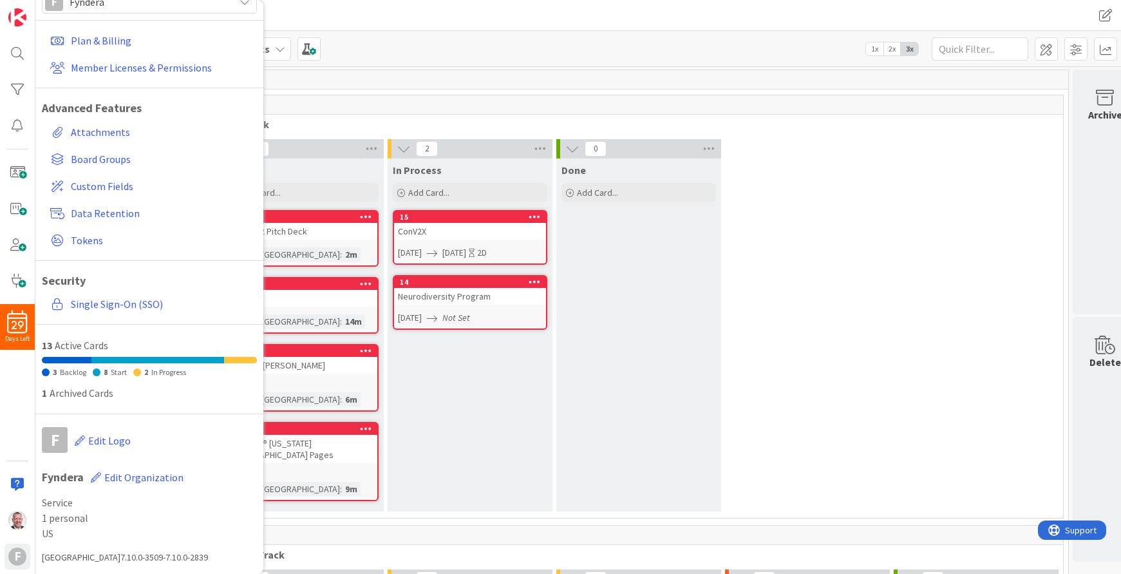
scroll to position [45, 0]
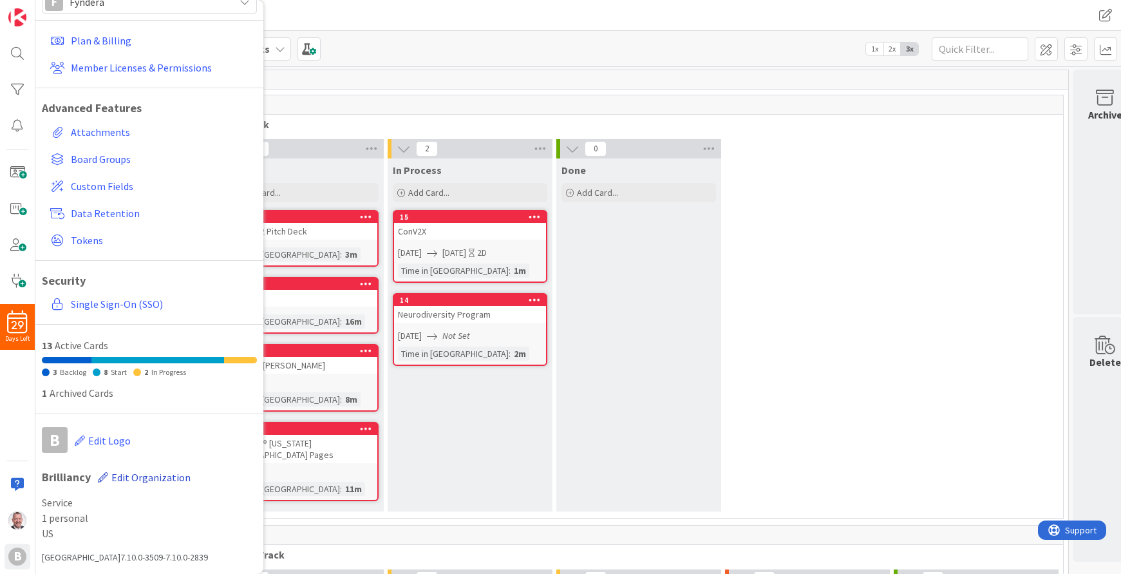
click at [135, 480] on span "Edit Organization" at bounding box center [150, 477] width 79 height 13
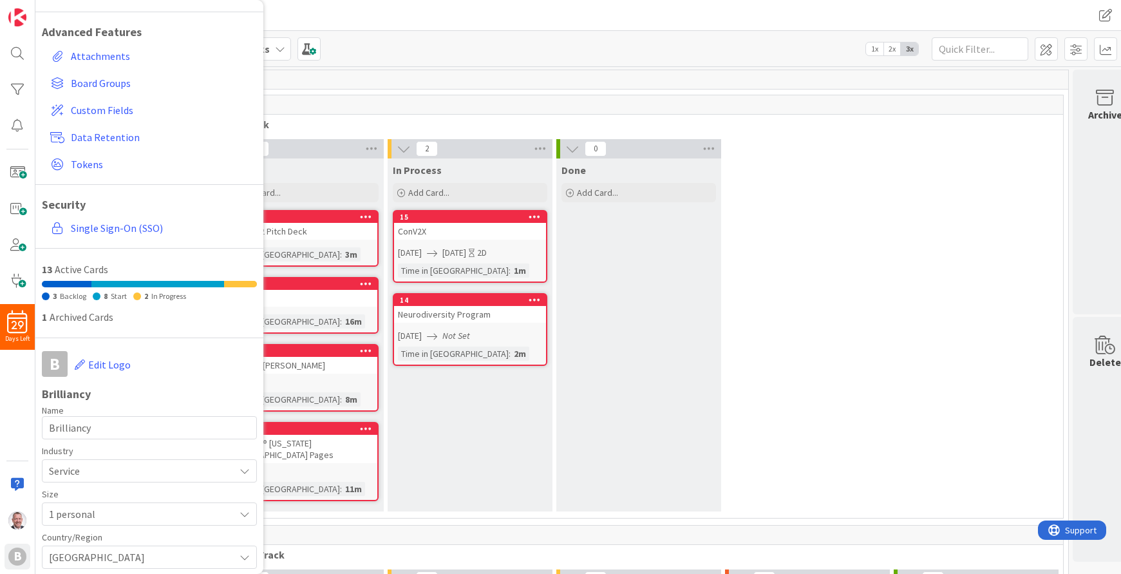
scroll to position [181, 0]
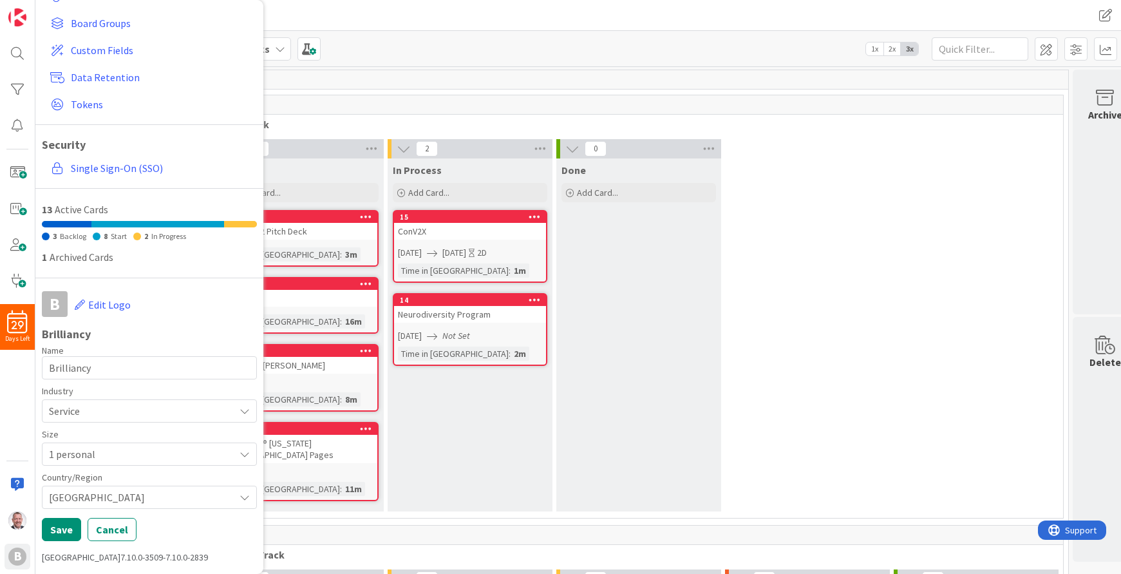
click at [102, 449] on span "1 personal" at bounding box center [138, 454] width 179 height 18
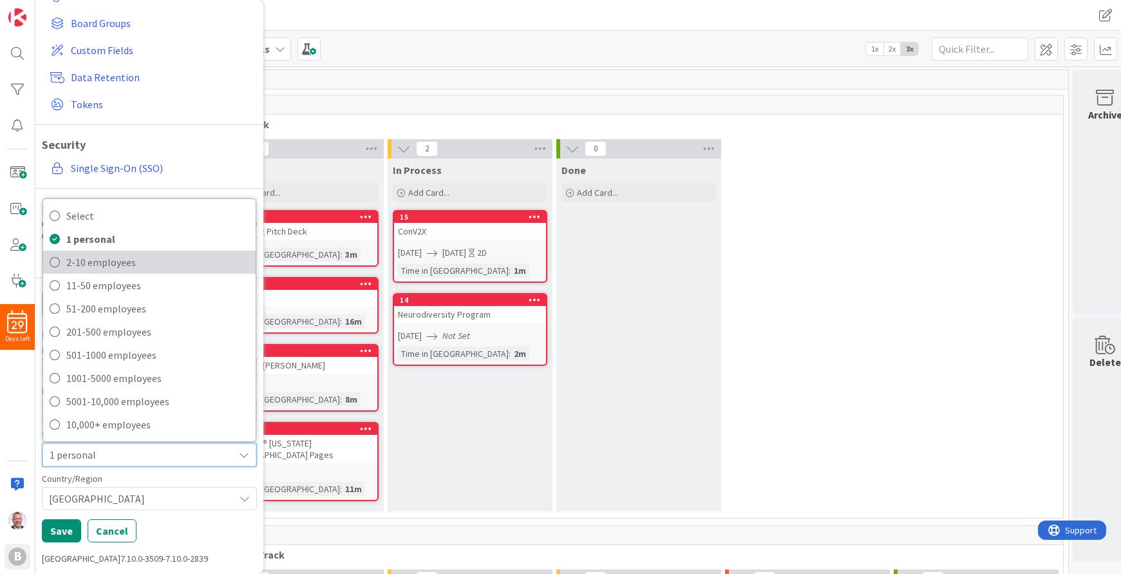
click at [78, 258] on span "2-10 employees" at bounding box center [157, 261] width 183 height 19
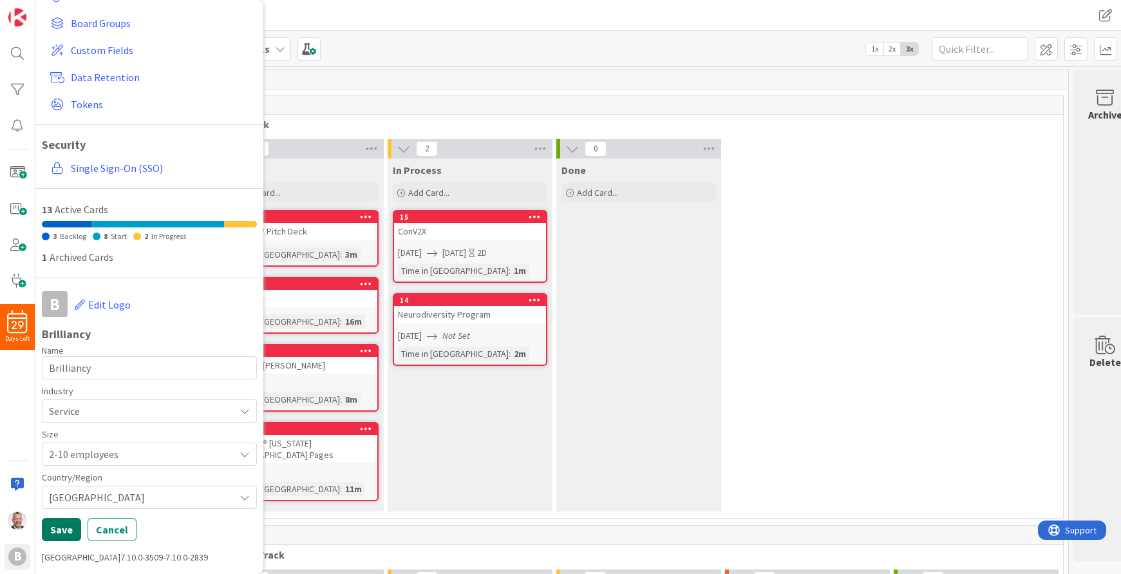
click at [64, 530] on button "Save" at bounding box center [61, 529] width 39 height 23
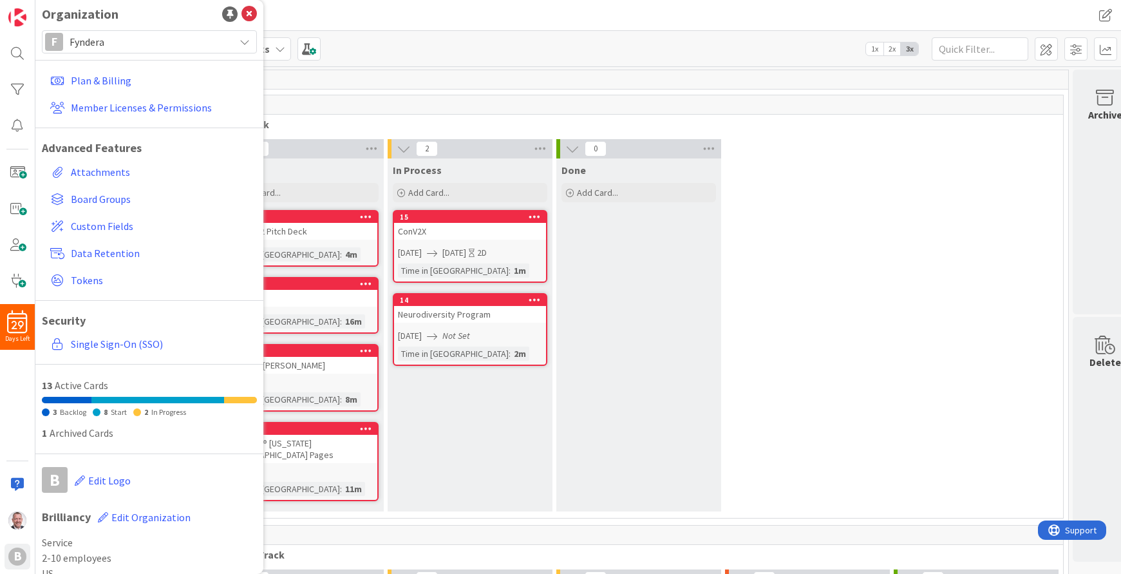
scroll to position [0, 0]
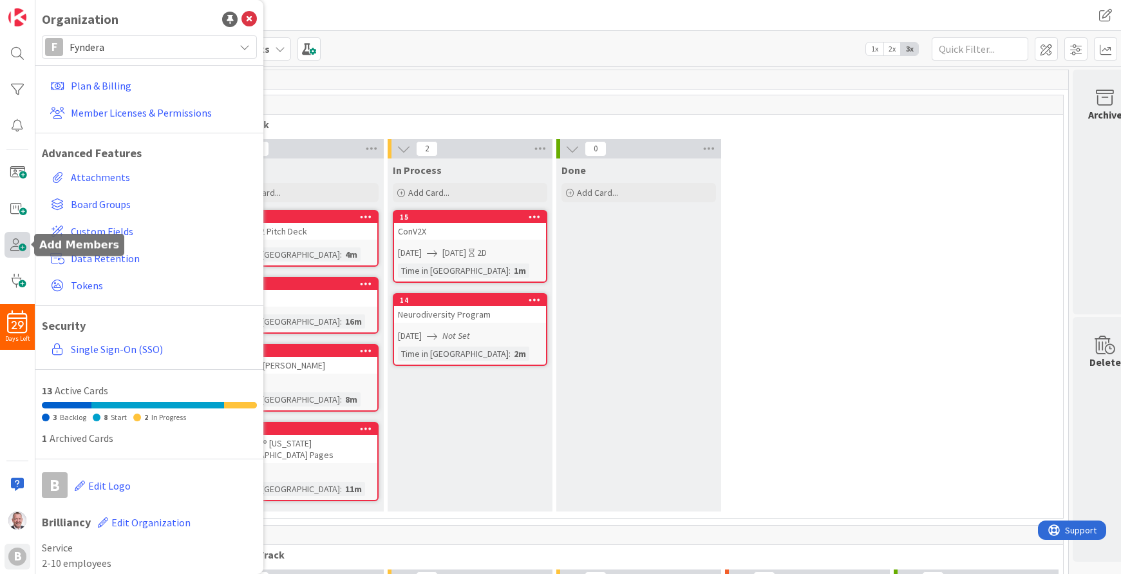
click at [18, 245] on span at bounding box center [18, 245] width 26 height 26
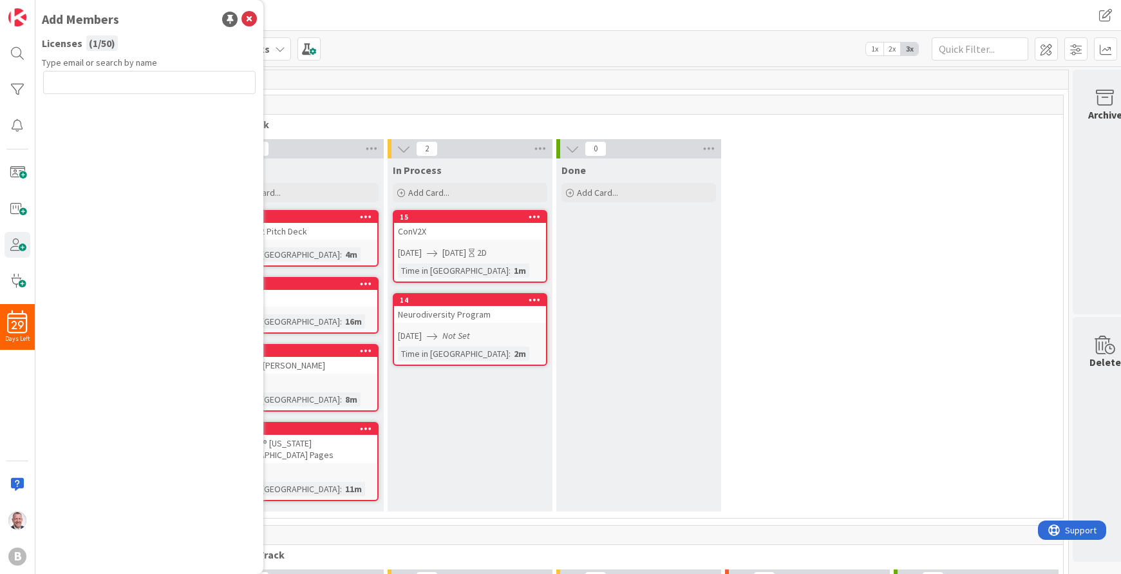
click at [93, 80] on input "text" at bounding box center [149, 82] width 213 height 23
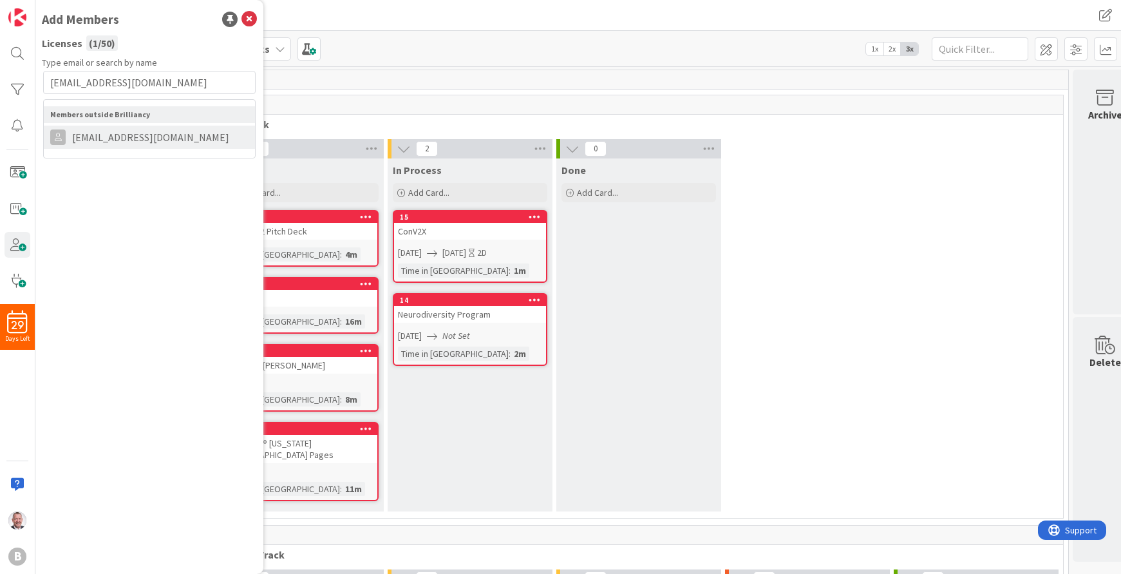
click at [137, 135] on span "trey@brilliancydeeptech.com" at bounding box center [151, 136] width 170 height 15
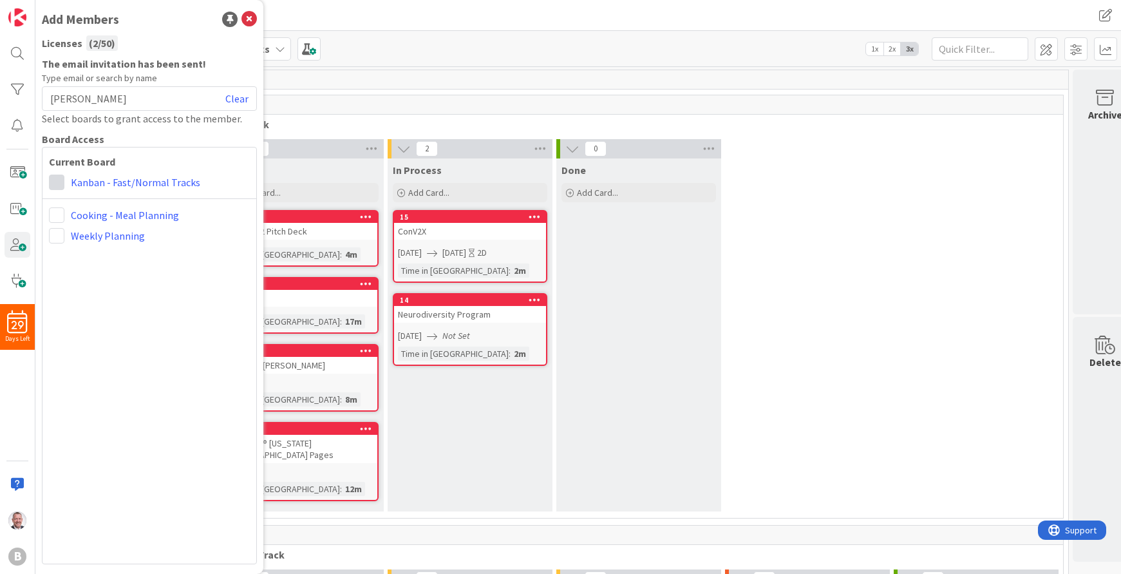
click at [63, 185] on span at bounding box center [56, 182] width 15 height 15
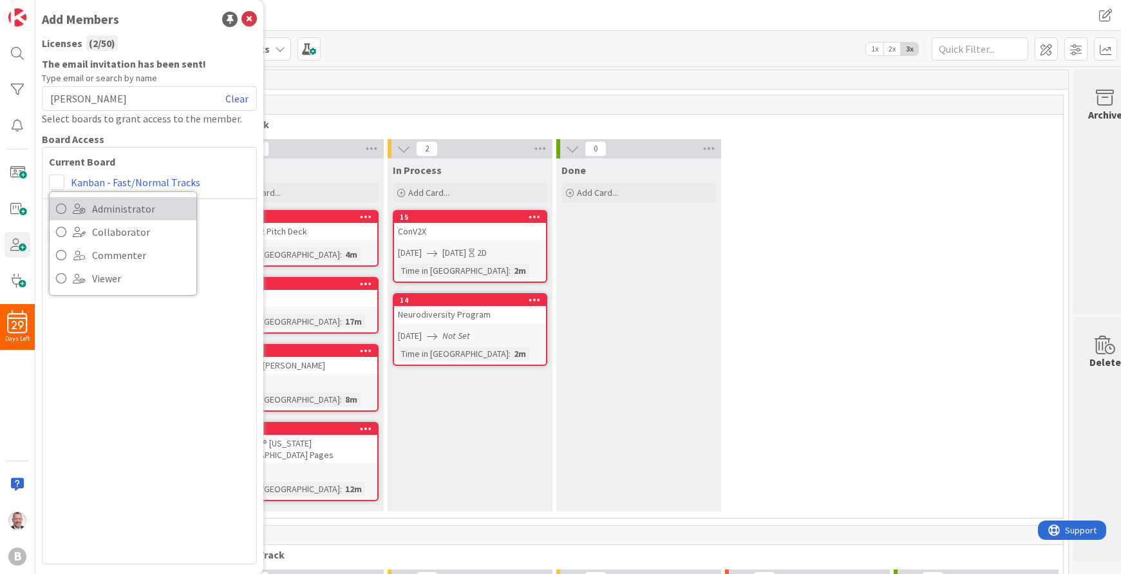
click at [138, 219] on link "Administrator" at bounding box center [123, 208] width 147 height 23
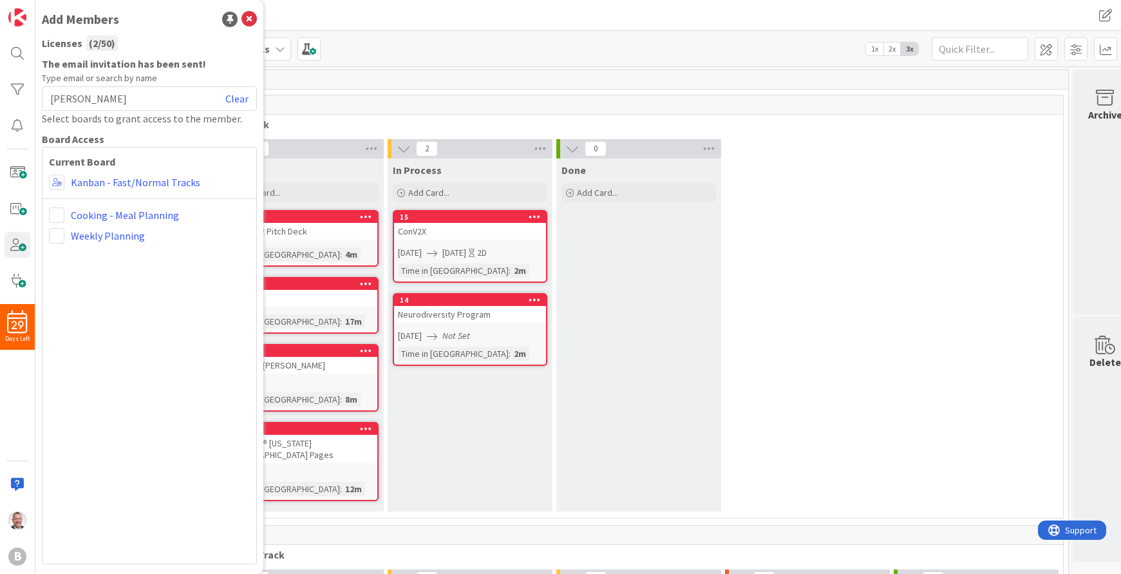
click at [167, 276] on div "Current Board Administrator Collaborator Commenter Viewer Remove Kanban - Fast/…" at bounding box center [149, 355] width 215 height 417
click at [249, 14] on icon at bounding box center [248, 19] width 15 height 15
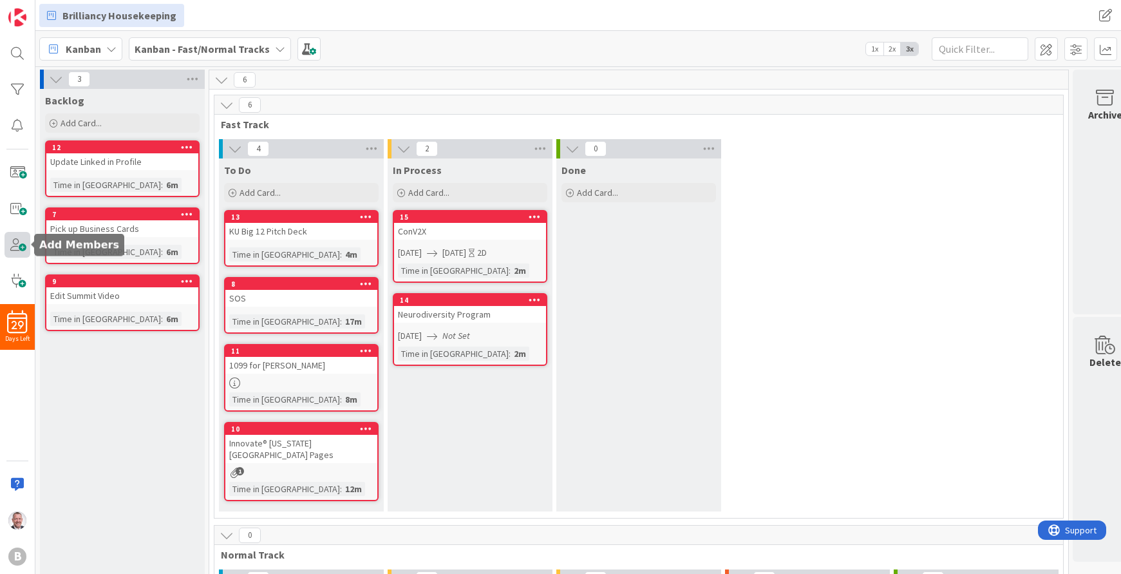
click at [19, 245] on span at bounding box center [18, 245] width 26 height 26
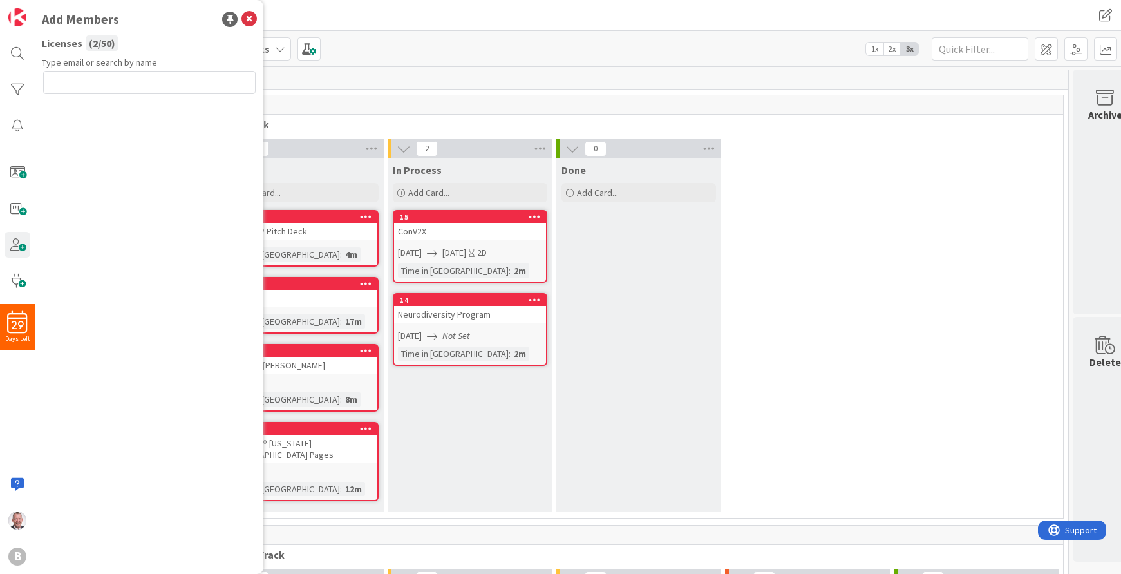
click at [100, 88] on input "text" at bounding box center [149, 82] width 213 height 23
paste input "maria@brilliancydeeptech.com"
click at [153, 176] on div "Type email or search by name maria@brilliancydeeptech.com Send Invite" at bounding box center [149, 310] width 215 height 508
click at [163, 207] on div "Type email or search by name maria@brilliancydeeptech.com Send Invite" at bounding box center [149, 310] width 215 height 508
click at [163, 205] on div "Type email or search by name maria@brilliancydeeptech.com Send Invite" at bounding box center [149, 310] width 215 height 508
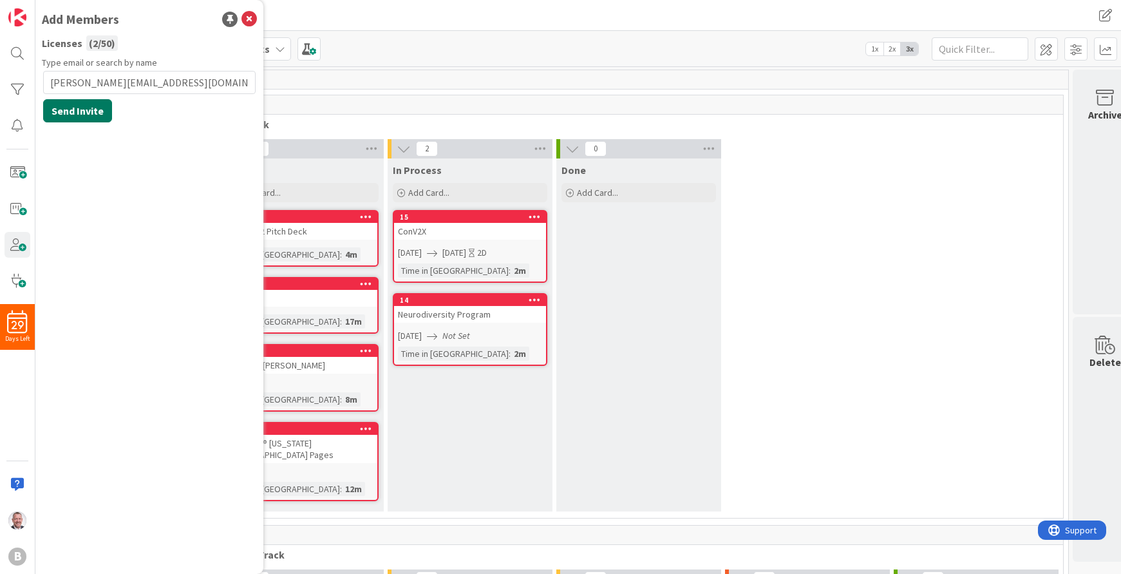
click at [87, 115] on button "Send Invite" at bounding box center [77, 110] width 69 height 23
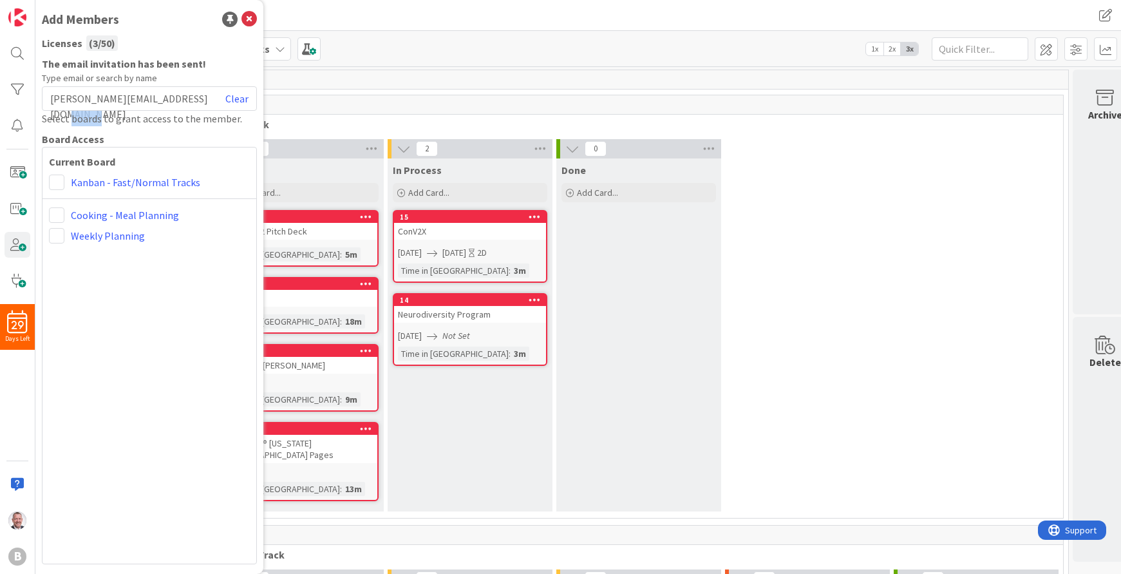
click at [87, 115] on div "Select boards to grant access to the member." at bounding box center [149, 118] width 215 height 15
click at [56, 185] on span at bounding box center [56, 182] width 15 height 15
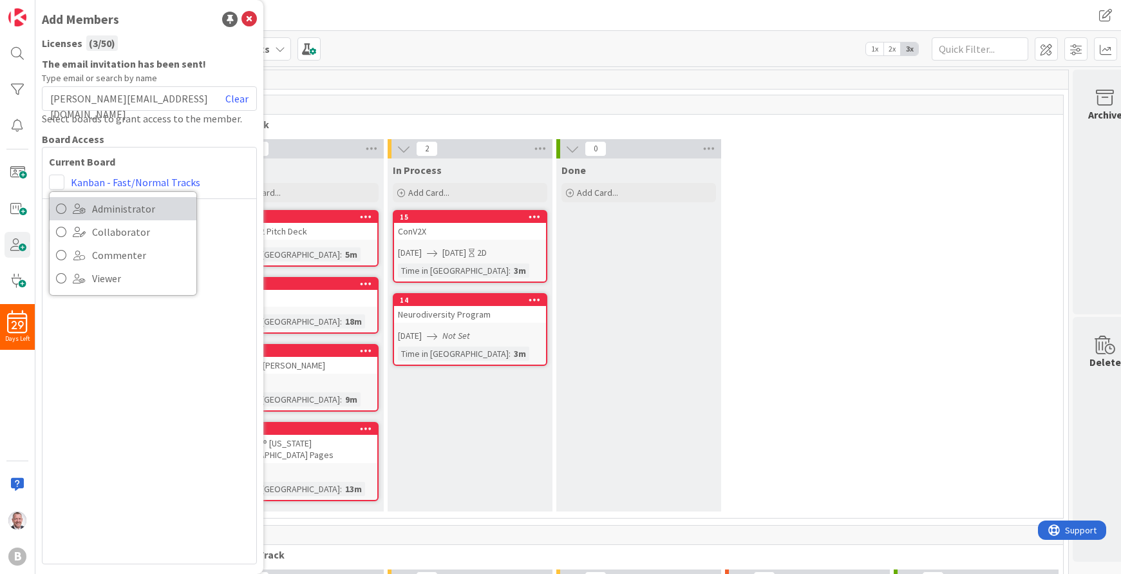
click at [65, 209] on icon at bounding box center [61, 208] width 10 height 19
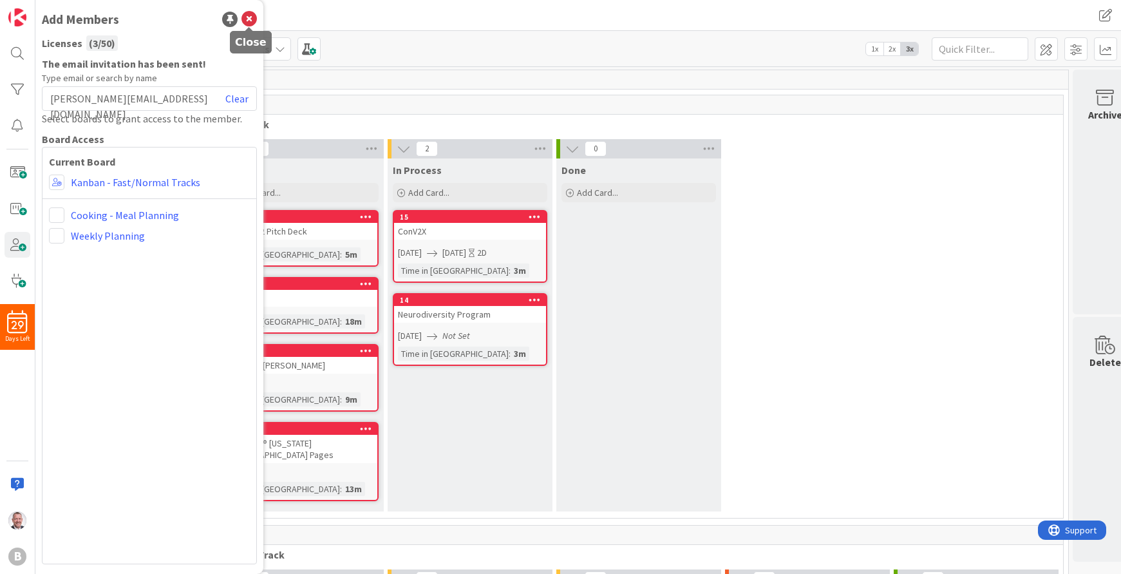
click at [251, 23] on icon at bounding box center [248, 19] width 15 height 15
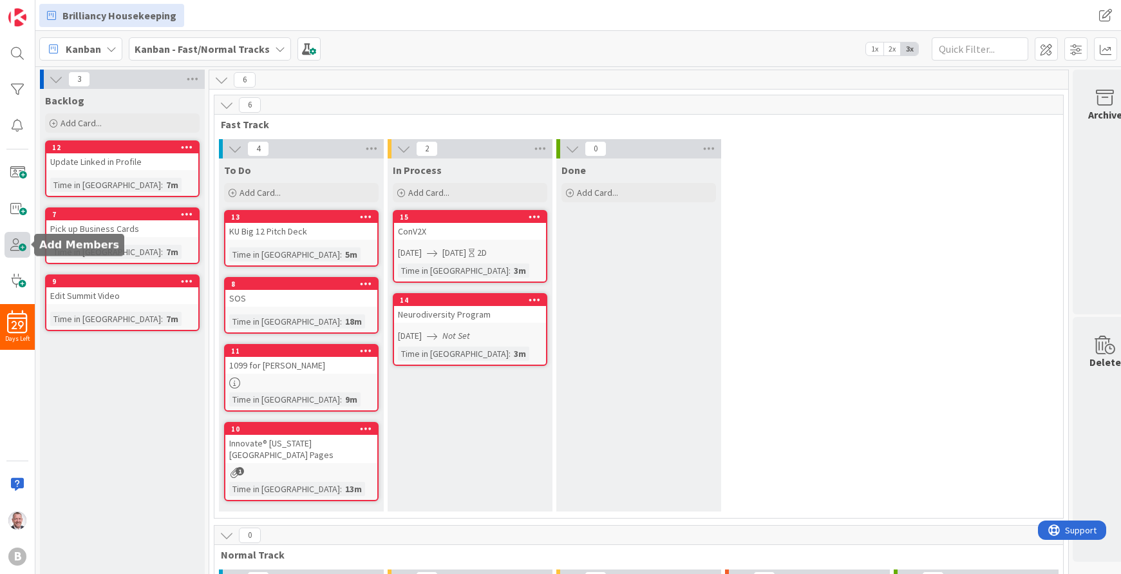
click at [23, 243] on span at bounding box center [18, 245] width 26 height 26
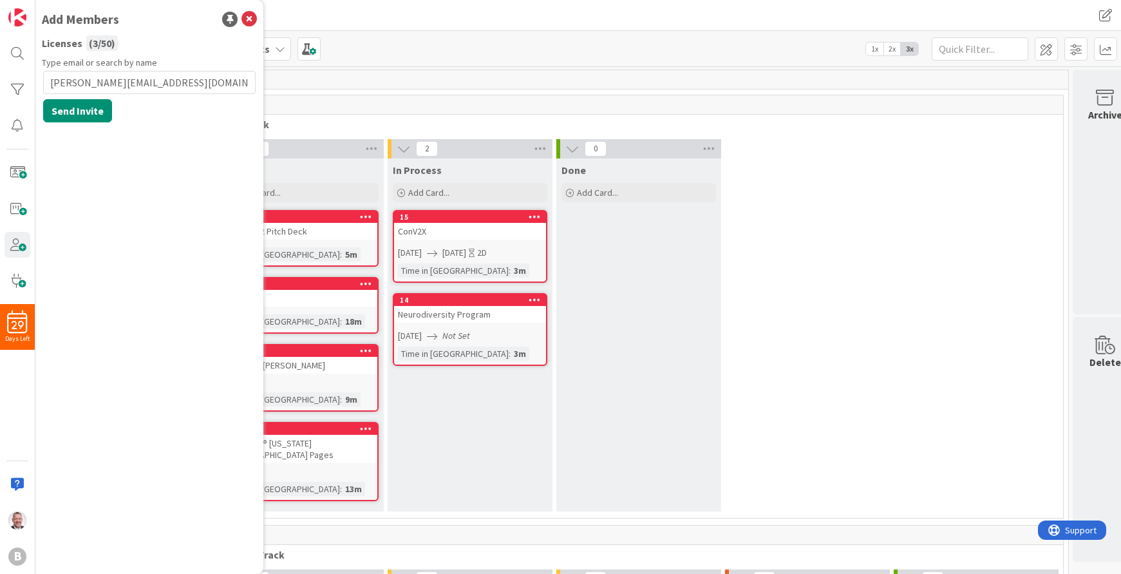
click at [191, 118] on div "steve@brilliancydeeptech.com Send Invite" at bounding box center [149, 97] width 213 height 52
click at [86, 113] on button "Send Invite" at bounding box center [77, 110] width 69 height 23
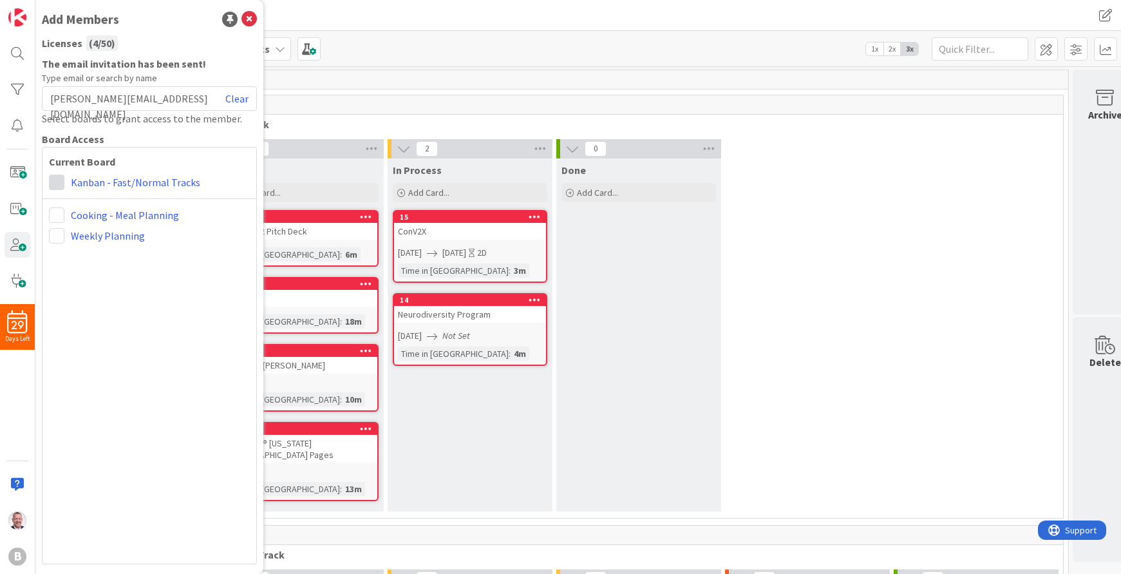
click at [62, 178] on span at bounding box center [56, 182] width 15 height 15
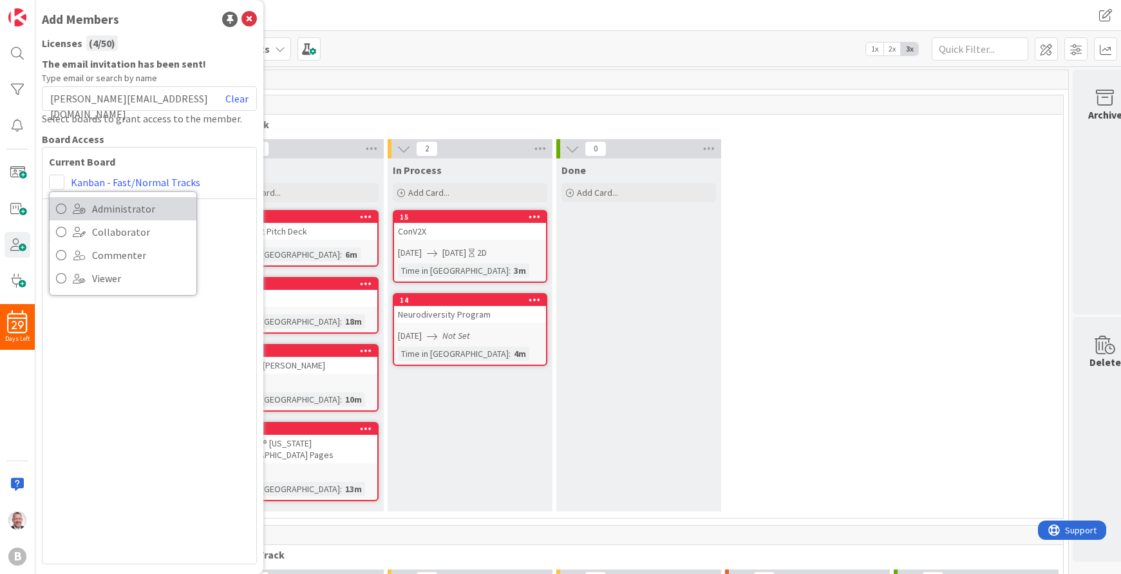
click at [64, 209] on icon at bounding box center [61, 208] width 10 height 19
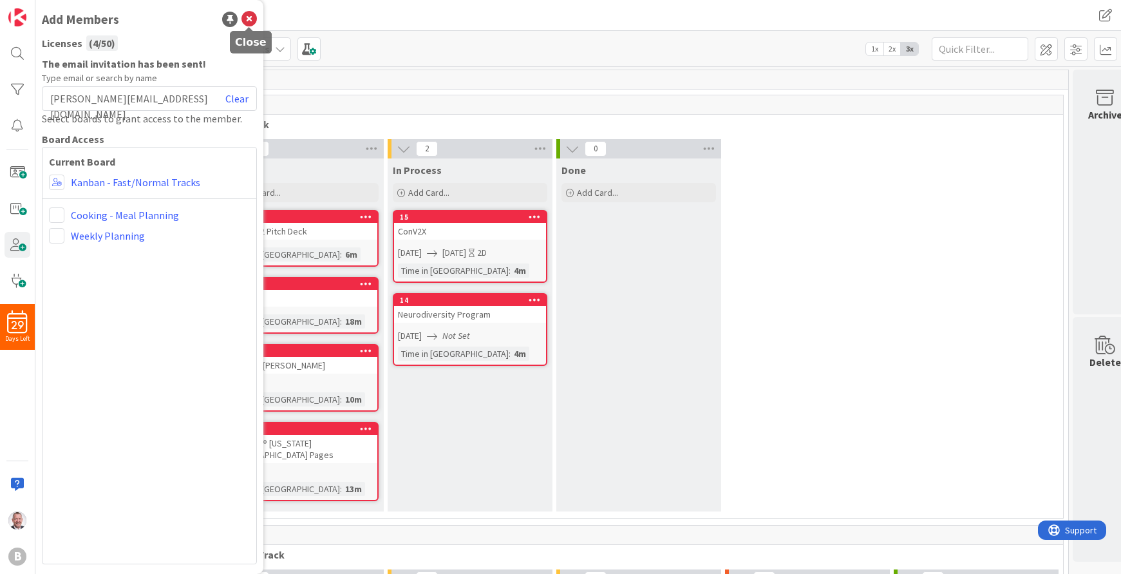
click at [254, 19] on icon at bounding box center [248, 19] width 15 height 15
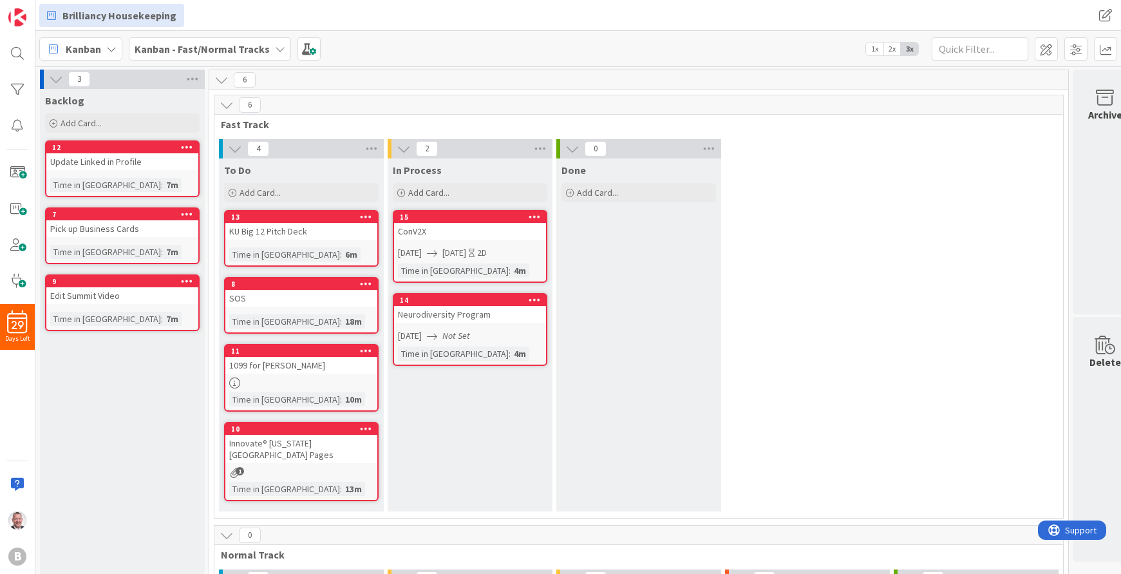
click at [65, 455] on div "Backlog Add Card... 12 Update Linked in Profile Time in Column : 7m 7 Pick up B…" at bounding box center [122, 433] width 165 height 688
click at [109, 504] on div "Backlog Add Card... 12 Update Linked in Profile Time in Column : 7m 7 Pick up B…" at bounding box center [122, 433] width 165 height 688
click at [15, 522] on img at bounding box center [17, 520] width 18 height 18
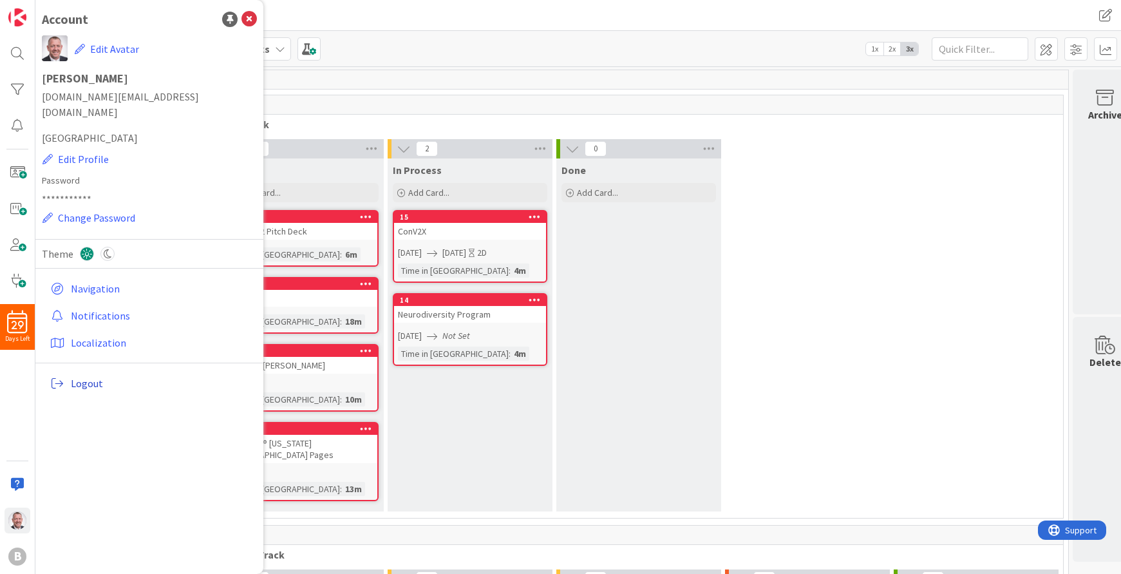
click at [95, 375] on span "Logout" at bounding box center [161, 382] width 181 height 15
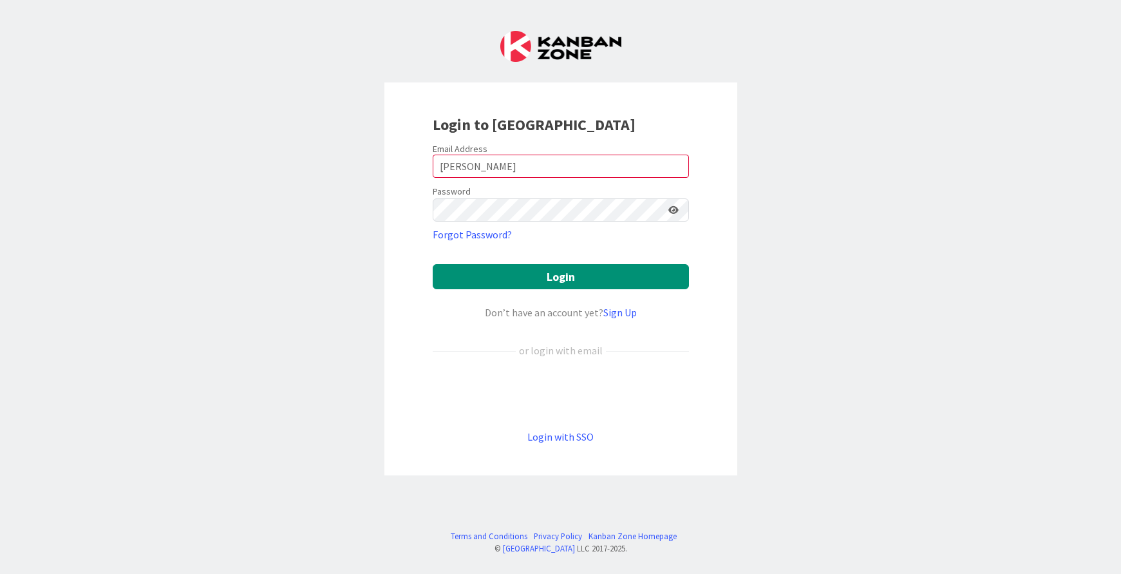
click at [938, 274] on div "Login to Kanban Zone Email Address Bennett Password Forgot Password? Login Don’…" at bounding box center [560, 287] width 1121 height 574
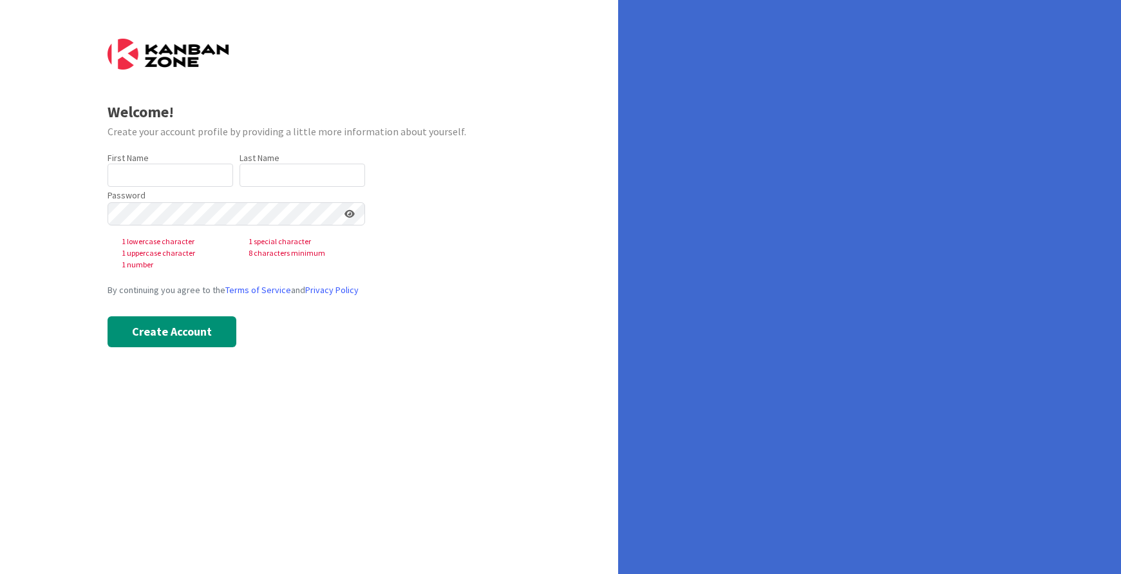
click at [143, 195] on label "Password" at bounding box center [127, 196] width 38 height 14
click at [147, 176] on input "text" at bounding box center [171, 175] width 126 height 23
type input "Steven"
click at [281, 169] on input "text" at bounding box center [303, 175] width 126 height 23
type input "Bennett"
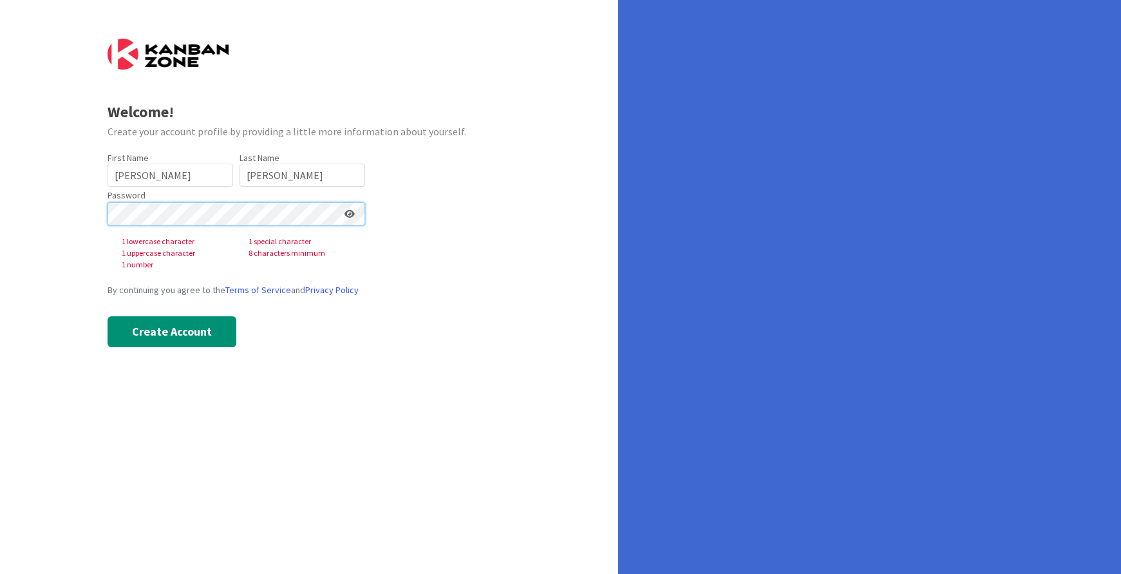
click at [78, 189] on div "Welcome! Create your account profile by providing a little more information abo…" at bounding box center [309, 287] width 618 height 574
click at [87, 208] on div "Welcome! Create your account profile by providing a little more information abo…" at bounding box center [309, 287] width 618 height 574
click at [176, 327] on button "Create Account" at bounding box center [172, 331] width 129 height 31
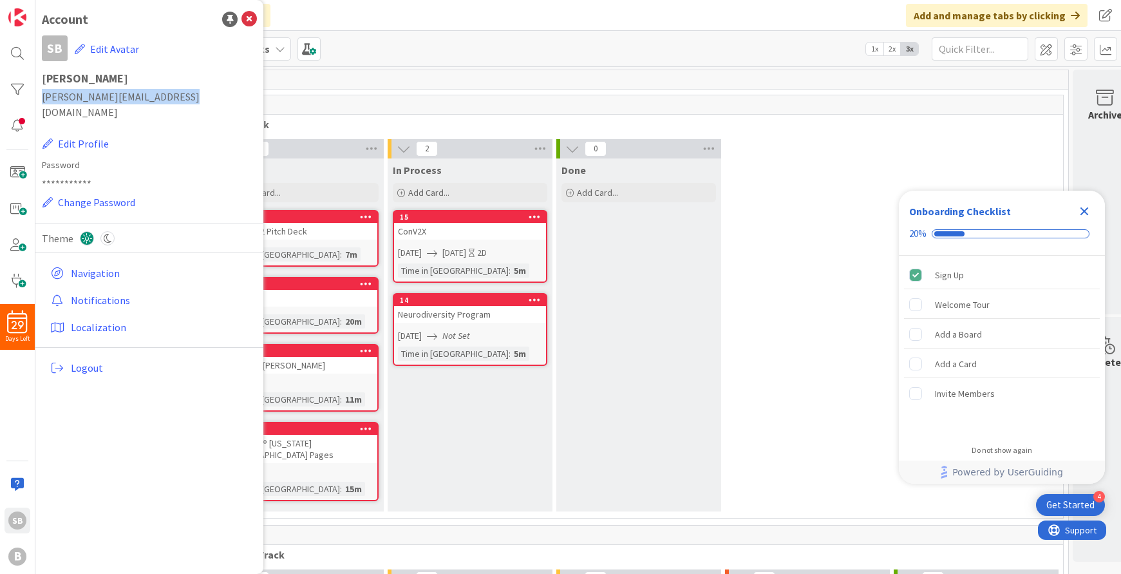
drag, startPoint x: 173, startPoint y: 98, endPoint x: 41, endPoint y: 96, distance: 132.0
click at [41, 96] on div "**********" at bounding box center [149, 287] width 228 height 574
copy span "[PERSON_NAME][EMAIL_ADDRESS][DOMAIN_NAME]"
click at [1083, 210] on icon "Close Checklist" at bounding box center [1085, 211] width 8 height 8
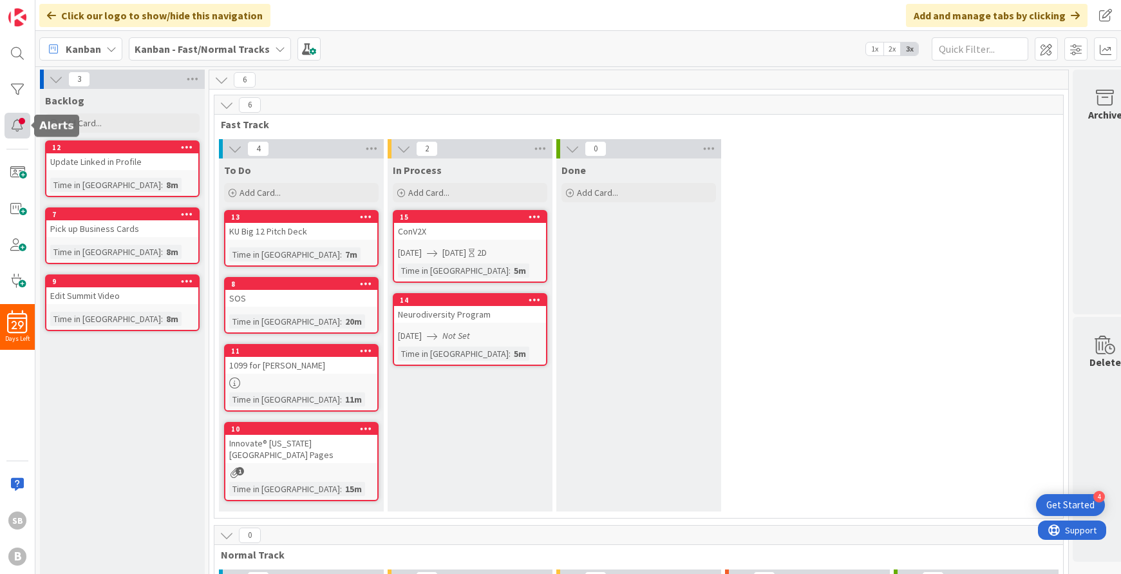
click at [24, 125] on div at bounding box center [18, 126] width 26 height 26
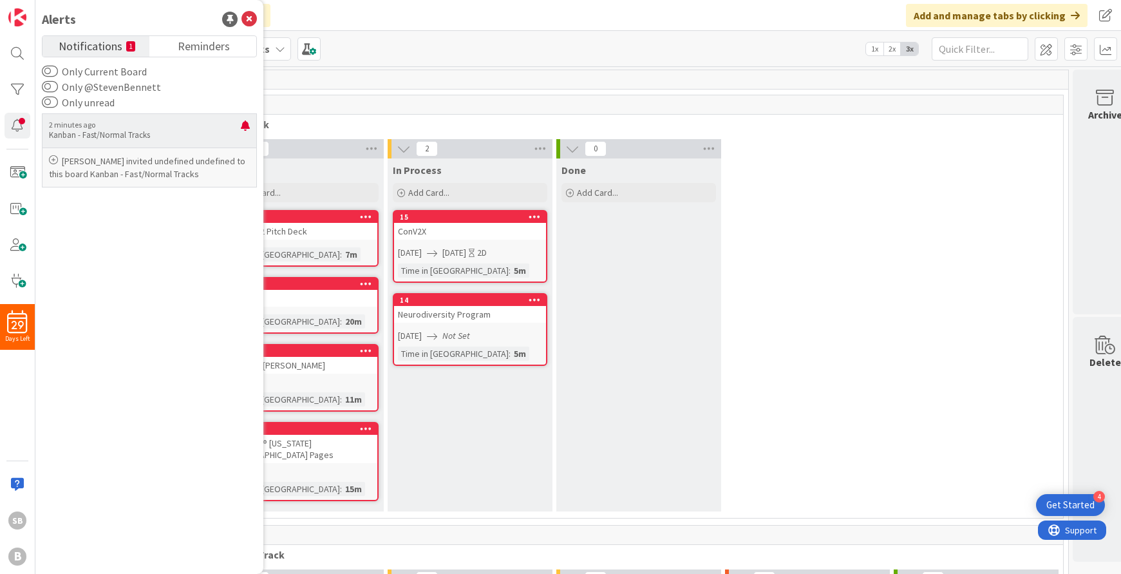
click at [54, 159] on icon at bounding box center [53, 159] width 9 height 9
click at [98, 167] on p "Steve Bennett invited undefined undefined to this board Kanban - Fast/Normal Tr…" at bounding box center [149, 168] width 201 height 26
click at [131, 255] on div "2 minutes ago Kanban - Fast/Normal Tracks Steve Bennett invited undefined undef…" at bounding box center [149, 337] width 215 height 454
click at [243, 21] on icon at bounding box center [248, 19] width 15 height 15
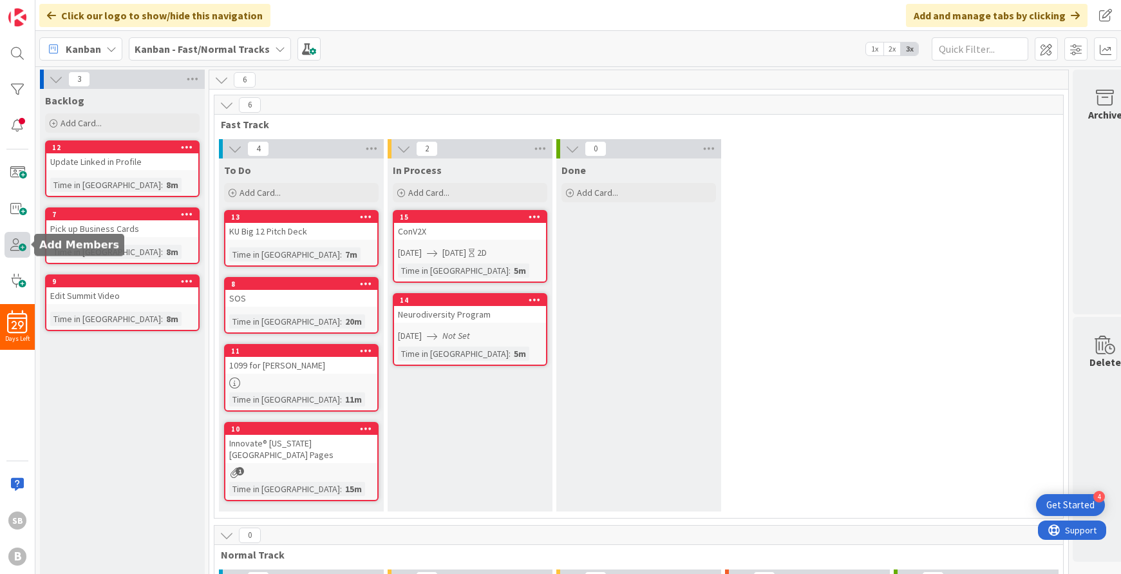
click at [19, 250] on span at bounding box center [18, 245] width 26 height 26
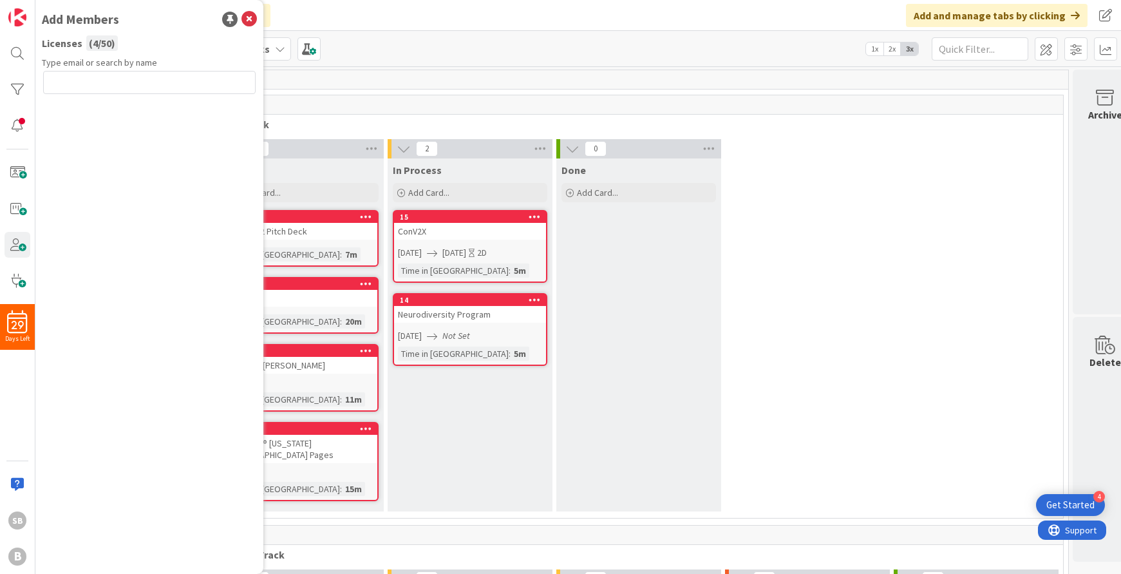
click at [143, 298] on div "Type email or search by name" at bounding box center [149, 310] width 215 height 508
click at [249, 21] on icon at bounding box center [248, 19] width 15 height 15
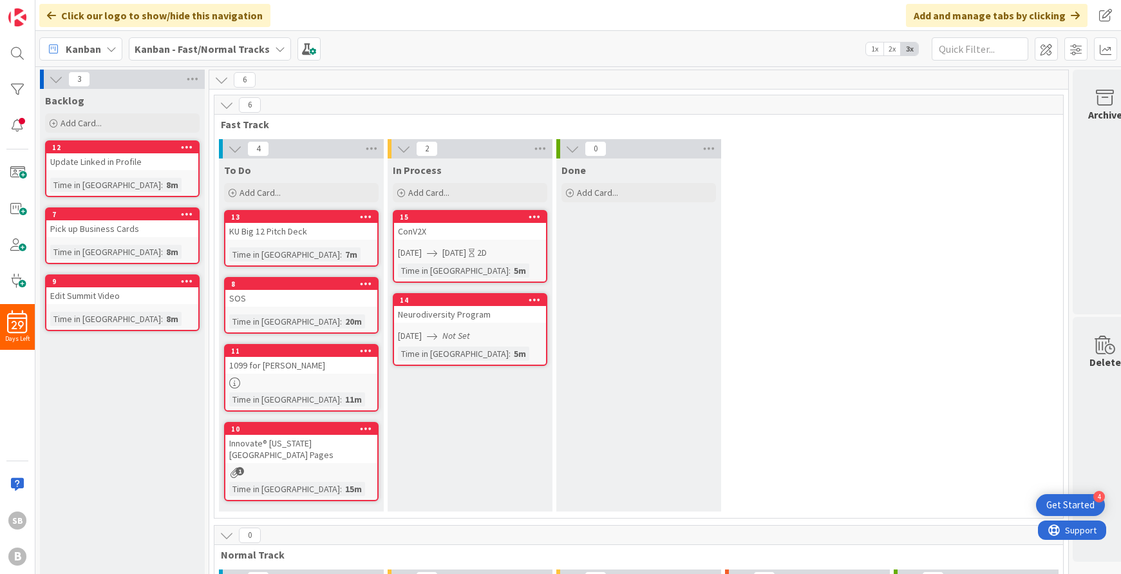
click at [776, 246] on div "4 To Do Add Card... 13 KU Big 12 Pitch Deck Time in Column : 7m 8 SOS Time in C…" at bounding box center [639, 328] width 844 height 379
click at [473, 225] on div "ConV2X" at bounding box center [470, 231] width 152 height 17
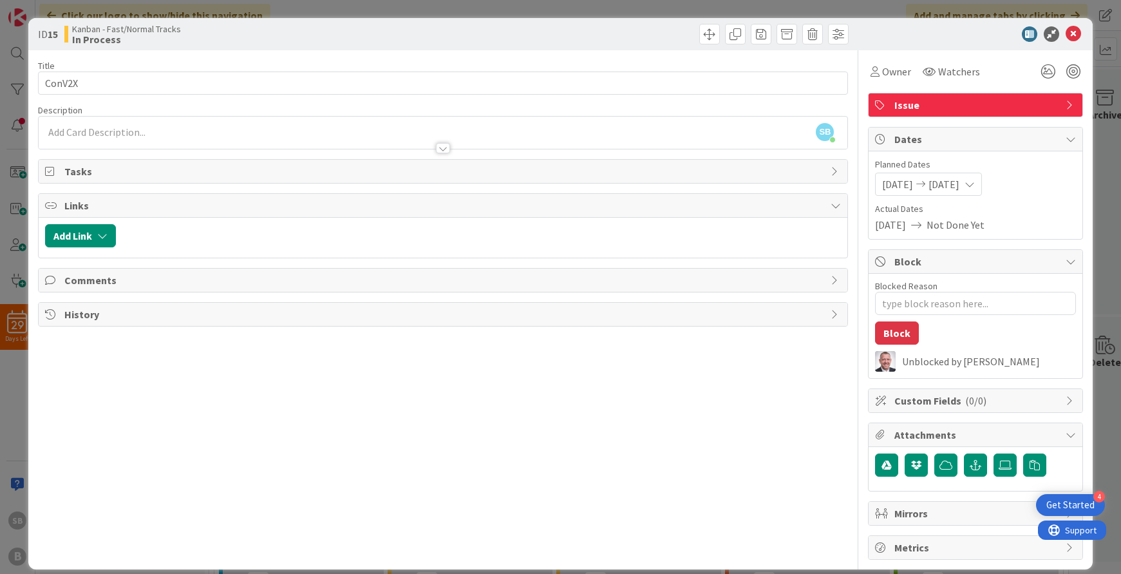
scroll to position [5, 0]
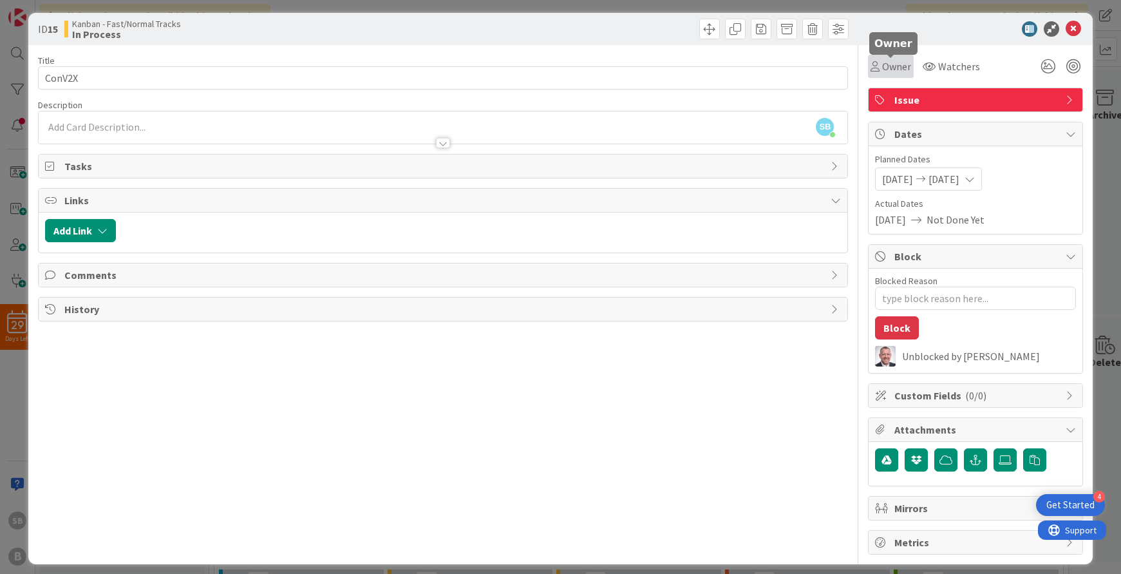
click at [891, 71] on span "Owner" at bounding box center [896, 66] width 29 height 15
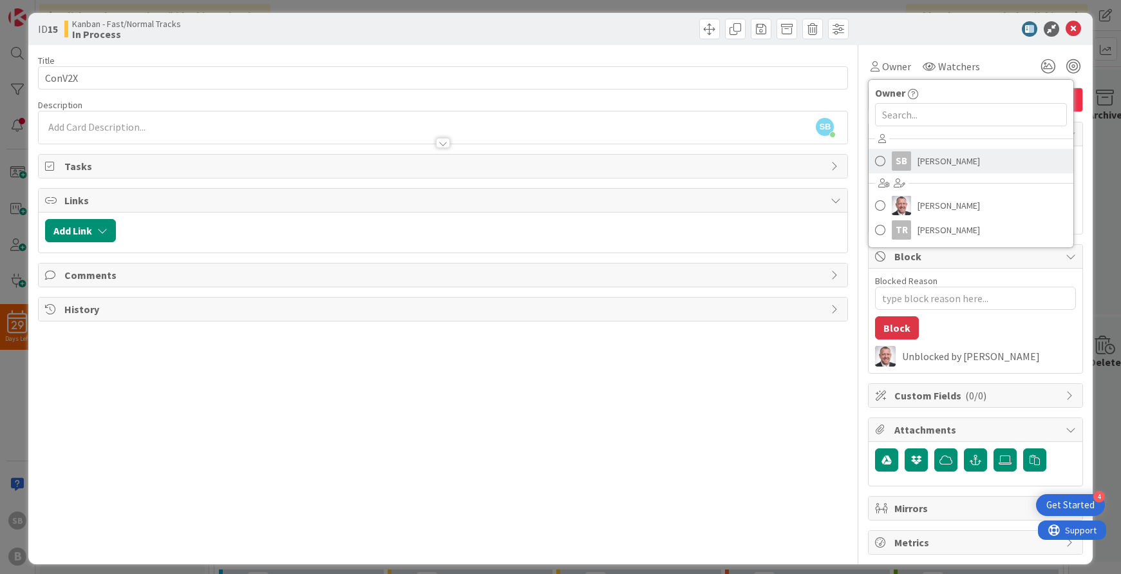
click at [883, 161] on span at bounding box center [880, 160] width 10 height 19
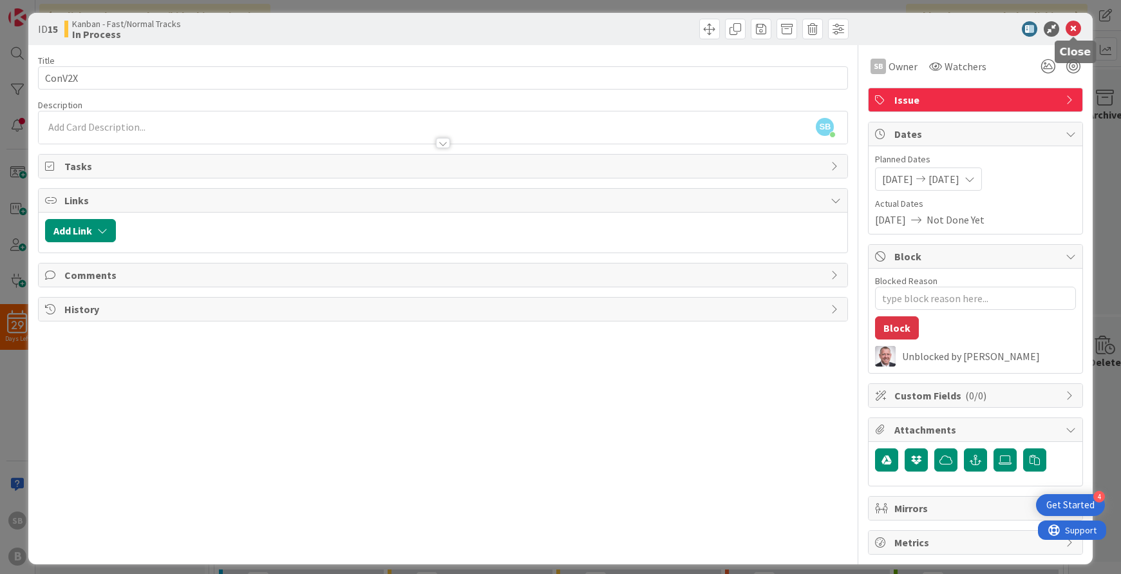
click at [1076, 28] on icon at bounding box center [1073, 28] width 15 height 15
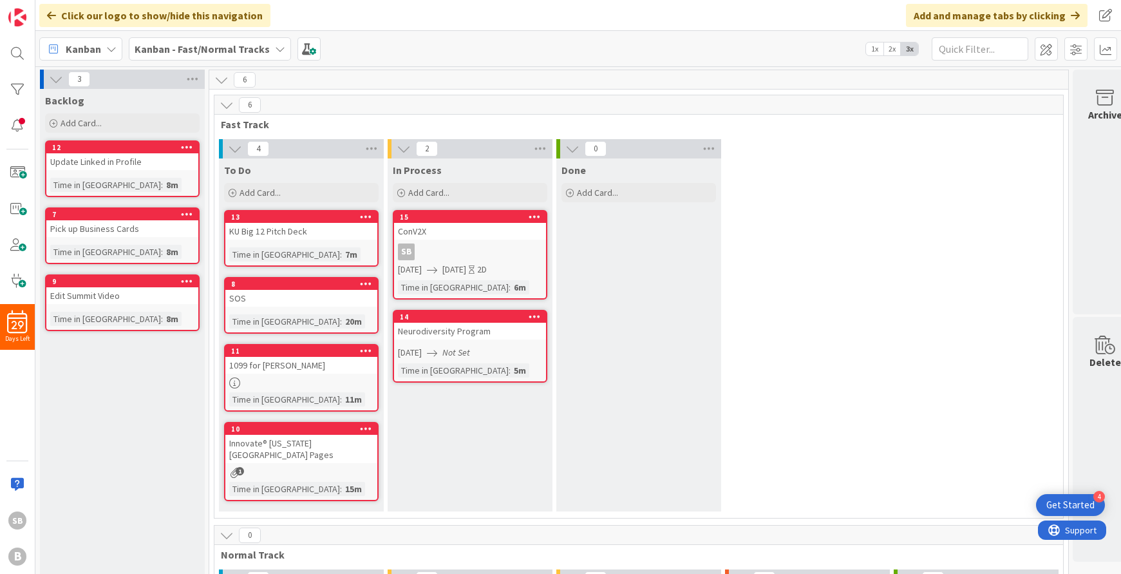
click at [328, 292] on div "SOS" at bounding box center [301, 298] width 152 height 17
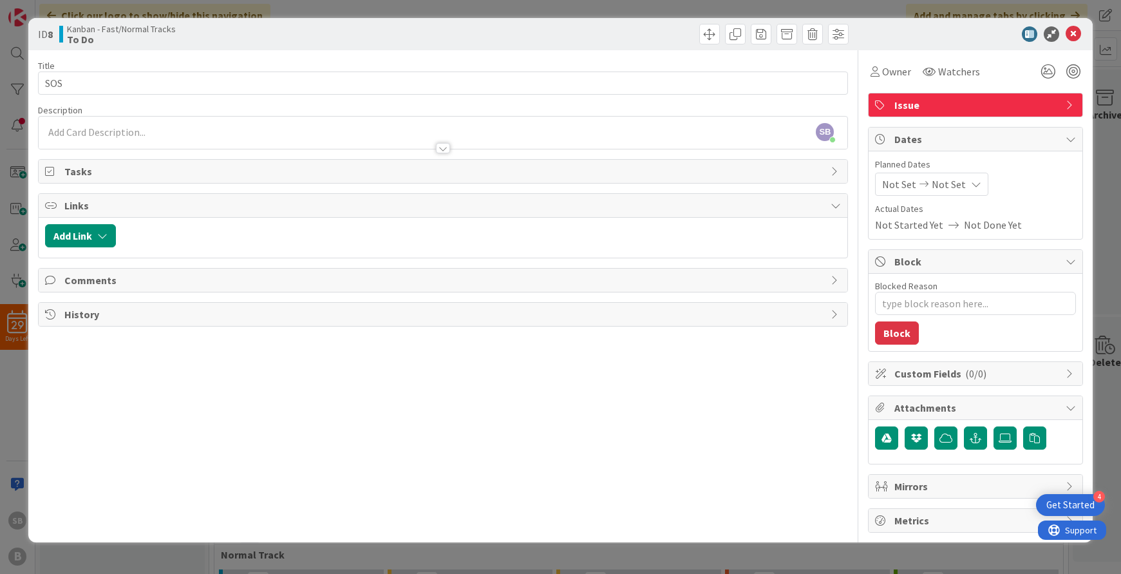
click at [500, 384] on div "Title 3 / 128 SOS Description SB Steven Bennett just joined Owner Watchers Issu…" at bounding box center [443, 291] width 811 height 482
click at [1079, 35] on icon at bounding box center [1073, 33] width 15 height 15
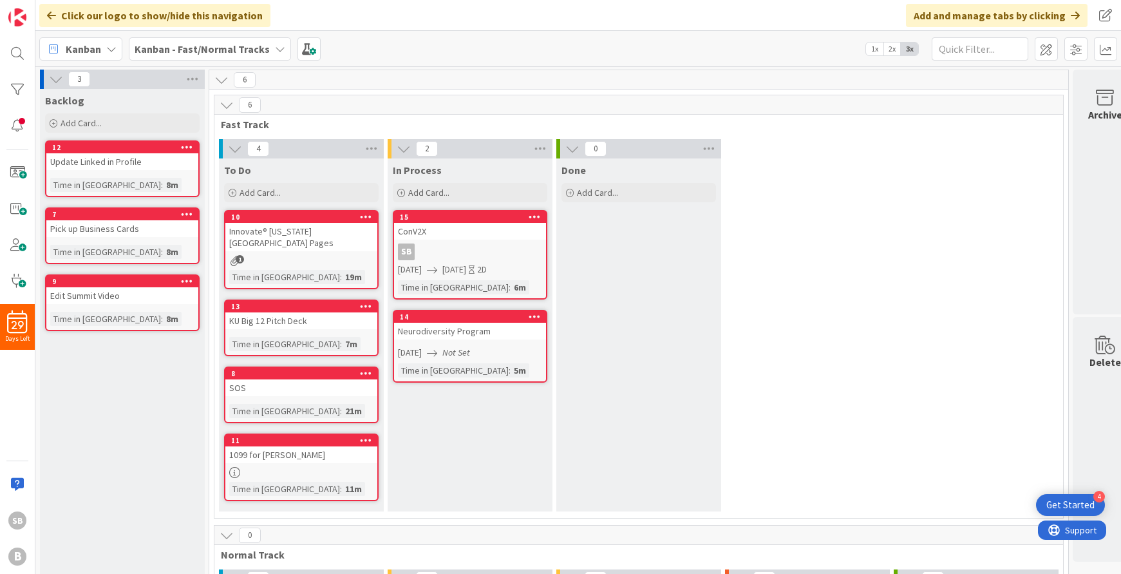
click at [128, 515] on div "Backlog Add Card... 12 Update Linked in Profile Time in Column : 8m 7 Pick up B…" at bounding box center [122, 433] width 165 height 688
click at [10, 279] on span at bounding box center [18, 281] width 26 height 26
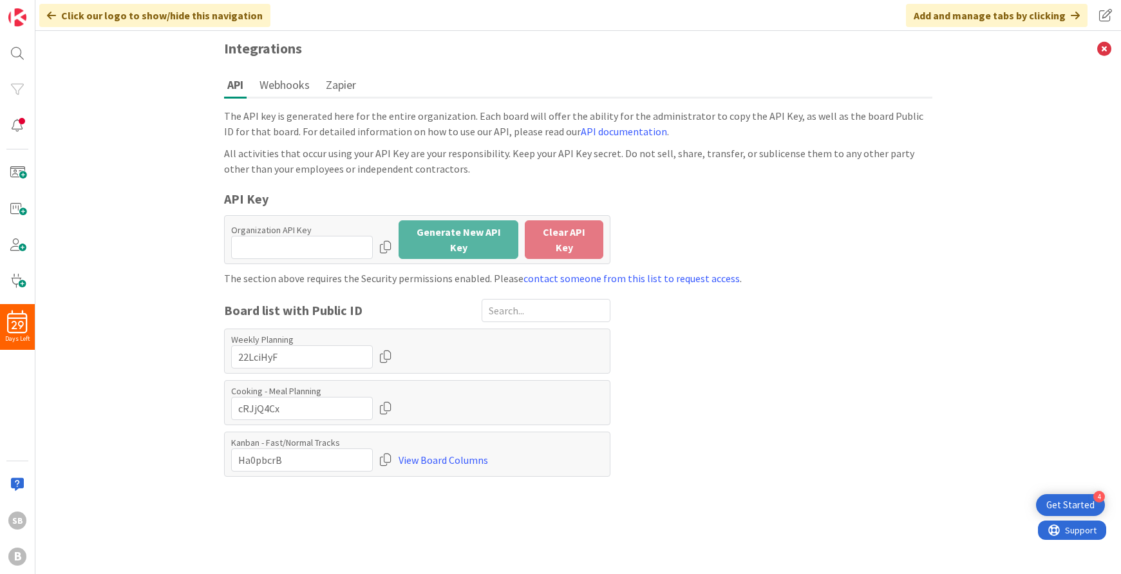
click at [290, 91] on button "Webhooks" at bounding box center [284, 85] width 57 height 24
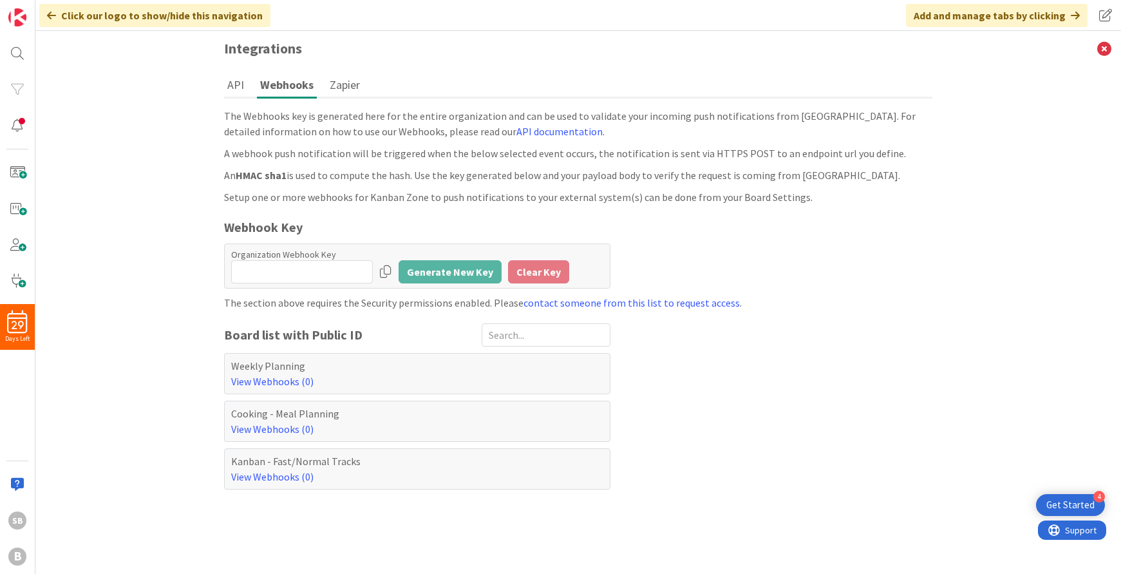
click at [335, 82] on button "Zapier" at bounding box center [345, 85] width 37 height 24
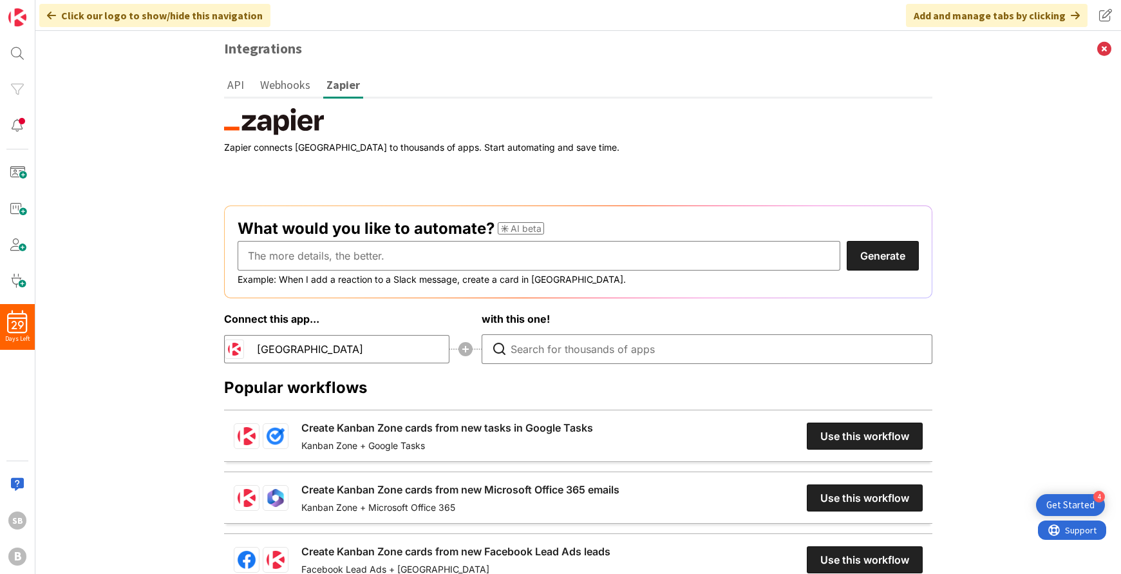
click at [234, 90] on button "API" at bounding box center [235, 85] width 23 height 24
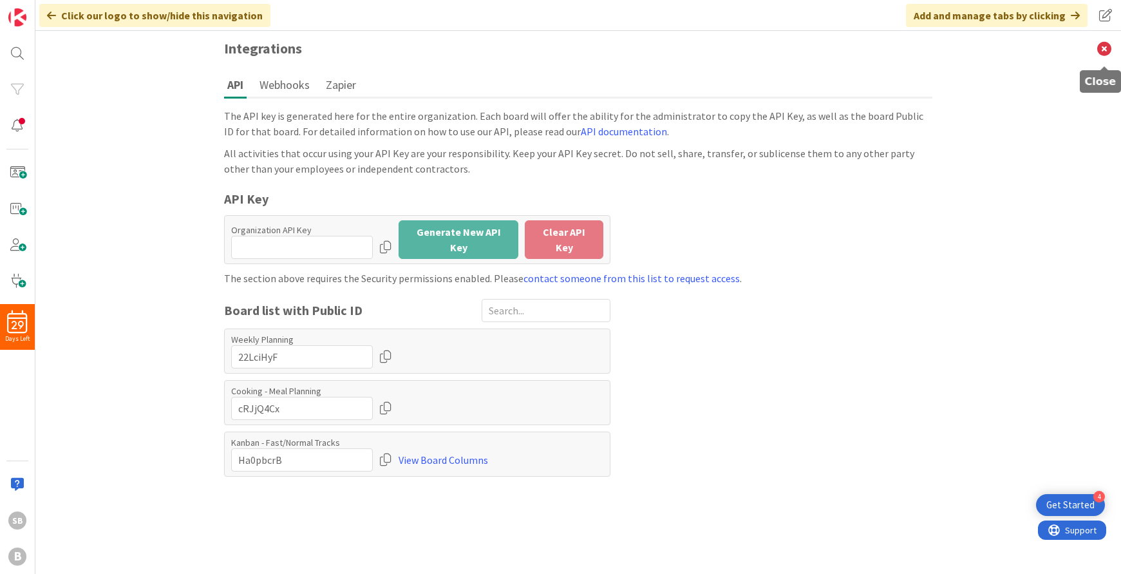
click at [1106, 42] on icon at bounding box center [1104, 48] width 33 height 35
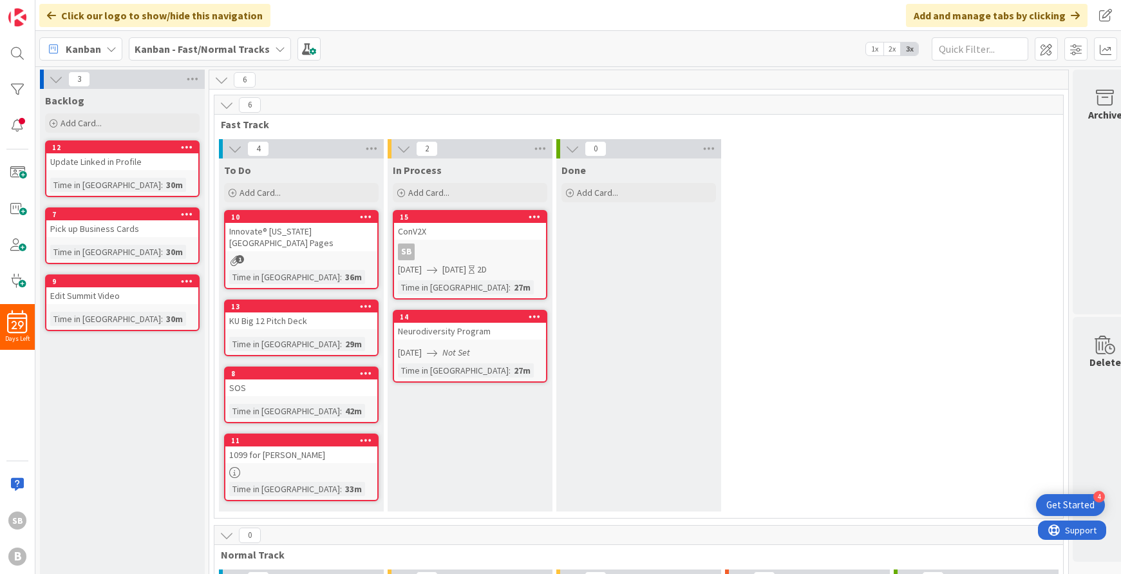
click at [18, 405] on div "29 Days Left SB B" at bounding box center [17, 287] width 35 height 574
click at [17, 281] on span at bounding box center [18, 281] width 26 height 26
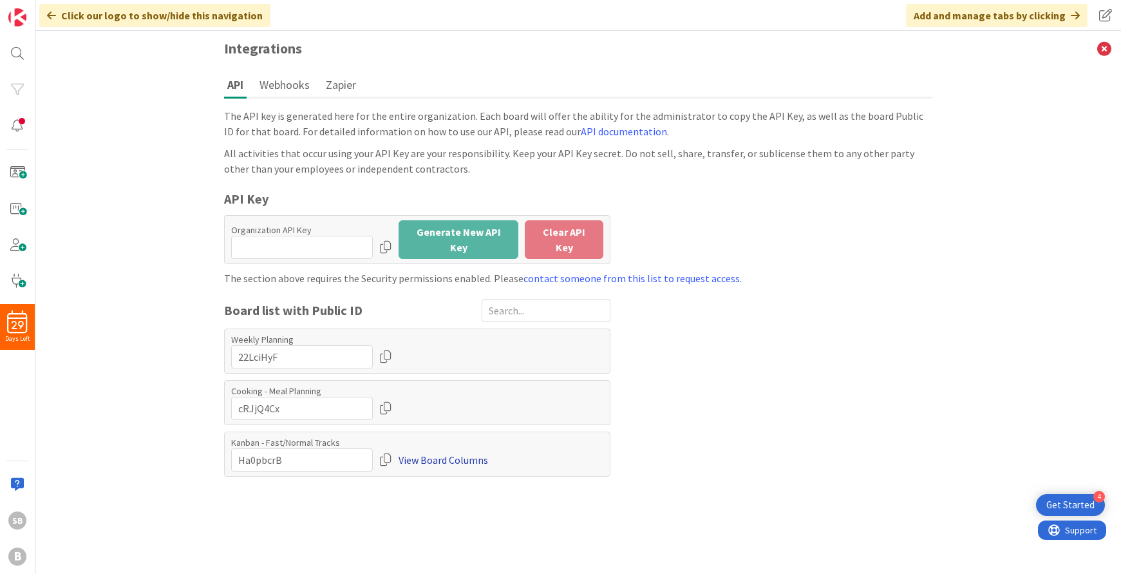
click at [437, 459] on link "View Board Columns" at bounding box center [444, 459] width 90 height 23
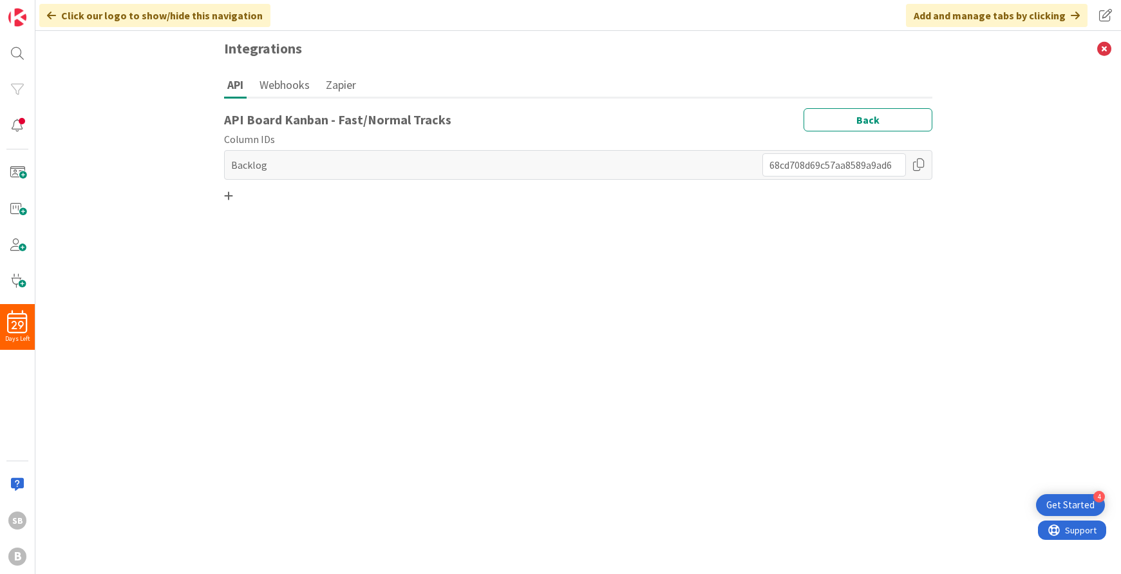
click at [288, 83] on button "Webhooks" at bounding box center [284, 85] width 57 height 24
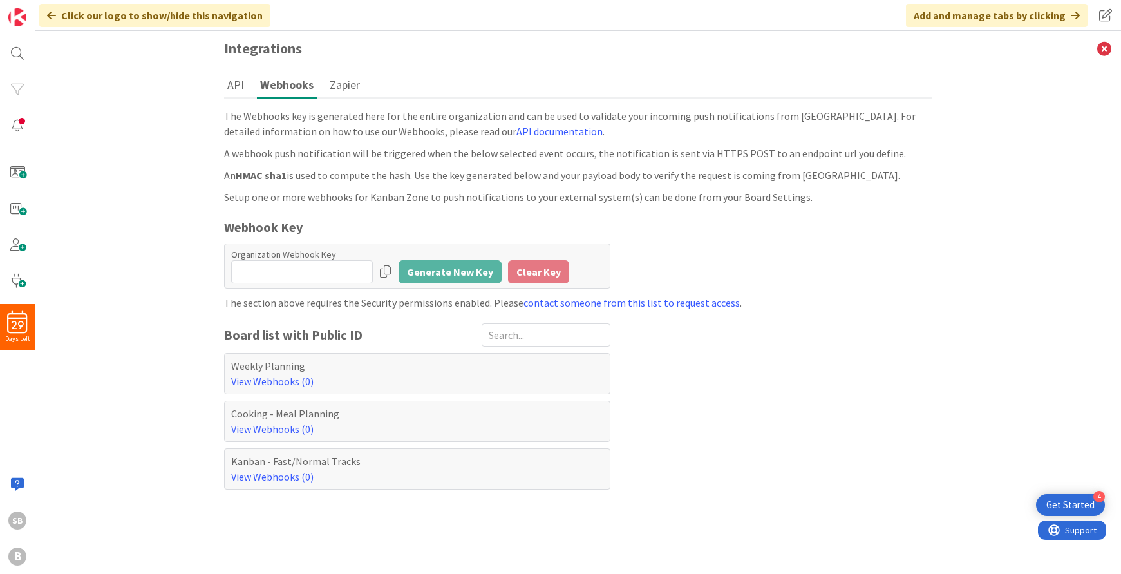
click at [233, 91] on button "API" at bounding box center [235, 85] width 23 height 24
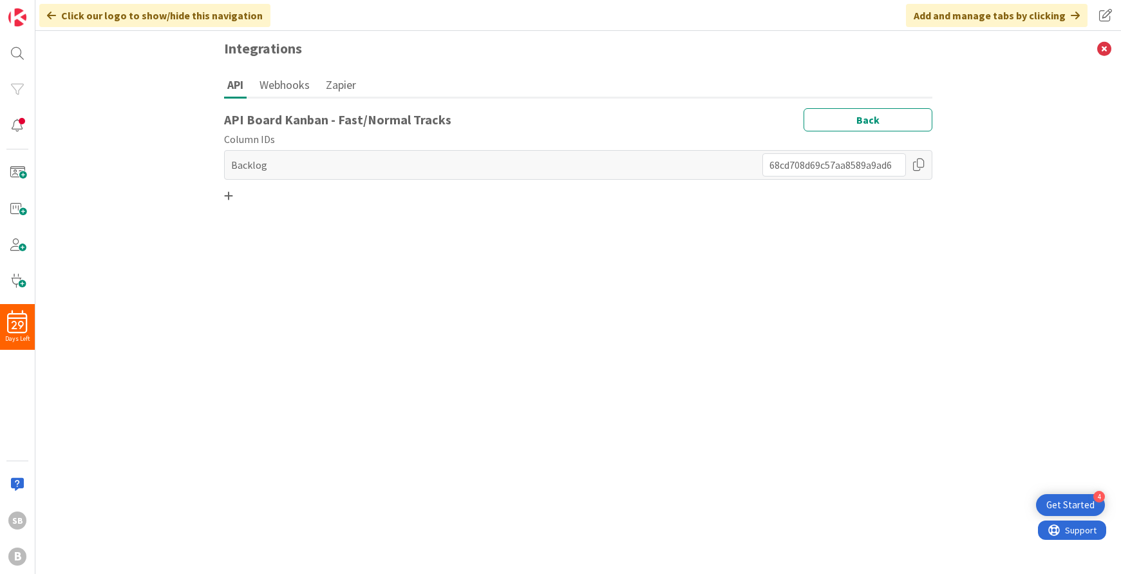
click at [130, 254] on div "Integrations API Webhooks Zapier API Board Kanban - Fast/Normal Tracks Back Col…" at bounding box center [578, 302] width 1086 height 543
click at [410, 372] on div "API Board Kanban - Fast/Normal Tracks Back Column IDs Backlog" at bounding box center [578, 337] width 708 height 459
click at [1101, 44] on icon at bounding box center [1104, 48] width 33 height 35
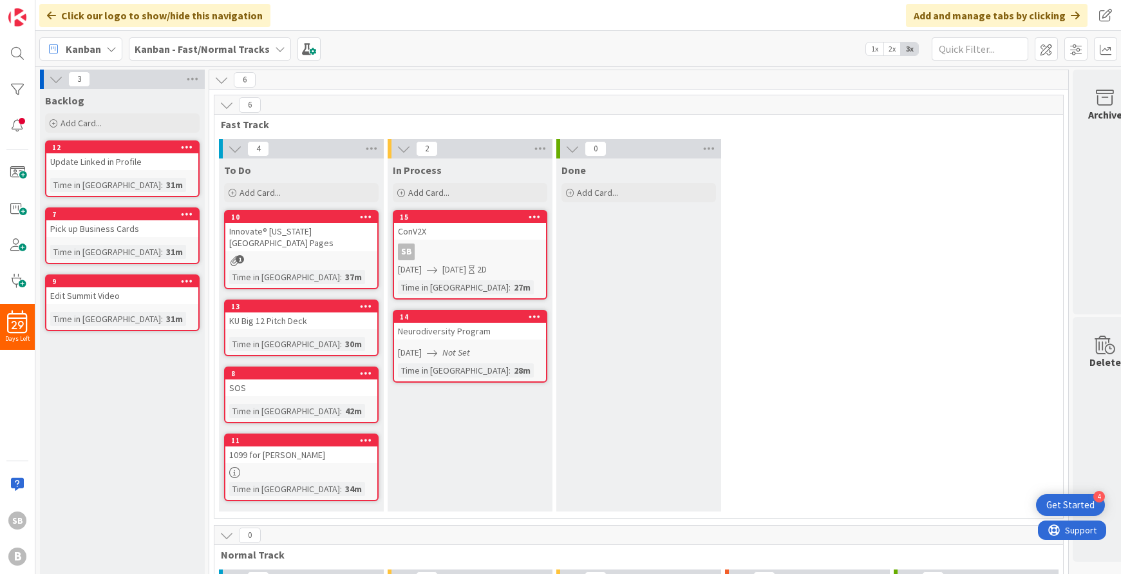
click at [945, 292] on div "4 To Do Add Card... 10 Innovate® Kansas City Pages 1 Time in Column : 37m 13 KU…" at bounding box center [639, 328] width 844 height 379
click at [405, 193] on div "Add Card..." at bounding box center [470, 192] width 155 height 19
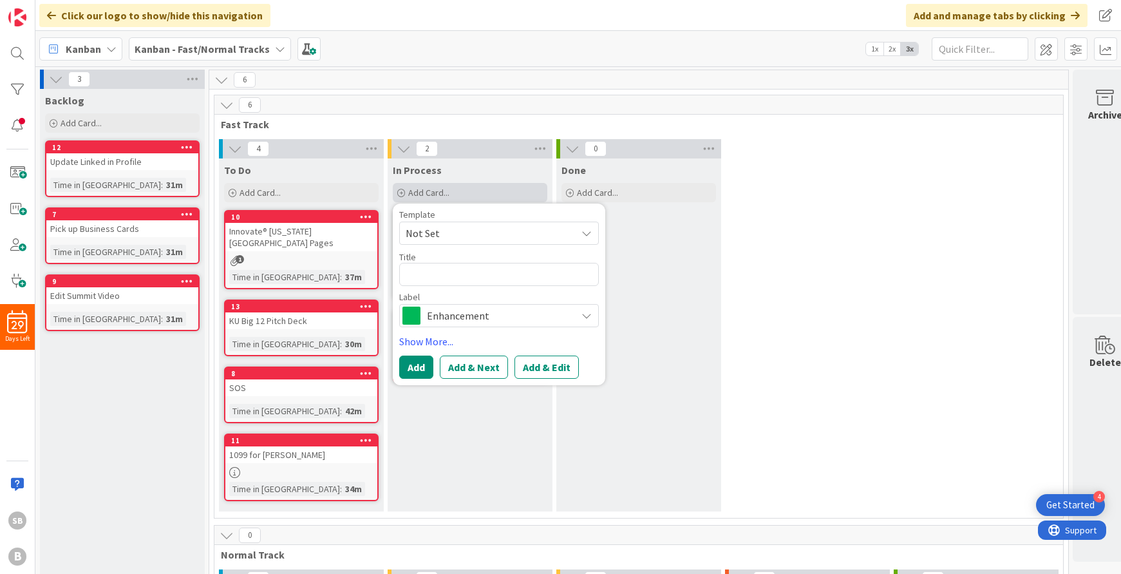
type textarea "x"
type textarea "Adaptive leadership"
type textarea "x"
type textarea "Adaptive leadership"
click at [502, 314] on span "Enhancement" at bounding box center [498, 316] width 143 height 18
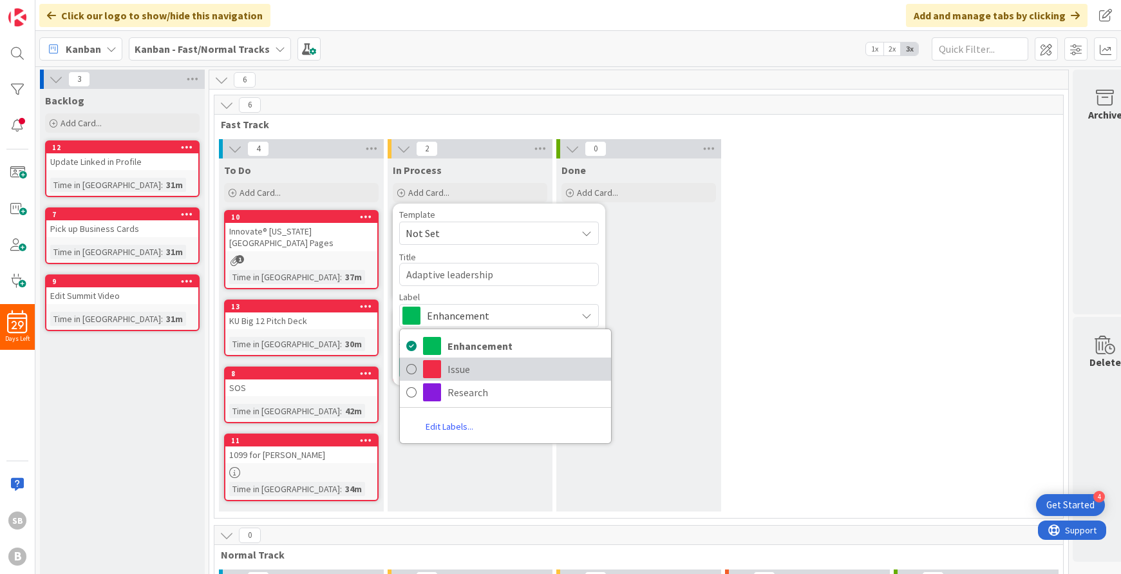
click at [414, 366] on icon at bounding box center [411, 368] width 10 height 19
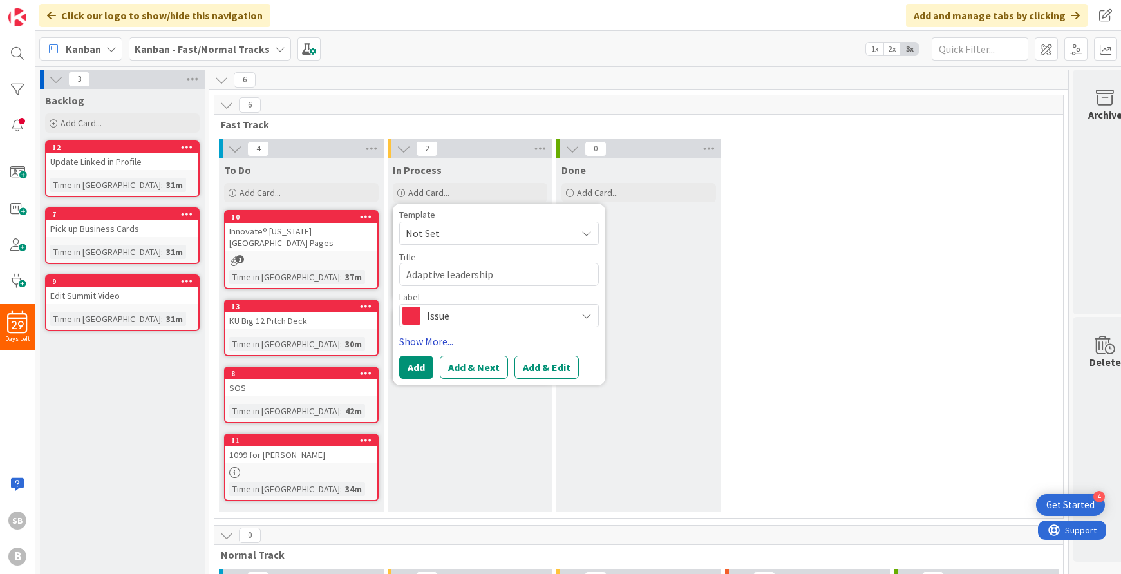
click at [426, 339] on link "Show More..." at bounding box center [499, 341] width 200 height 15
type textarea "x"
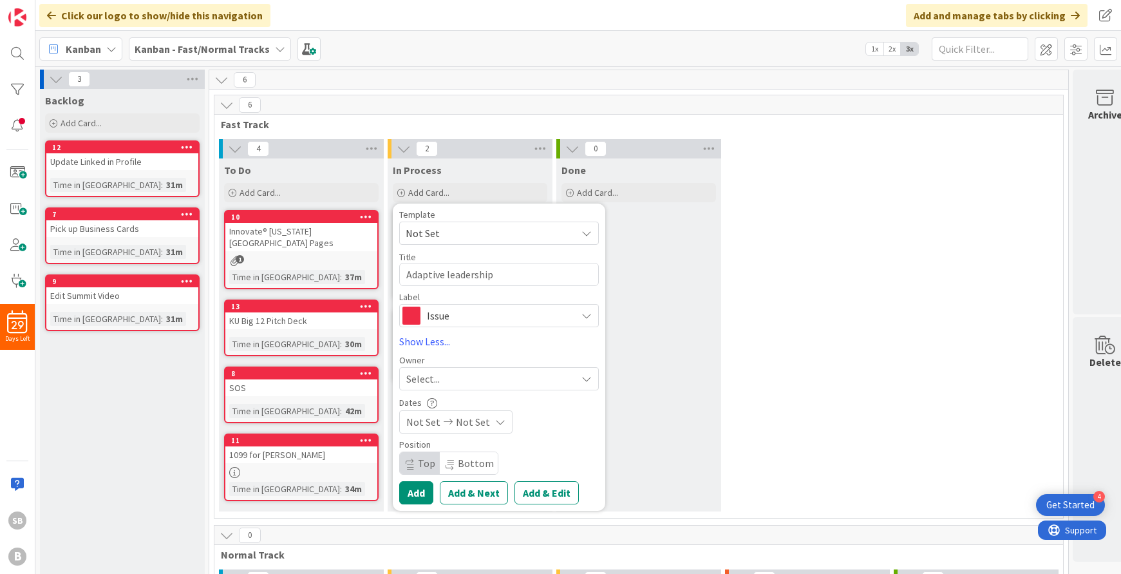
click at [481, 424] on span "Not Set" at bounding box center [473, 421] width 34 height 15
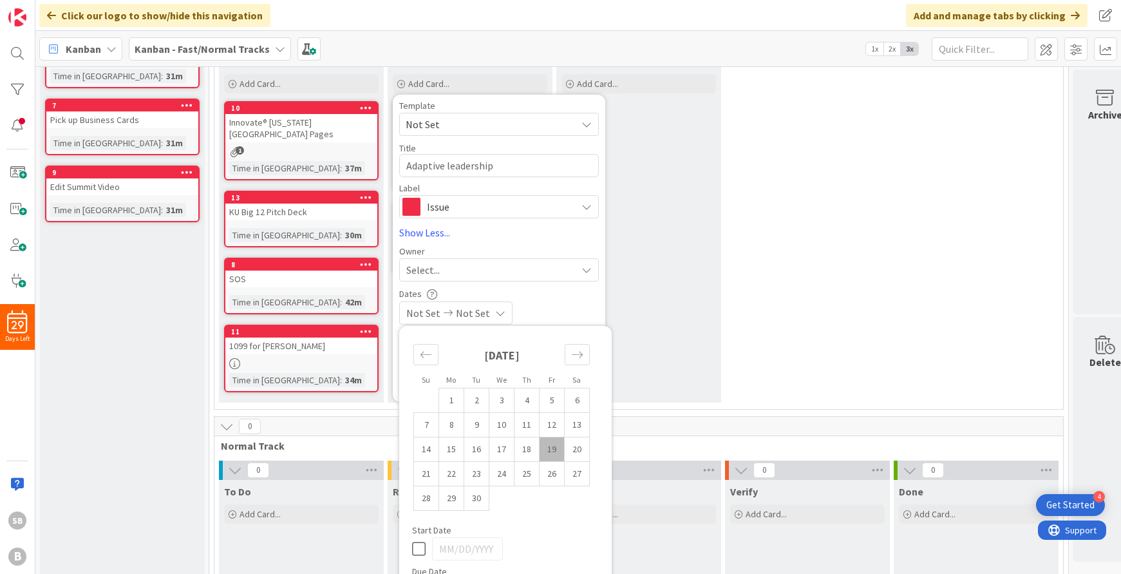
scroll to position [145, 0]
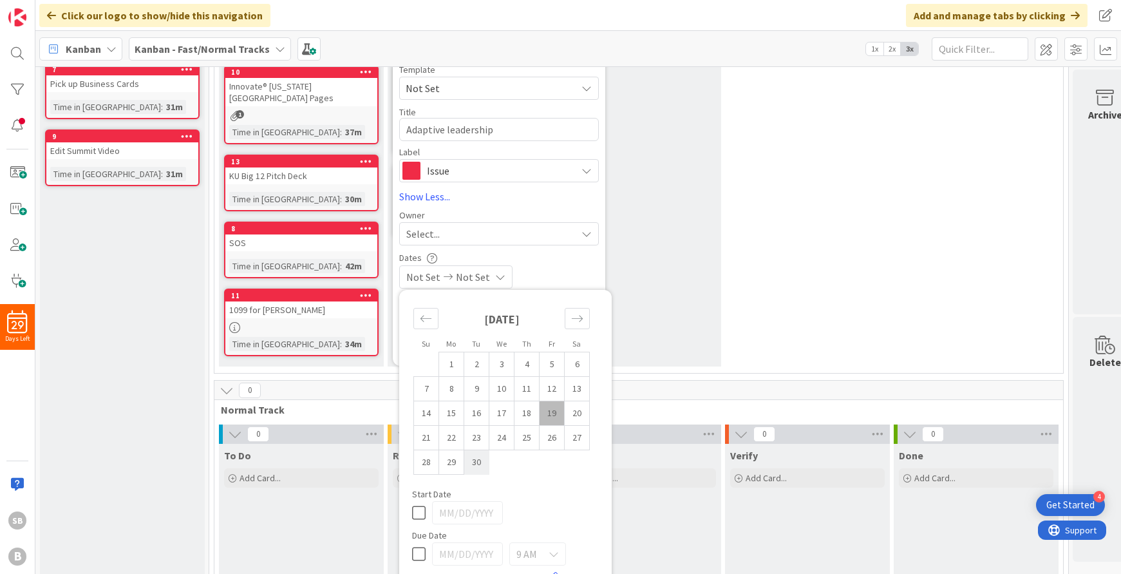
click at [477, 459] on td "30" at bounding box center [476, 462] width 25 height 24
type input "[DATE]"
type textarea "x"
click at [566, 263] on div "Dates 09/30/2025 Not Set Su Mo Tu We Th Fr Sa August 2025 1 2 3 4 5 6 7 8 9 10 …" at bounding box center [499, 270] width 200 height 37
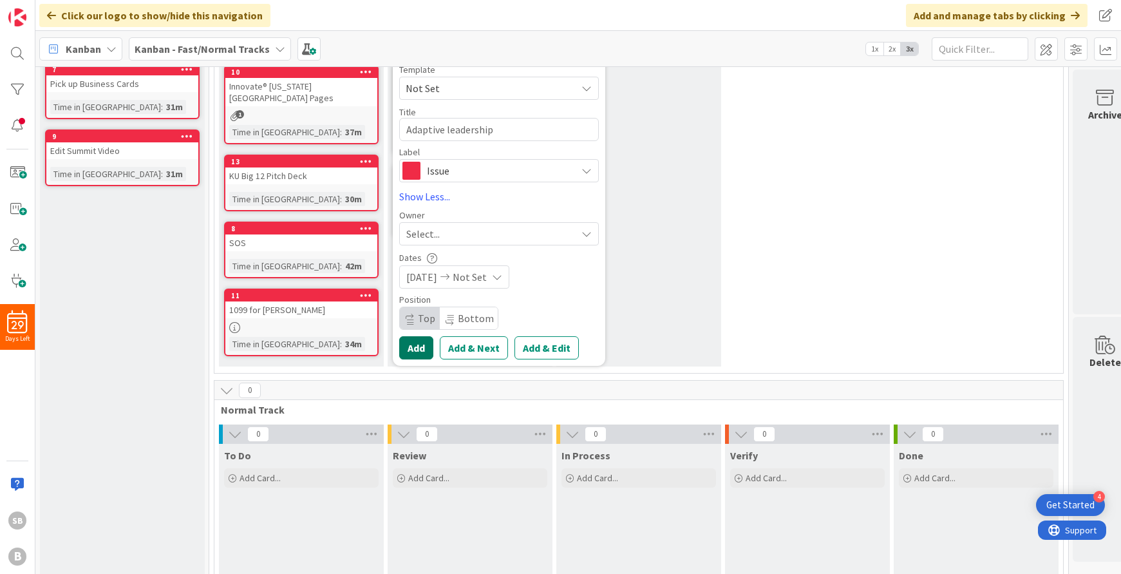
click at [415, 345] on button "Add" at bounding box center [416, 347] width 34 height 23
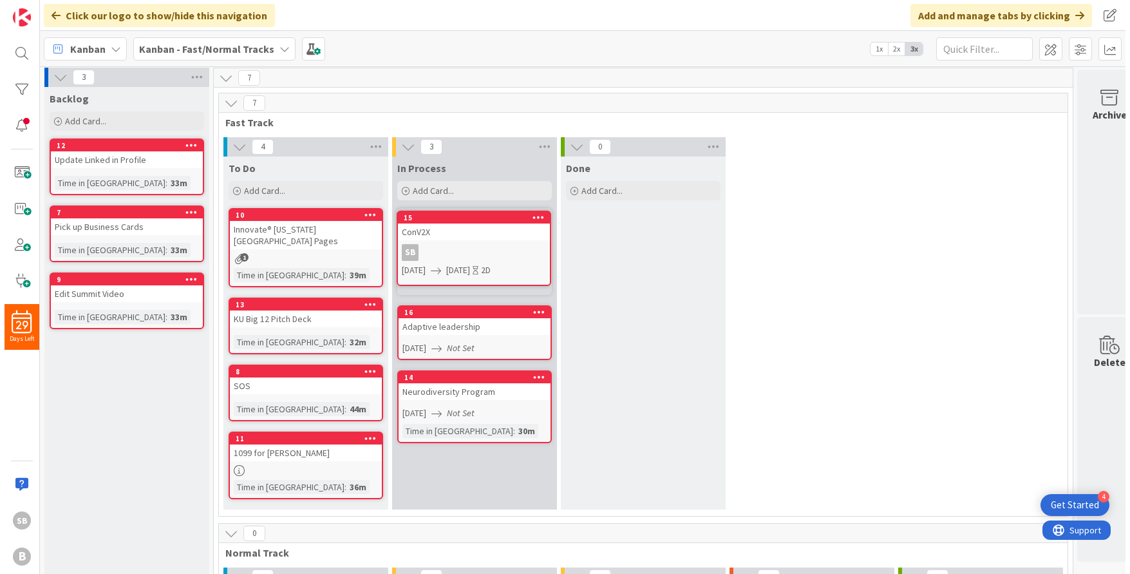
scroll to position [0, 0]
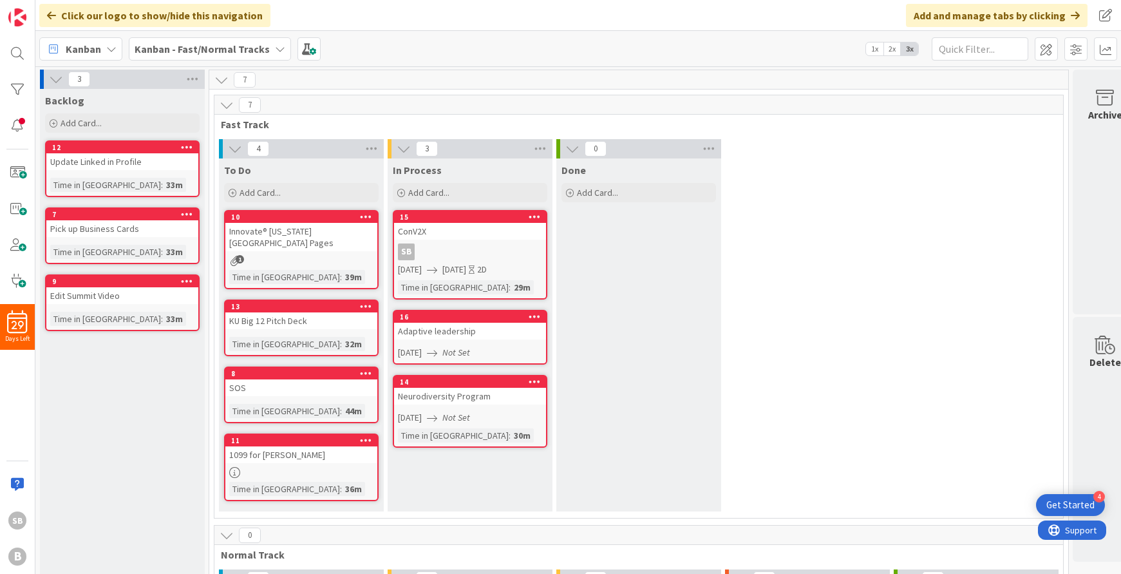
click at [860, 269] on div "4 To Do Add Card... 10 Innovate® Kansas City Pages 1 Time in Column : 39m 13 KU…" at bounding box center [639, 328] width 844 height 379
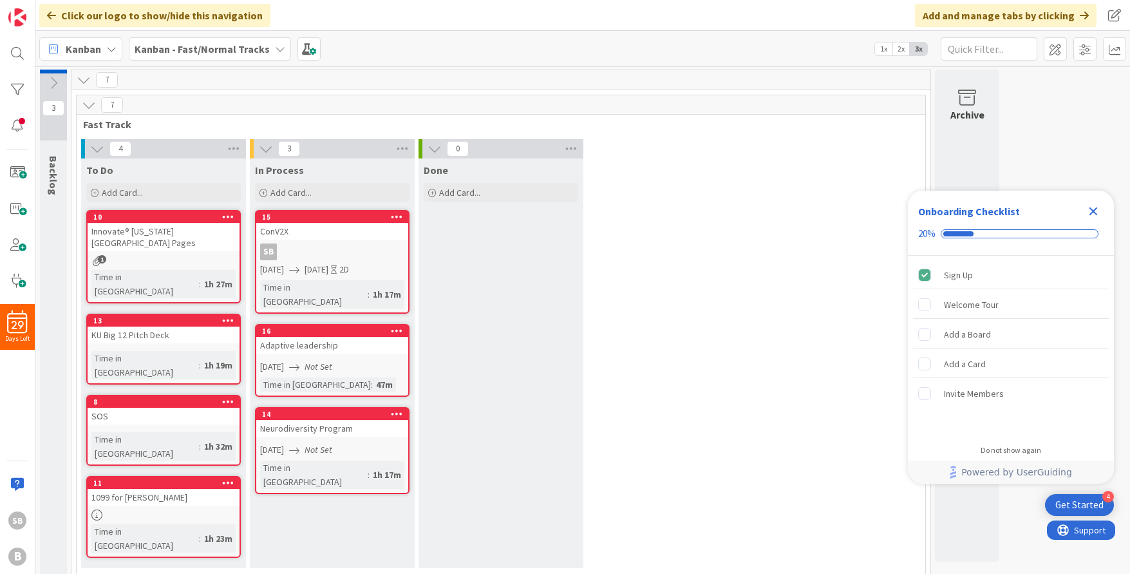
click at [171, 235] on div "Innovate® [US_STATE][GEOGRAPHIC_DATA] Pages" at bounding box center [164, 237] width 152 height 28
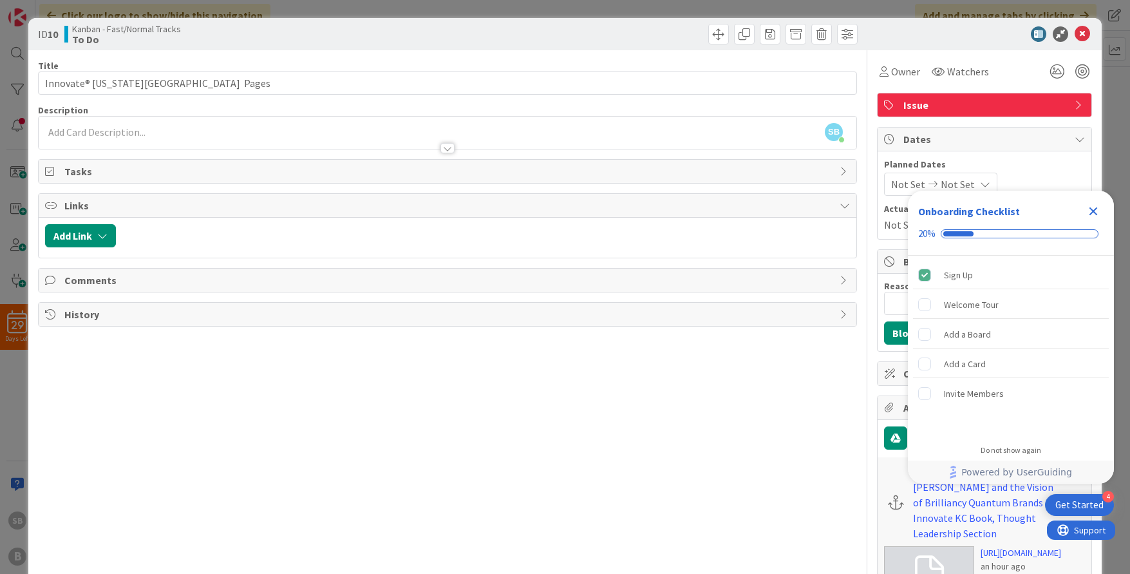
click at [1094, 206] on icon "Close Checklist" at bounding box center [1093, 211] width 15 height 15
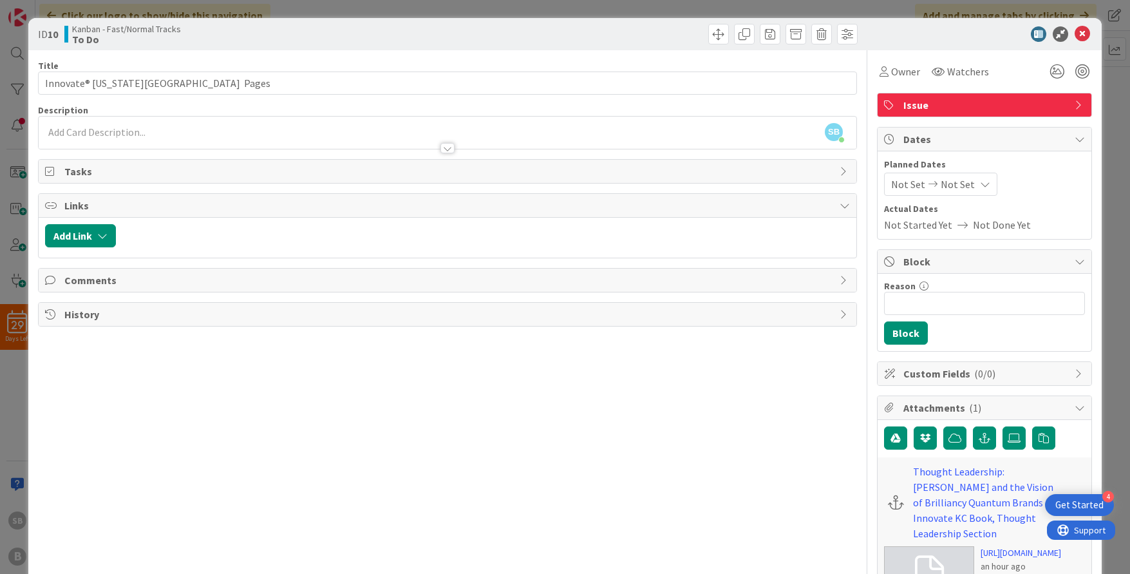
click at [124, 133] on div "SB [PERSON_NAME] just joined" at bounding box center [448, 133] width 818 height 32
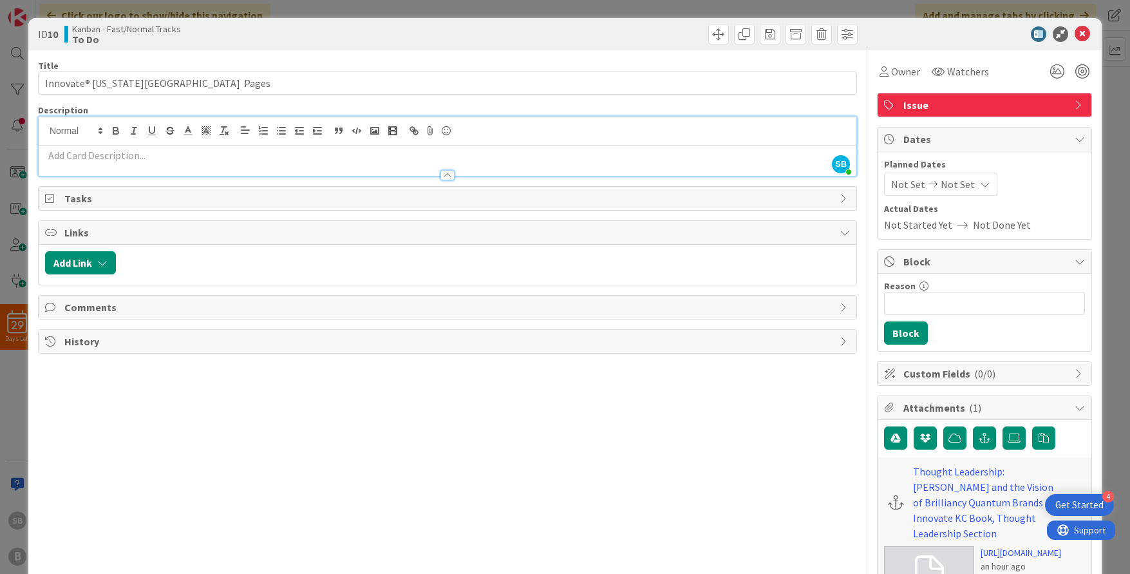
scroll to position [12, 0]
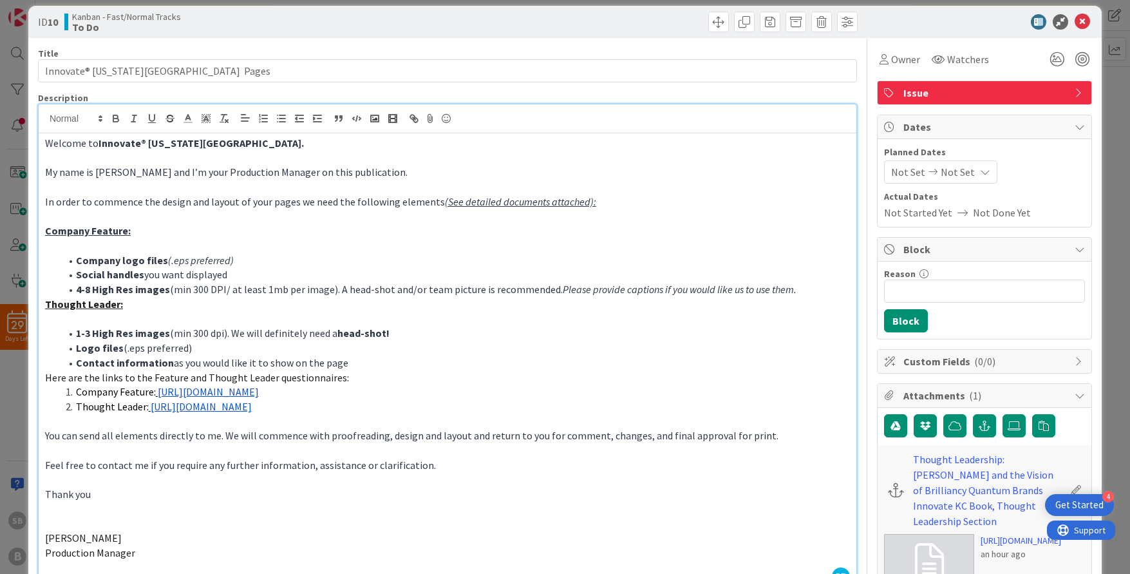
click at [606, 155] on p at bounding box center [447, 158] width 805 height 15
click at [424, 43] on div "Title 28 / 128 Innovate® [US_STATE][GEOGRAPHIC_DATA] Pages Description SB [PERS…" at bounding box center [447, 402] width 819 height 728
click at [243, 278] on li "Social handles you want displayed" at bounding box center [456, 274] width 790 height 15
click at [1084, 17] on icon at bounding box center [1082, 21] width 15 height 15
